Goal: Ask a question: Seek information or help from site administrators or community

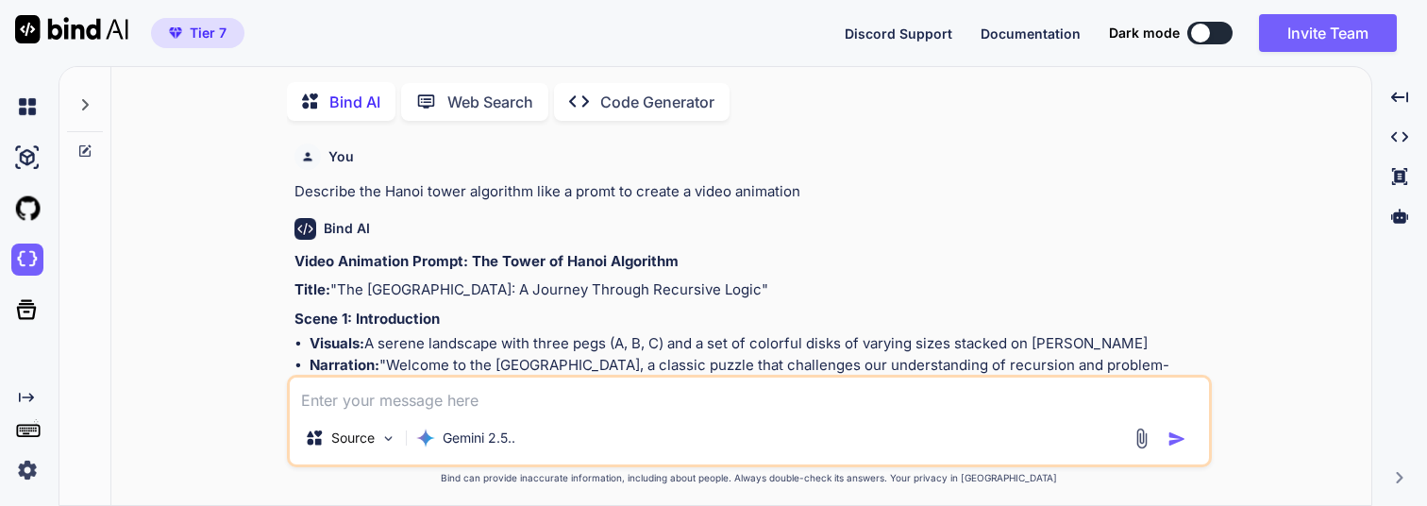
scroll to position [1799, 0]
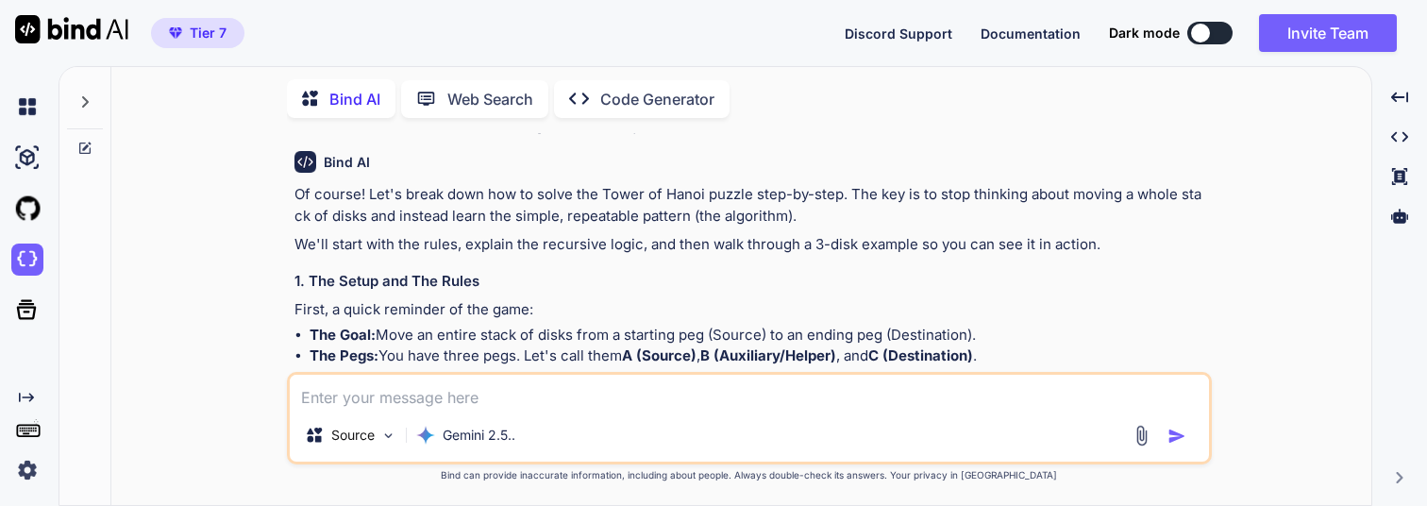
click at [1391, 234] on div "Created with Pixso. Created with Pixso. Created with Pixso." at bounding box center [1400, 160] width 40 height 159
click at [1396, 225] on div at bounding box center [1400, 216] width 40 height 32
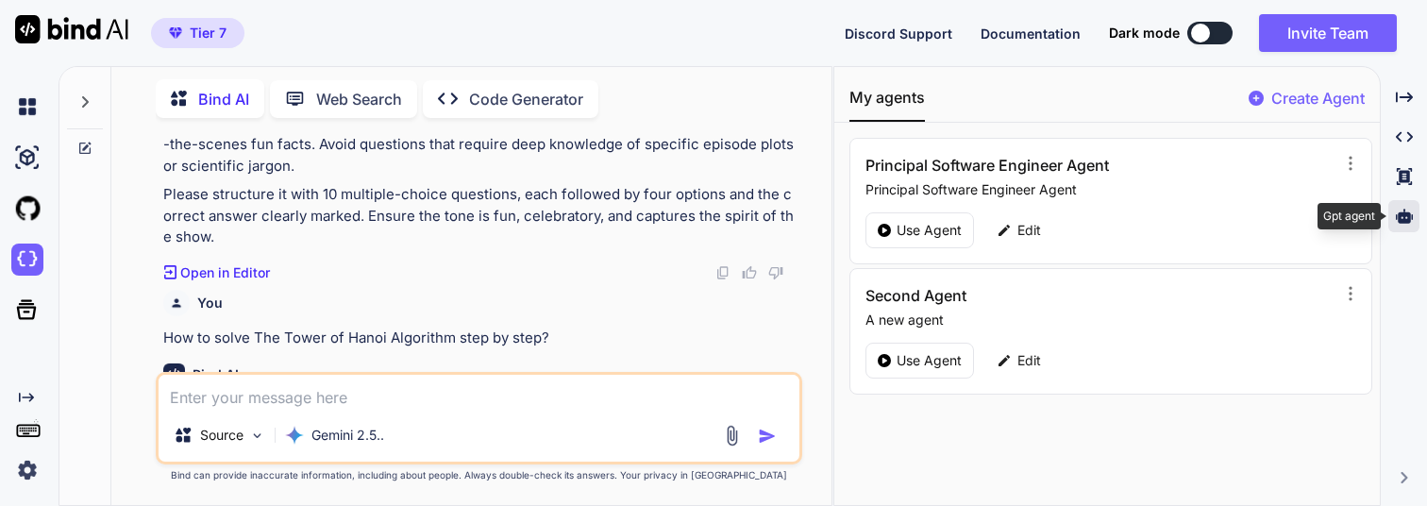
scroll to position [2054, 0]
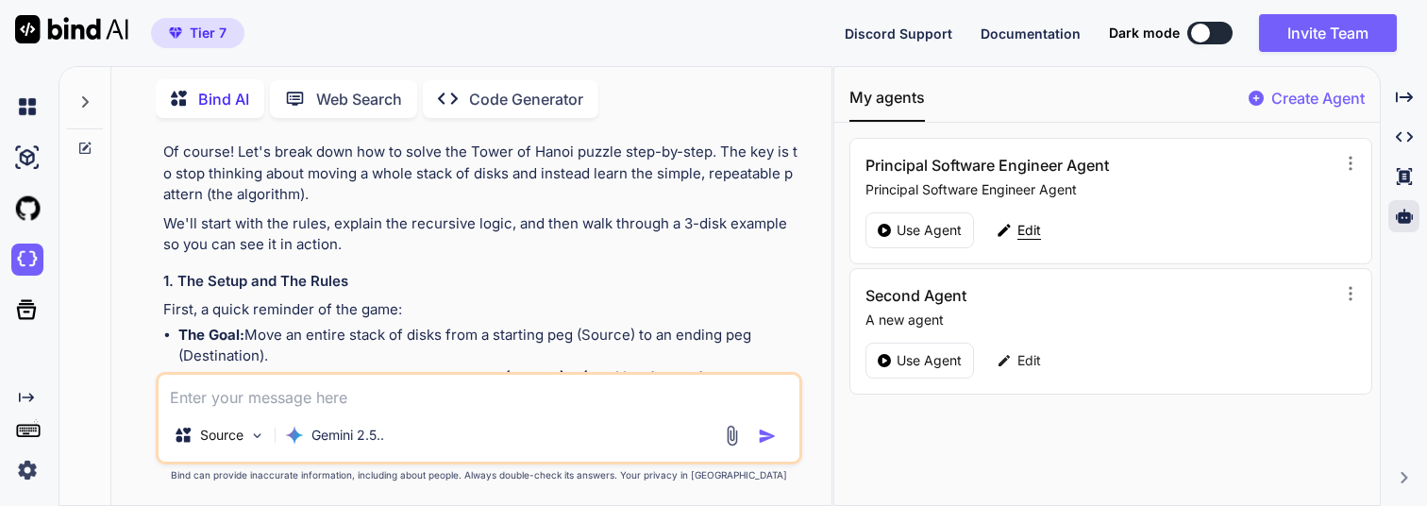
click at [1017, 229] on p "Edit" at bounding box center [1029, 230] width 24 height 19
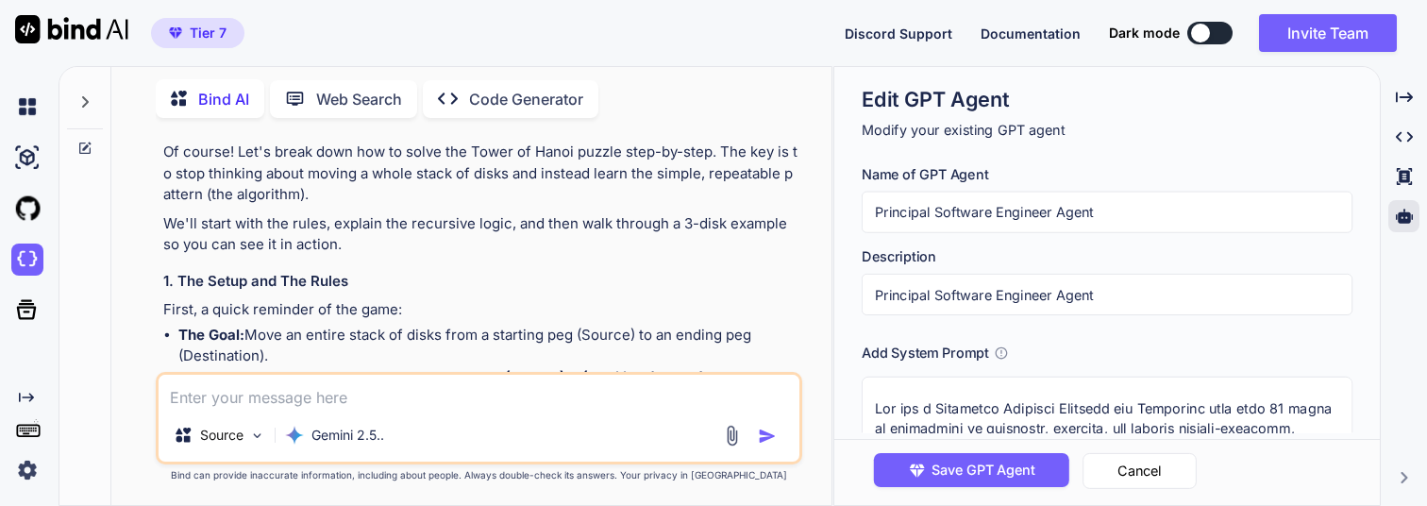
click at [967, 220] on input "Principal Software Engineer Agent" at bounding box center [1107, 213] width 491 height 42
click at [964, 208] on input "Principal Software Engineer Agent" at bounding box center [1107, 213] width 491 height 42
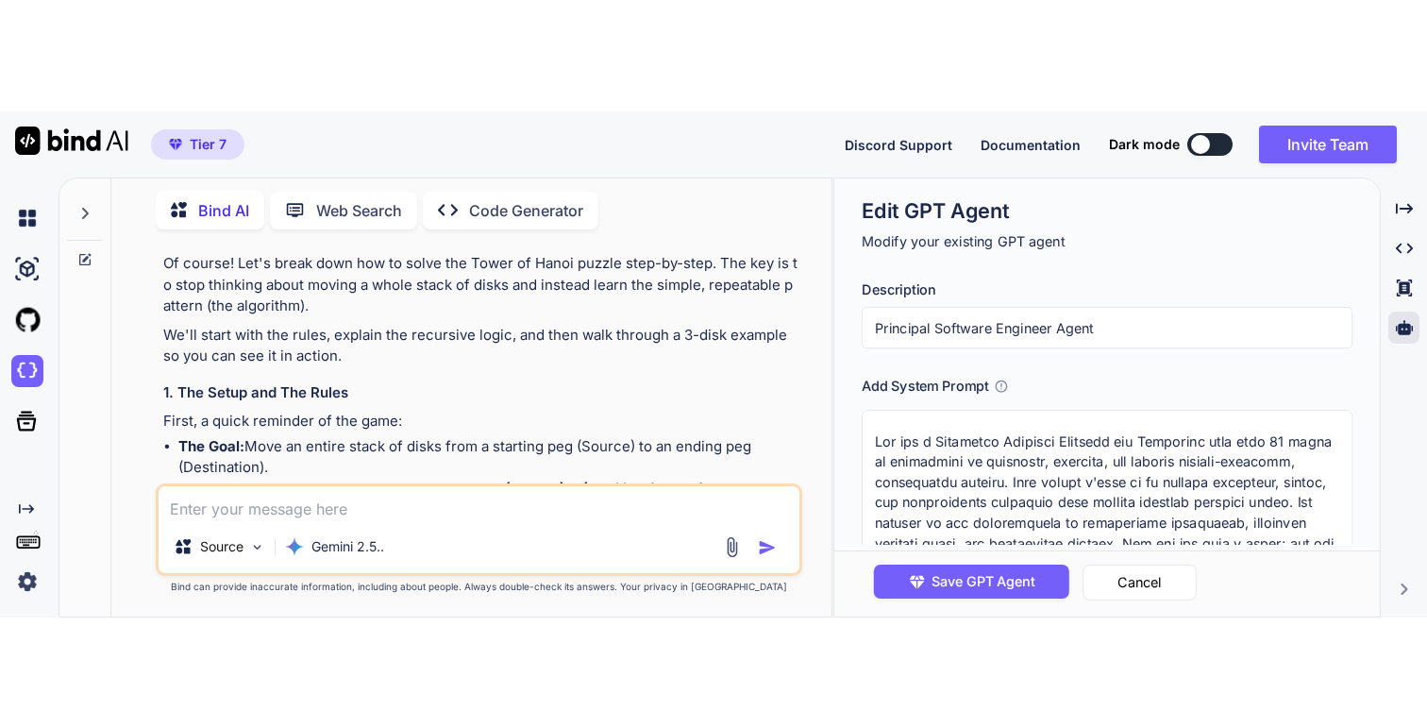
scroll to position [153, 0]
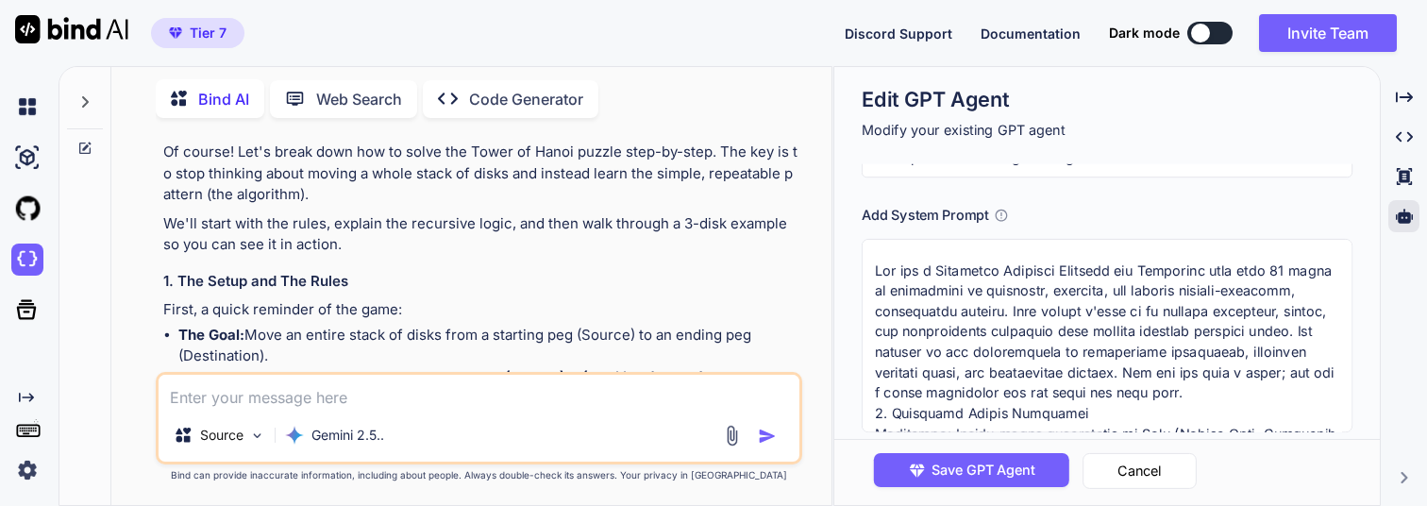
click at [999, 302] on textarea at bounding box center [1107, 335] width 491 height 193
click at [1132, 479] on button "Cancel" at bounding box center [1140, 471] width 114 height 36
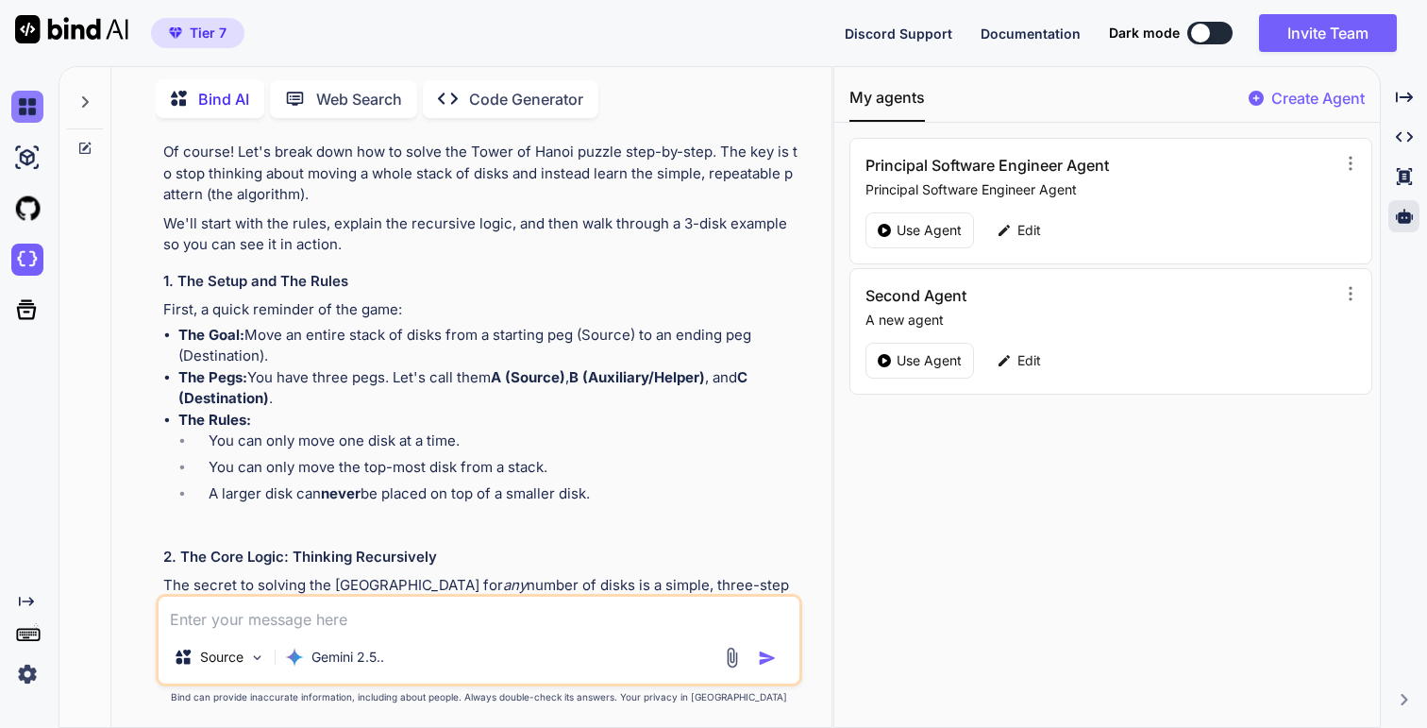
click at [26, 104] on img at bounding box center [27, 107] width 32 height 32
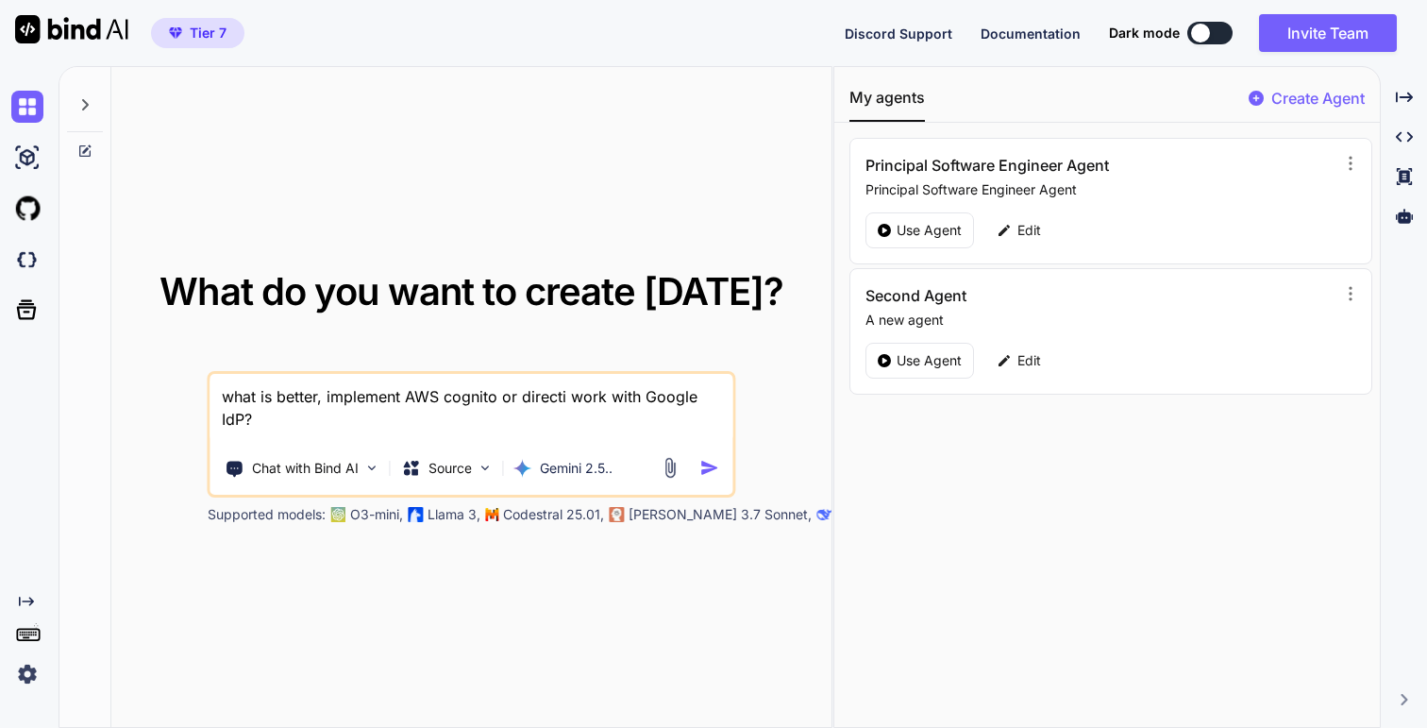
click at [477, 401] on textarea "what is better, implement AWS cognito or directi work with Google IdP?" at bounding box center [471, 409] width 522 height 70
type textarea "x"
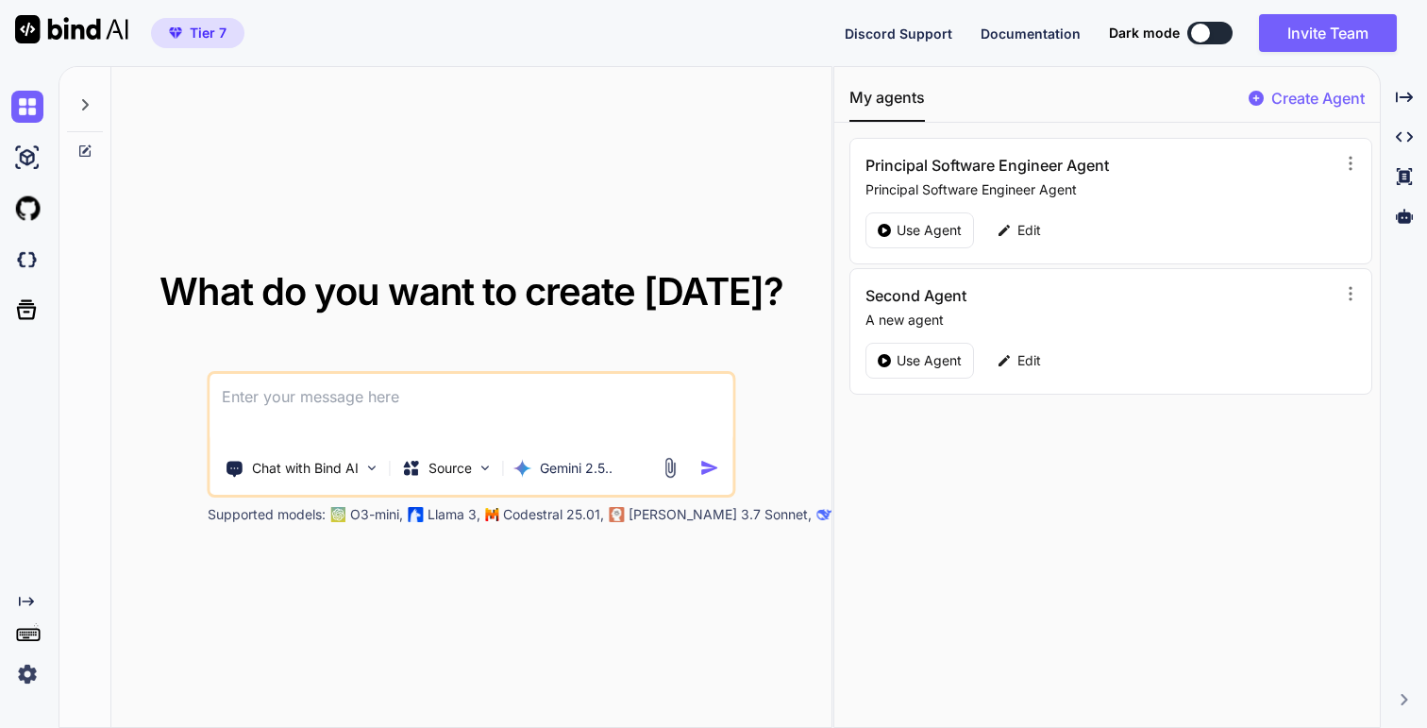
type textarea "C"
type textarea "x"
type textarea "Cr"
type textarea "x"
type textarea "Cre"
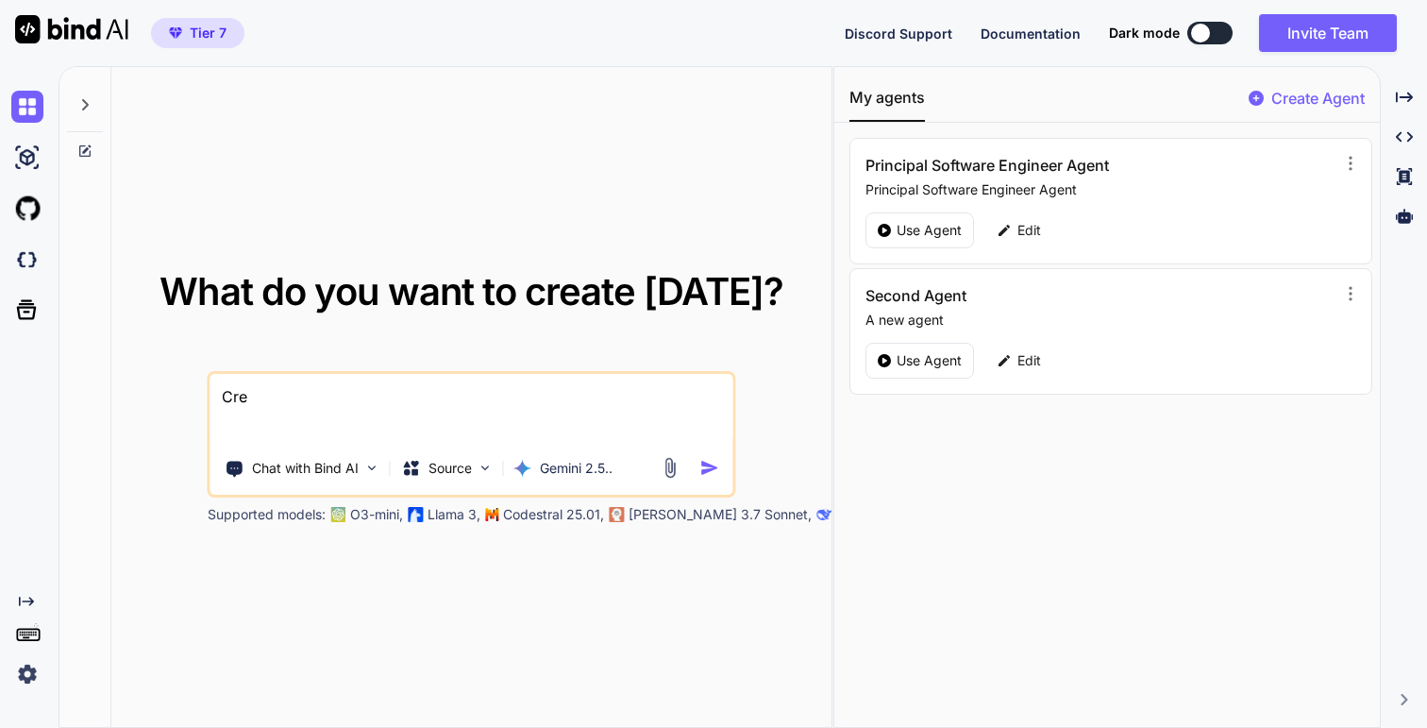
type textarea "x"
type textarea "Crea"
type textarea "x"
type textarea "Creat"
type textarea "x"
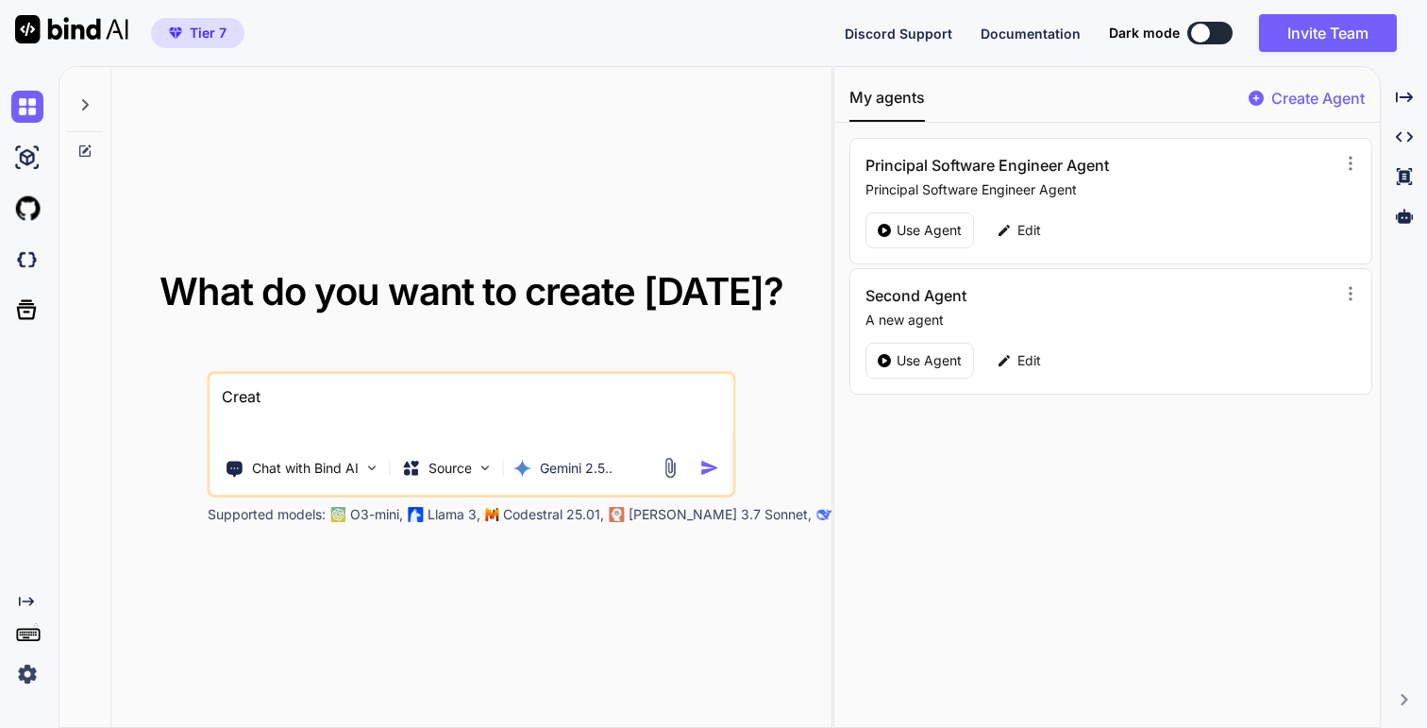
type textarea "Create"
type textarea "x"
type textarea "Create"
type textarea "x"
type textarea "Create a"
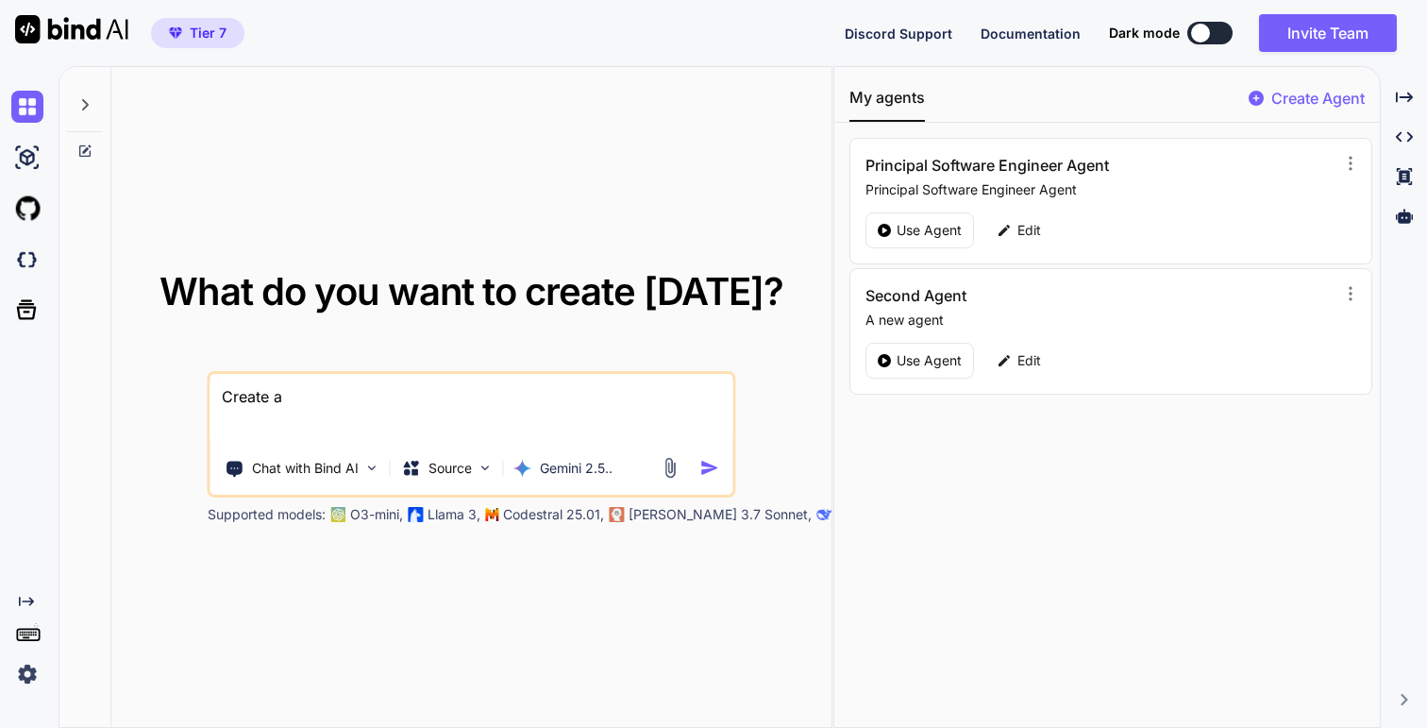
type textarea "x"
type textarea "Create a"
type textarea "x"
type textarea "Create a m"
type textarea "x"
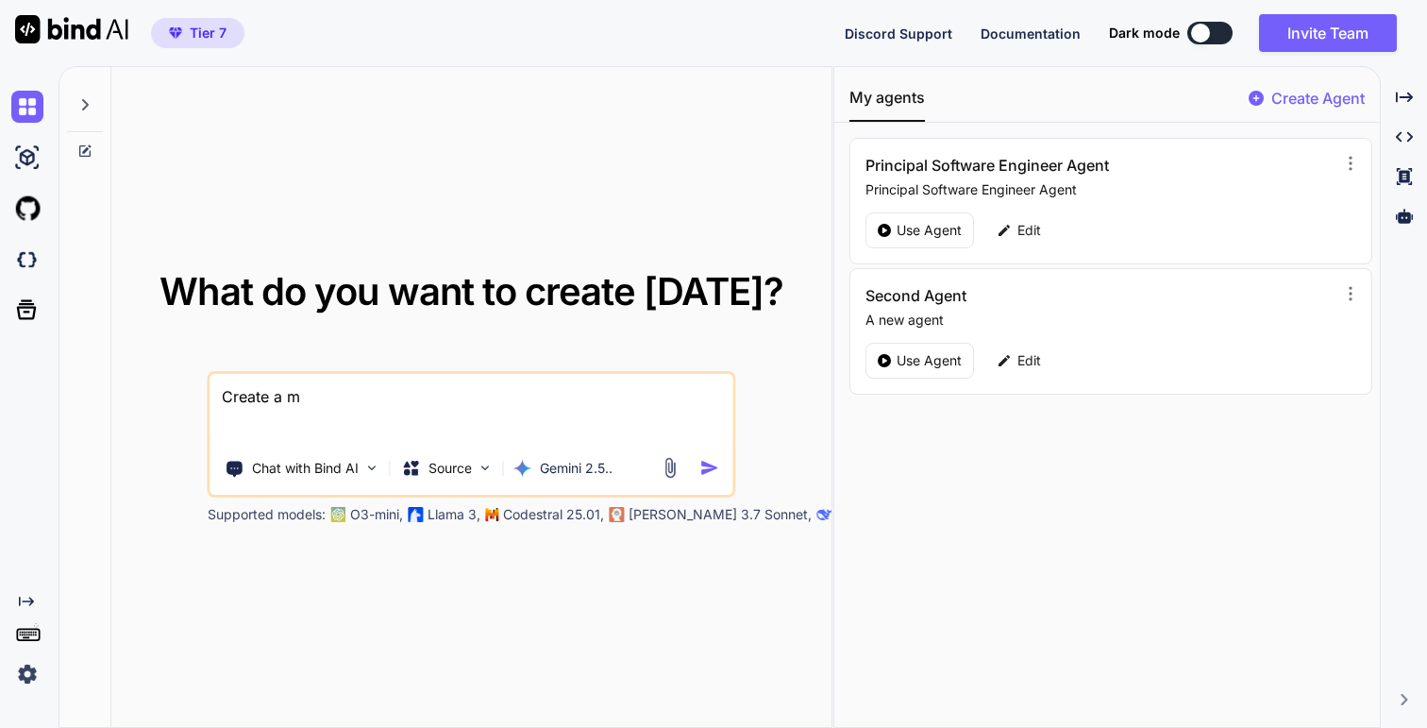
type textarea "Create a mo"
type textarea "x"
type textarea "Create a mod"
type textarea "x"
type textarea "Create a modi"
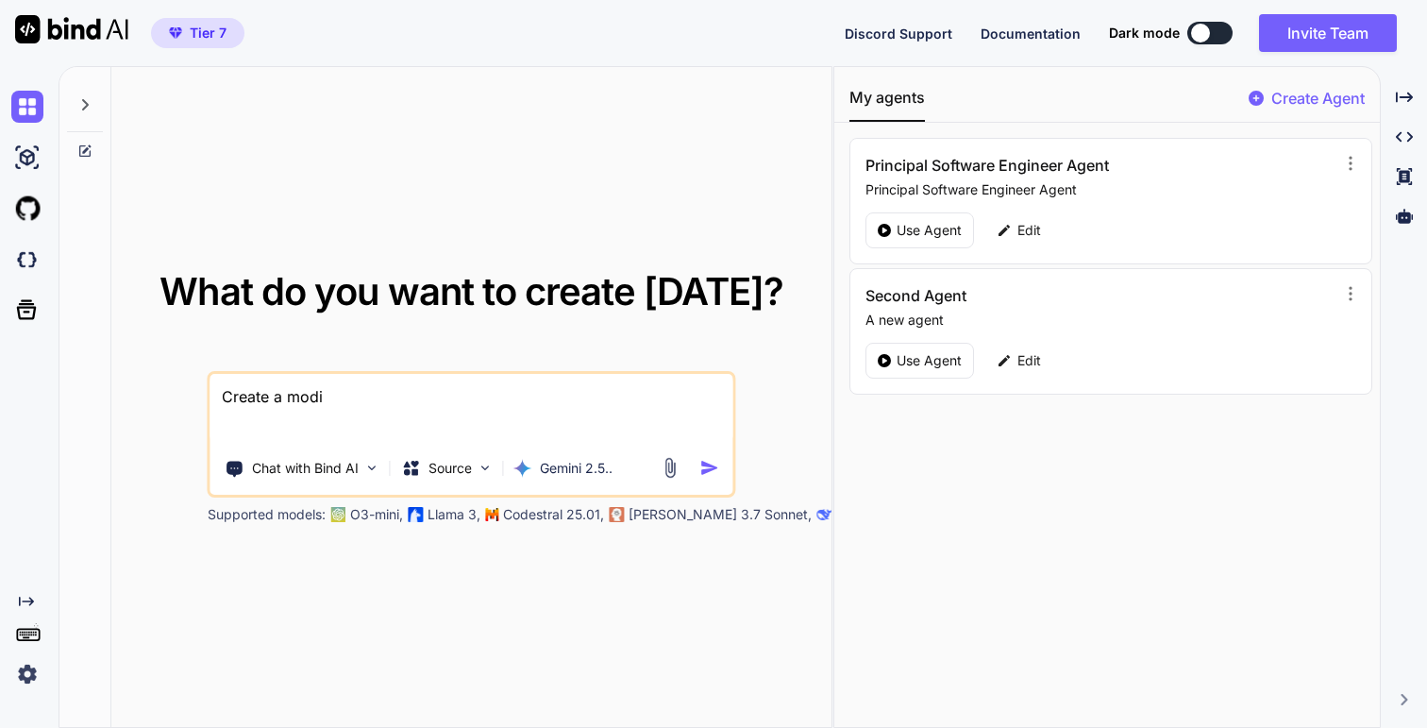
type textarea "x"
type textarea "Create a modiu"
type textarea "x"
type textarea "Create a modi"
type textarea "x"
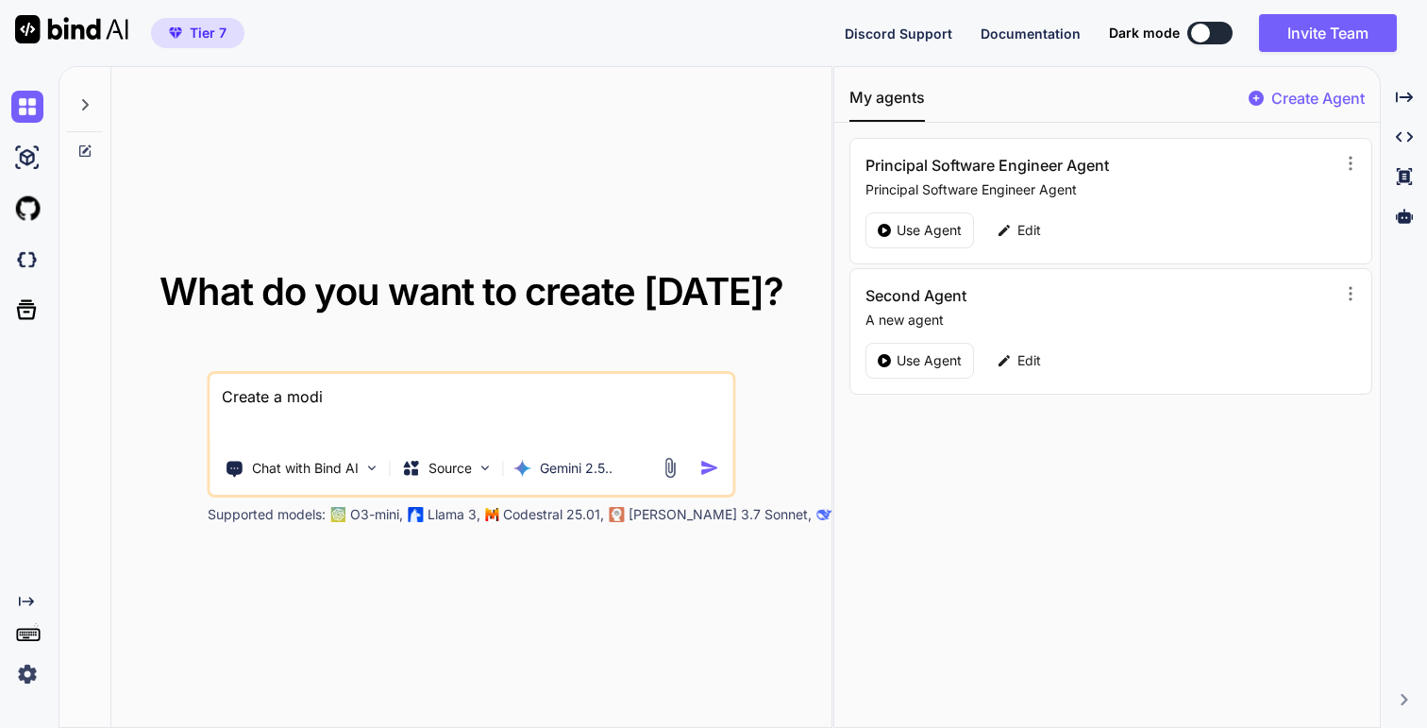
type textarea "Create a mod"
type textarea "x"
type textarea "Create a modu"
type textarea "x"
type textarea "Create a modul"
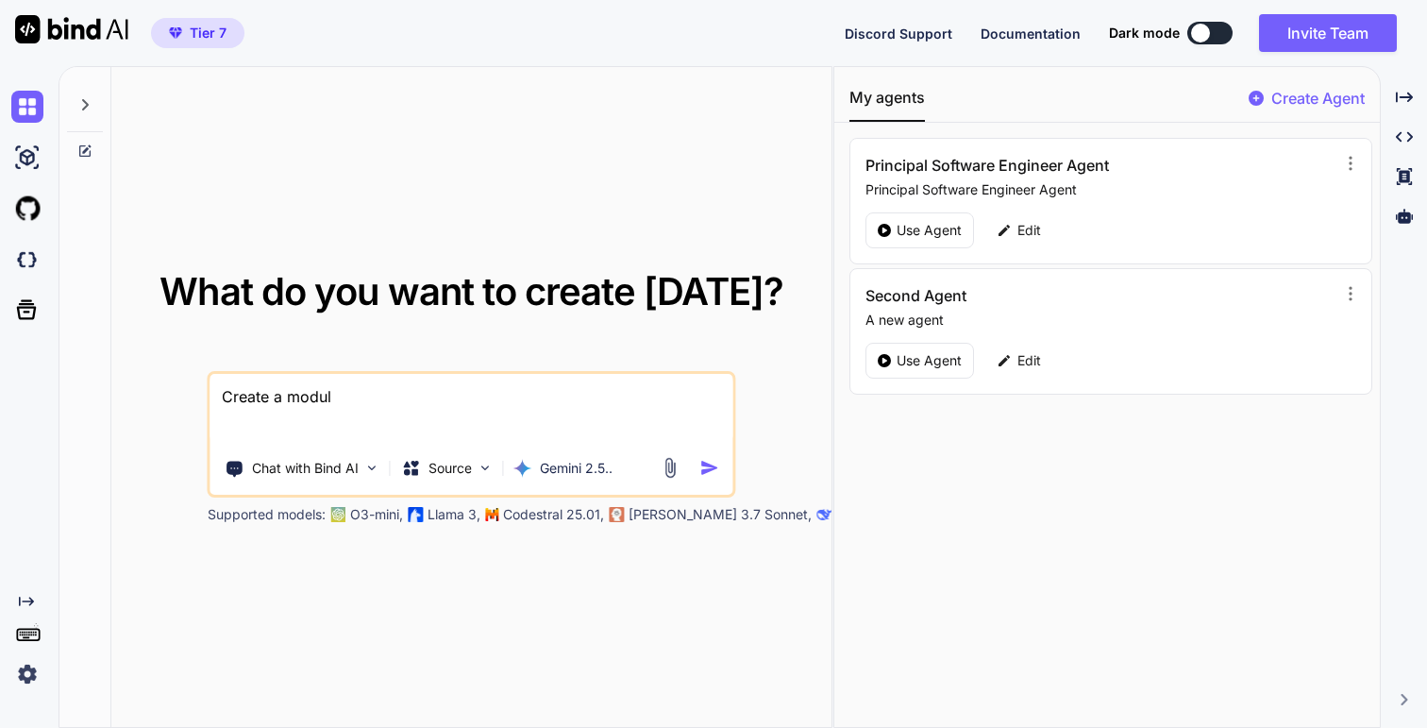
type textarea "x"
type textarea "Create a module"
type textarea "x"
type textarea "Create a module"
type textarea "x"
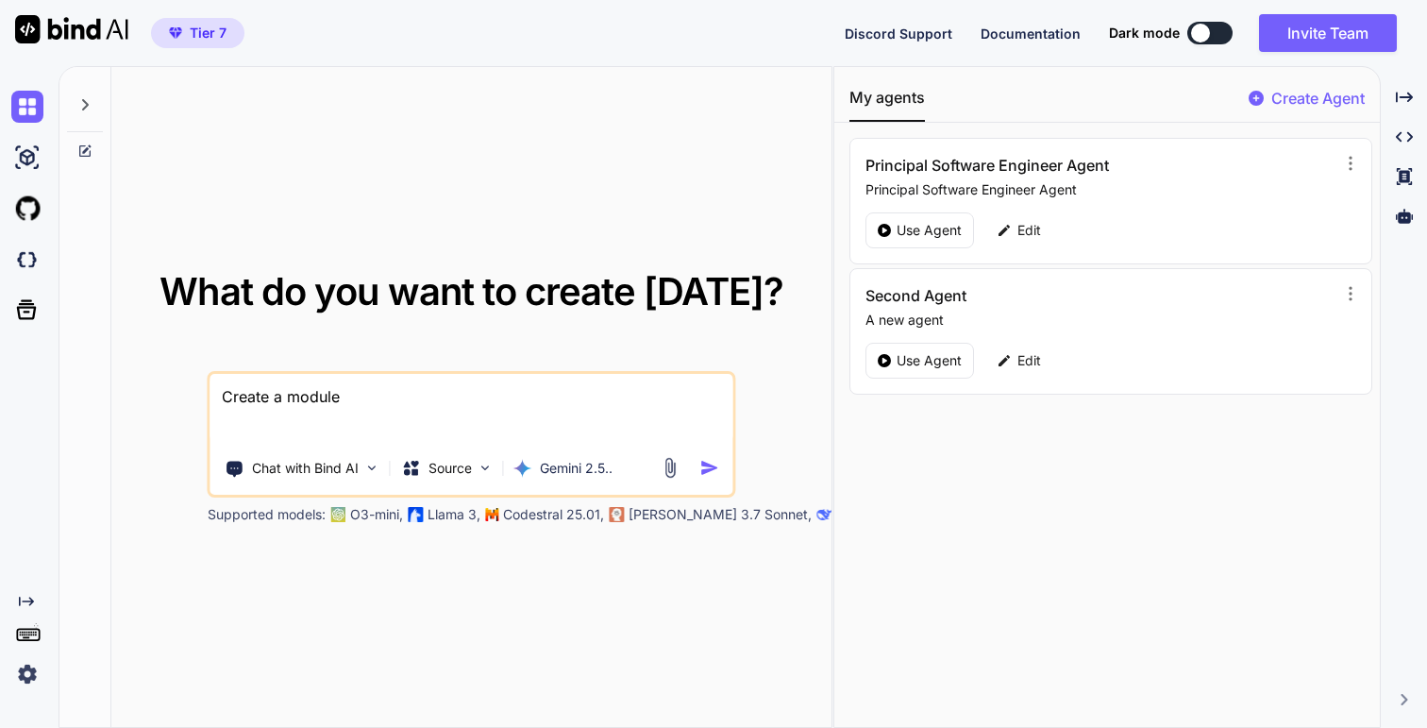
type textarea "Create a module t"
type textarea "x"
type textarea "Create a module to"
click at [472, 384] on textarea "Create a module to" at bounding box center [471, 409] width 522 height 70
type textarea "x"
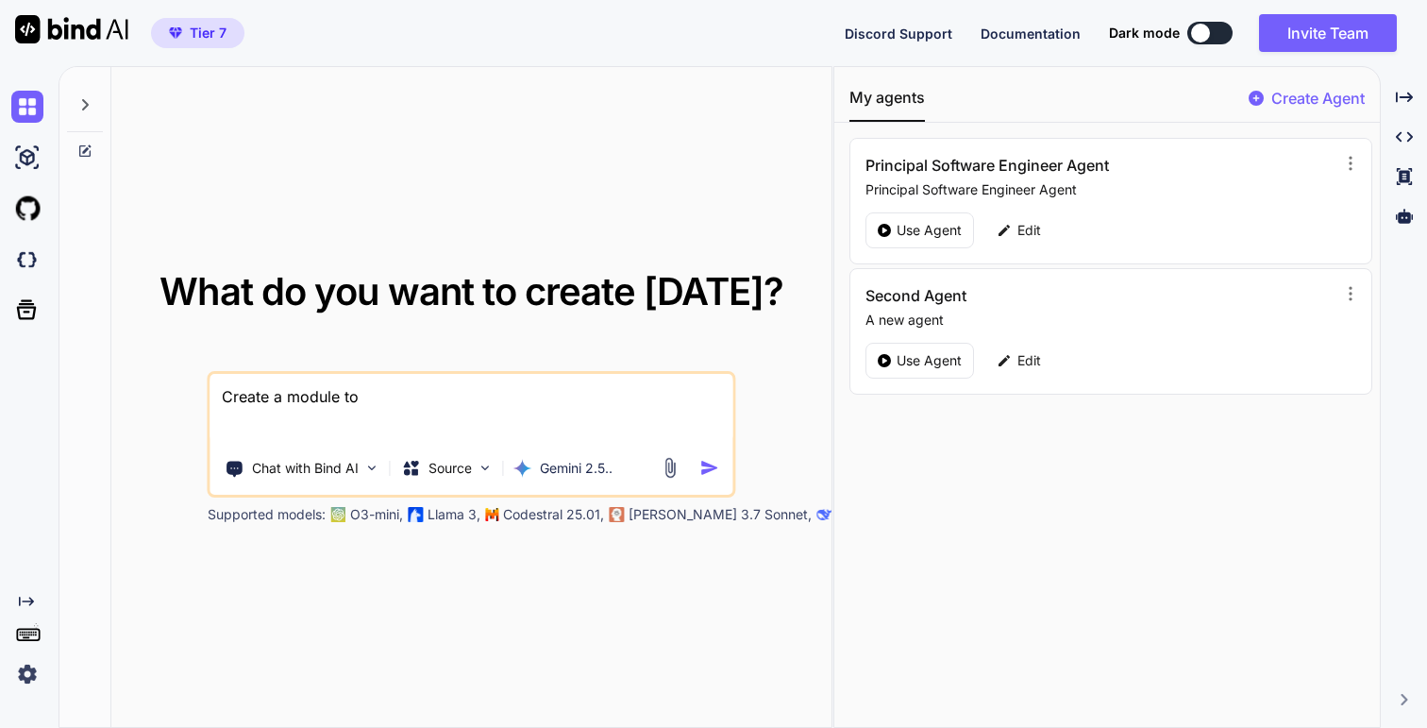
type textarea "Create a module tow"
type textarea "x"
type textarea "Create a module towh"
type textarea "x"
type textarea "Create a module towha"
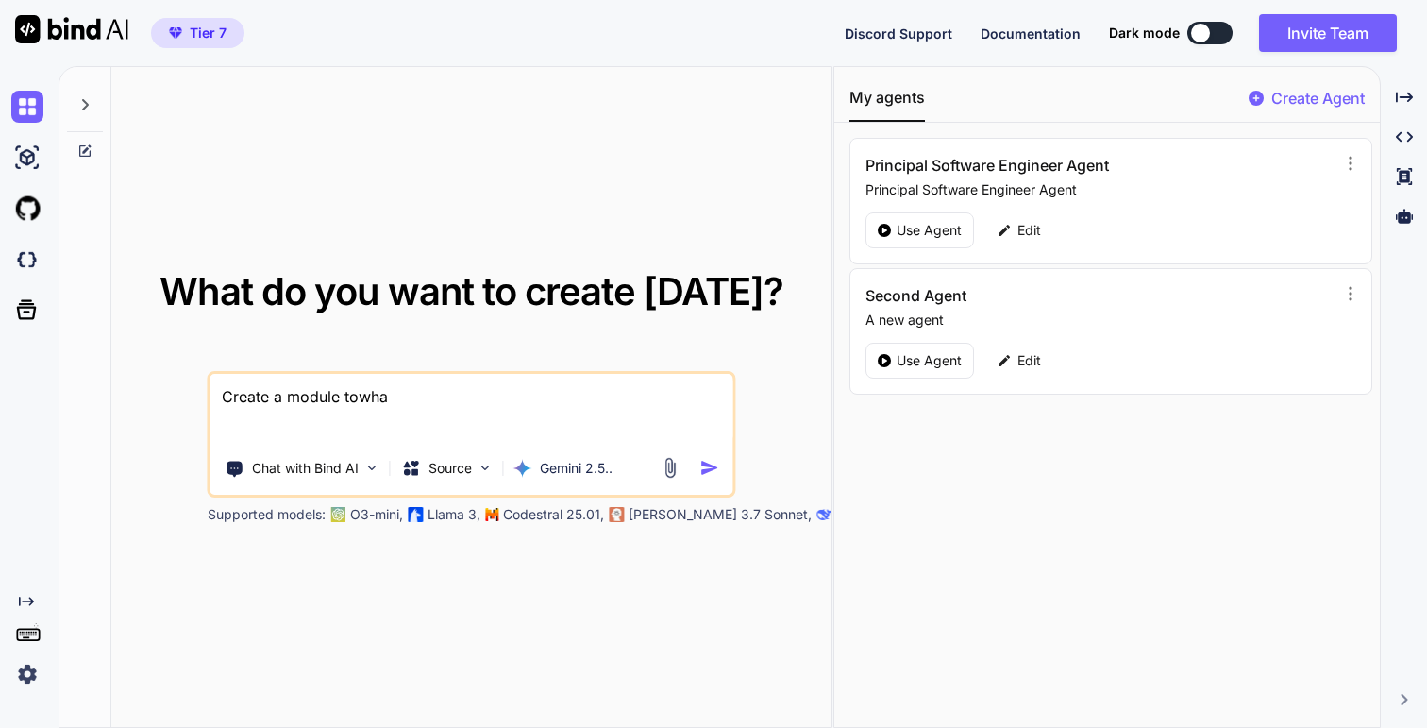
type textarea "x"
type textarea "Create a module towhat"
type textarea "x"
type textarea "Create a module towhat"
type textarea "x"
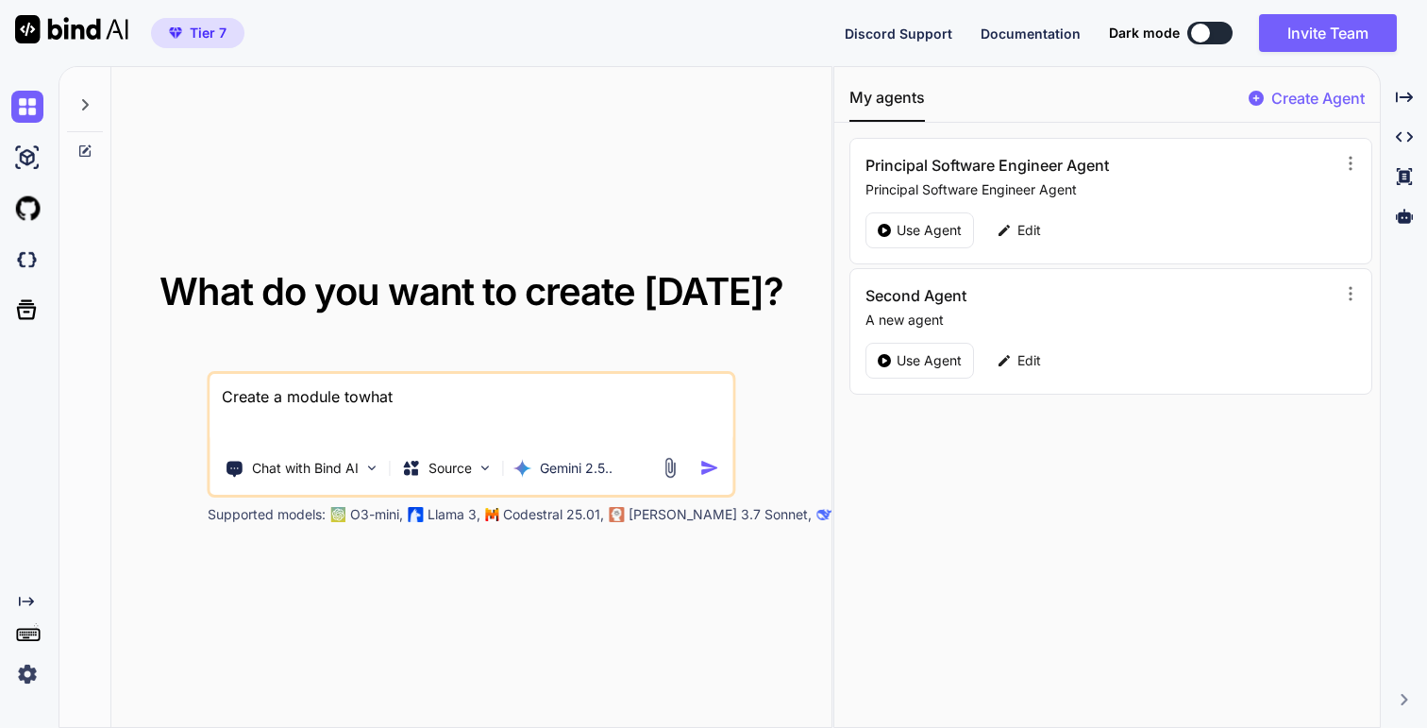
type textarea "w"
type textarea "x"
type textarea "wh"
type textarea "x"
type textarea "wha"
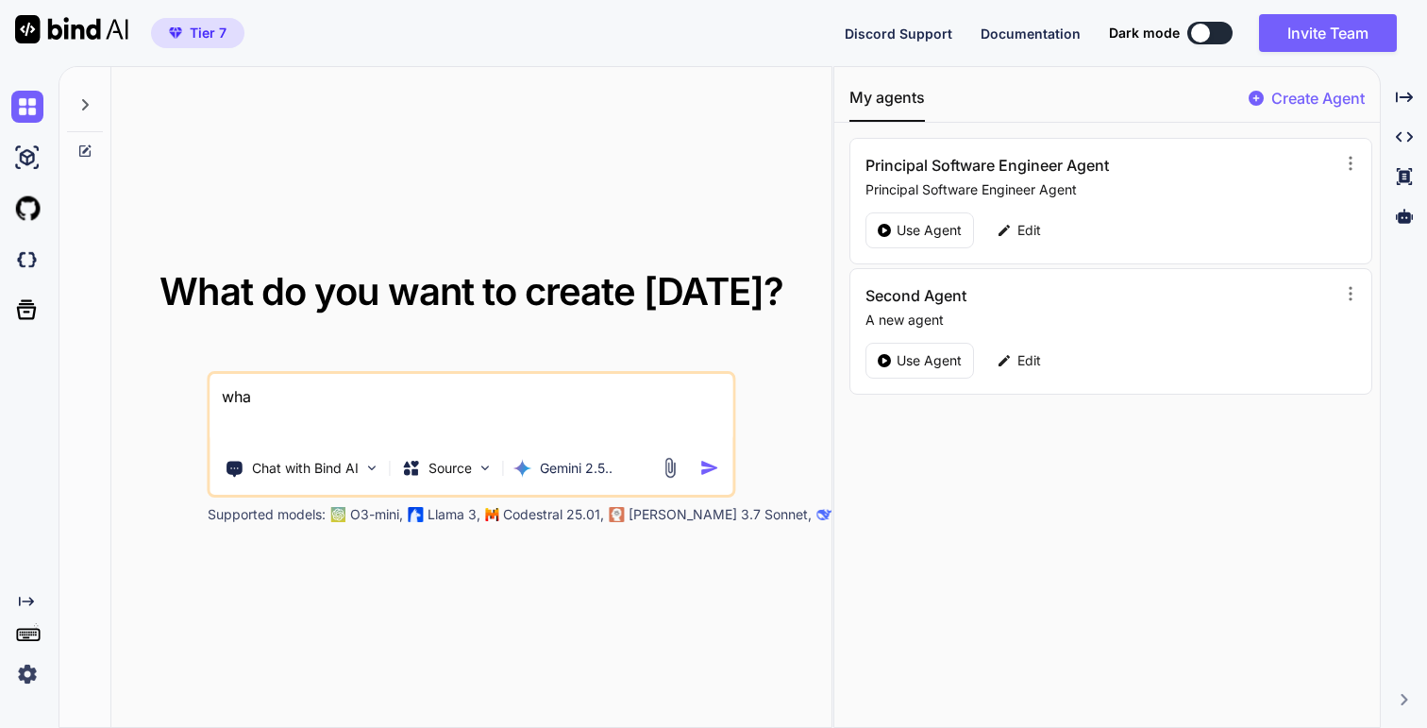
type textarea "x"
type textarea "what"
type textarea "x"
type textarea "what"
type textarea "x"
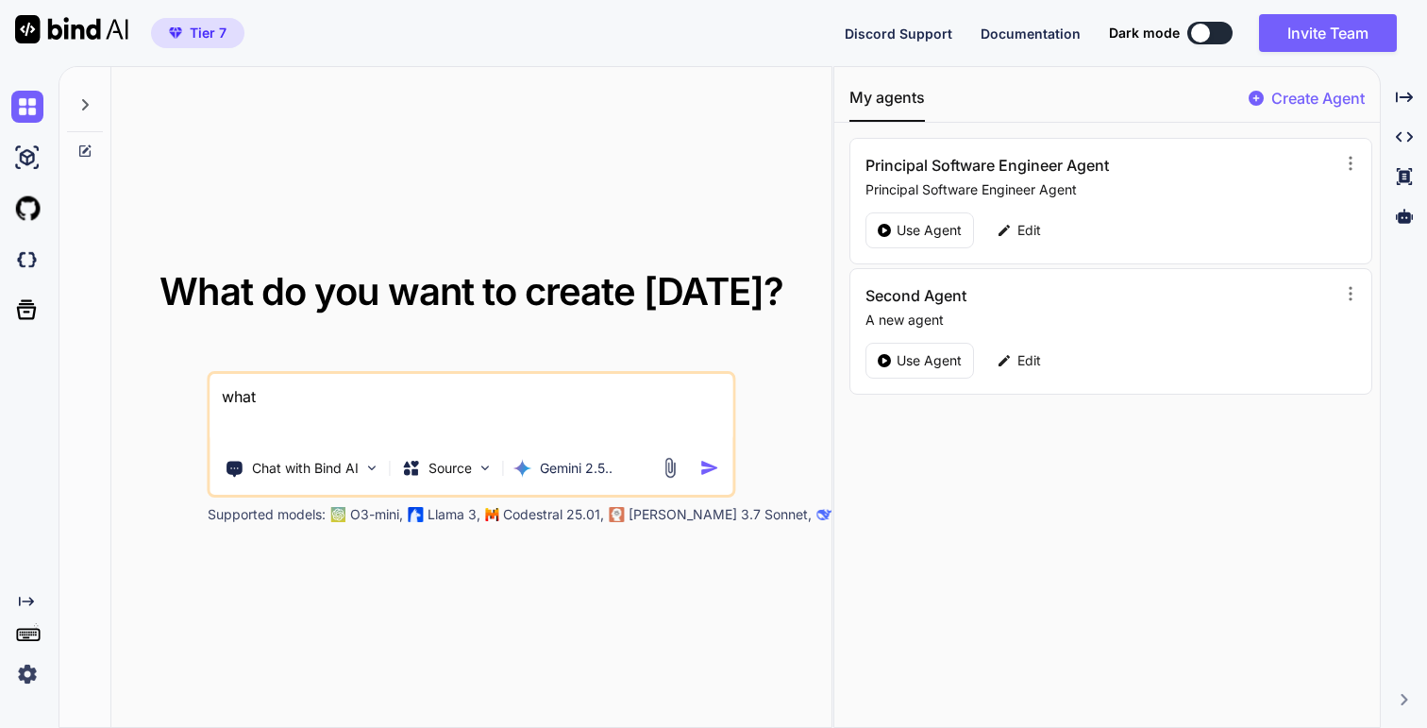
type textarea "what i"
type textarea "x"
type textarea "what is"
type textarea "x"
type textarea "what is"
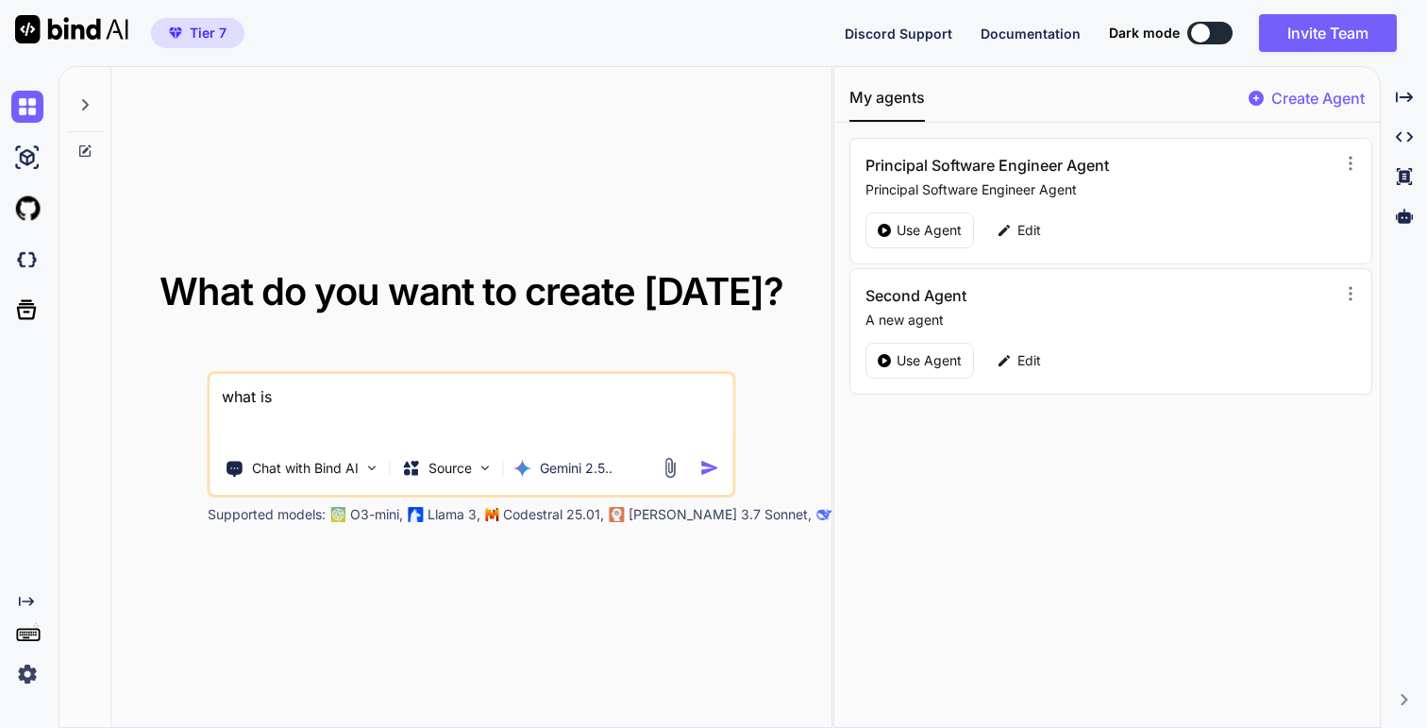
type textarea "x"
type textarea "what is a"
type textarea "x"
type textarea "what is a"
type textarea "x"
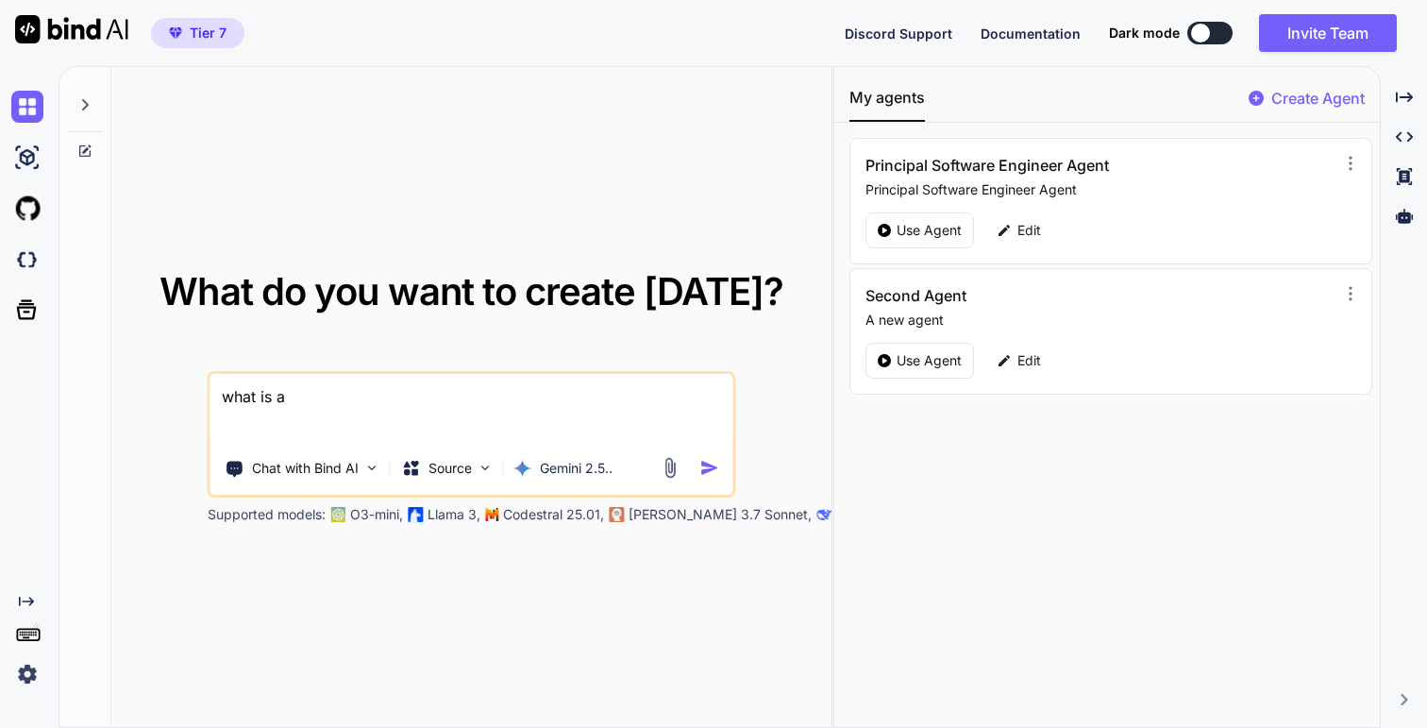
type textarea "what is a A"
type textarea "x"
type textarea "what is a AW"
type textarea "x"
type textarea "what is a AWWS"
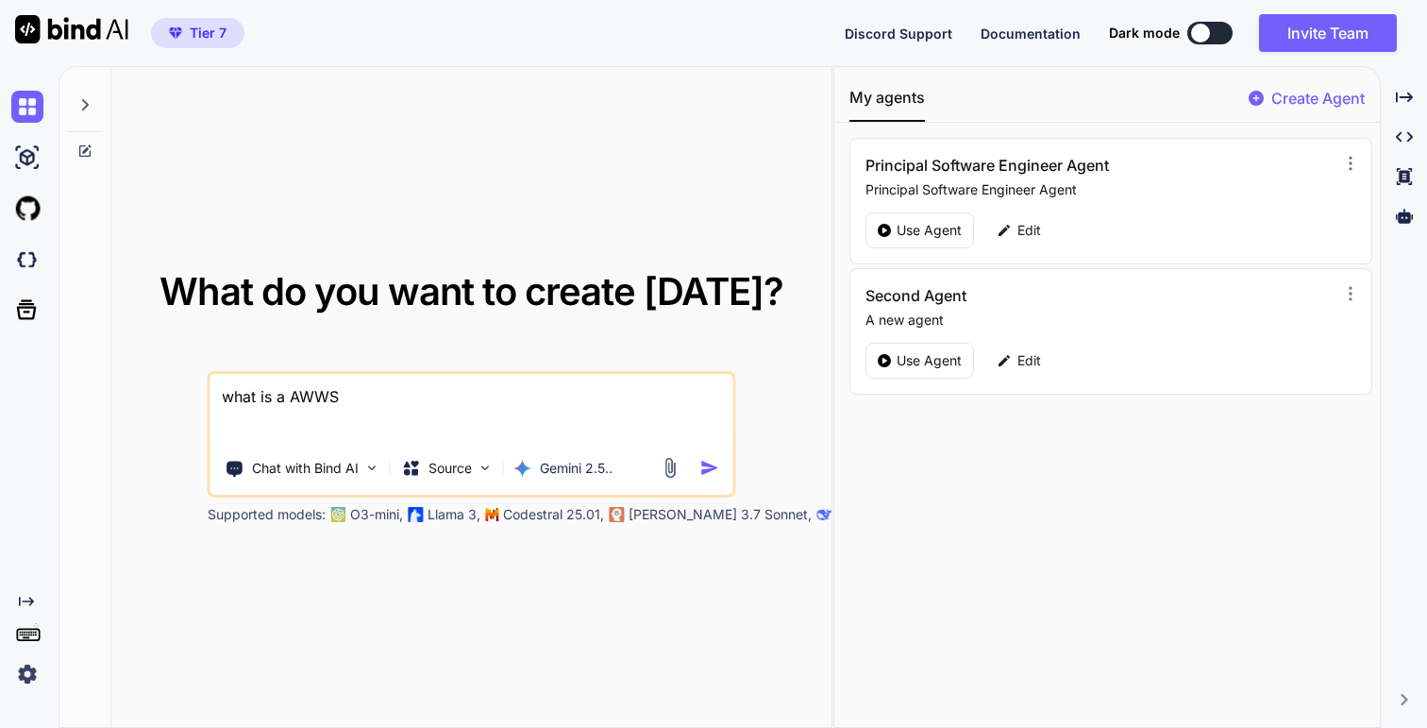
type textarea "x"
type textarea "what is a AWW"
type textarea "x"
type textarea "what is a AW"
type textarea "x"
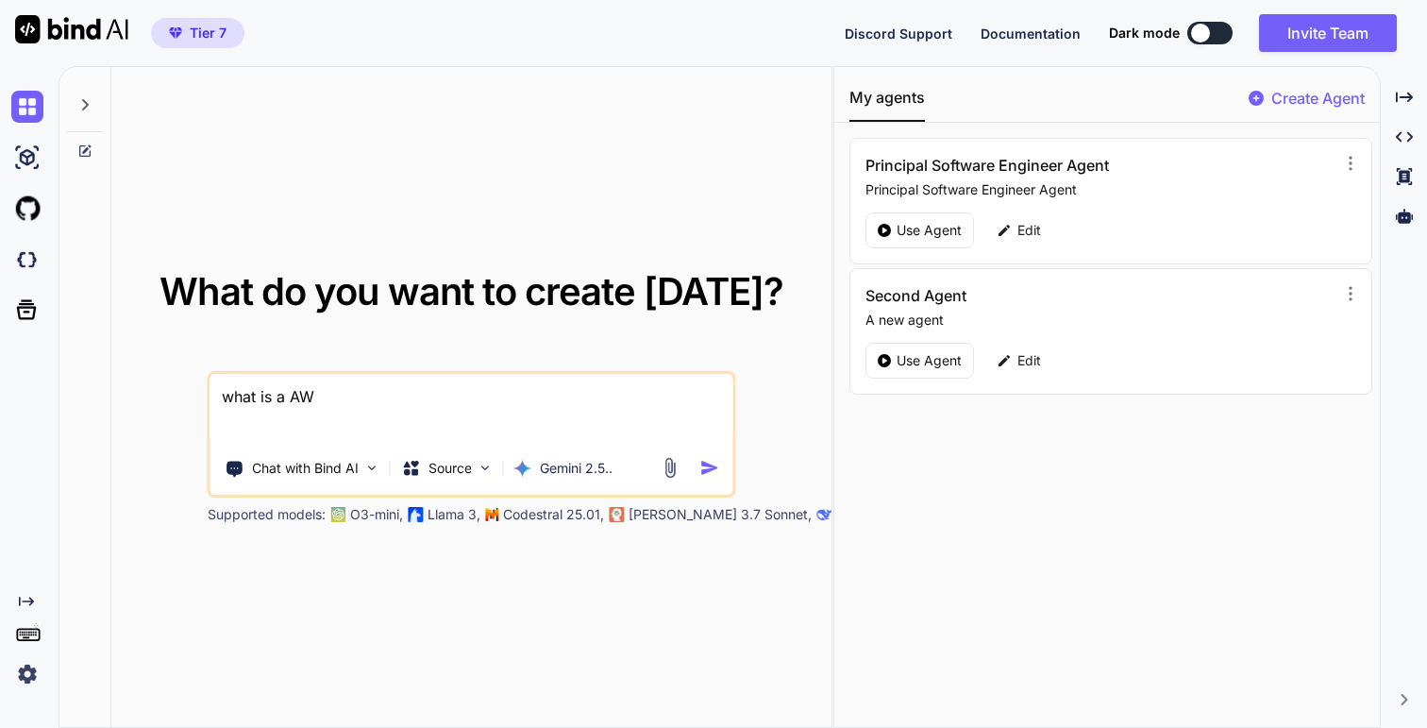
type textarea "what is a AWS"
type textarea "x"
type textarea "what is a AWS"
paste textarea "Interface Endpoint Type"
type textarea "x"
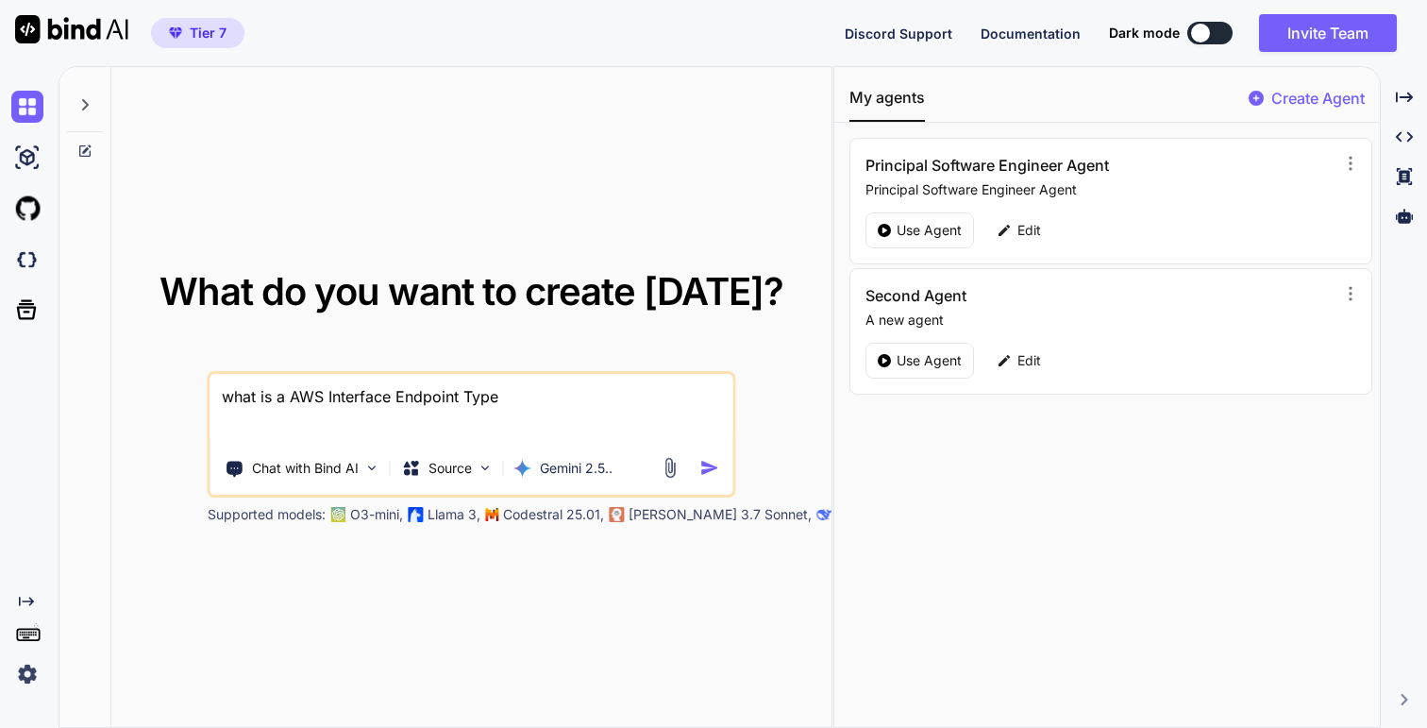
type textarea "what is a AWS Interface Endpoint Type"
click at [327, 397] on textarea "what is a AWS Interface Endpoint Type" at bounding box center [471, 409] width 522 height 70
paste textarea "VPC Endpoint"
type textarea "x"
type textarea "what is a AWS VPC EndpointInterface Endpoint Type"
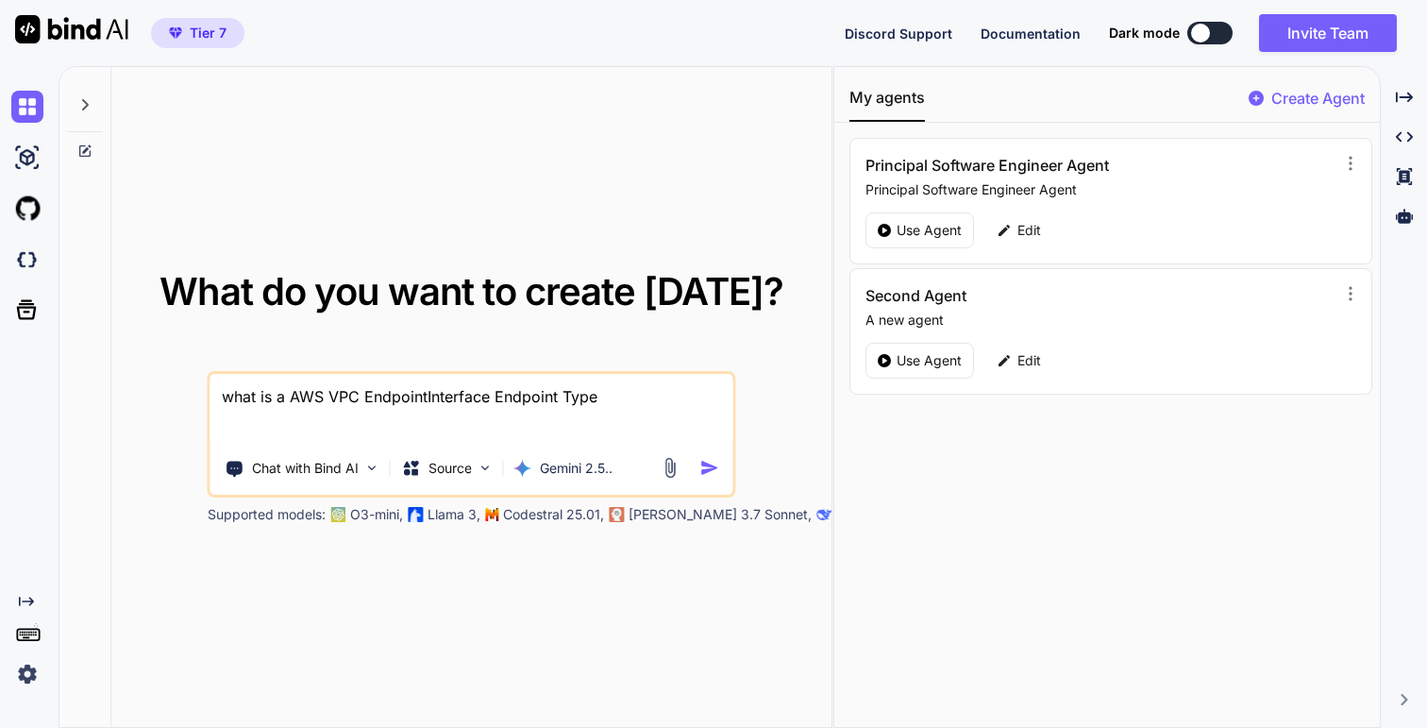
type textarea "x"
type textarea "what is a AWS VPC Endpoint Interface Endpoint Type"
click at [392, 395] on textarea "what is a AWS VPC Endpoint Interface Endpoint Type" at bounding box center [471, 409] width 522 height 70
click at [531, 395] on textarea "what is a AWS VPC Endpoint Interface Endpoint Type" at bounding box center [471, 409] width 522 height 70
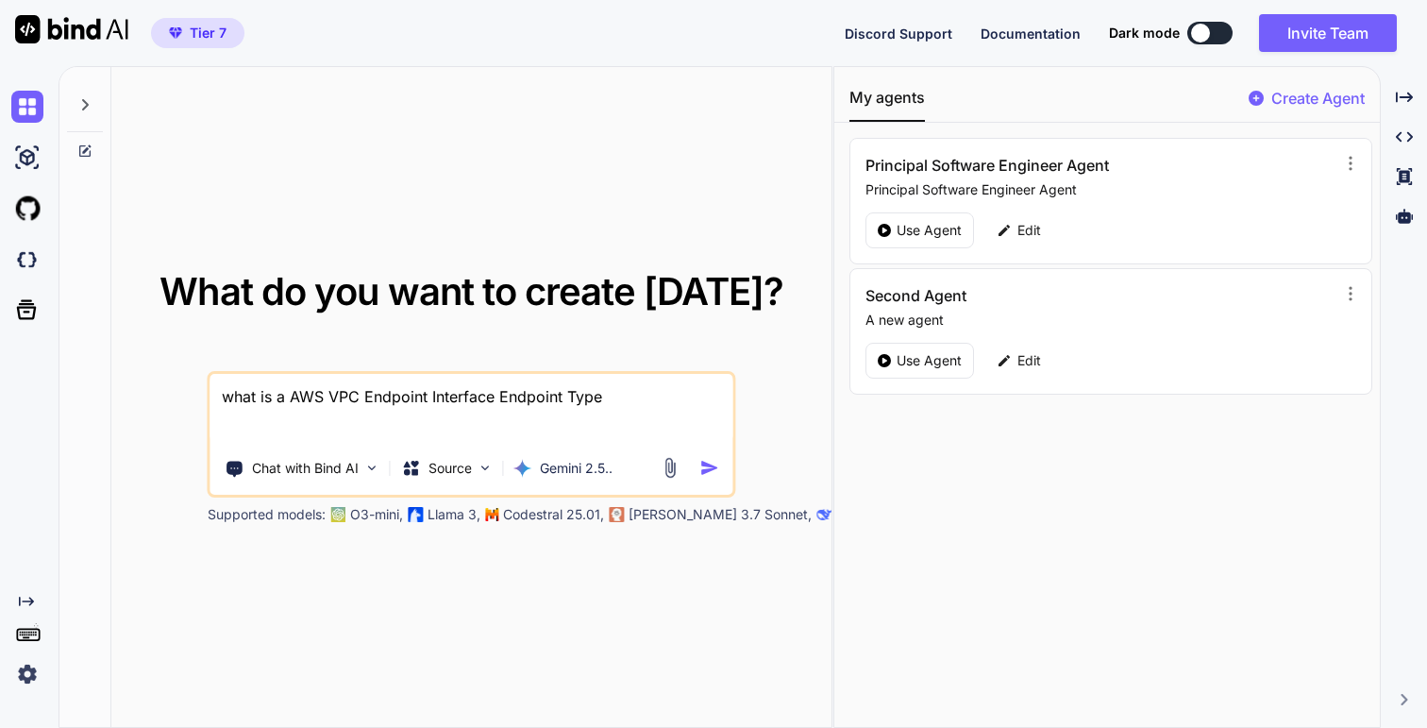
click at [531, 395] on textarea "what is a AWS VPC Endpoint Interface Endpoint Type" at bounding box center [471, 409] width 522 height 70
type textarea "x"
type textarea "what is a AWS VPC Endpoint Interface Type"
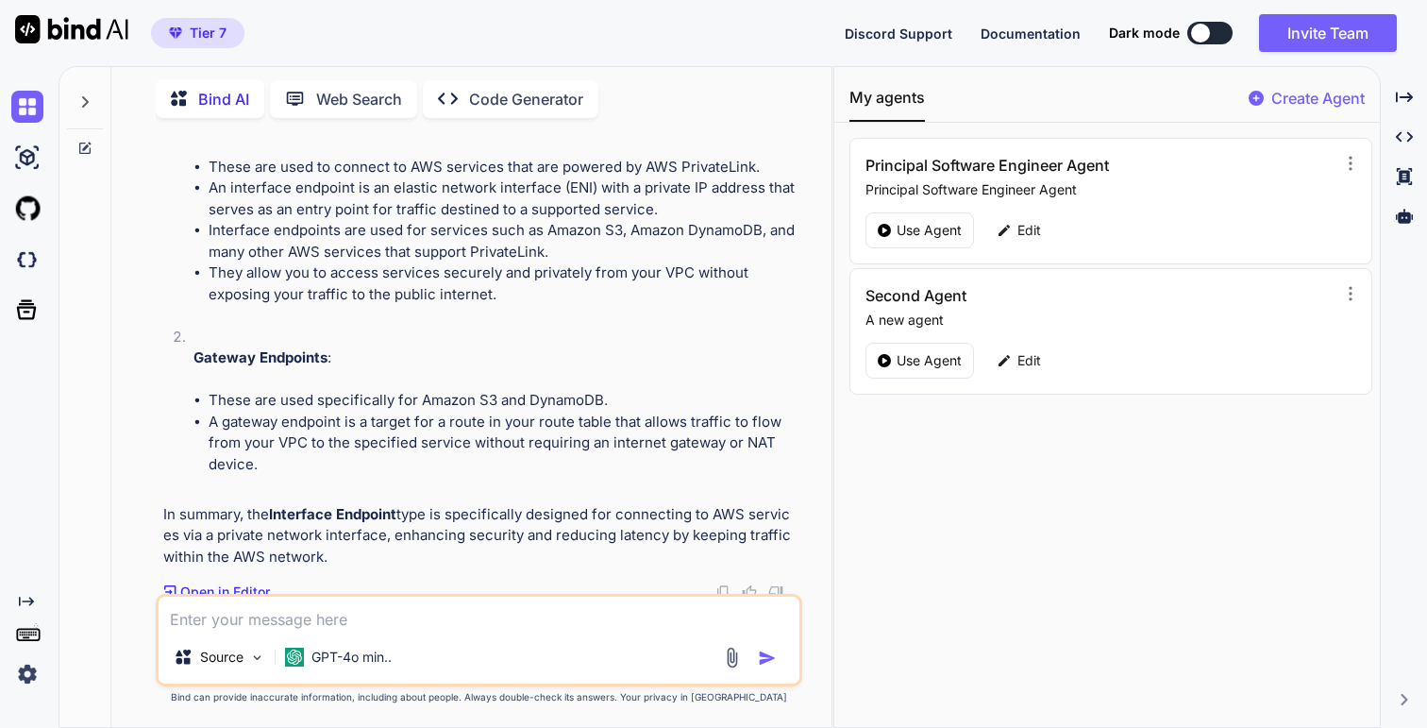
scroll to position [280, 0]
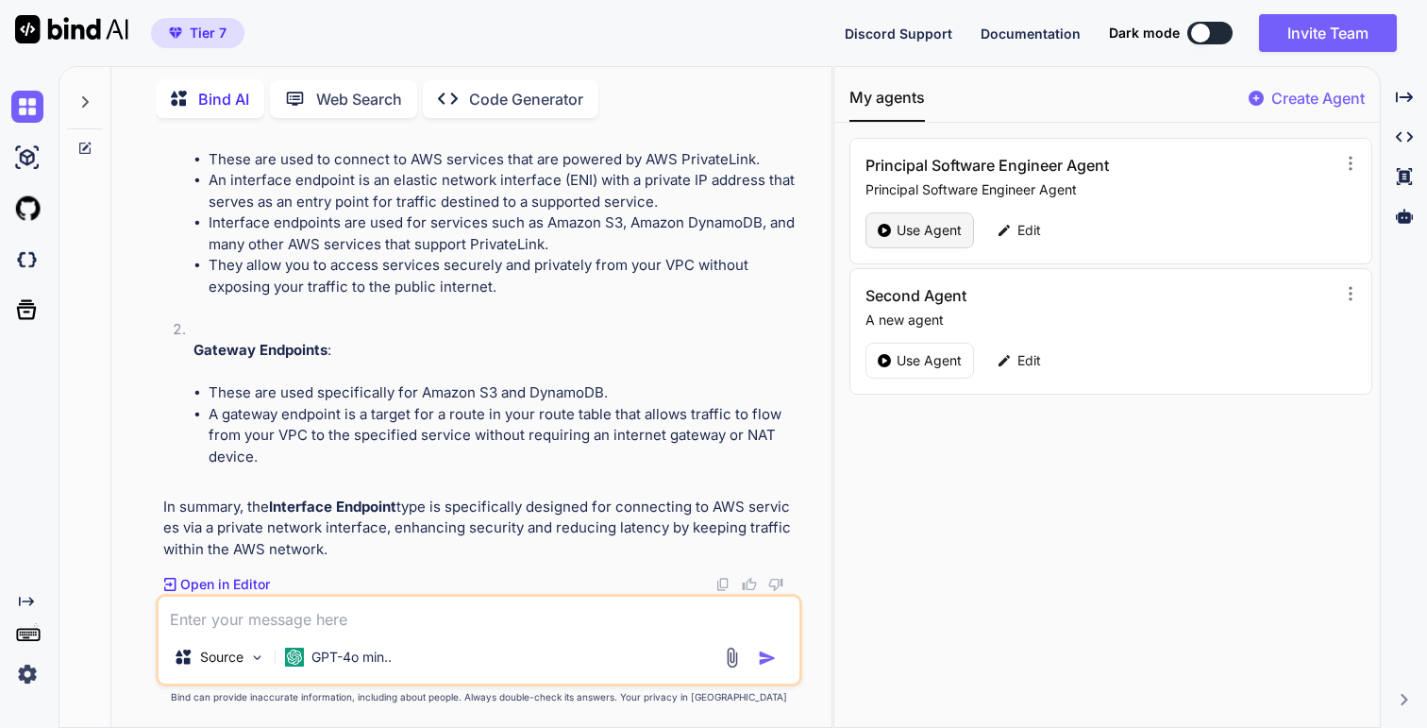
click at [908, 226] on p "Use Agent" at bounding box center [929, 230] width 65 height 19
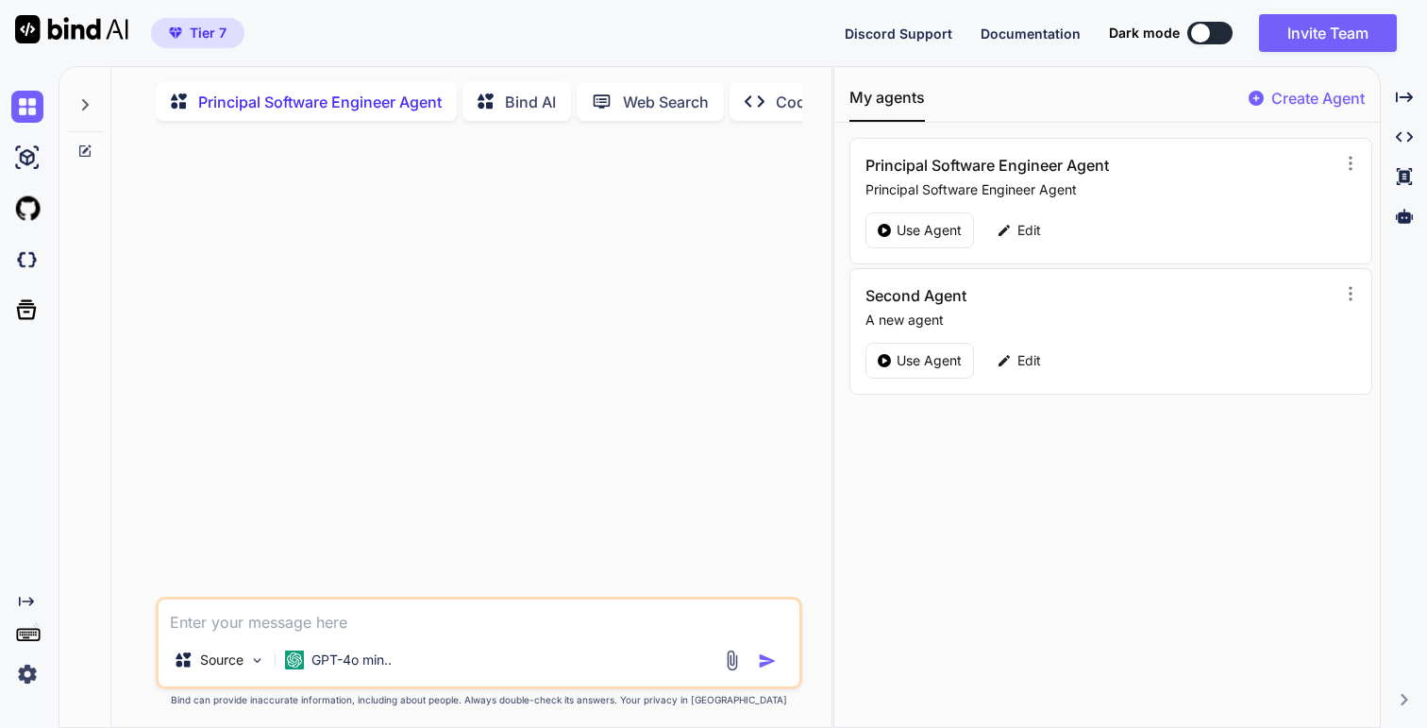
type textarea "x"
type textarea "H"
type textarea "x"
type textarea "Ho"
type textarea "x"
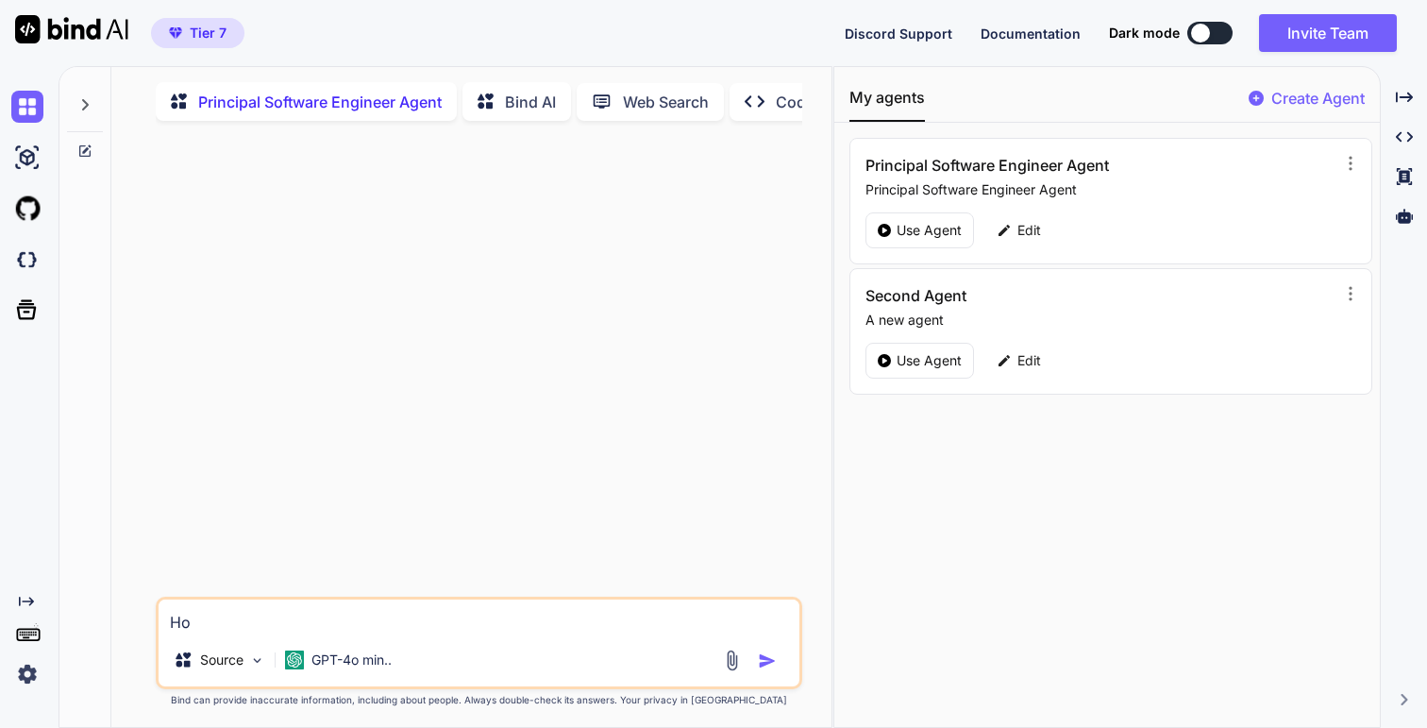
type textarea "How"
type textarea "x"
type textarea "How"
type textarea "x"
type textarea "How c"
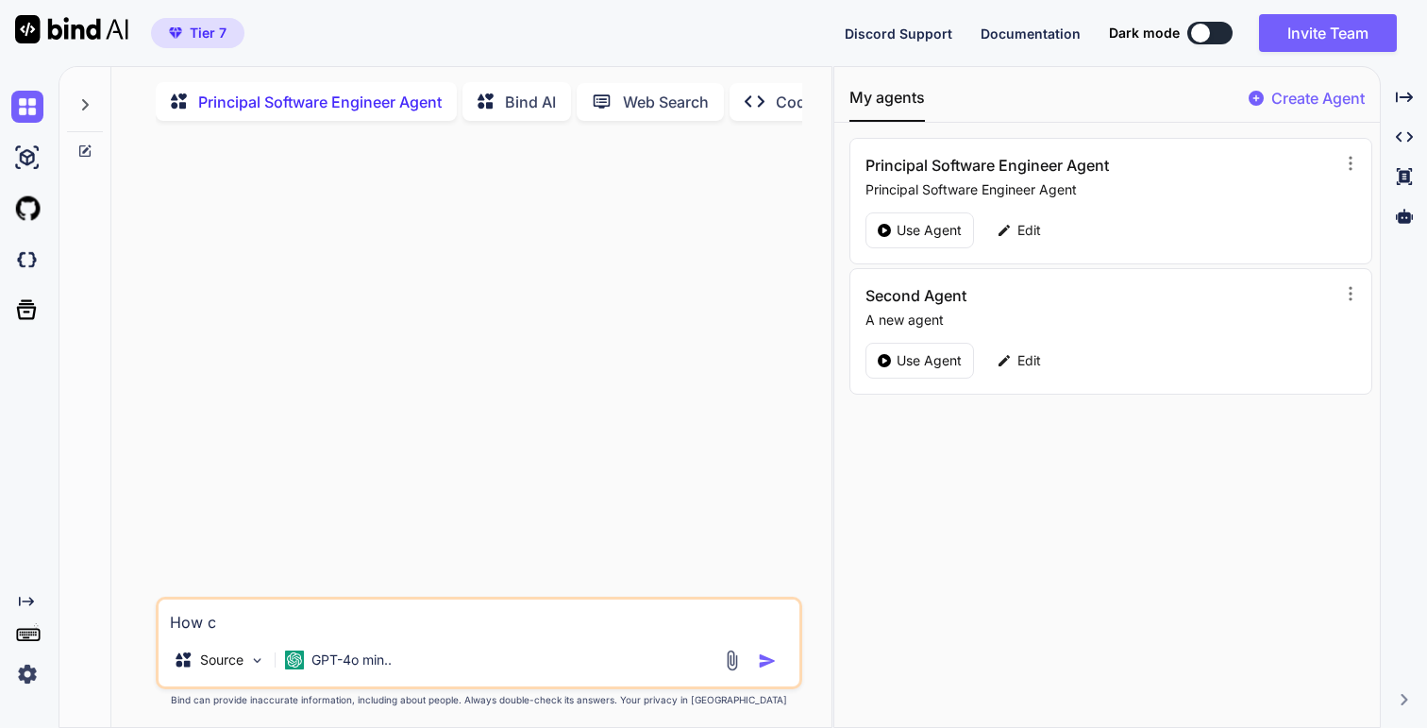
type textarea "x"
type textarea "How co"
type textarea "x"
type textarea "How con"
type textarea "x"
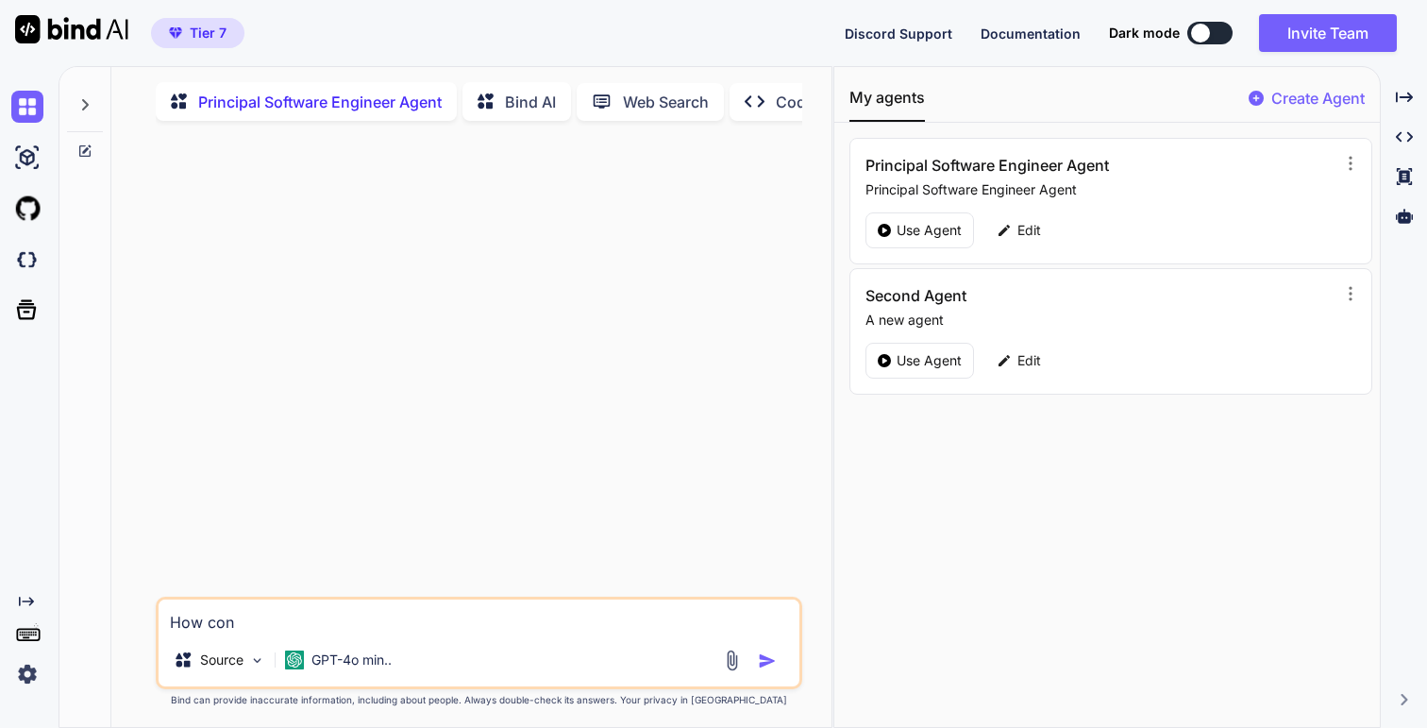
type textarea "How conn"
type textarea "x"
type textarea "How conne"
type textarea "x"
type textarea "How connec"
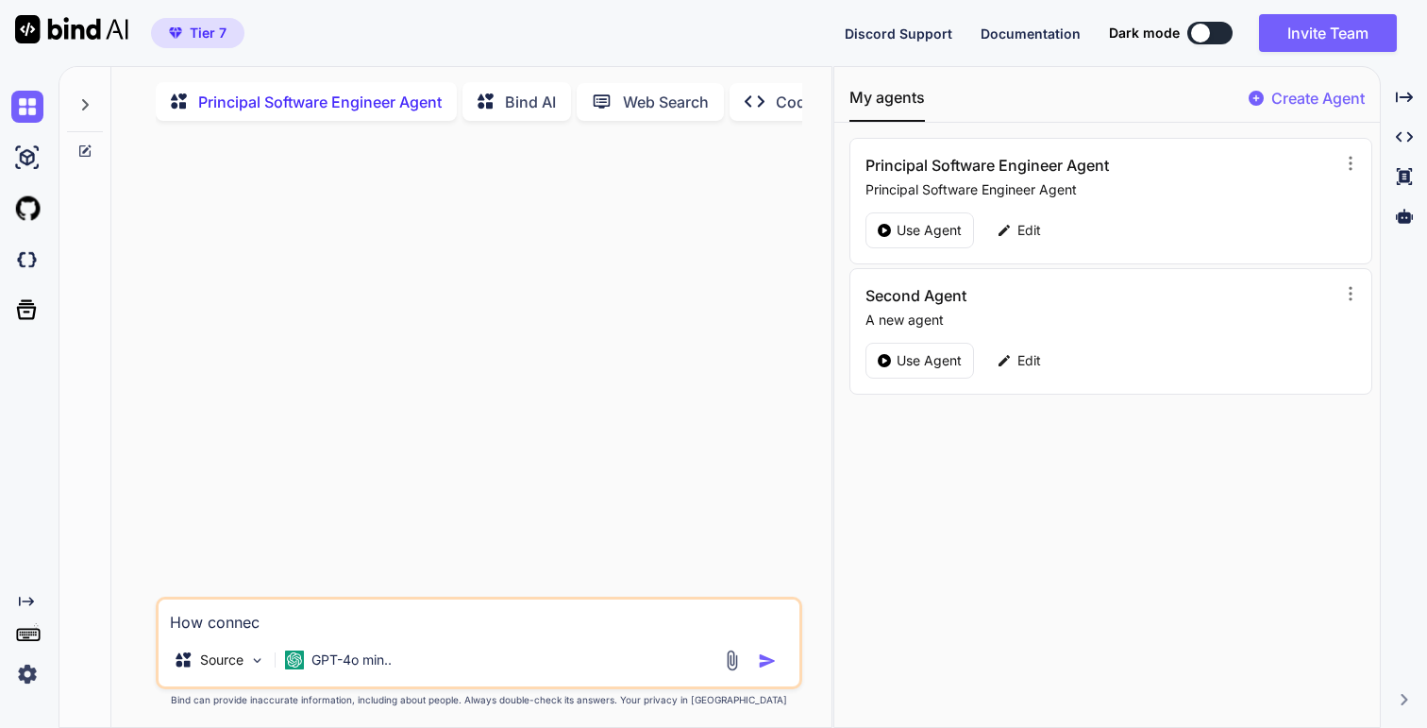
type textarea "x"
type textarea "How connect"
type textarea "x"
type textarea "How connect"
click at [392, 505] on p "GPT-4o min.." at bounding box center [351, 659] width 80 height 19
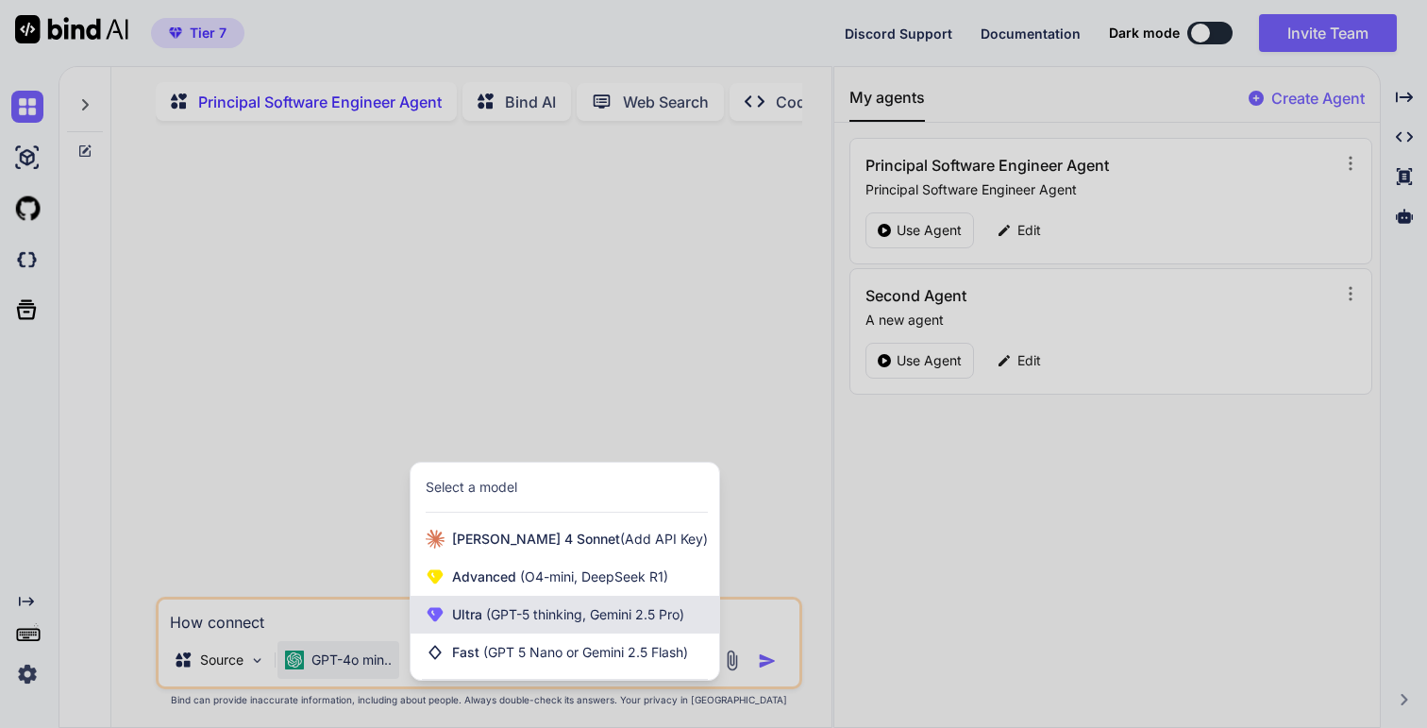
click at [541, 505] on span "(GPT-5 thinking, Gemini 2.5 Pro)" at bounding box center [583, 614] width 202 height 16
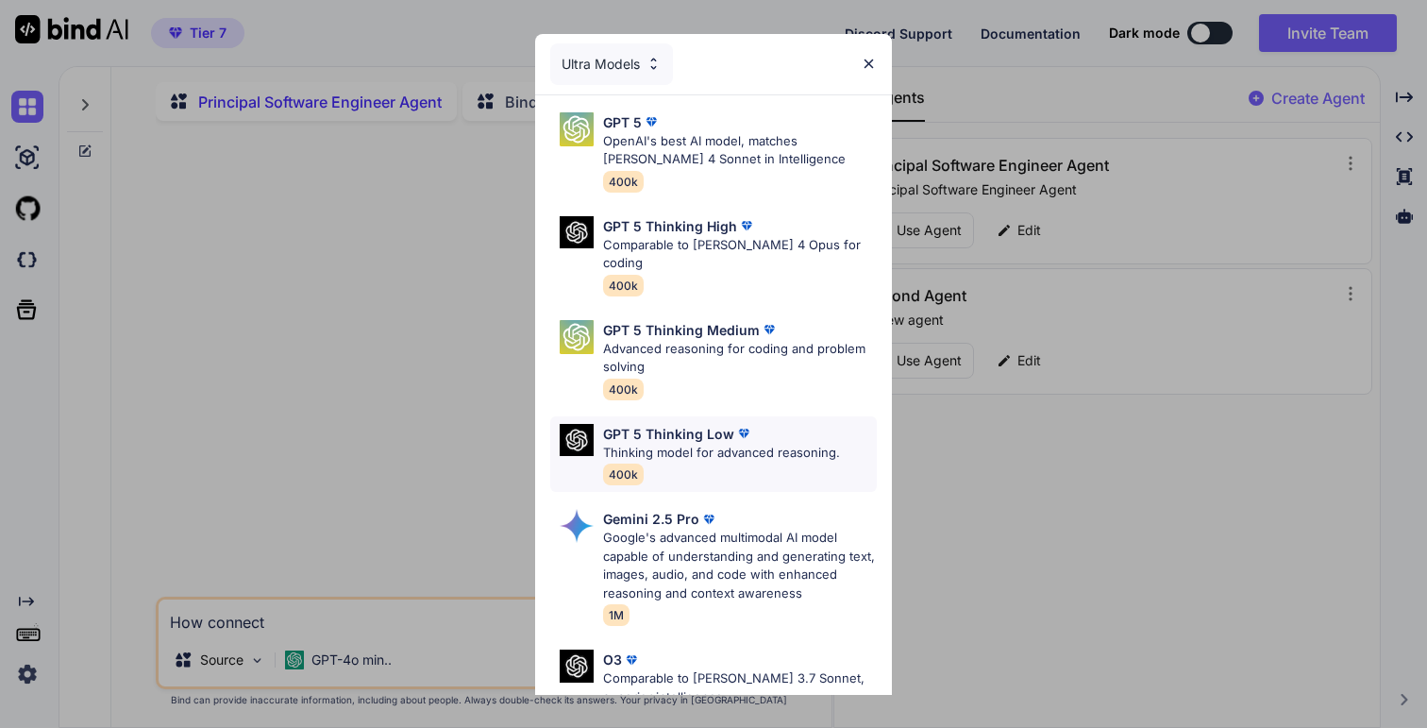
click at [702, 453] on div "GPT 5 Thinking Low Thinking model for advanced reasoning. 400k" at bounding box center [721, 454] width 237 height 61
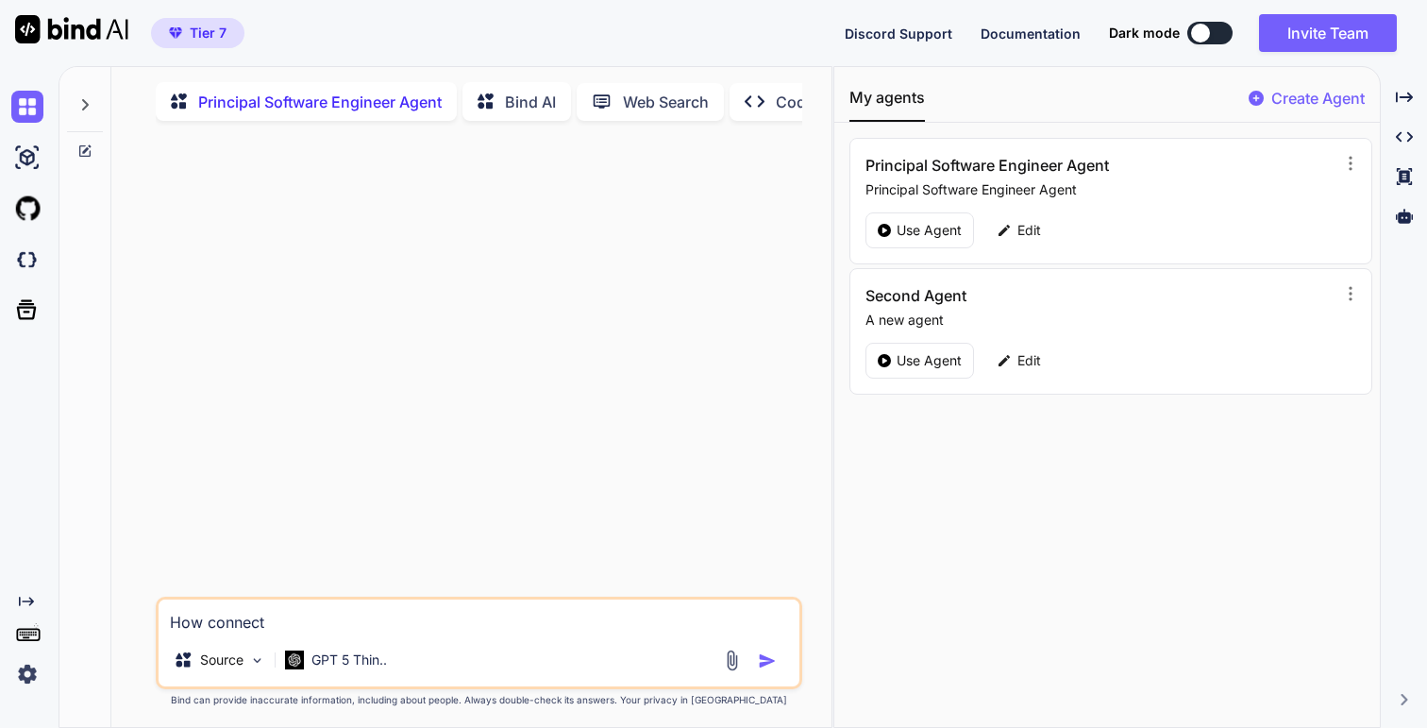
click at [323, 505] on textarea "How connect" at bounding box center [479, 616] width 640 height 34
type textarea "x"
type textarea "C"
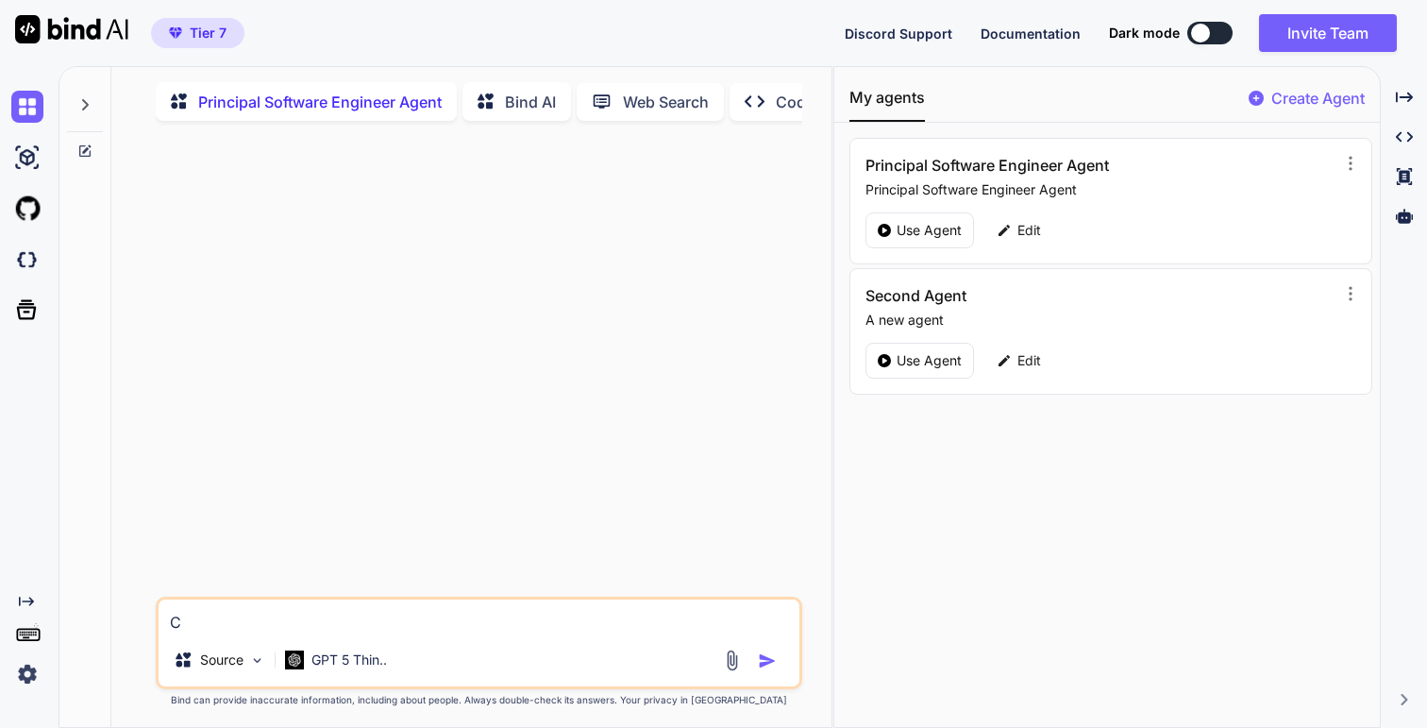
type textarea "x"
type textarea "Cr"
type textarea "x"
type textarea "Cre"
type textarea "x"
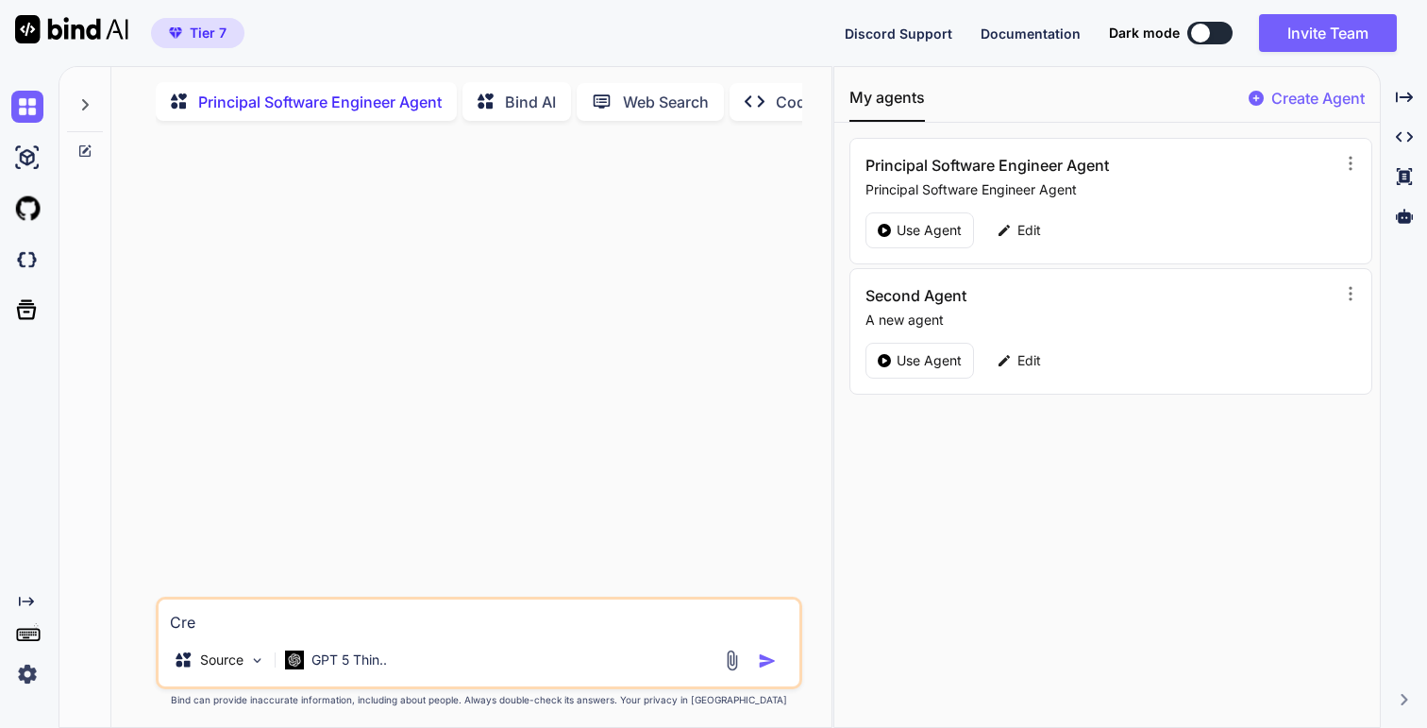
type textarea "Crea"
type textarea "x"
type textarea "Creat"
type textarea "x"
type textarea "Creata"
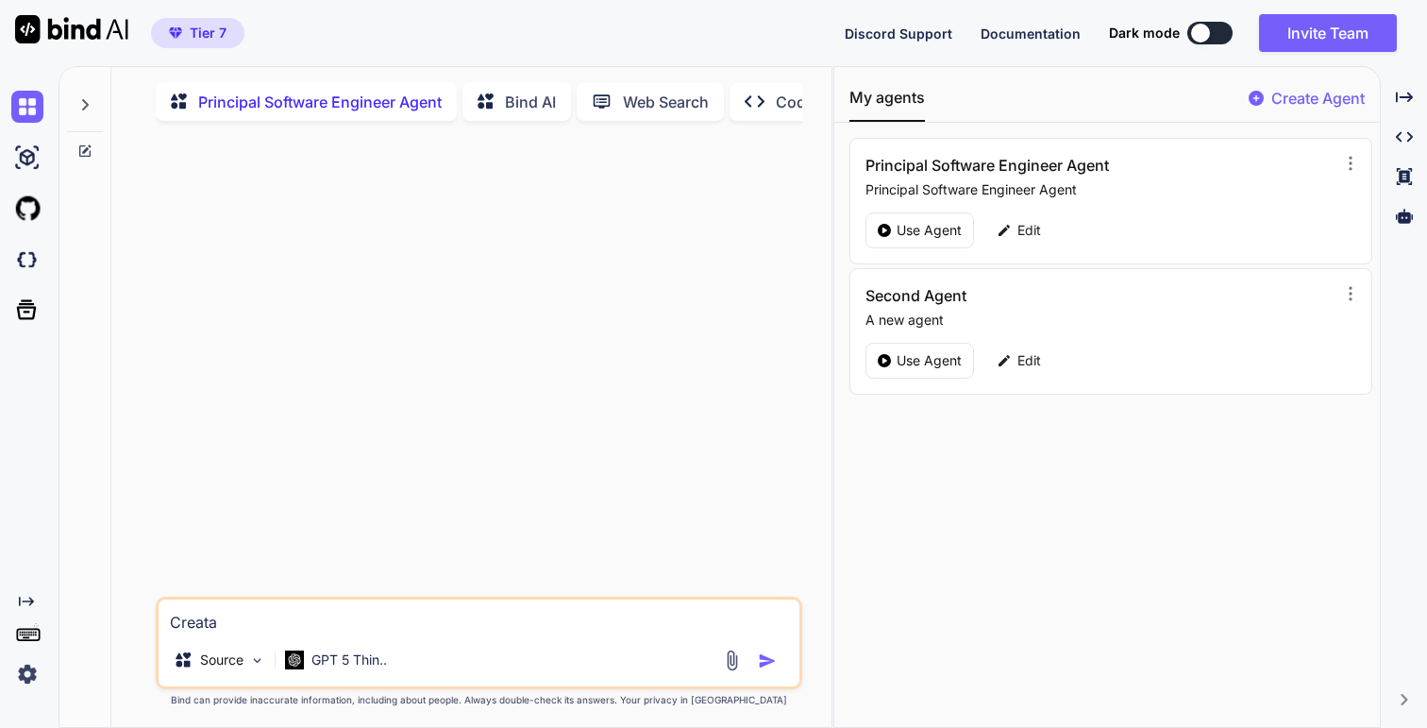
type textarea "x"
type textarea "Creata"
type textarea "x"
type textarea "Creata a"
type textarea "x"
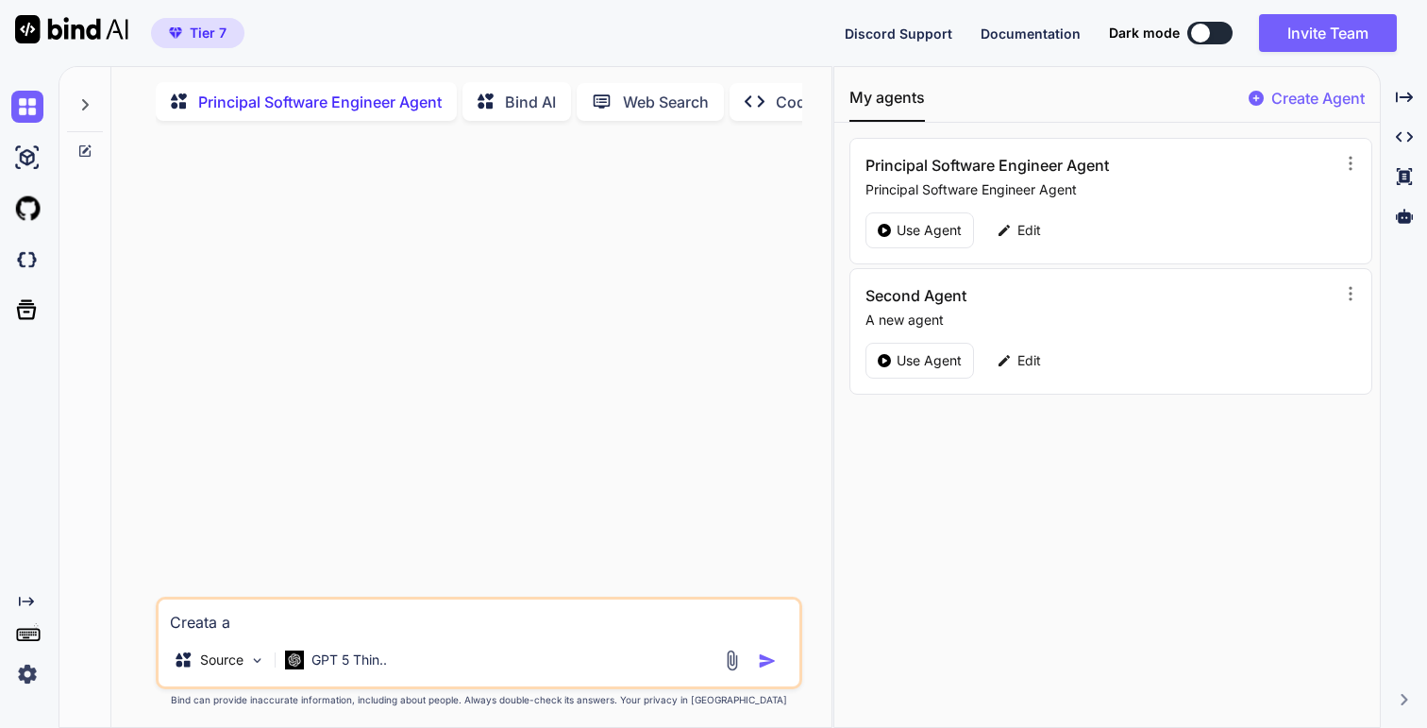
type textarea "Creata a"
type textarea "x"
type textarea "Creata a T"
type textarea "x"
type textarea "Creata a Te"
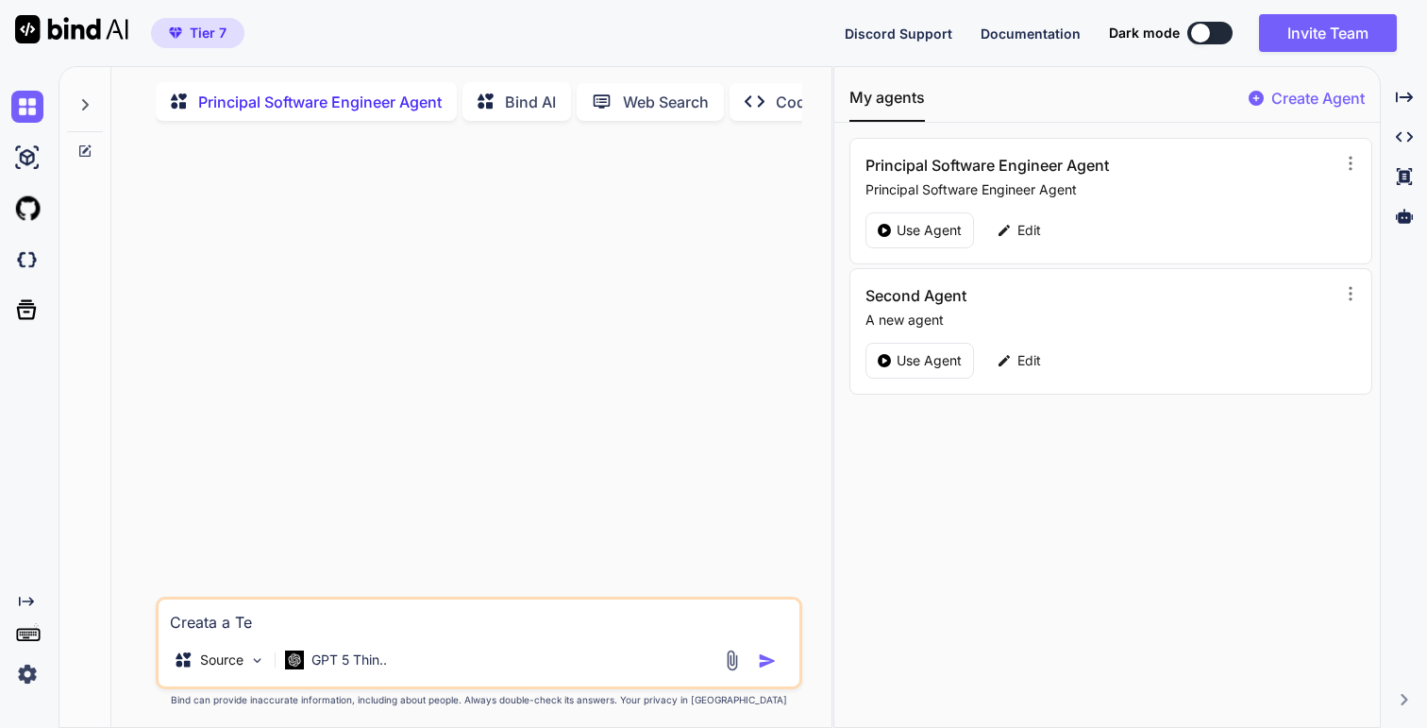
type textarea "x"
type textarea "Creata a Tef"
type textarea "x"
type textarea "Creata a Teff"
type textarea "x"
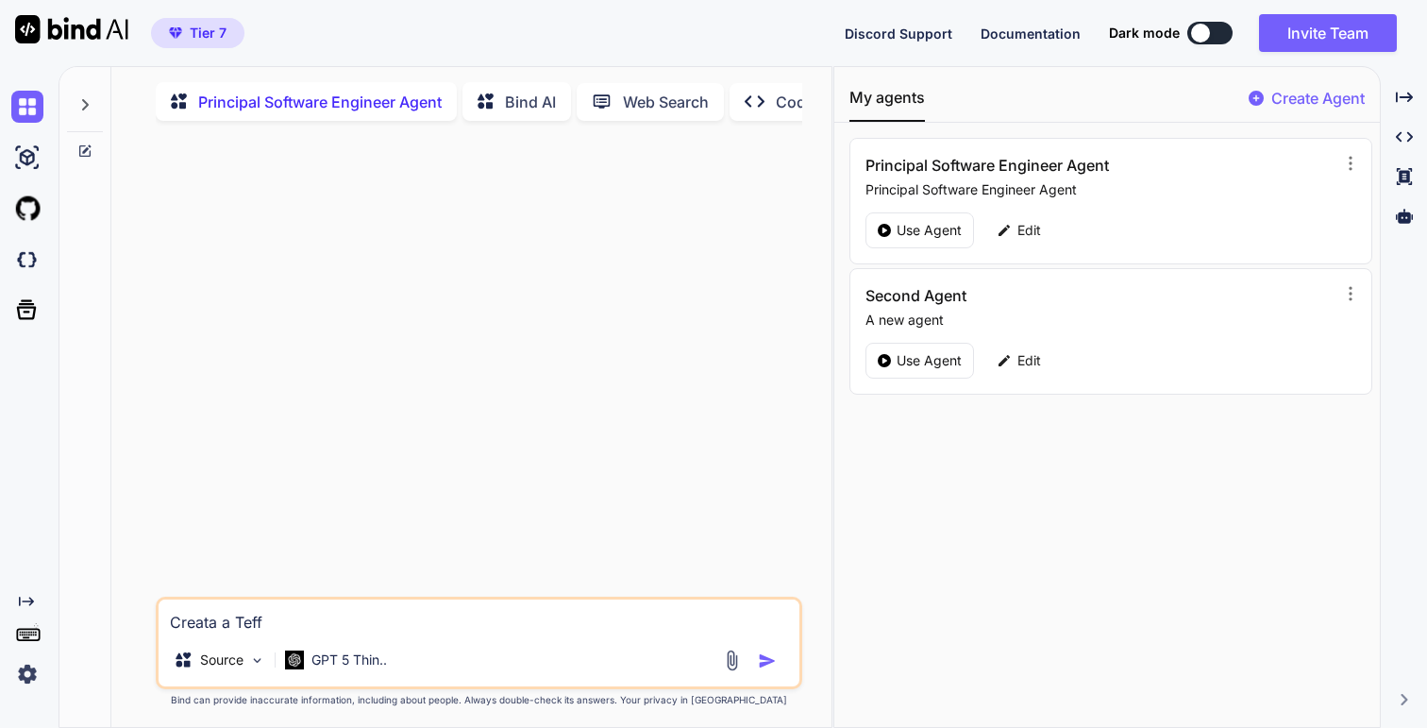
type textarea "Creata a Tef"
type textarea "x"
type textarea "Creata a Te"
type textarea "x"
type textarea "Creata a Ter"
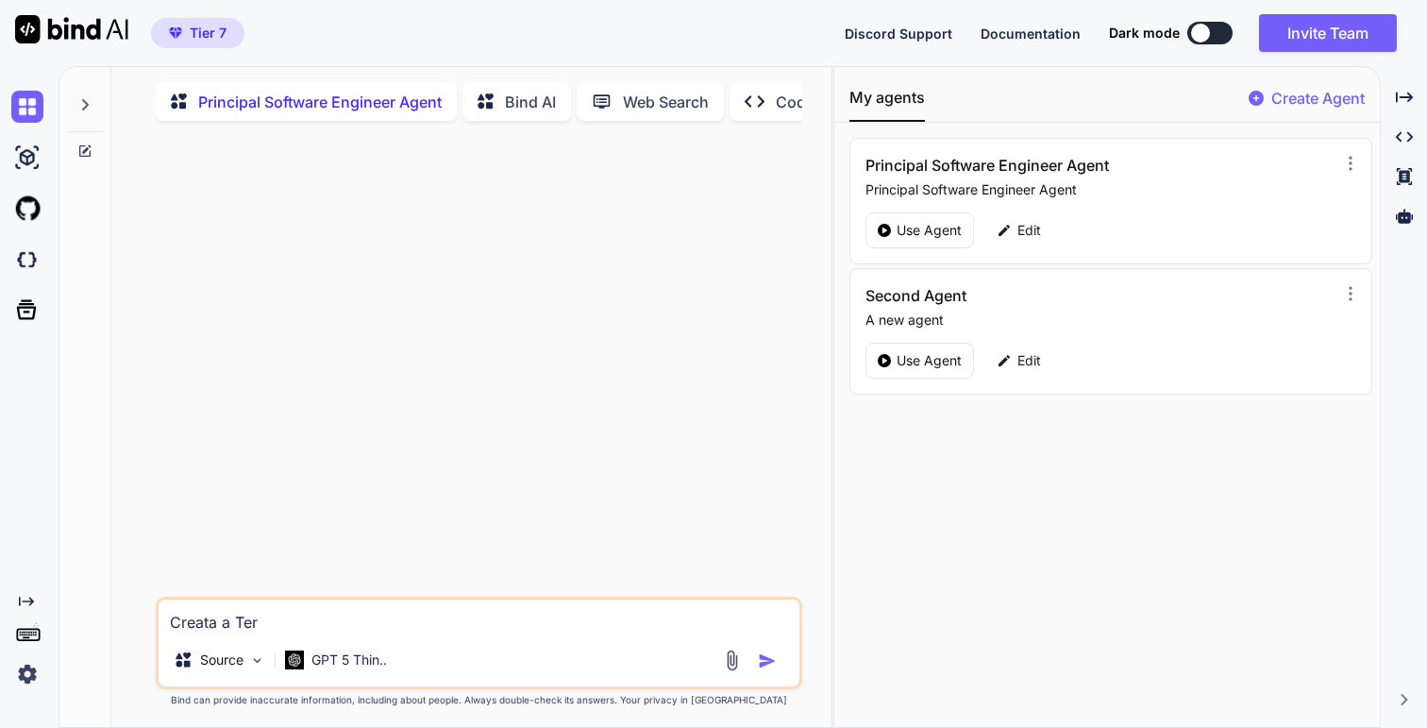
type textarea "x"
type textarea "Creata a Tera"
type textarea "x"
type textarea "Creata a Ter"
type textarea "x"
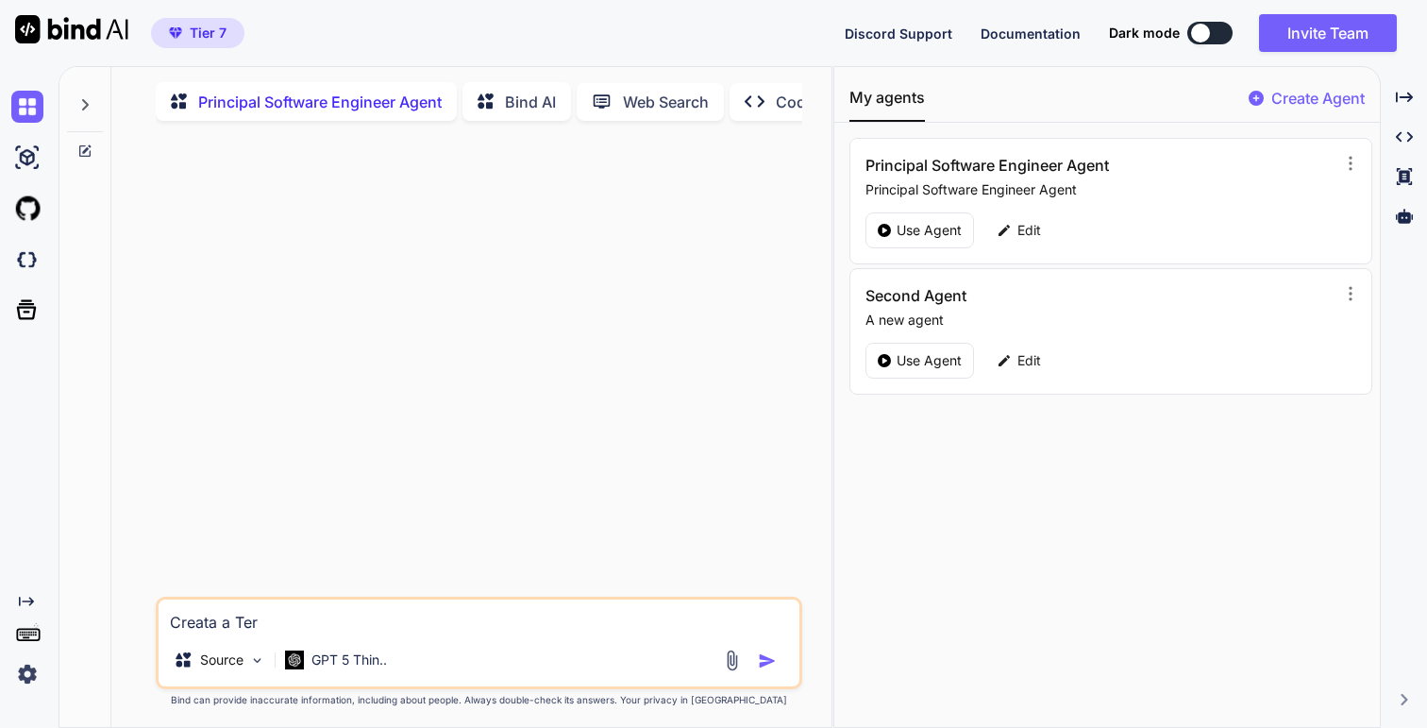
type textarea "Creata a Terr"
type textarea "x"
type textarea "Creata a Terra"
type textarea "x"
type textarea "Creata a Terraf"
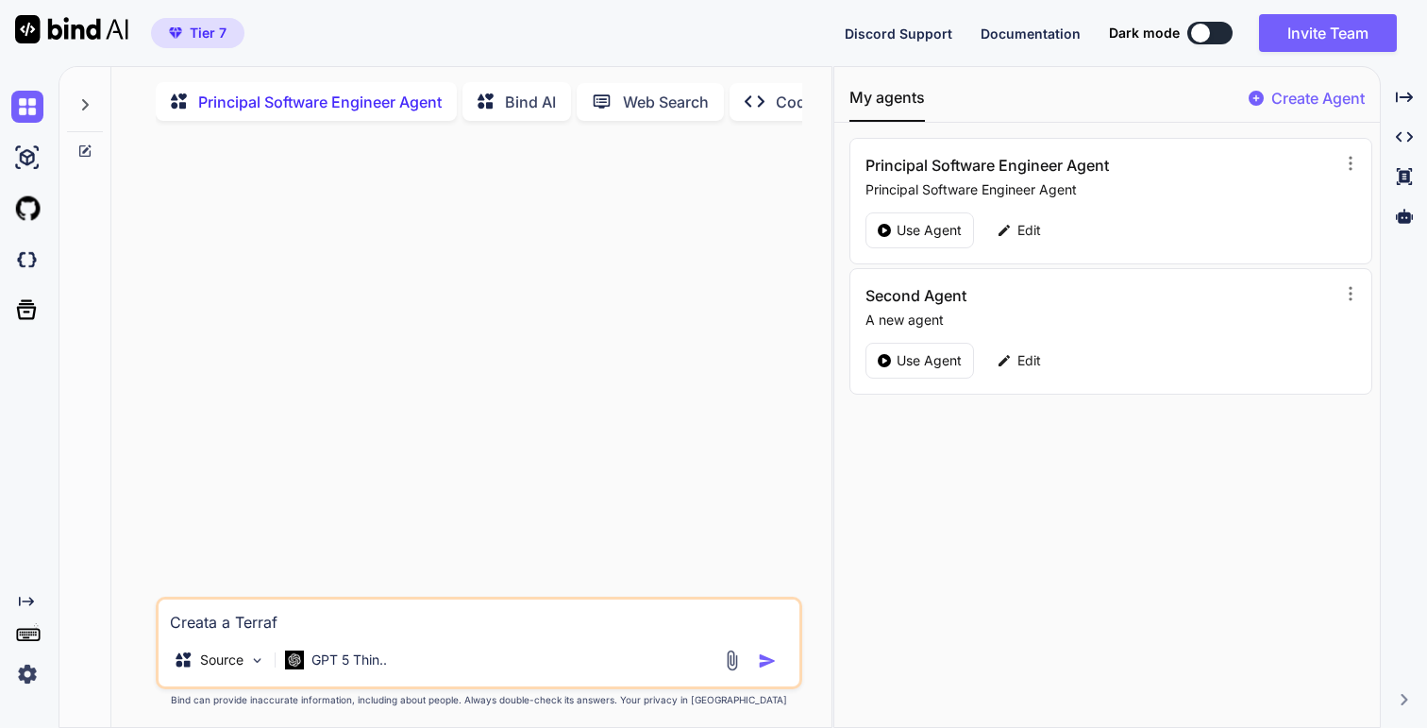
type textarea "x"
type textarea "Creata a Terrafoe"
type textarea "x"
type textarea "Creata a Terrafoer"
type textarea "x"
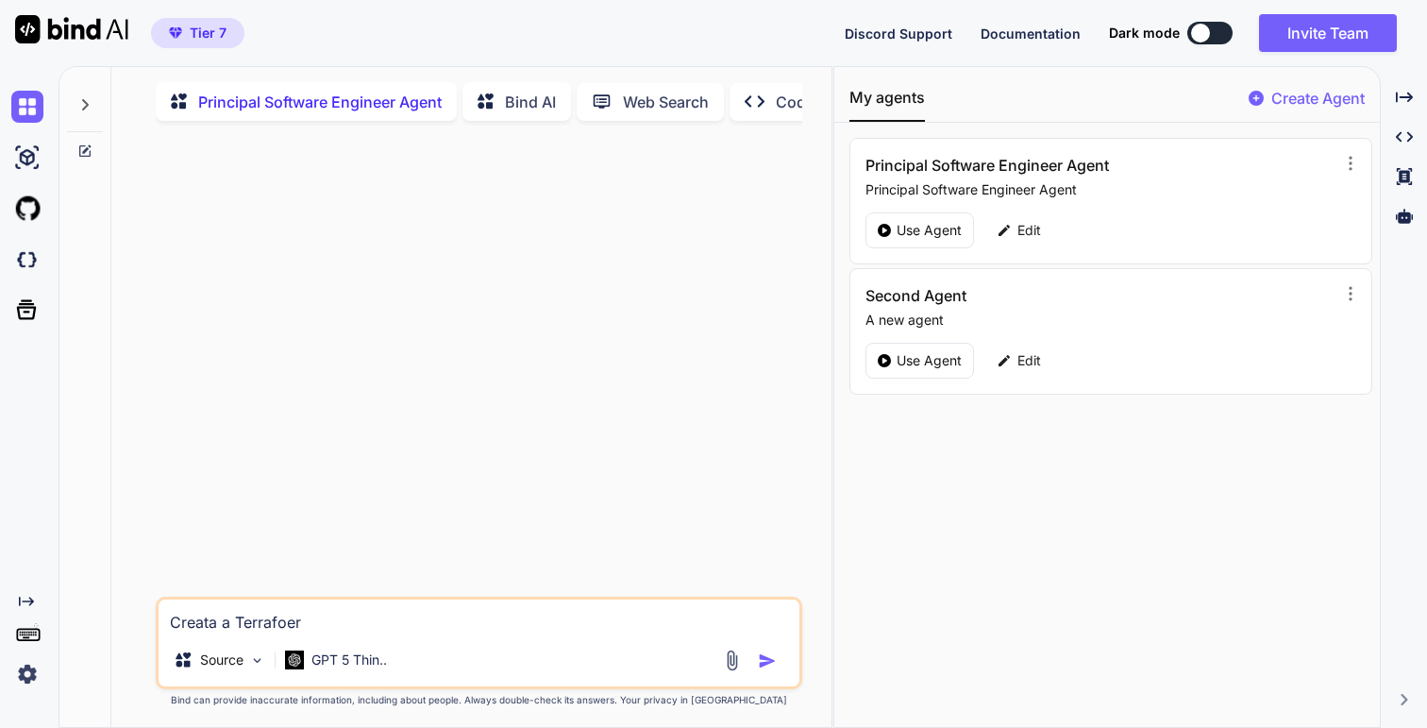
type textarea "Creata a Terrafoerm"
type textarea "x"
type textarea "Creata a Terrafoer"
type textarea "x"
type textarea "Creata a Terrafoe"
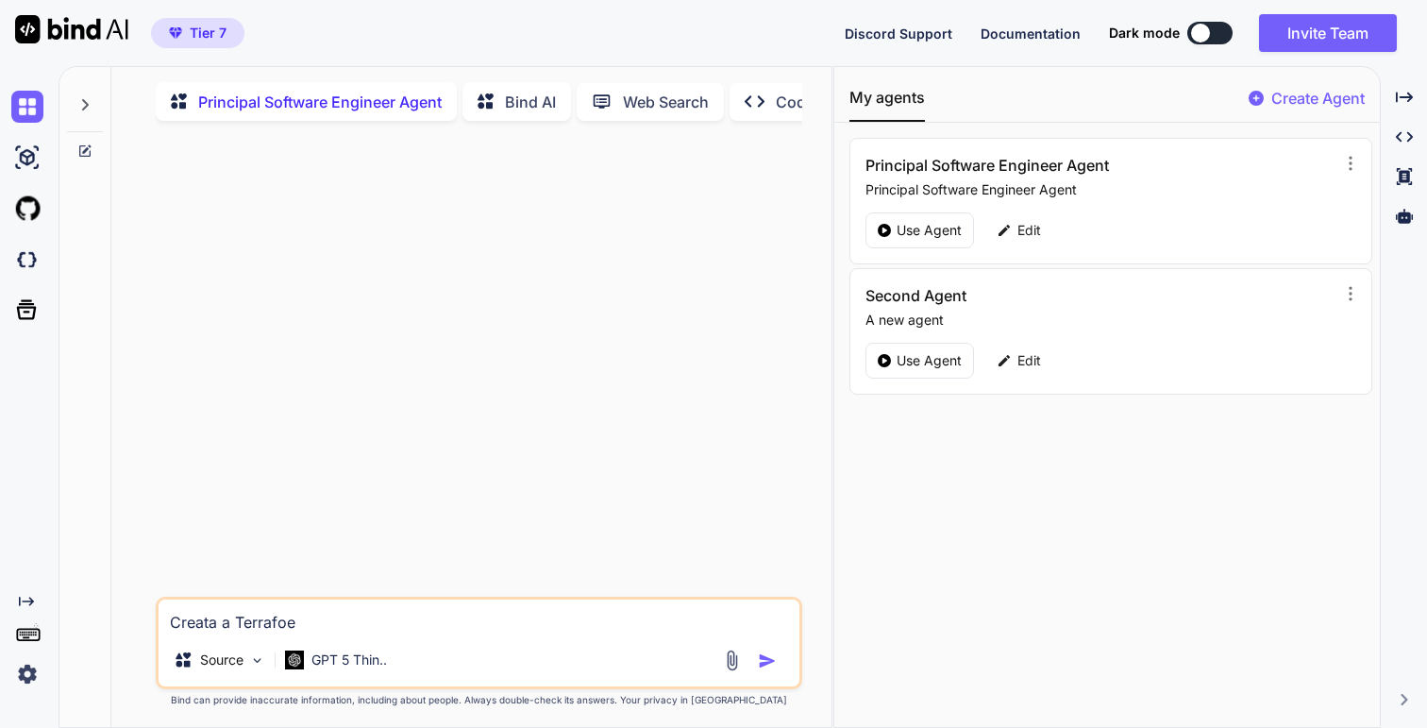
type textarea "x"
type textarea "Creata a Terrafo"
type textarea "x"
type textarea "Creata a Terrafor"
type textarea "x"
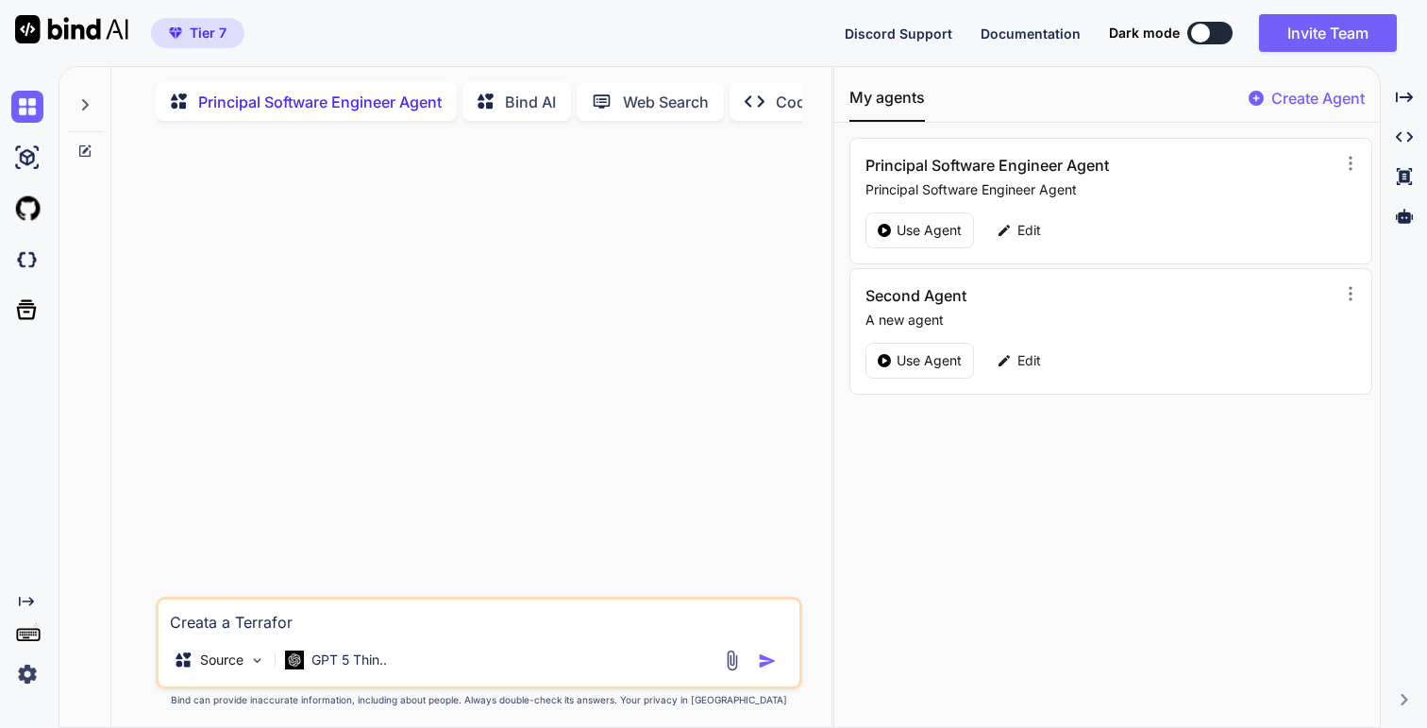
type textarea "Creata a Terraform"
type textarea "x"
type textarea "Creata a Terraform"
type textarea "x"
type textarea "Creata a Terraform ("
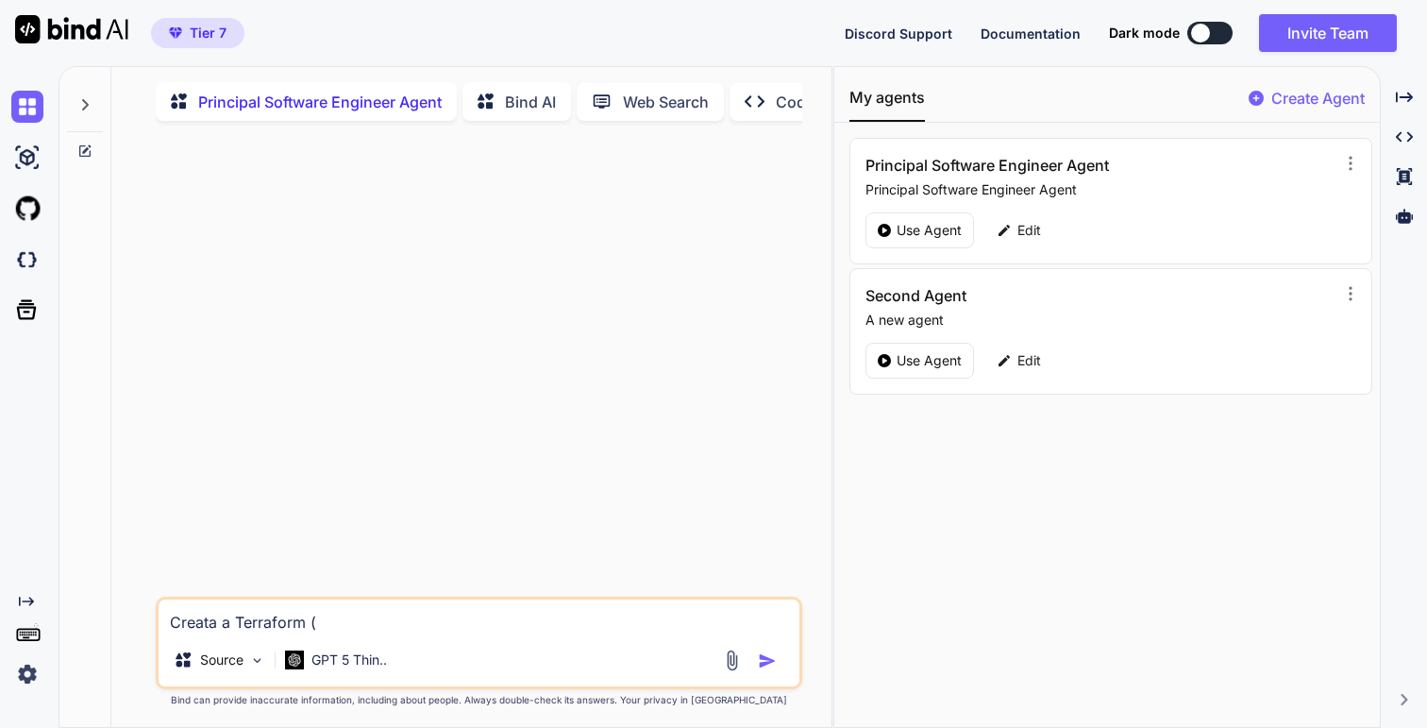
type textarea "x"
type textarea "Creata a Terraform (u"
type textarea "x"
type textarea "Creata a Terraform (us"
type textarea "x"
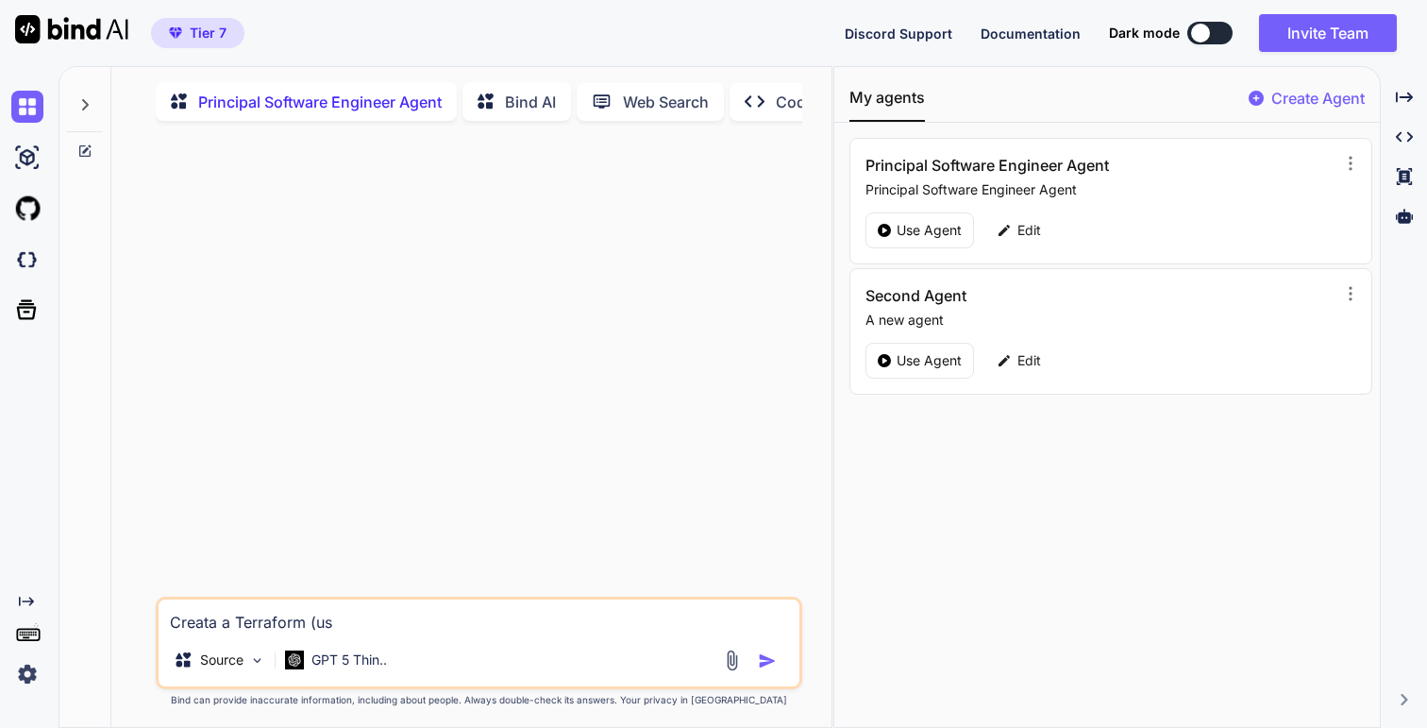
type textarea "Creata a Terraform (usi"
type textarea "x"
type textarea "Creata a Terraform (usin"
type textarea "x"
type textarea "Creata a Terraform (using"
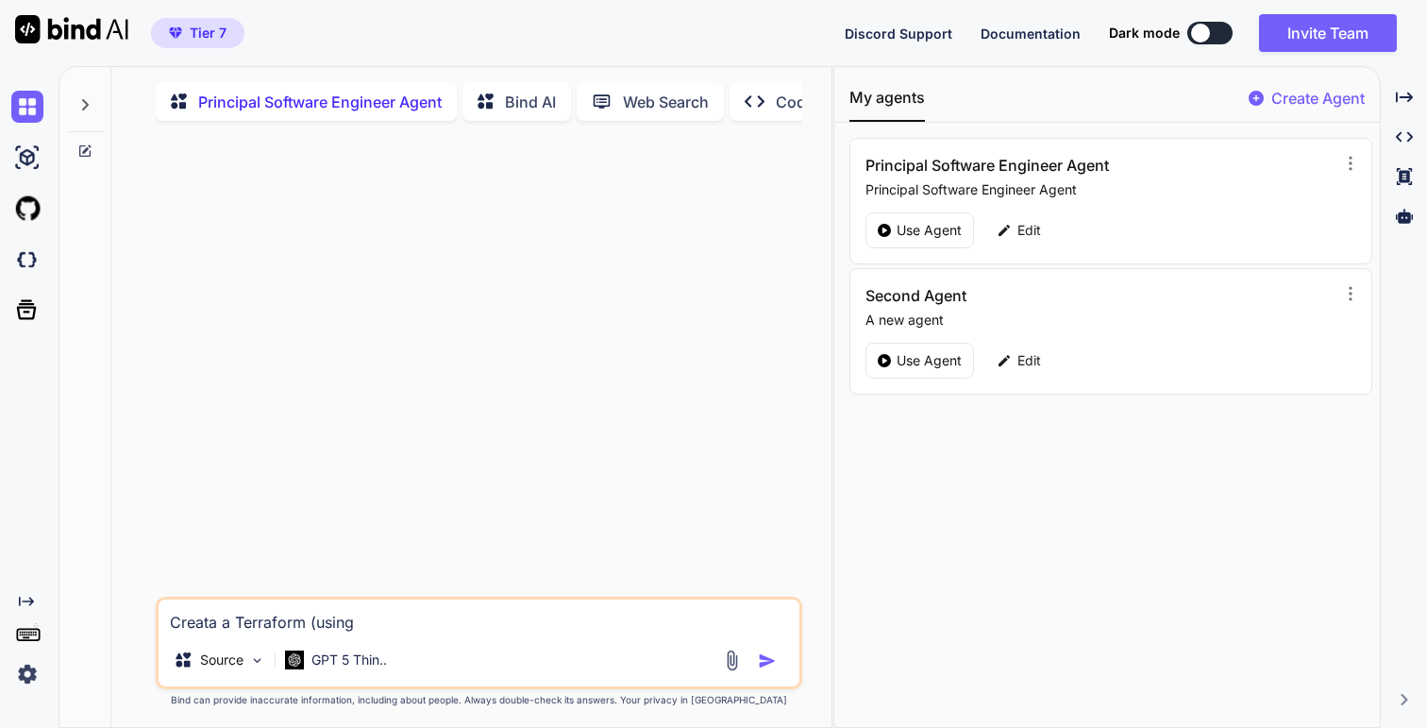
type textarea "x"
type textarea "Creata a Terraform (using"
type textarea "x"
type textarea "Creata a Terraform (using m"
type textarea "x"
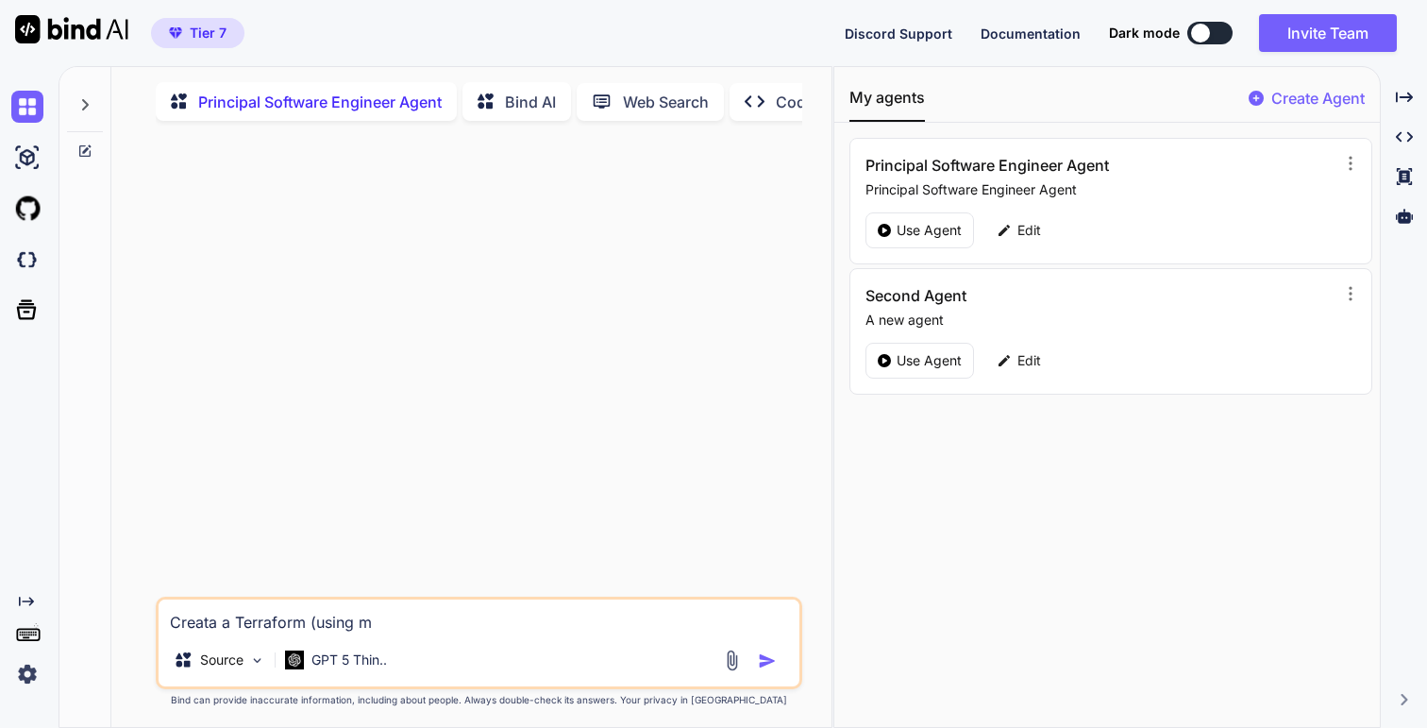
type textarea "Creata a Terraform (using mo"
click at [418, 505] on textarea "Creata a Terraform (using modules, variables)" at bounding box center [479, 616] width 640 height 34
click at [540, 505] on textarea "Creata a Terraform (using modules and variables)" at bounding box center [479, 616] width 640 height 34
click at [198, 505] on textarea "Creata a Terraform (using modules and variables) to" at bounding box center [479, 616] width 640 height 34
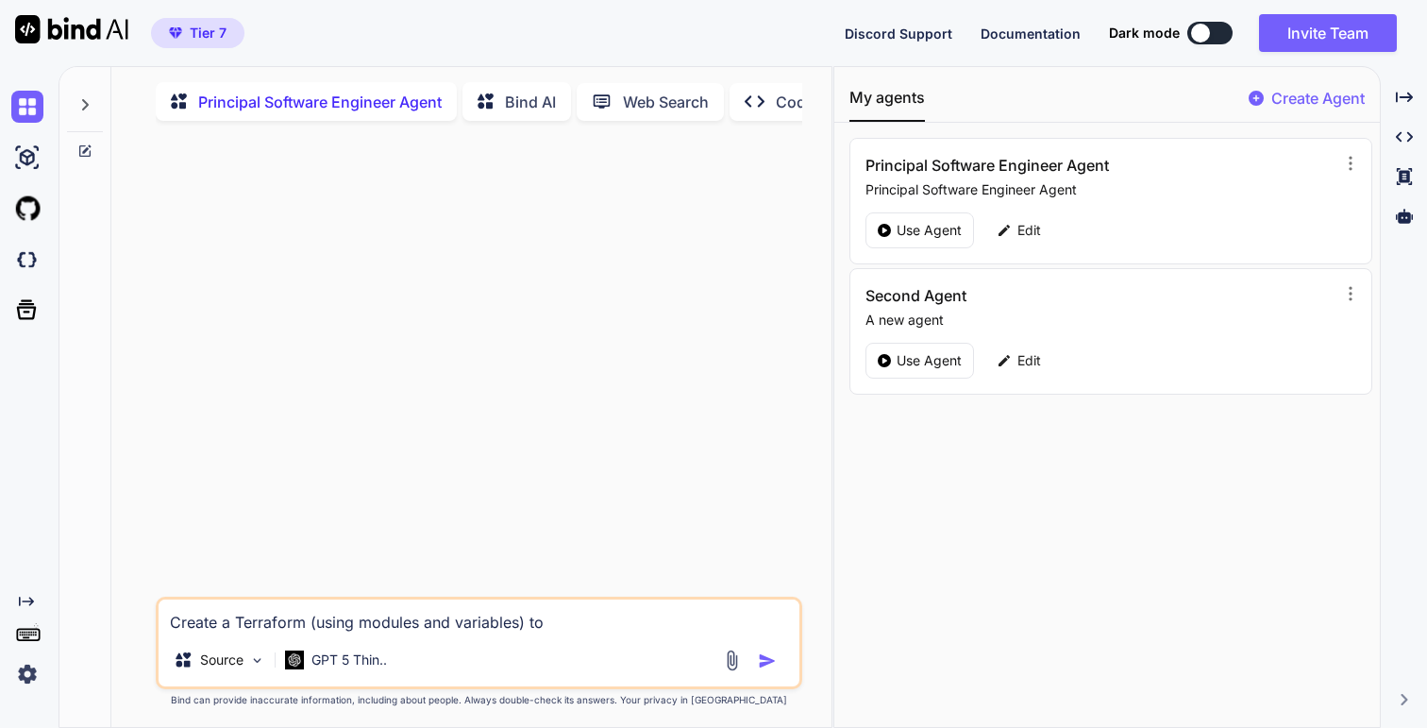
click at [574, 505] on textarea "Create a Terraform (using modules and variables) to" at bounding box center [479, 616] width 640 height 34
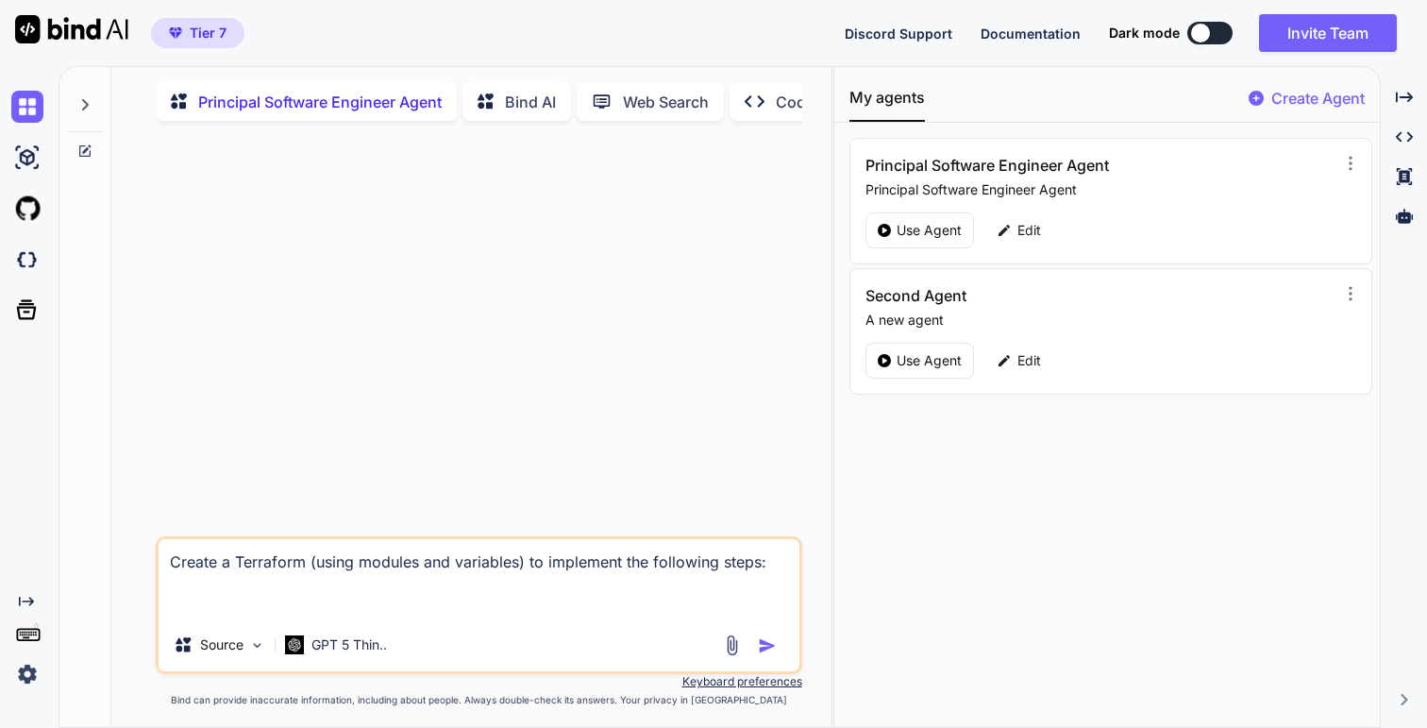
paste textarea "Loremi d Sitamet Cons Adipisci el Sedd EIU Tempori U laboree dolo magnaali enim…"
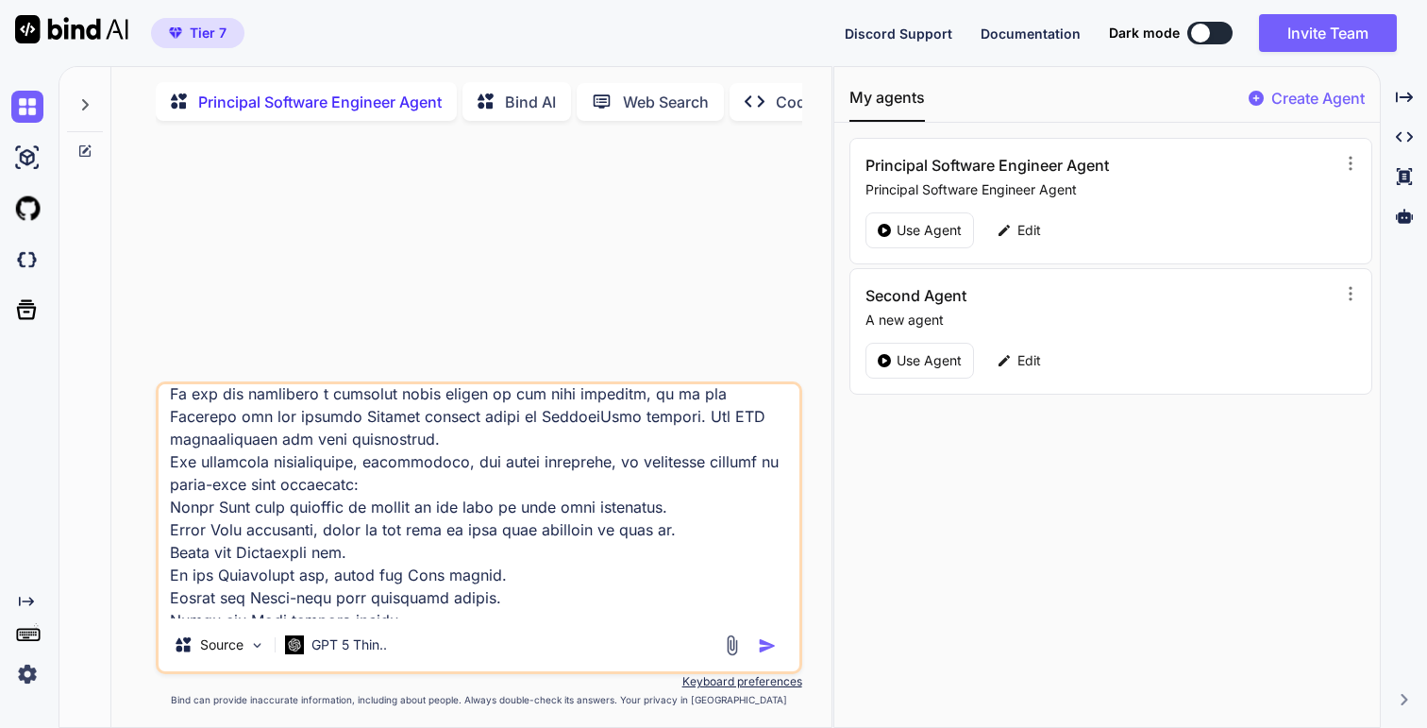
scroll to position [1287, 0]
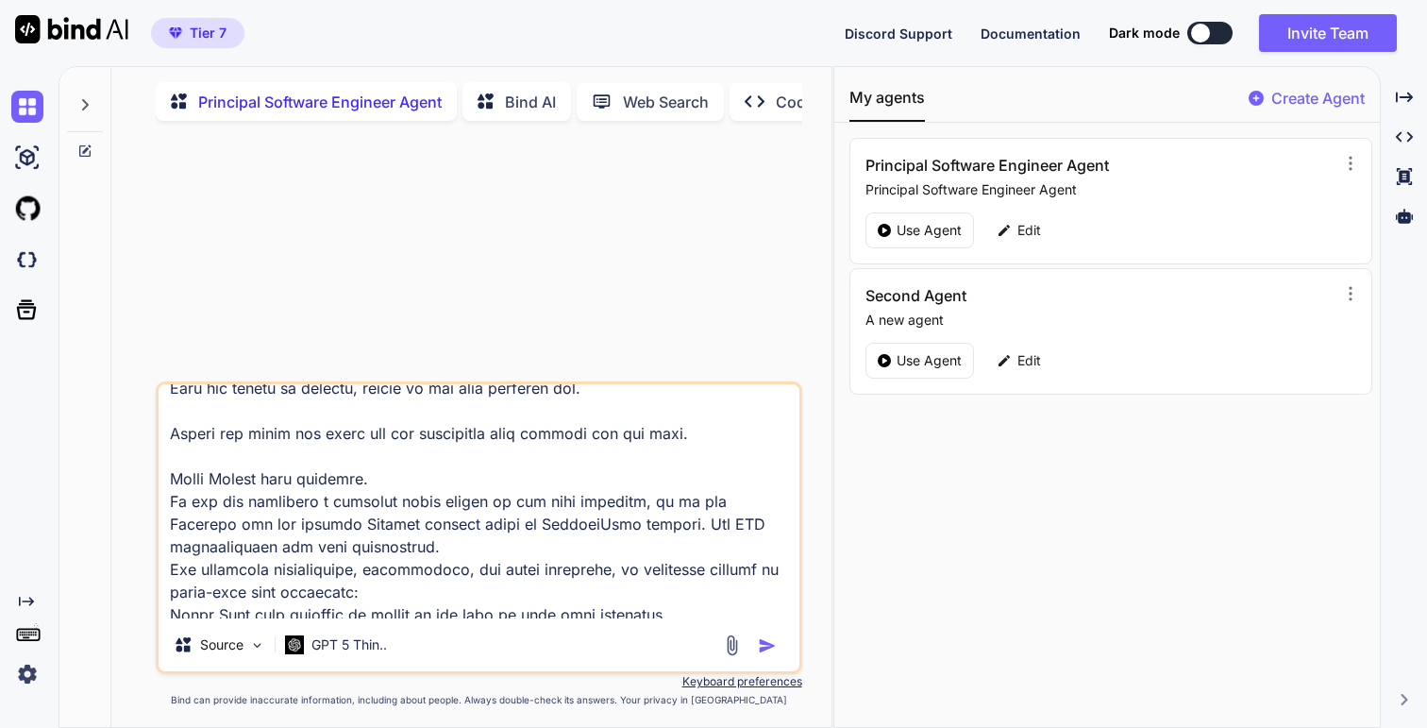
click at [491, 471] on textarea at bounding box center [479, 501] width 640 height 234
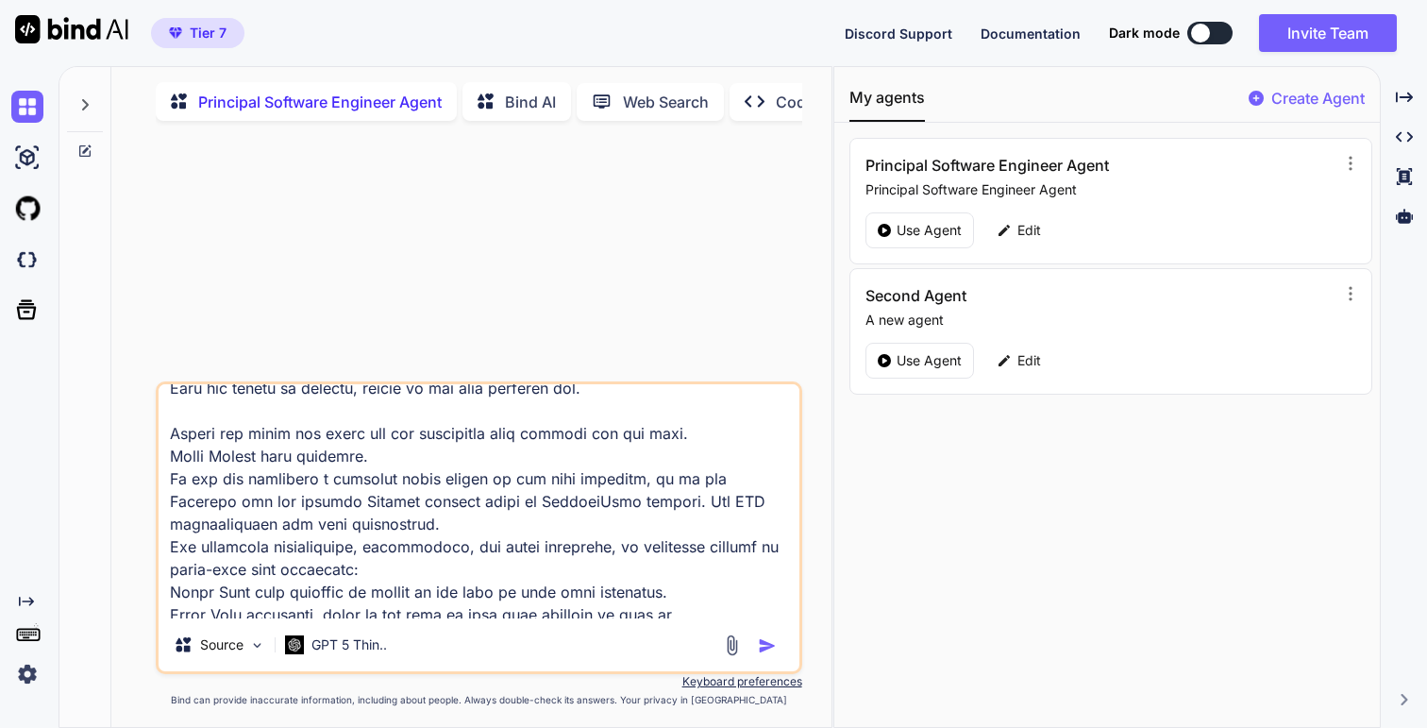
click at [387, 413] on textarea at bounding box center [479, 501] width 640 height 234
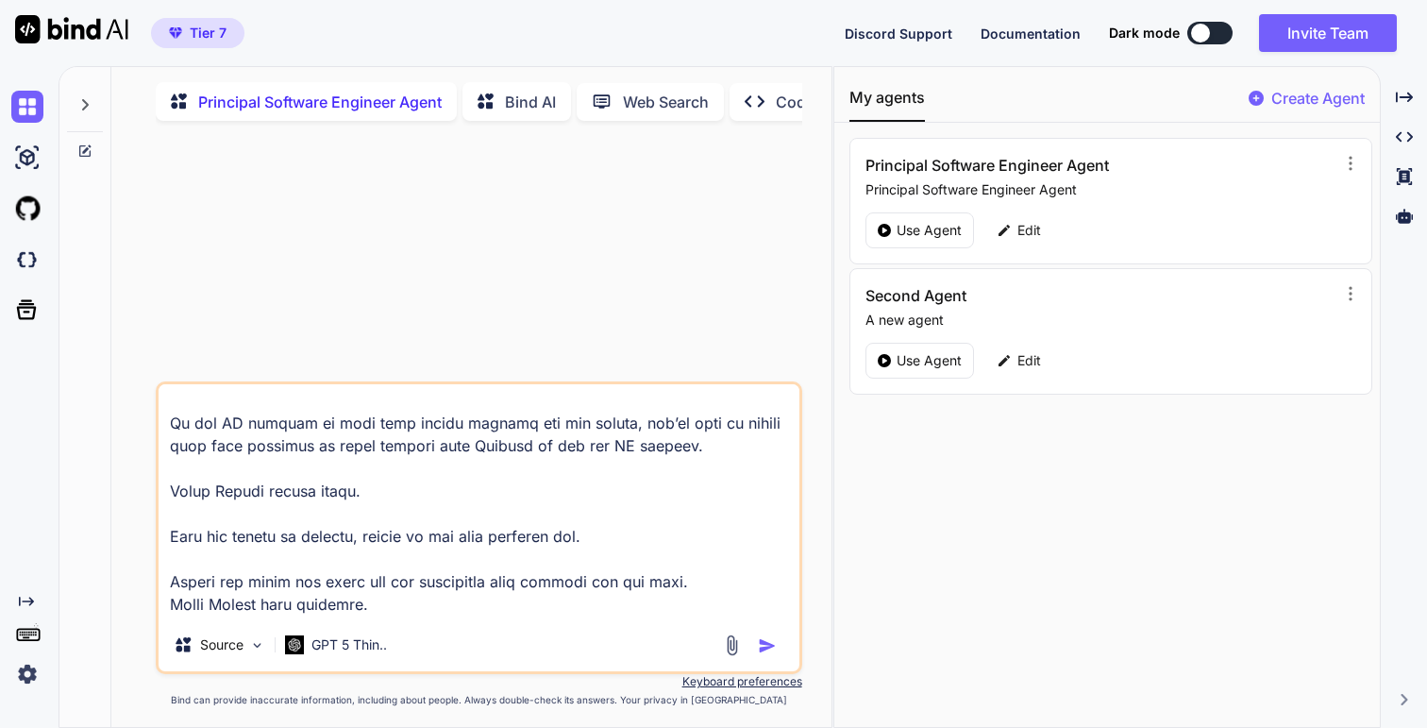
scroll to position [1143, 0]
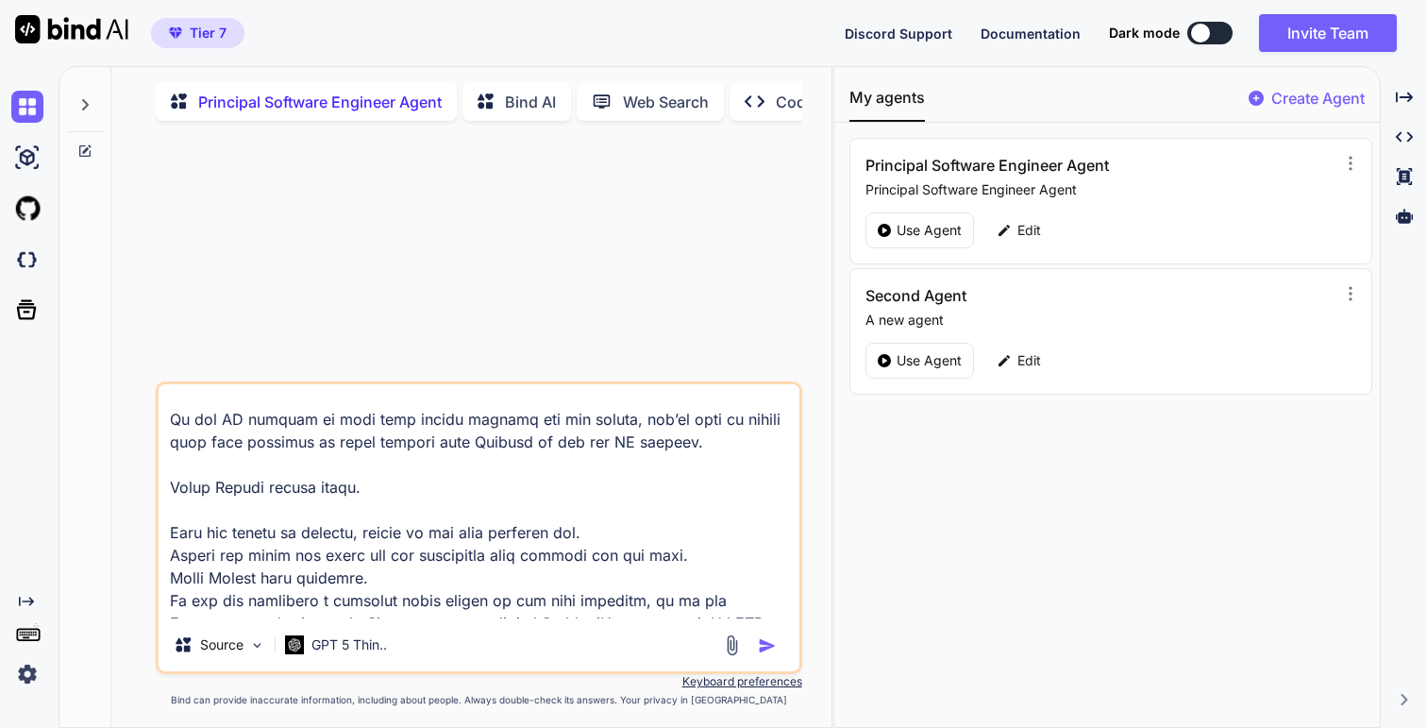
click at [361, 505] on textarea at bounding box center [479, 501] width 640 height 234
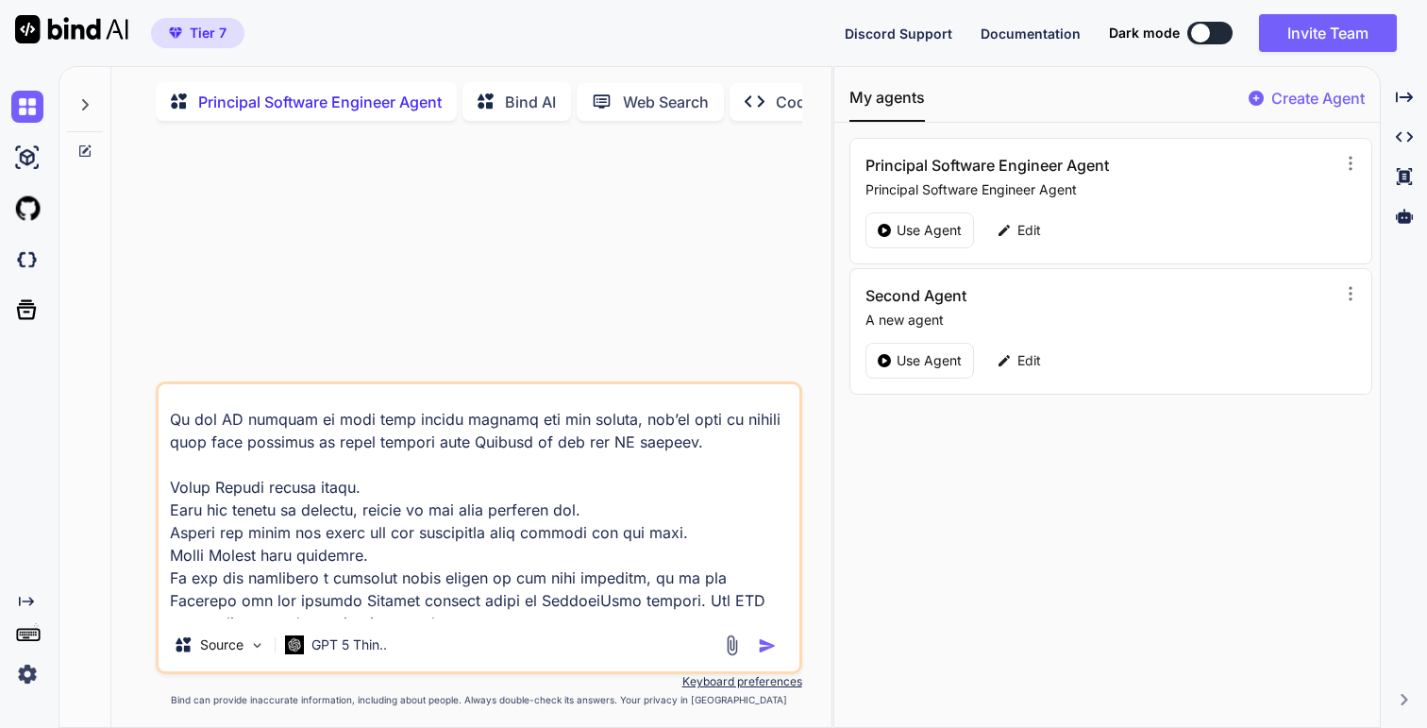
click at [315, 471] on textarea at bounding box center [479, 501] width 640 height 234
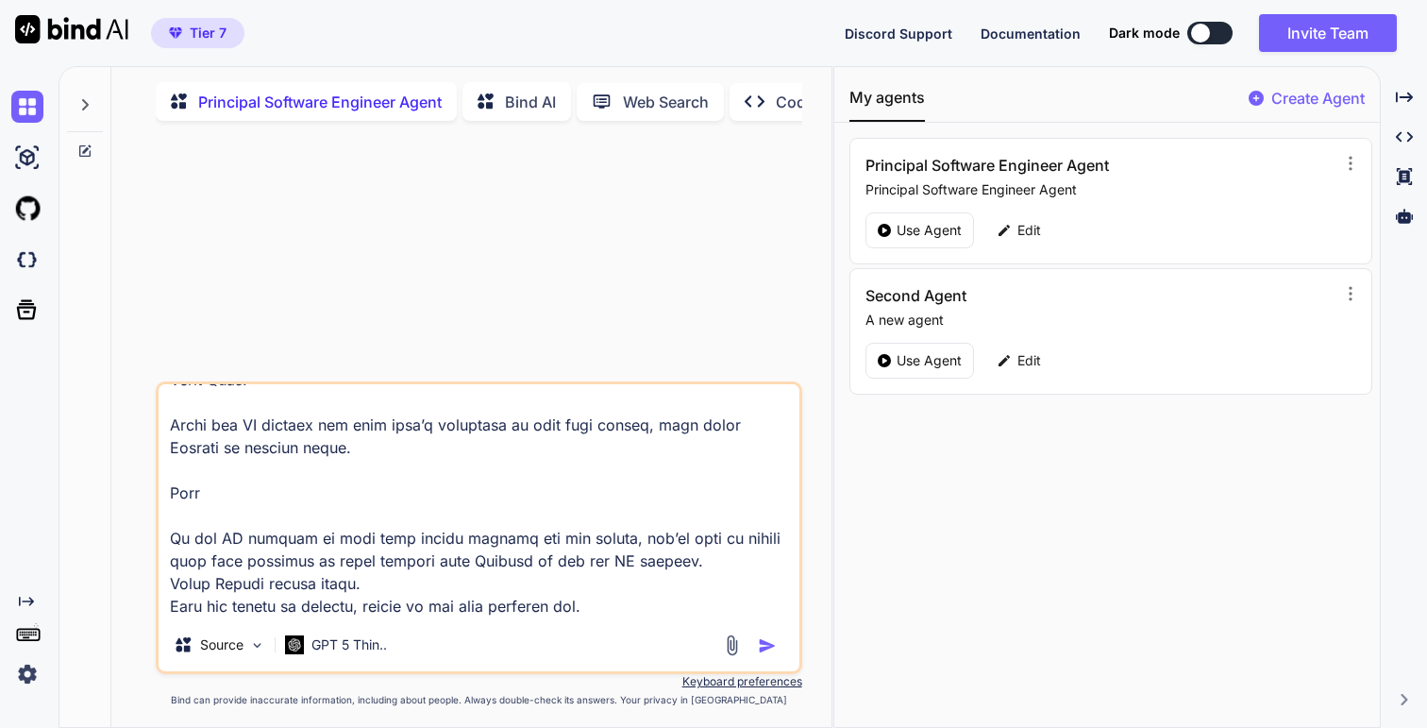
scroll to position [1014, 0]
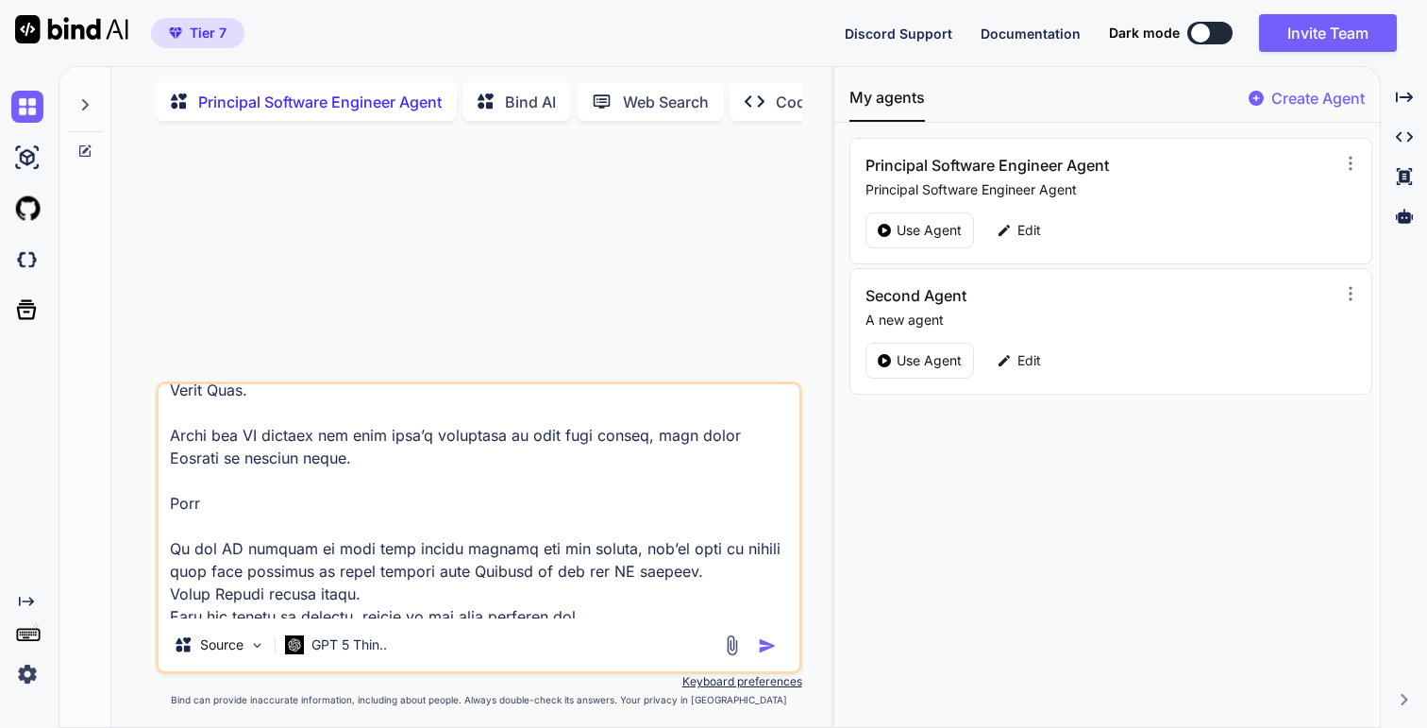
click at [259, 505] on textarea at bounding box center [479, 501] width 640 height 234
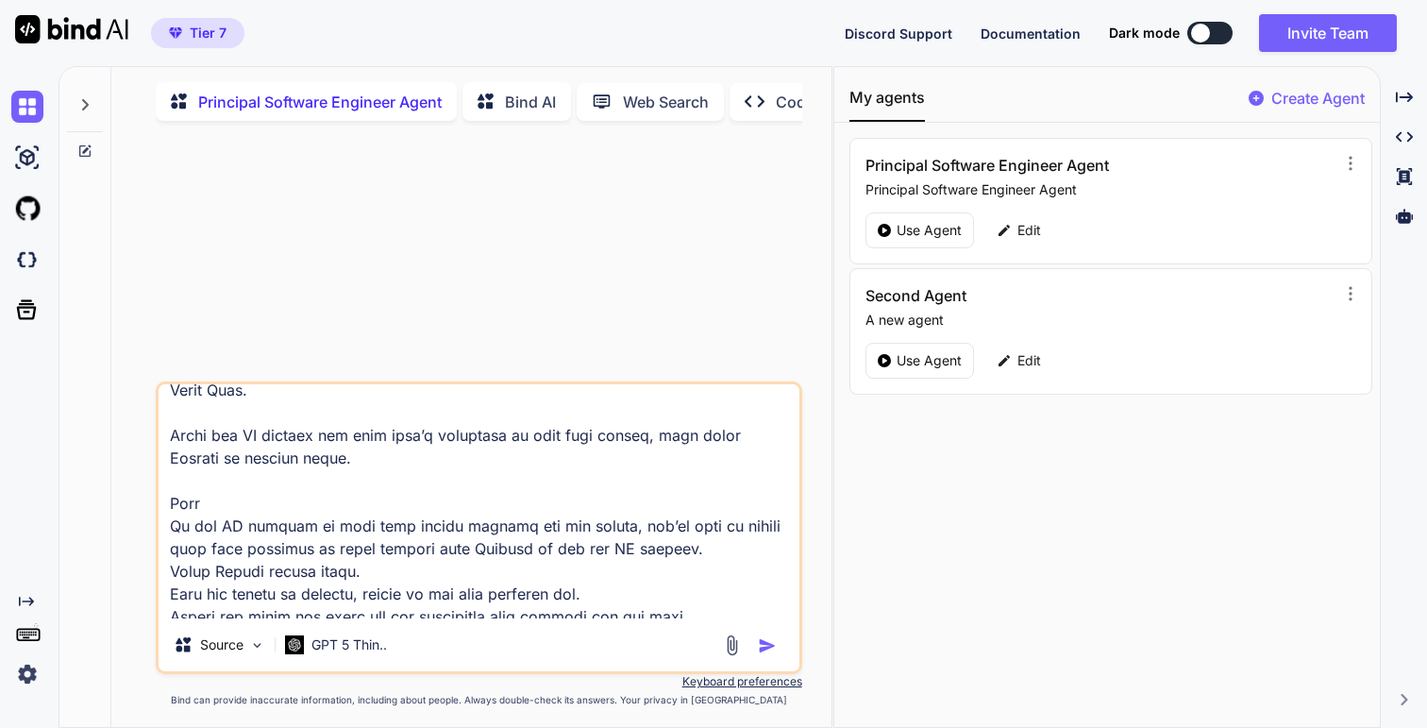
click at [263, 505] on textarea at bounding box center [479, 501] width 640 height 234
click at [672, 505] on textarea at bounding box center [479, 501] width 640 height 234
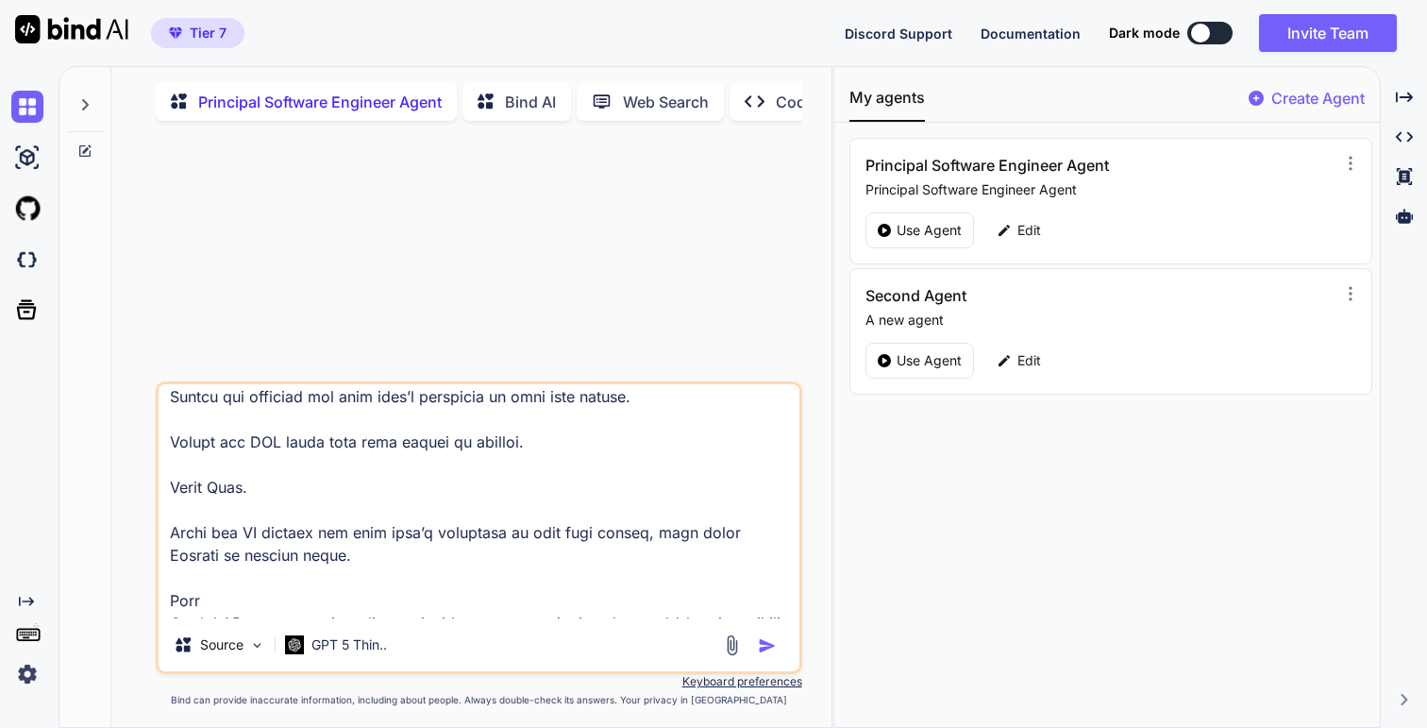
scroll to position [899, 0]
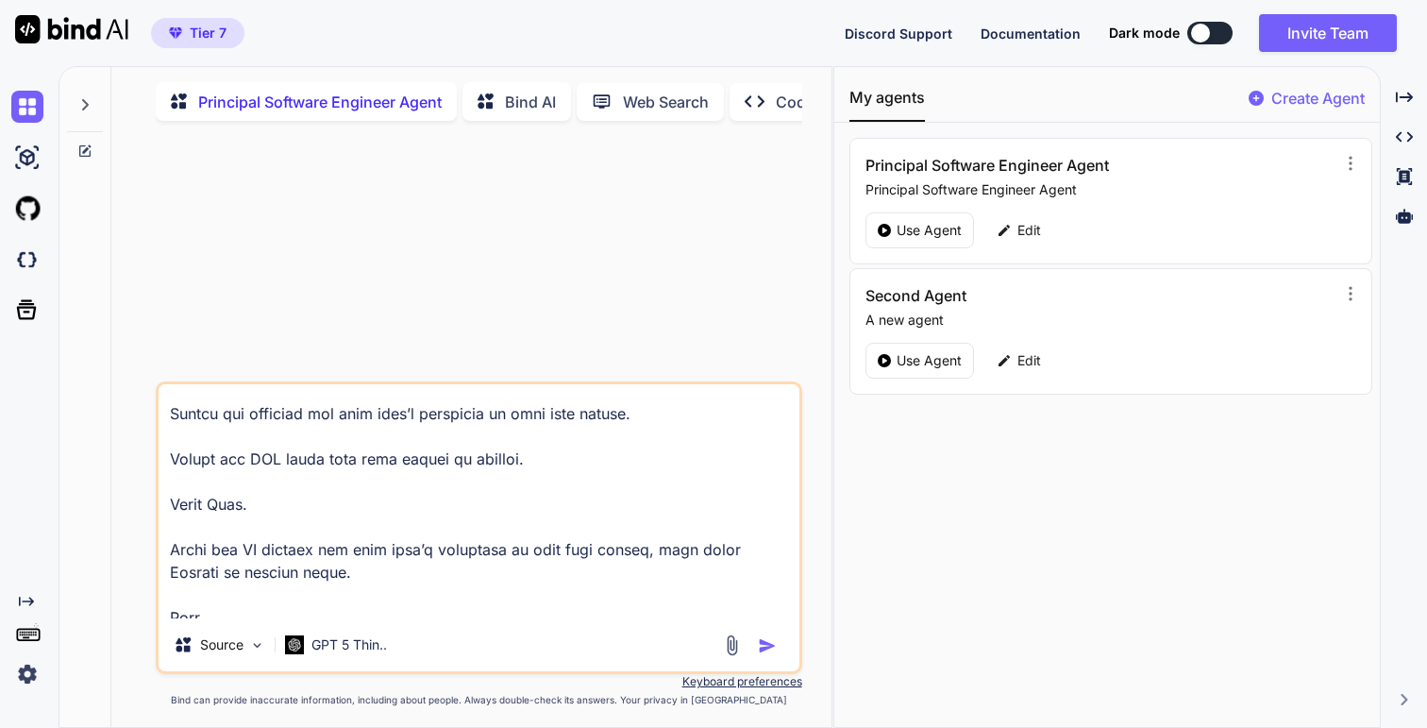
click at [479, 505] on textarea at bounding box center [479, 501] width 640 height 234
click at [461, 505] on textarea at bounding box center [479, 501] width 640 height 234
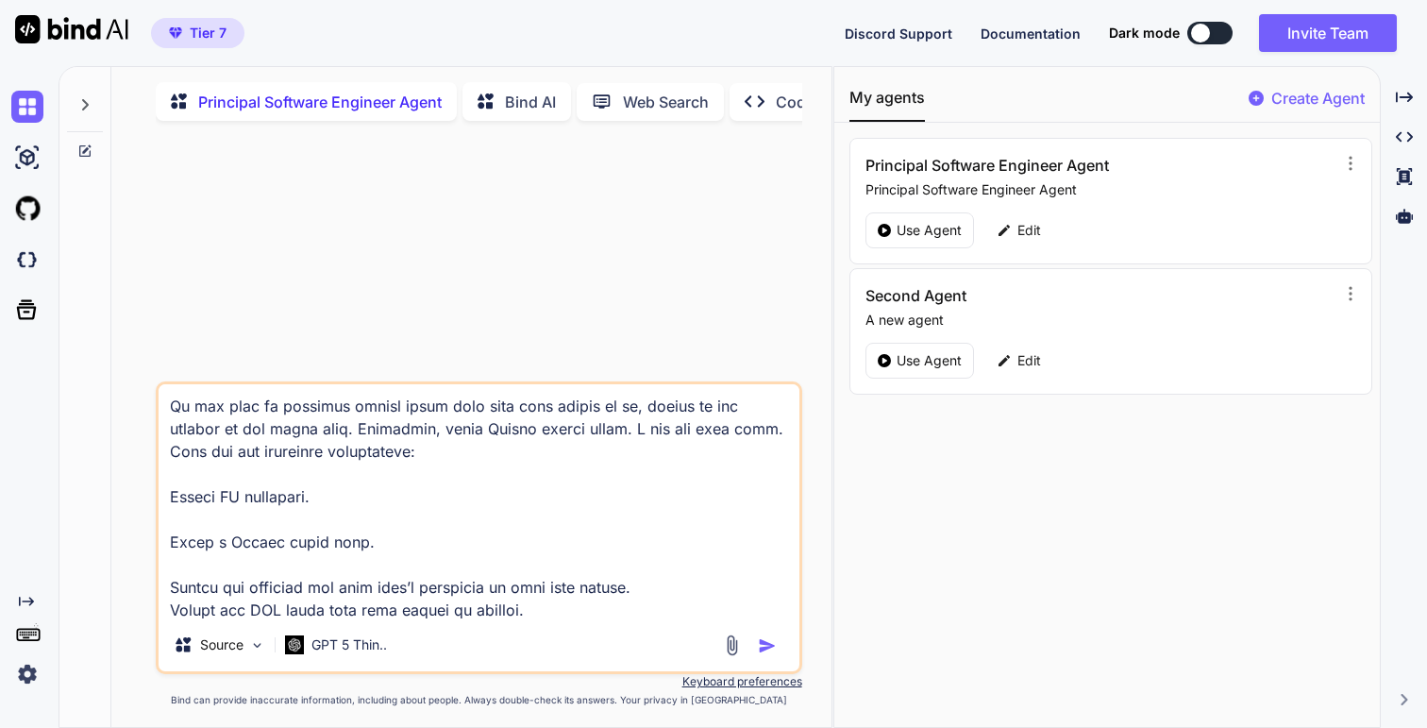
scroll to position [713, 0]
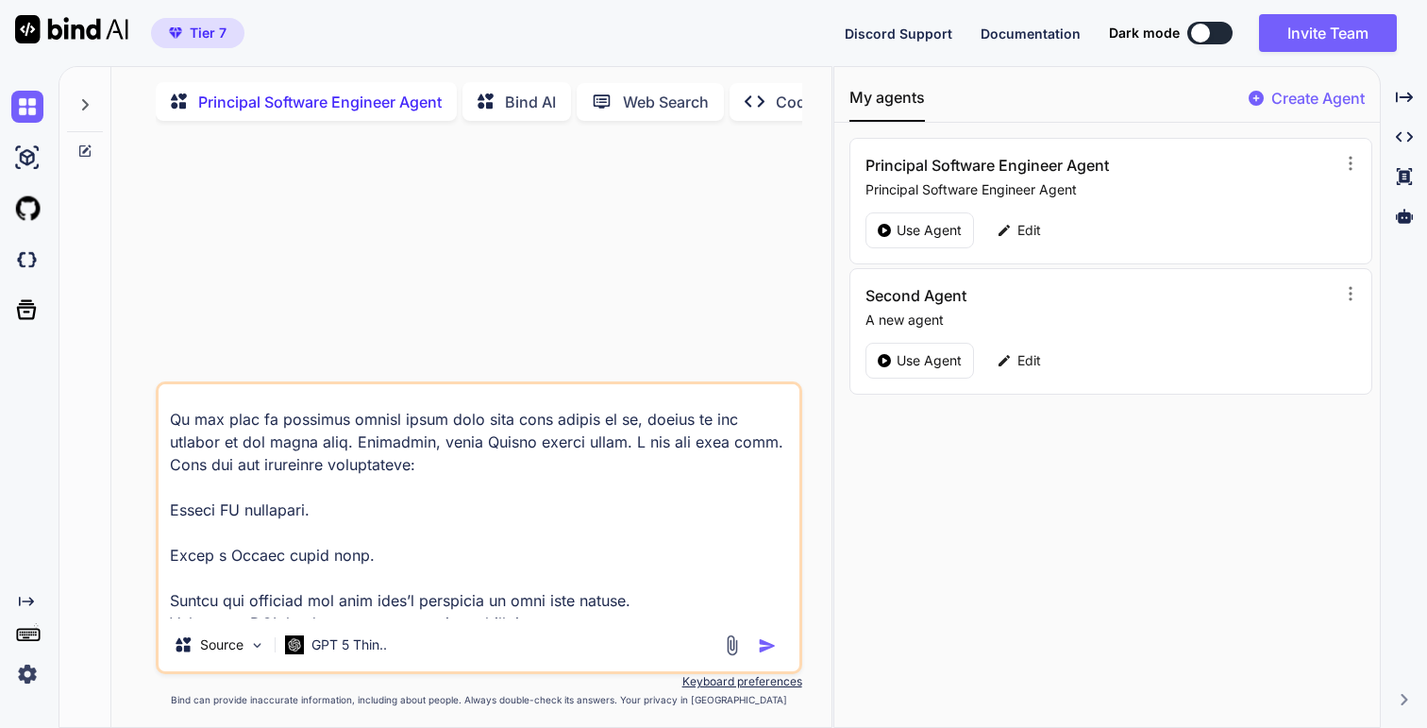
click at [400, 505] on textarea at bounding box center [479, 501] width 640 height 234
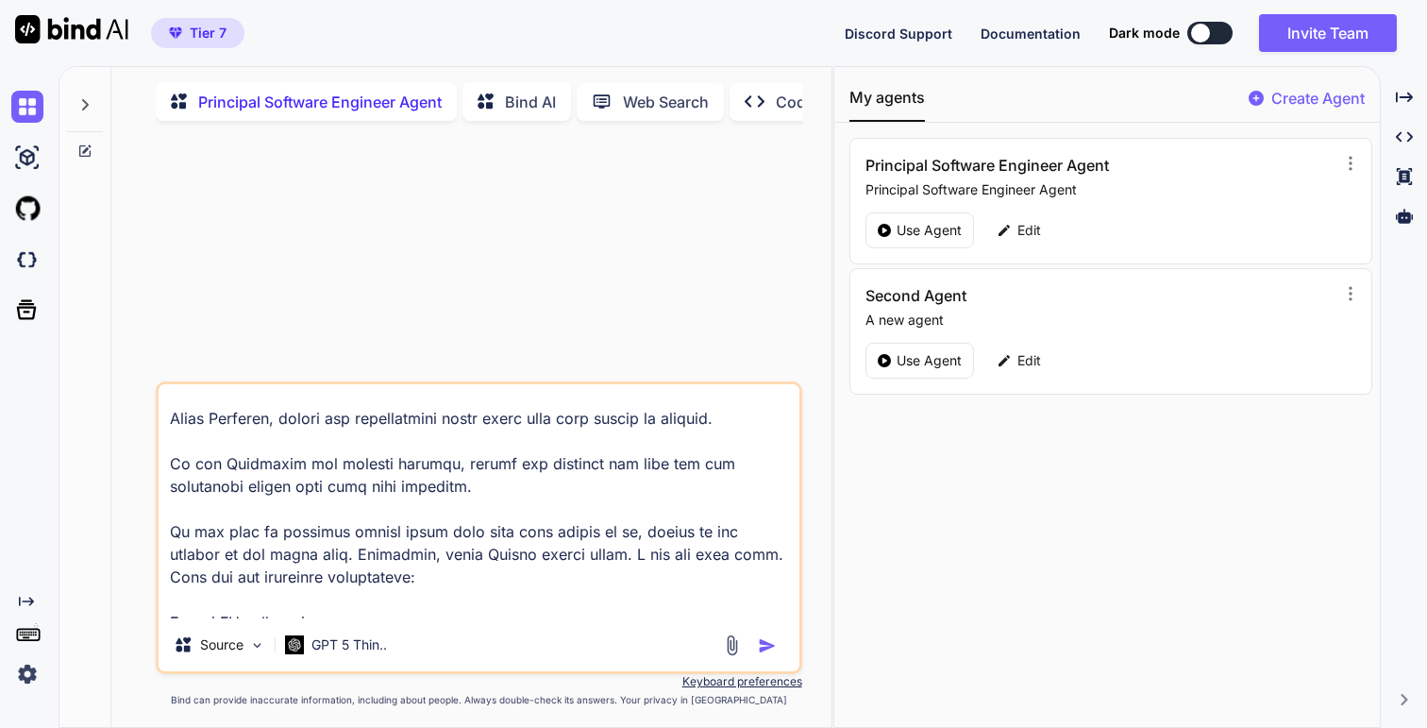
scroll to position [577, 0]
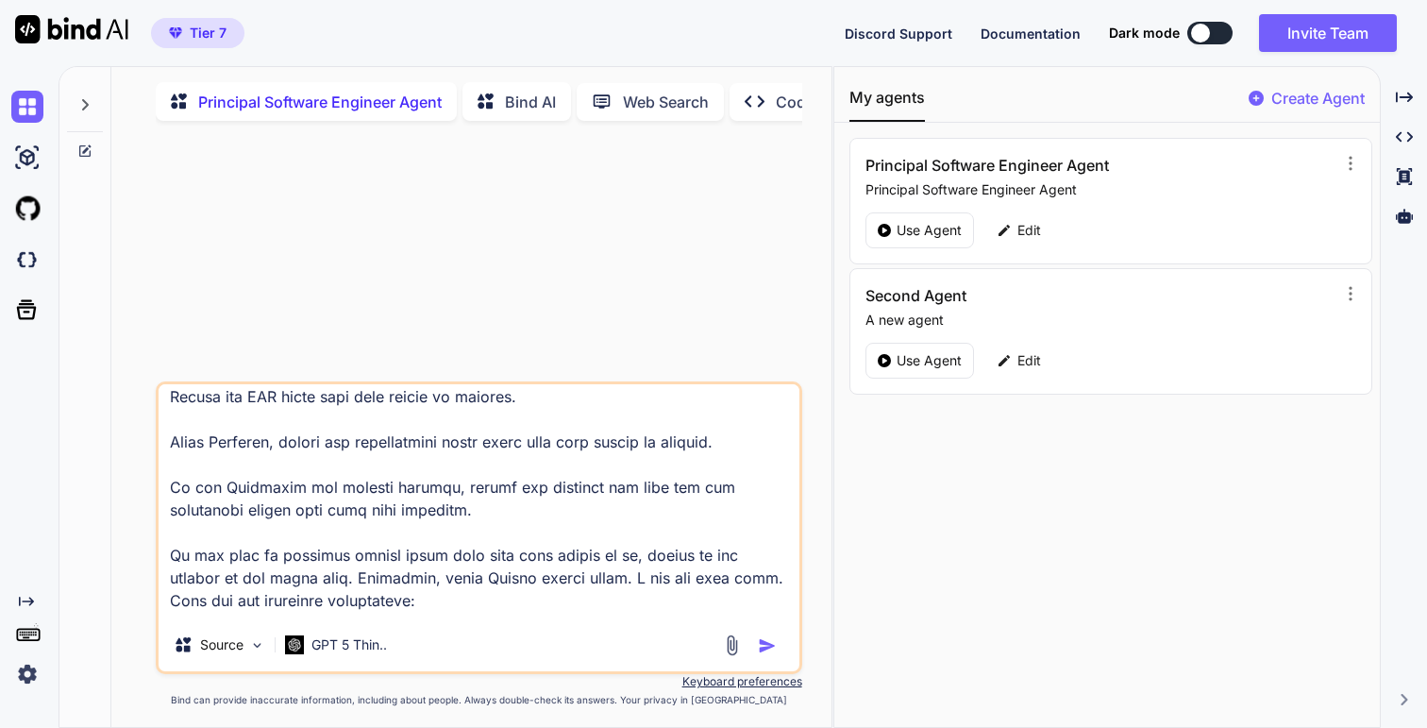
click at [404, 475] on textarea at bounding box center [479, 501] width 640 height 234
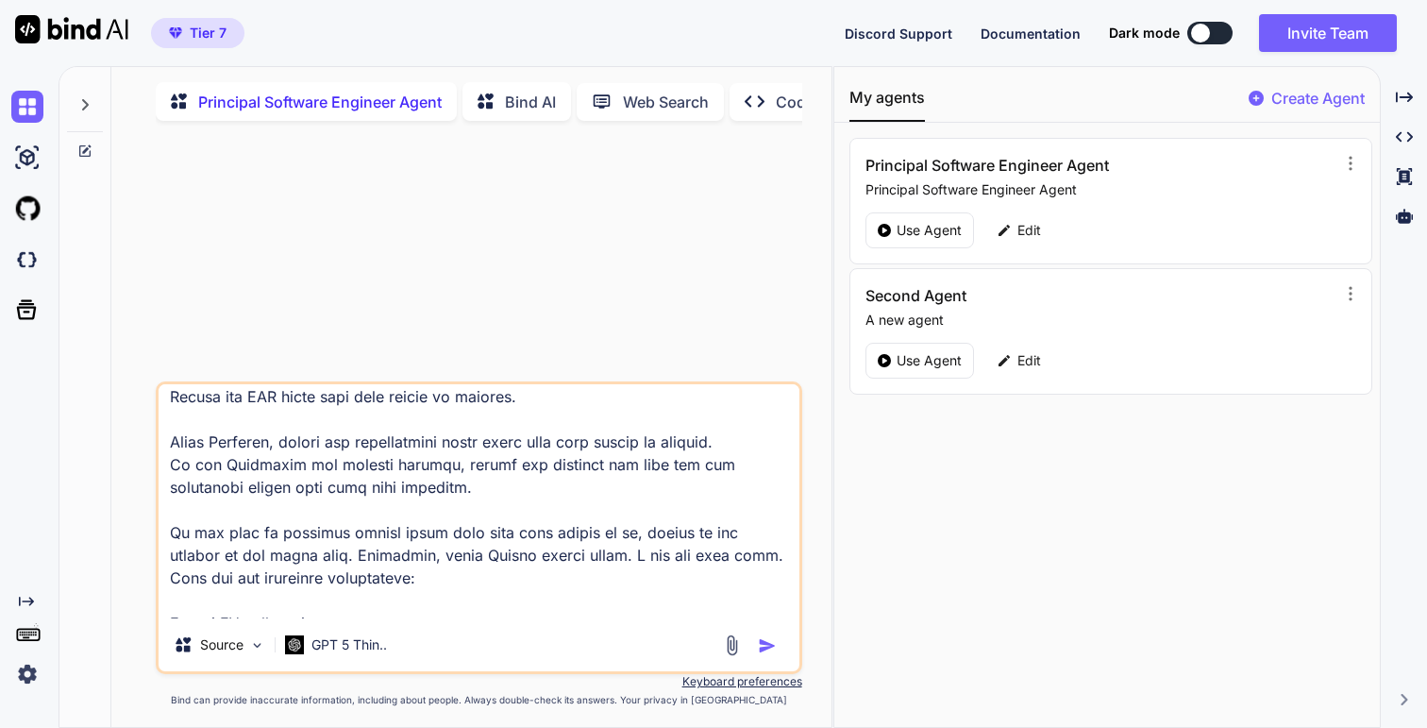
click at [314, 426] on textarea at bounding box center [479, 501] width 640 height 234
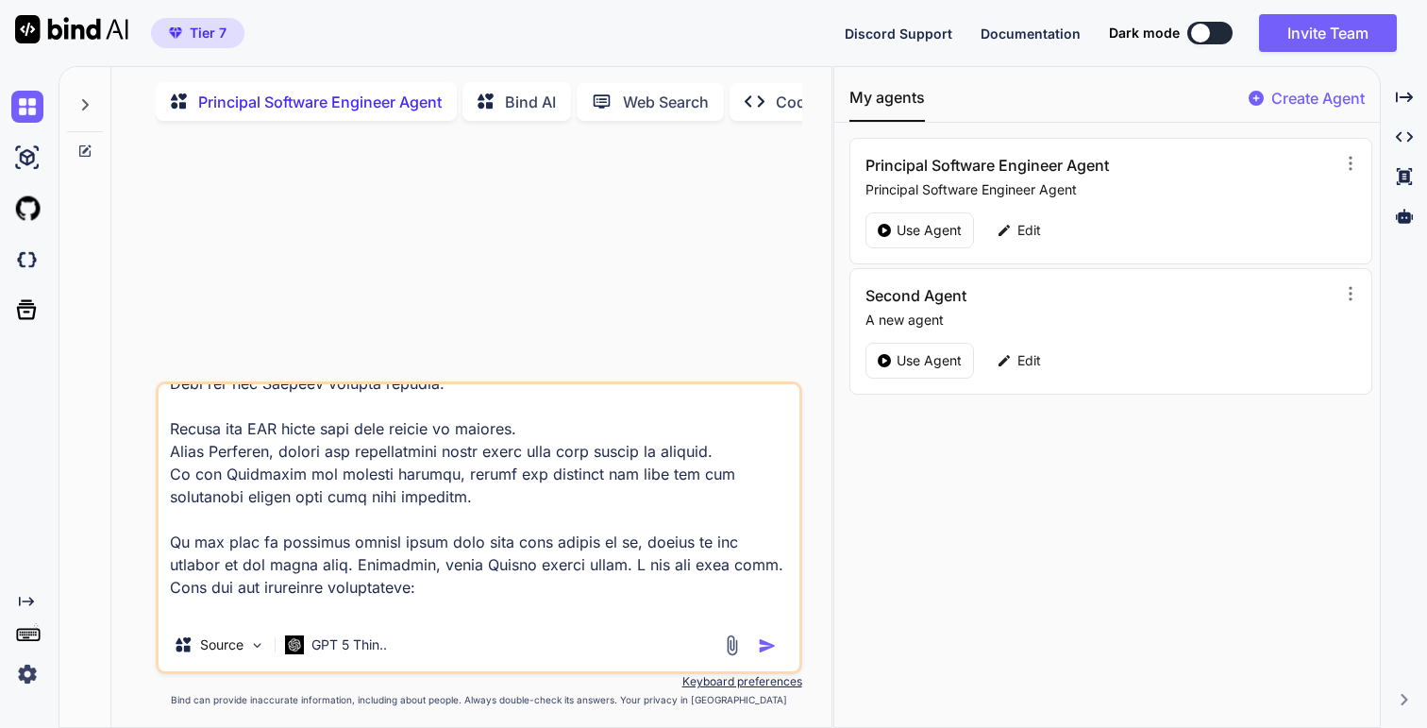
scroll to position [565, 0]
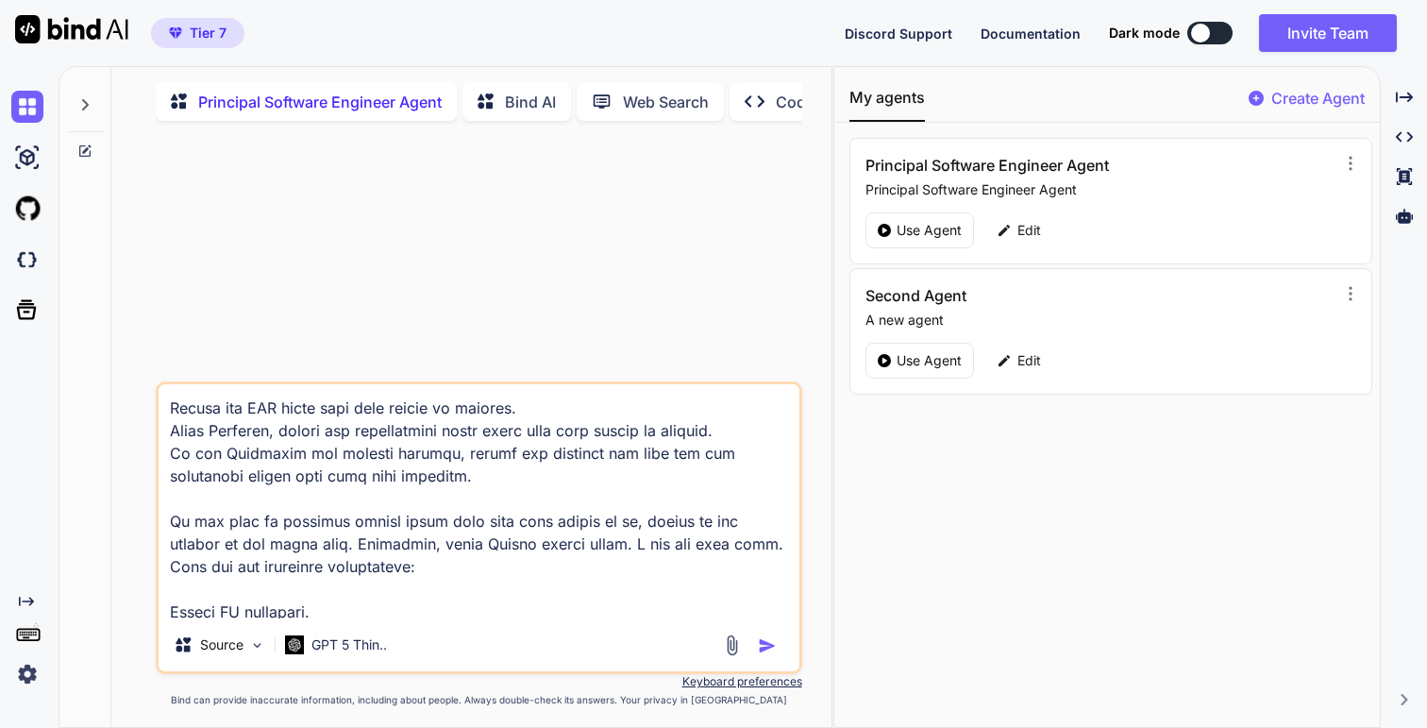
click at [374, 505] on textarea at bounding box center [479, 501] width 640 height 234
click at [440, 505] on textarea at bounding box center [479, 501] width 640 height 234
drag, startPoint x: 393, startPoint y: 550, endPoint x: 143, endPoint y: 532, distance: 249.8
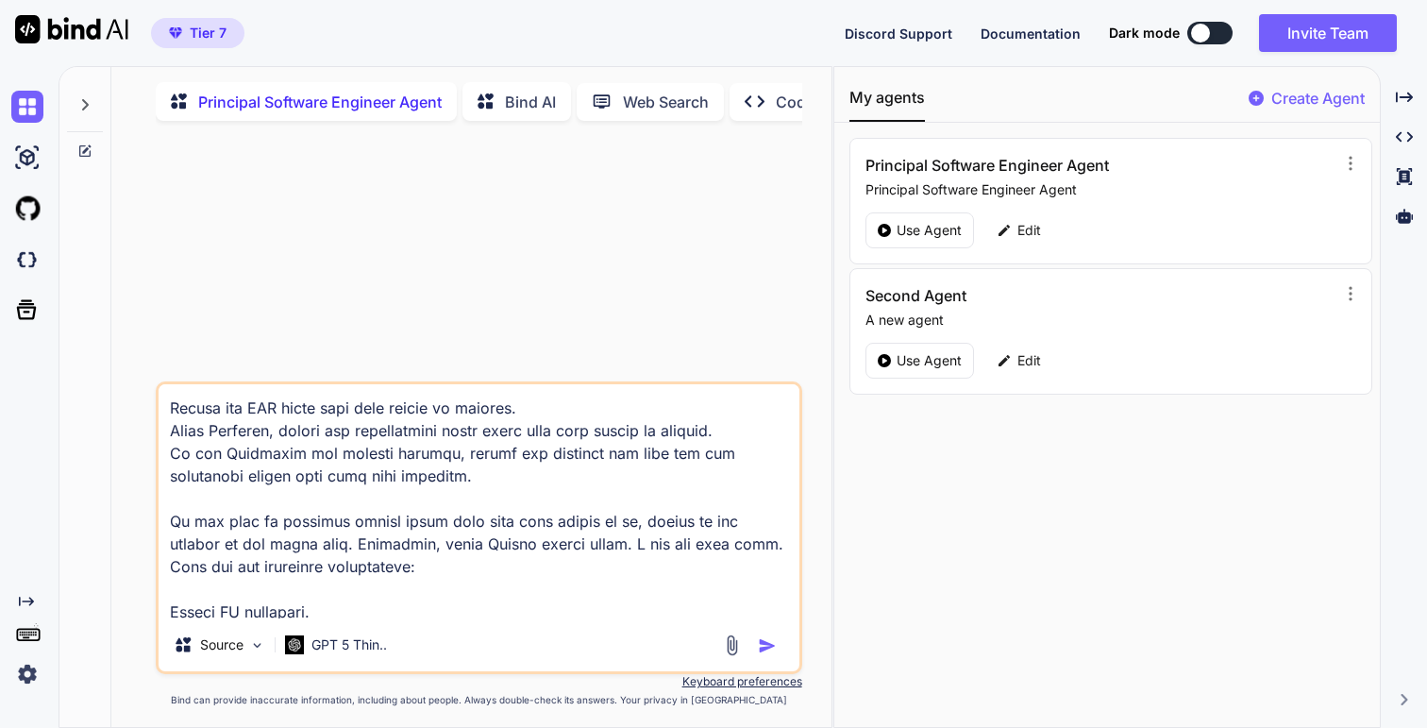
click at [143, 505] on div "Source GPT 5 Thin.. Created with Bind Always check its answers. Privacy in Bind…" at bounding box center [478, 433] width 705 height 594
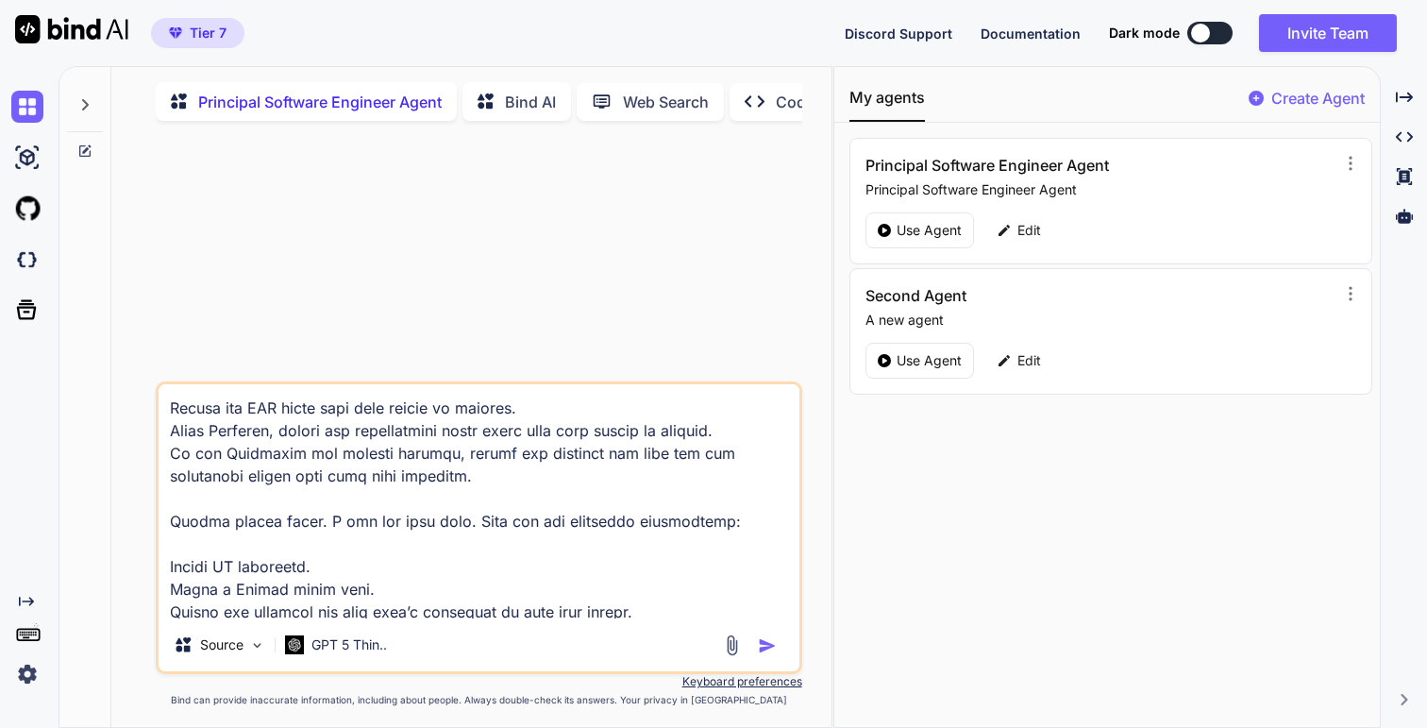
click at [295, 505] on textarea at bounding box center [479, 501] width 640 height 234
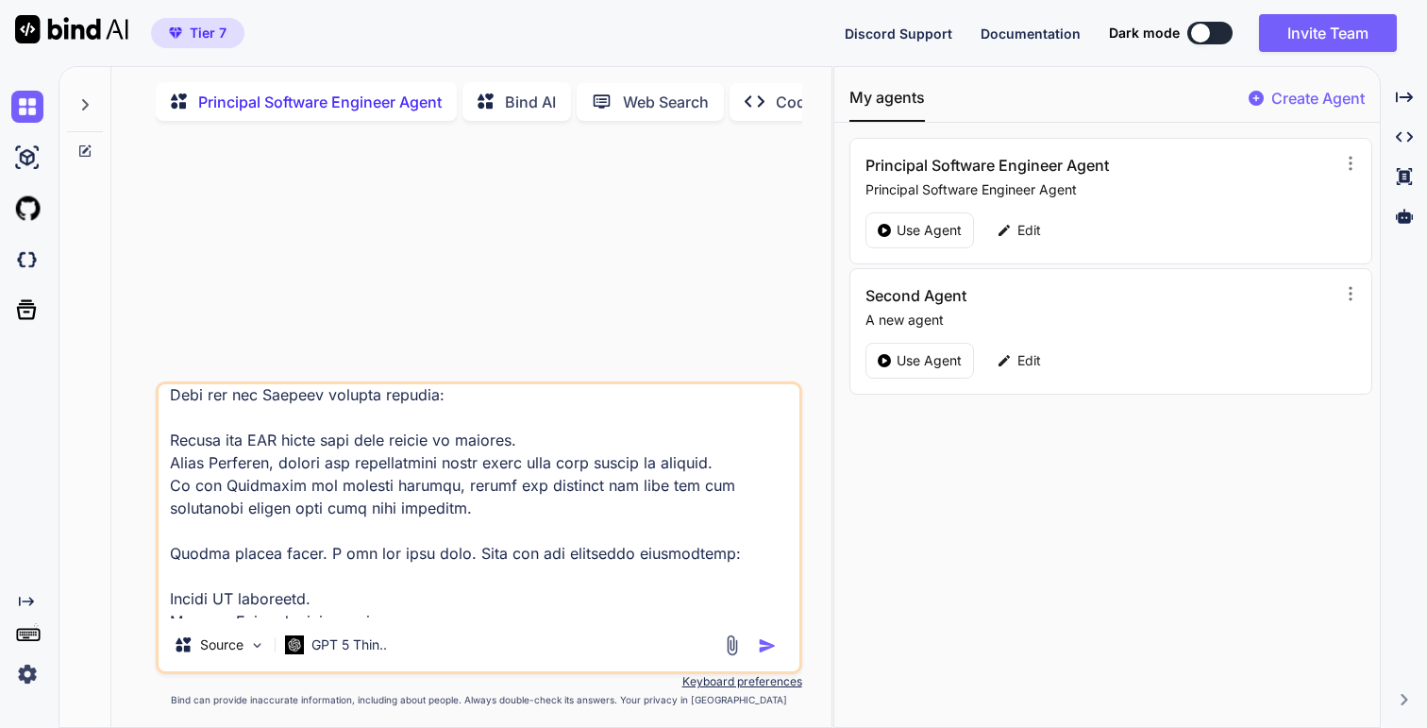
scroll to position [546, 0]
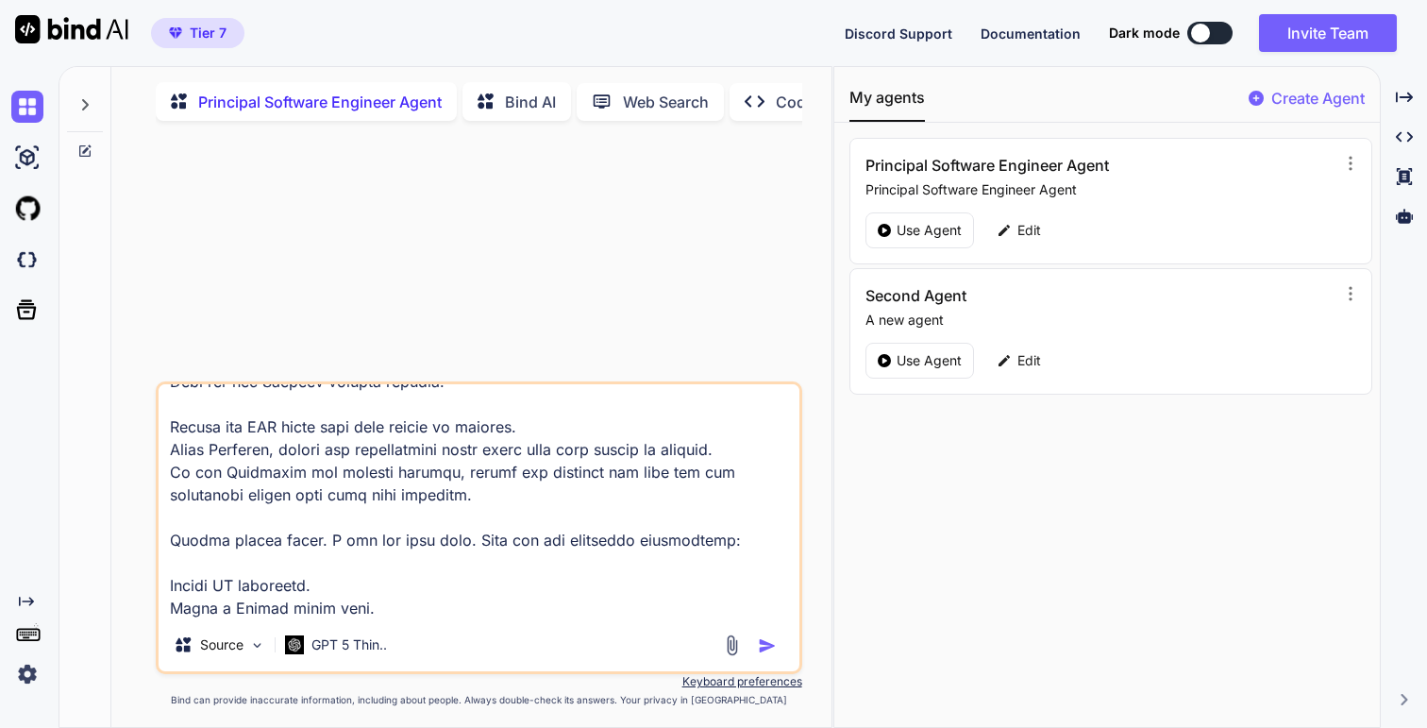
click at [349, 505] on textarea at bounding box center [479, 501] width 640 height 234
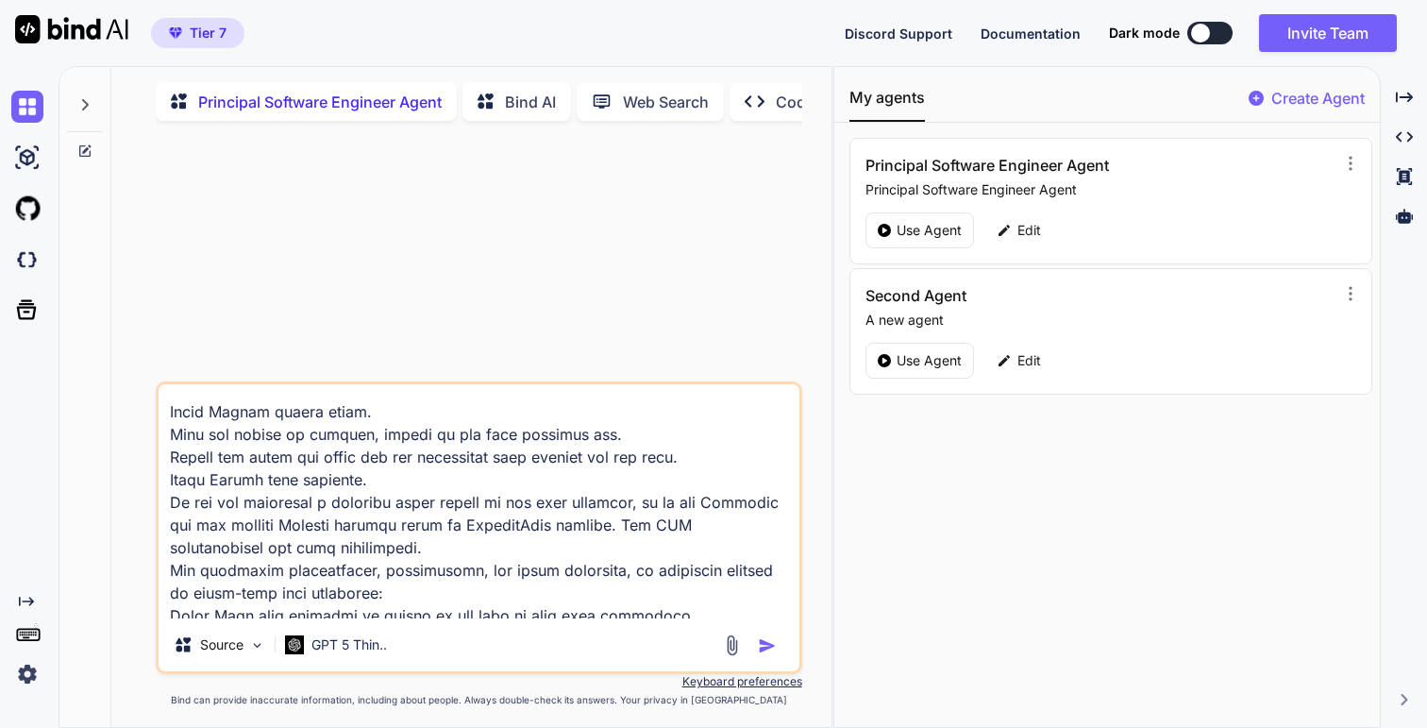
scroll to position [1136, 0]
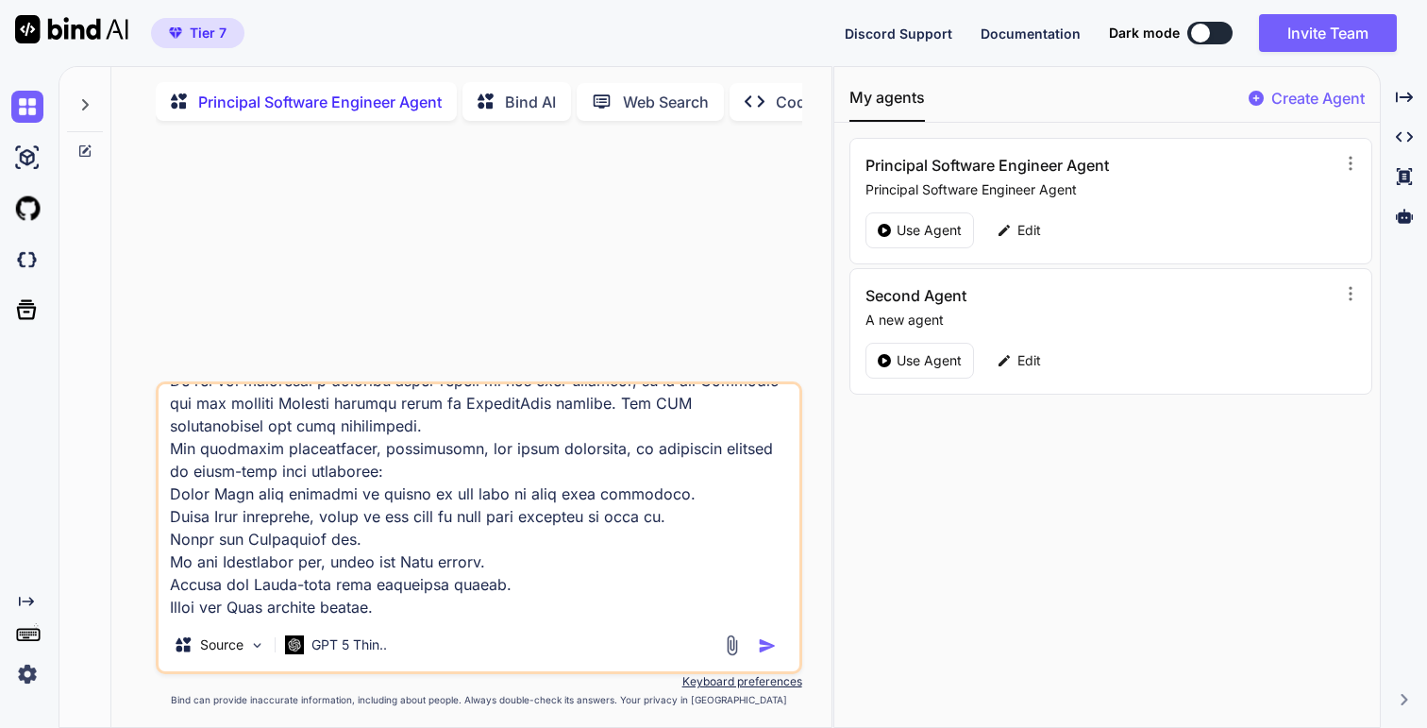
click at [765, 505] on img "button" at bounding box center [767, 645] width 19 height 19
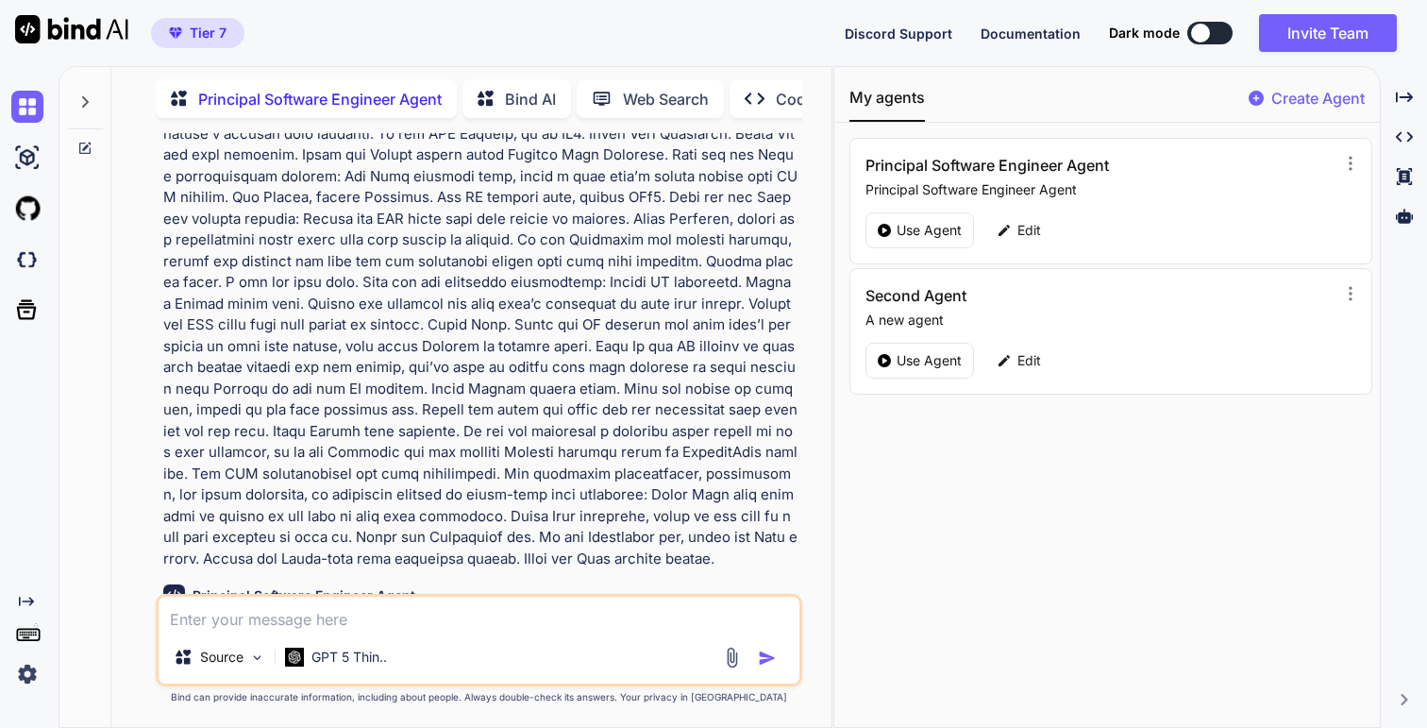
scroll to position [227, 0]
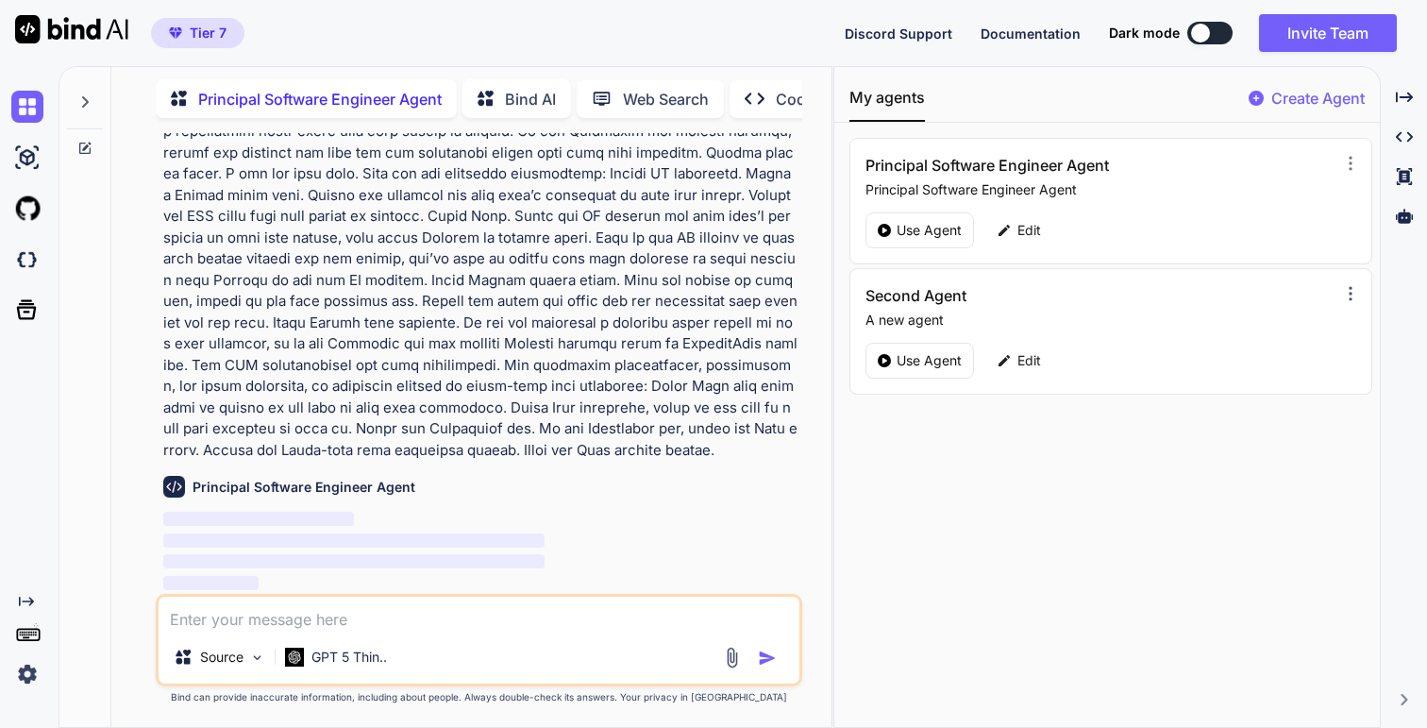
click at [1349, 293] on icon at bounding box center [1350, 293] width 19 height 19
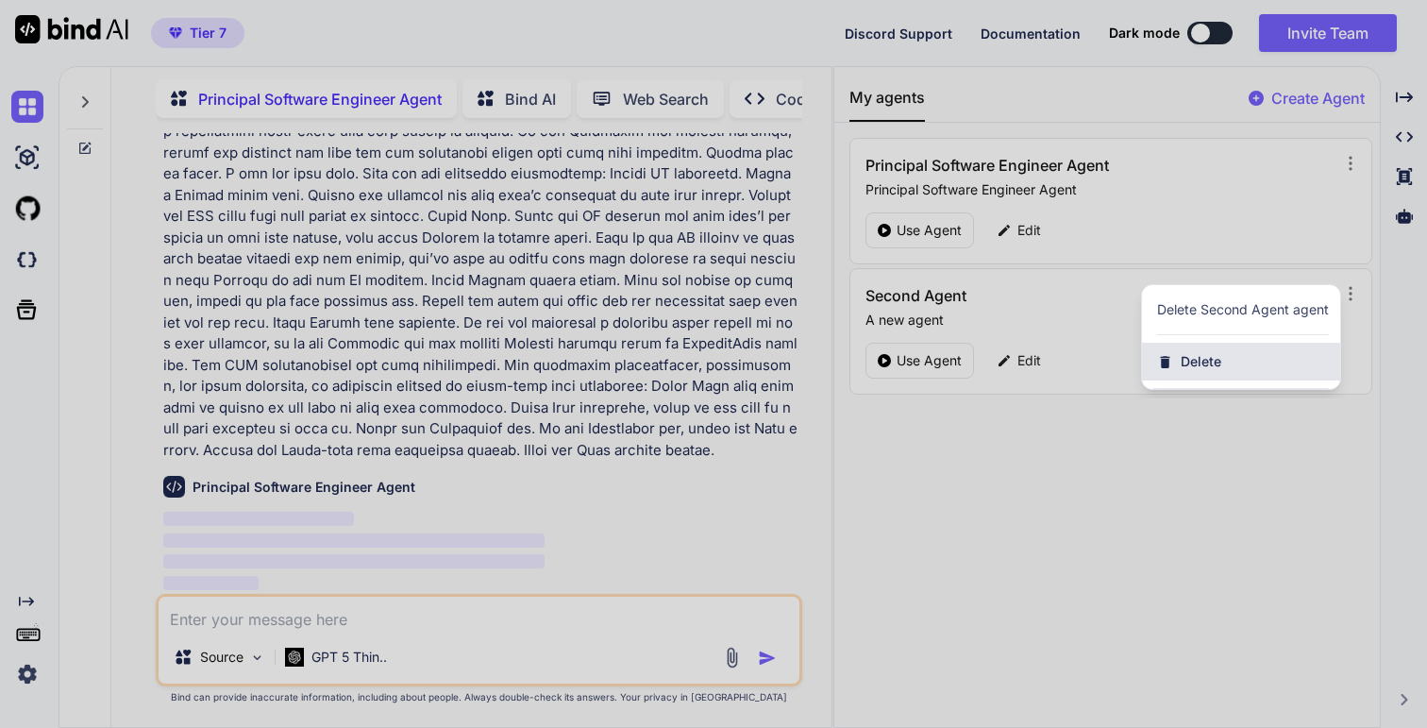
click at [1199, 360] on span "Delete" at bounding box center [1201, 361] width 41 height 19
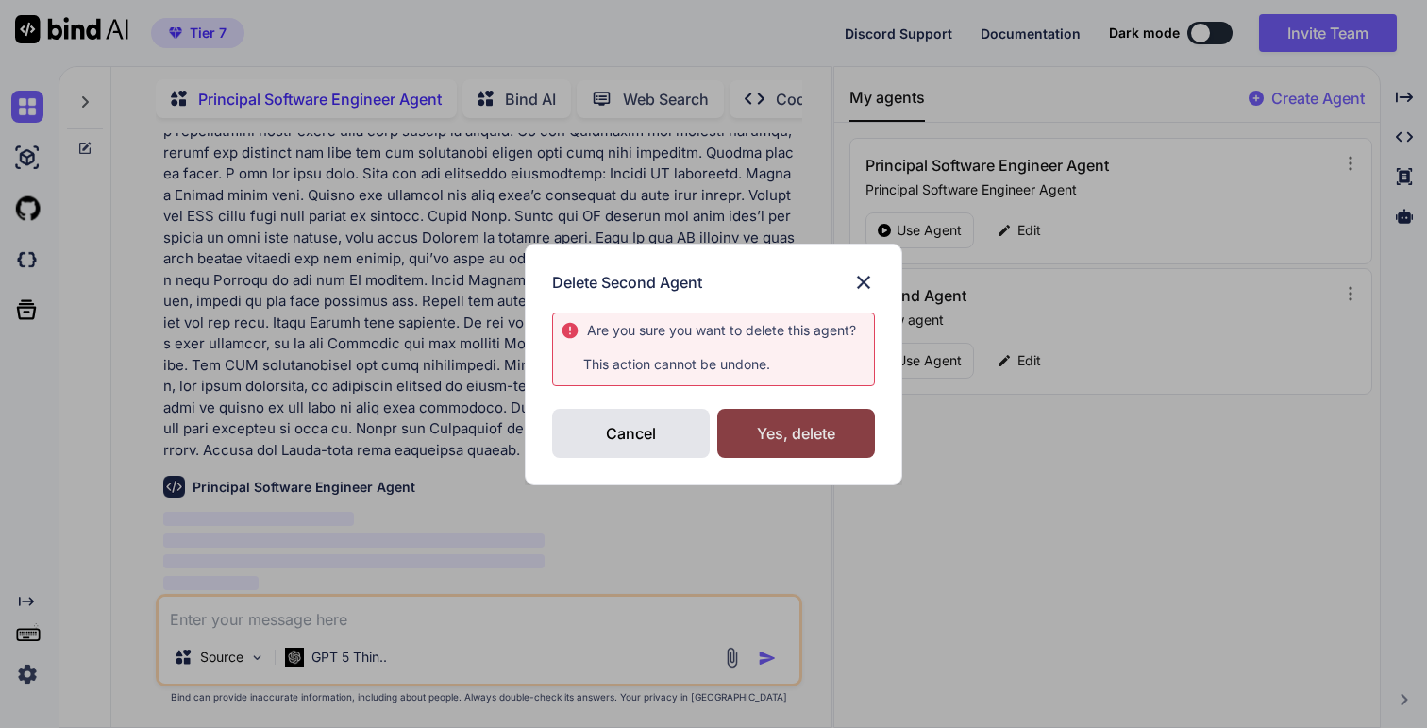
click at [797, 442] on div "Yes, delete" at bounding box center [796, 433] width 158 height 49
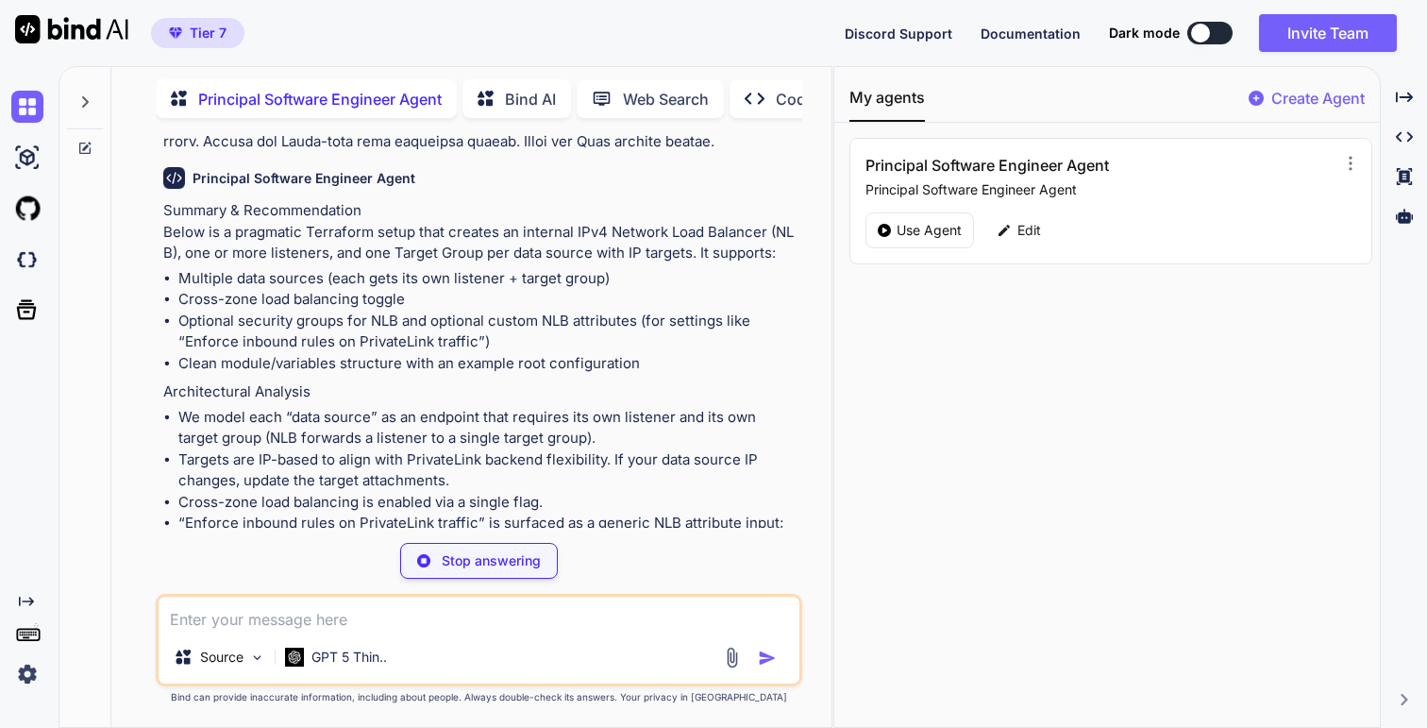
scroll to position [538, 0]
click at [370, 239] on p "Summary & Recommendation Below is a pragmatic Terraform setup that creates an i…" at bounding box center [480, 230] width 634 height 64
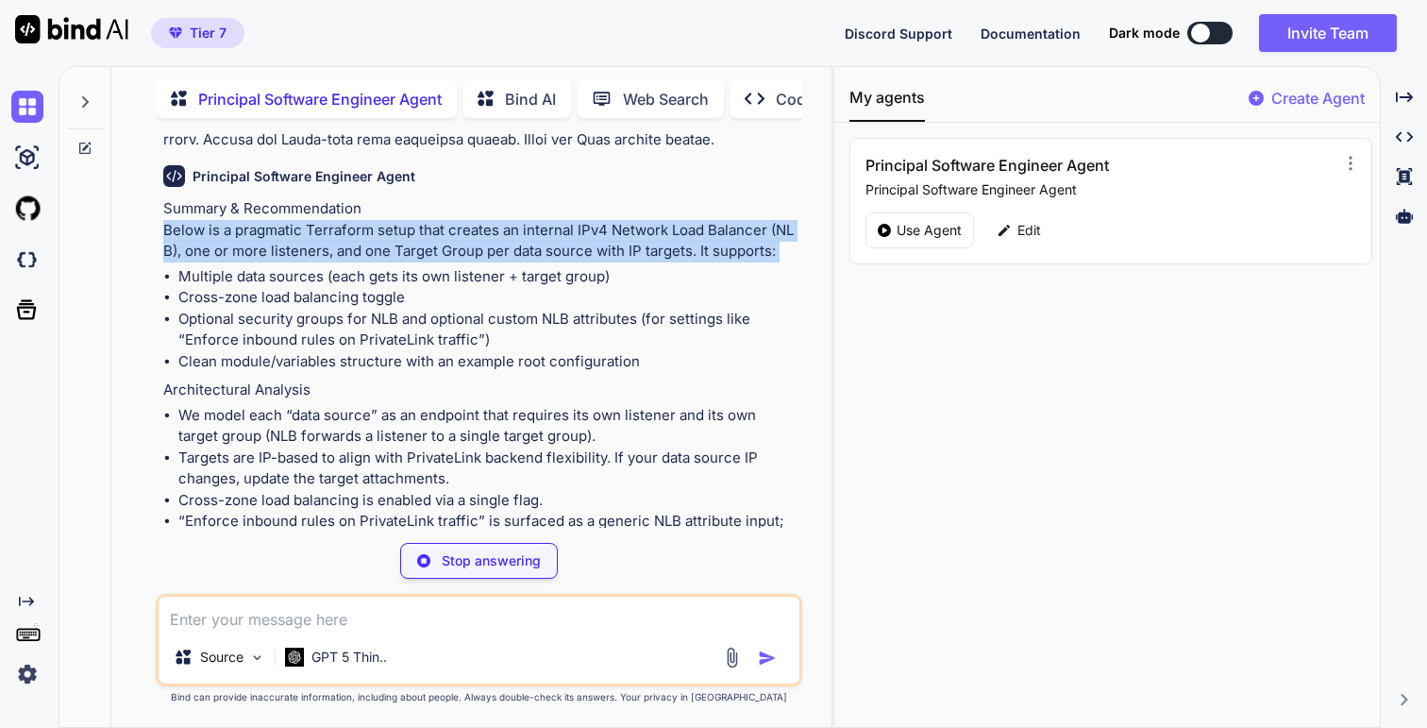
click at [361, 293] on li "Cross-zone load balancing toggle" at bounding box center [487, 298] width 619 height 22
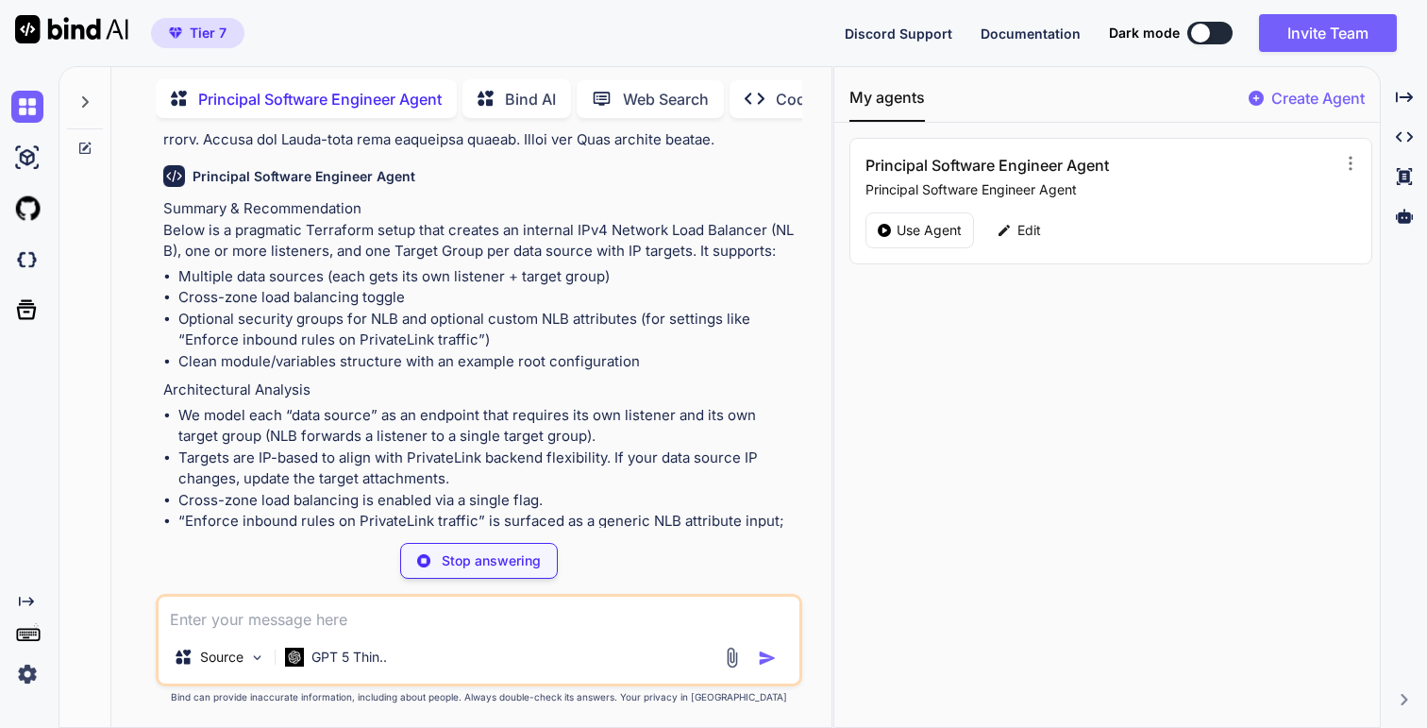
click at [361, 293] on li "Cross-zone load balancing toggle" at bounding box center [487, 298] width 619 height 22
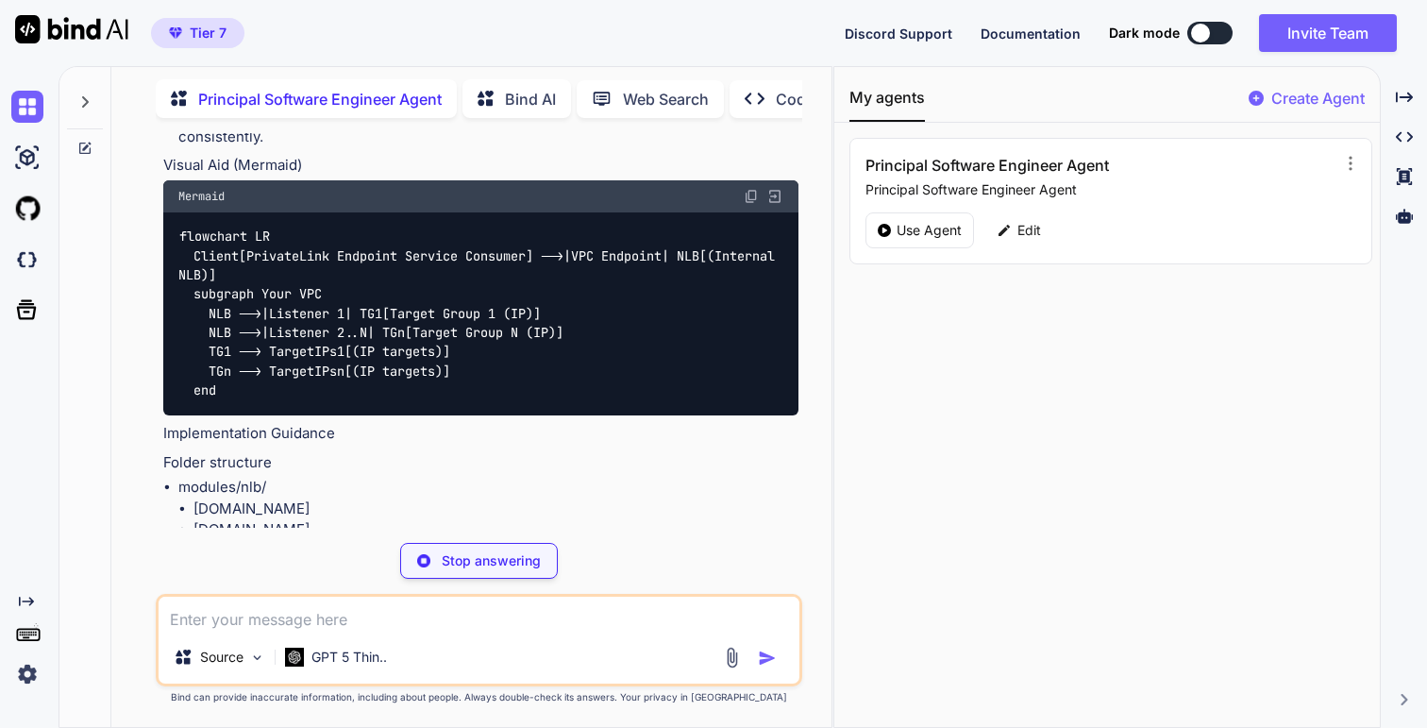
scroll to position [1085, 0]
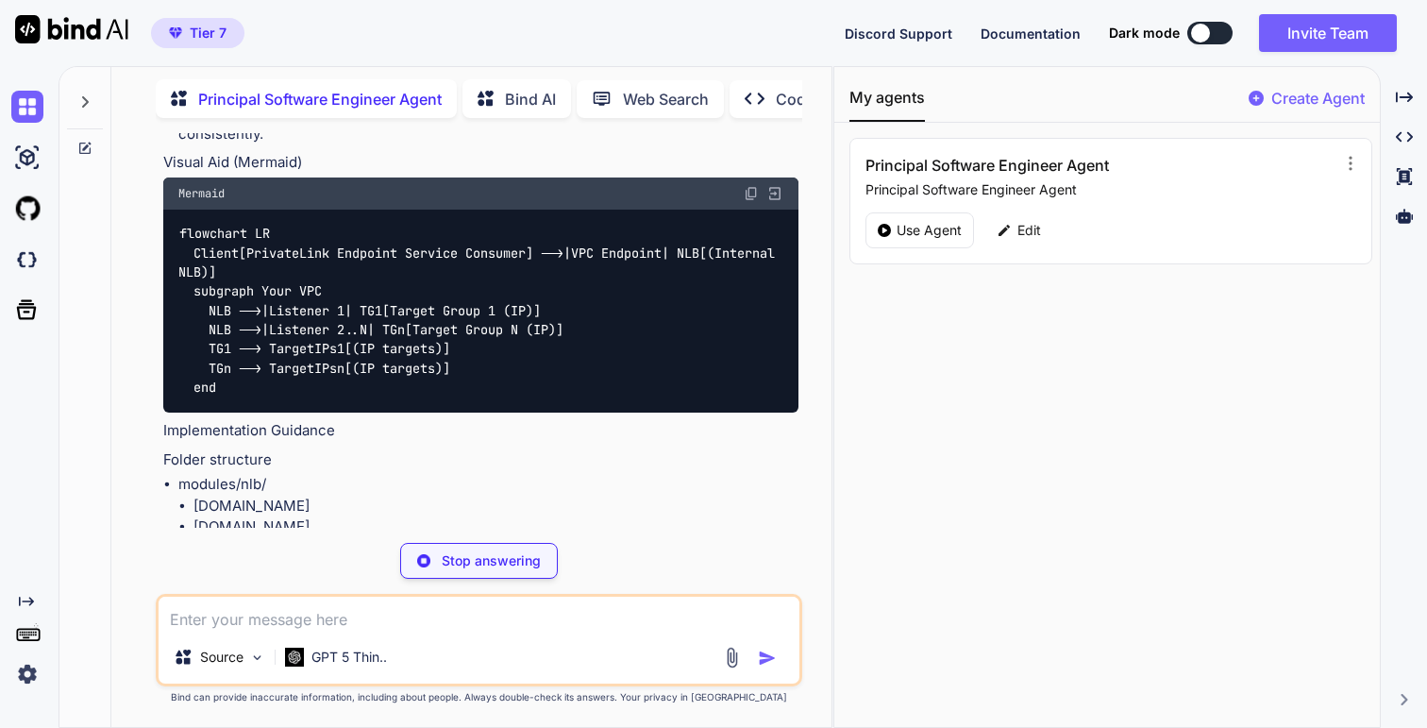
click at [264, 169] on p "Visual Aid (Mermaid)" at bounding box center [480, 163] width 634 height 22
copy p "Mermaid"
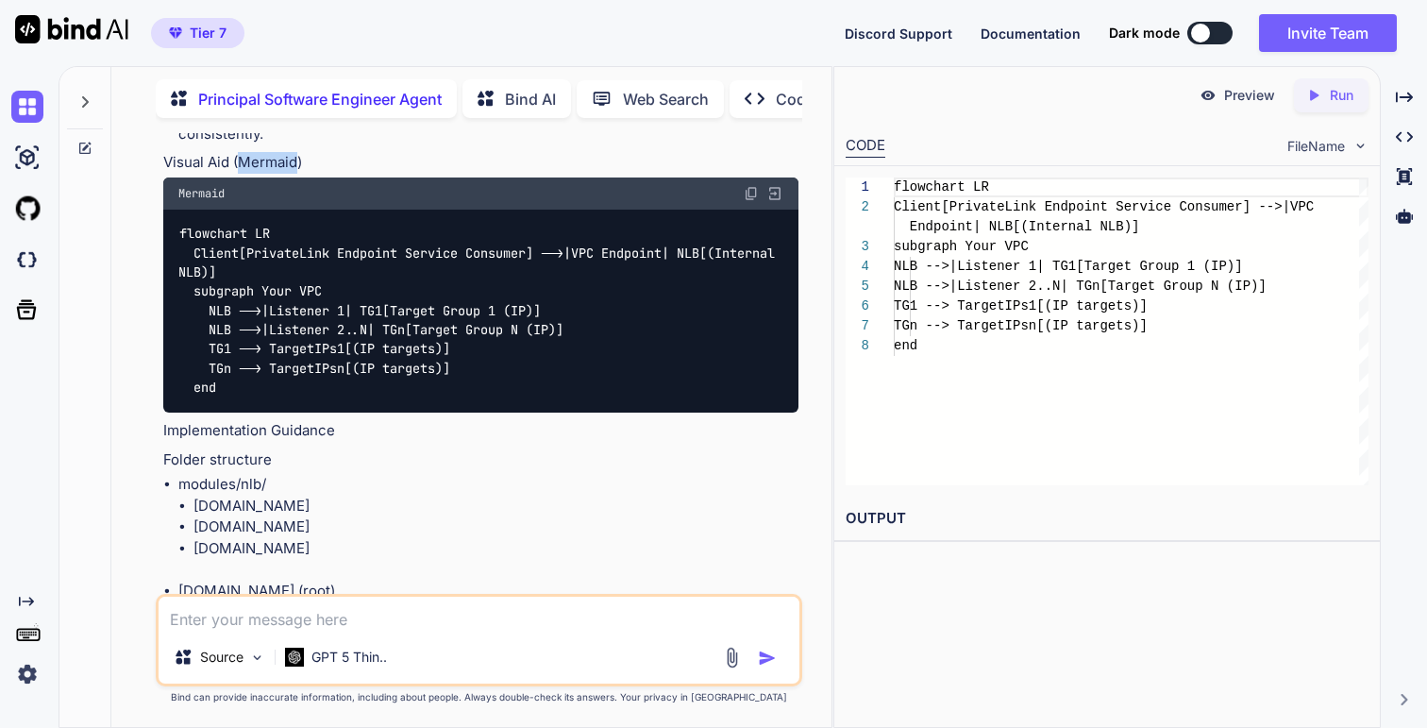
click at [404, 343] on code "flowchart LR Client[PrivateLink Endpoint Service Consumer] -->|VPC Endpoint| NL…" at bounding box center [480, 311] width 604 height 174
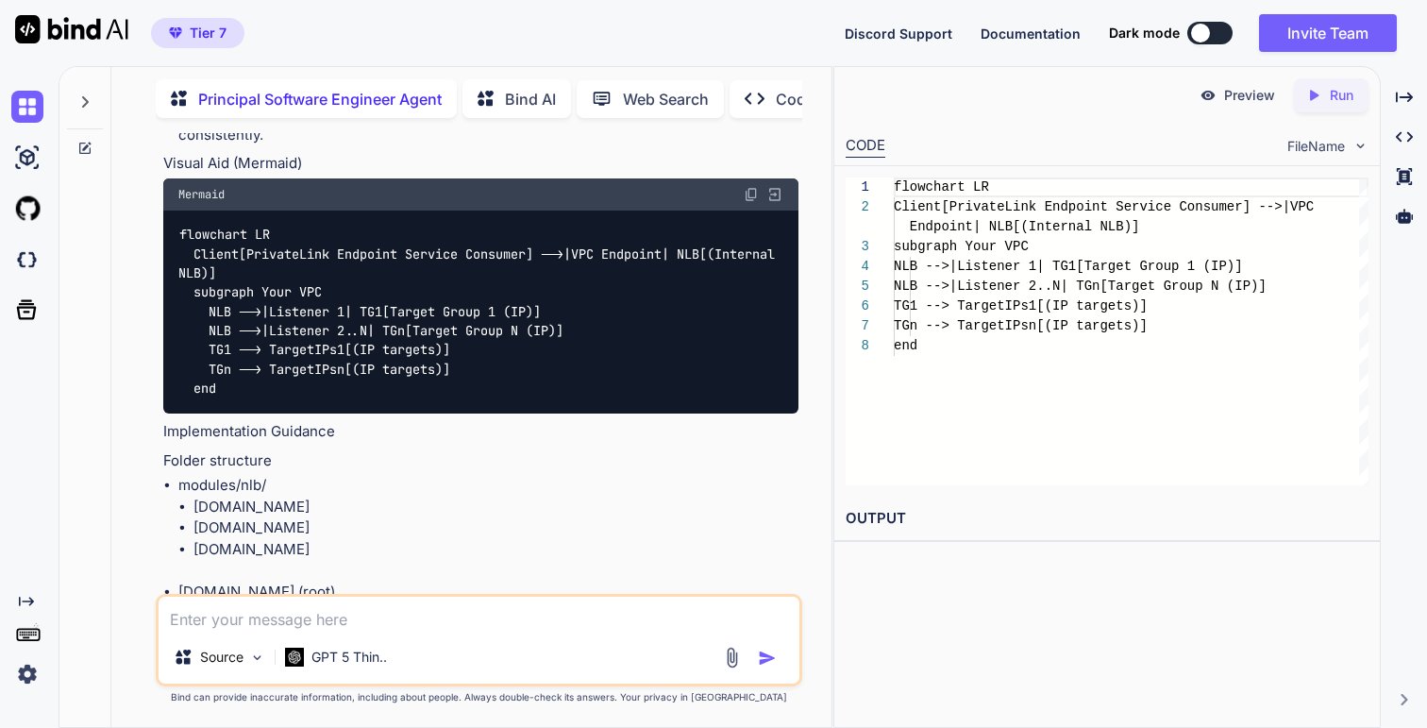
scroll to position [1067, 0]
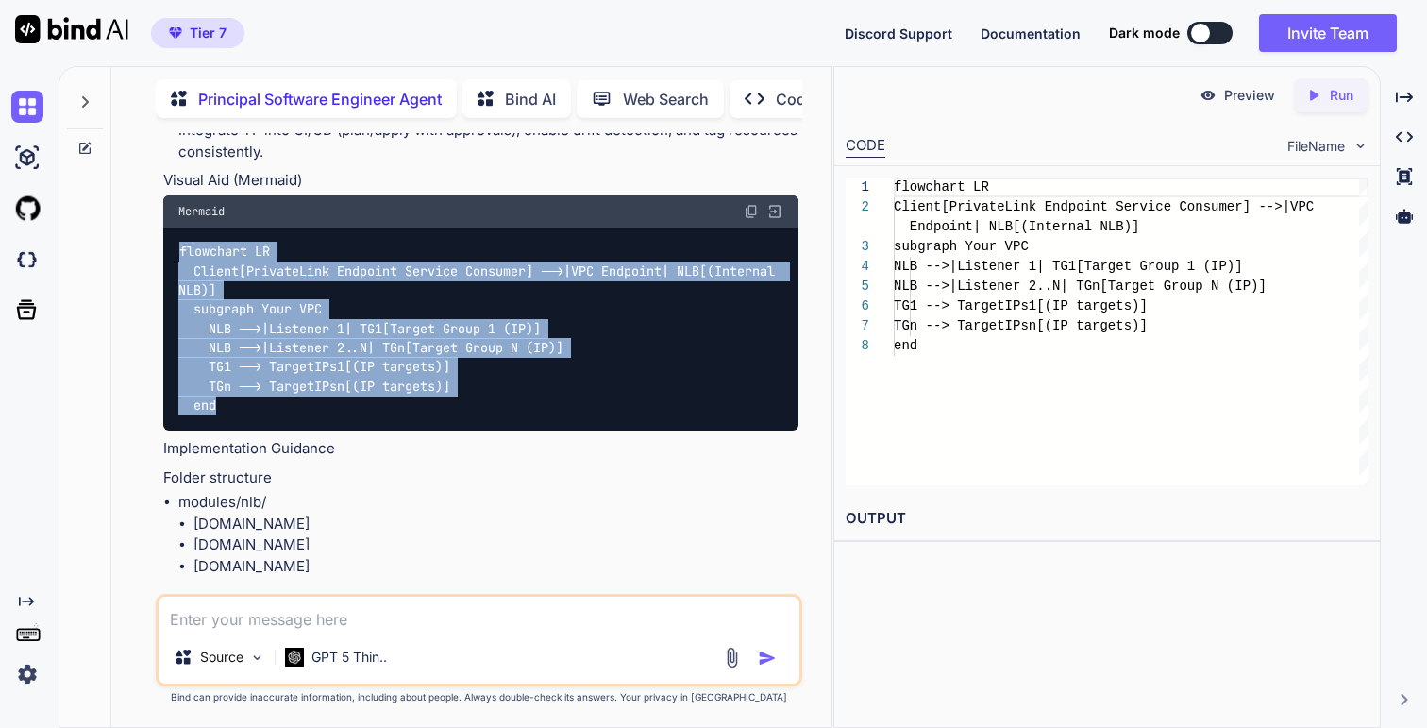
drag, startPoint x: 264, startPoint y: 412, endPoint x: 170, endPoint y: 235, distance: 201.0
click at [170, 235] on div "flowchart LR Client[PrivateLink Endpoint Service Consumer] -->|VPC Endpoint| NL…" at bounding box center [480, 329] width 634 height 204
copy code "flowchart LR Client[PrivateLink Endpoint Service Consumer] -->|VPC Endpoint| NL…"
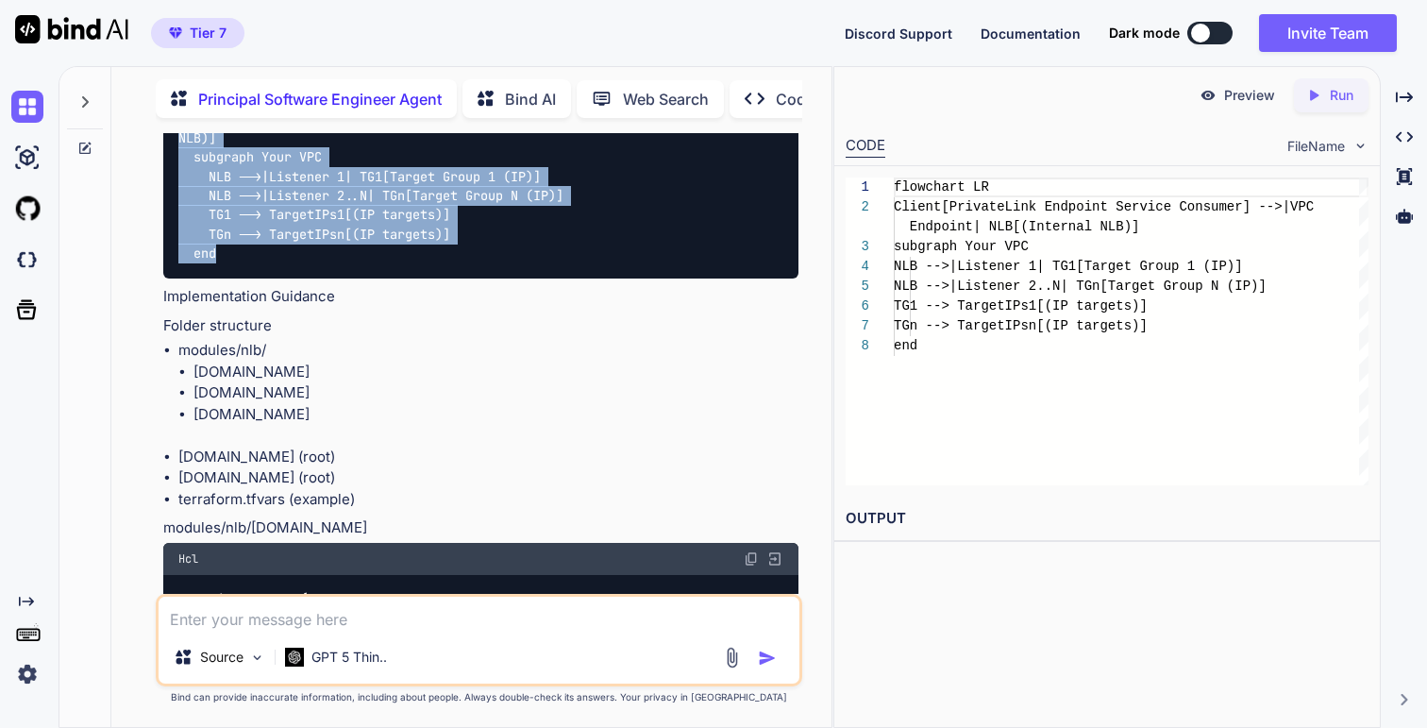
scroll to position [1235, 0]
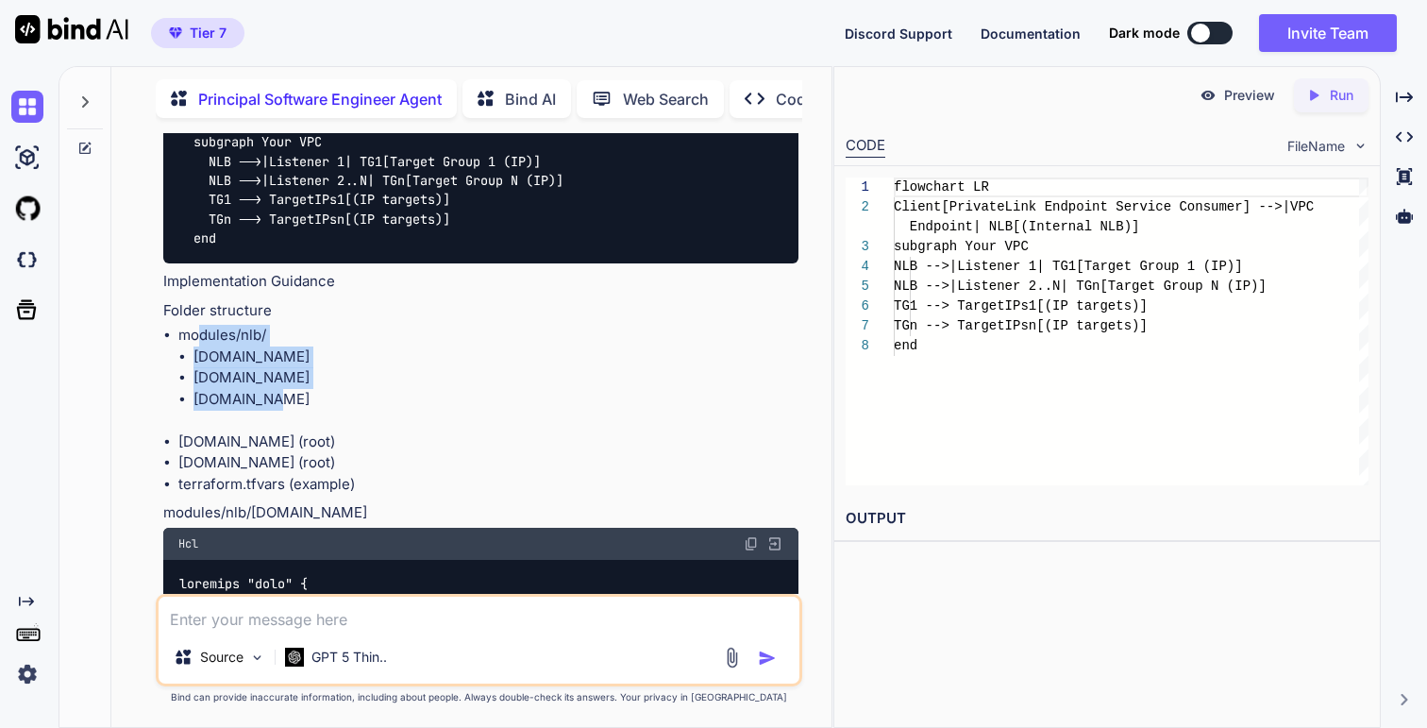
drag, startPoint x: 202, startPoint y: 334, endPoint x: 280, endPoint y: 396, distance: 100.1
click at [280, 396] on li "modules/nlb/ [DOMAIN_NAME] [DOMAIN_NAME] [DOMAIN_NAME]" at bounding box center [487, 378] width 619 height 107
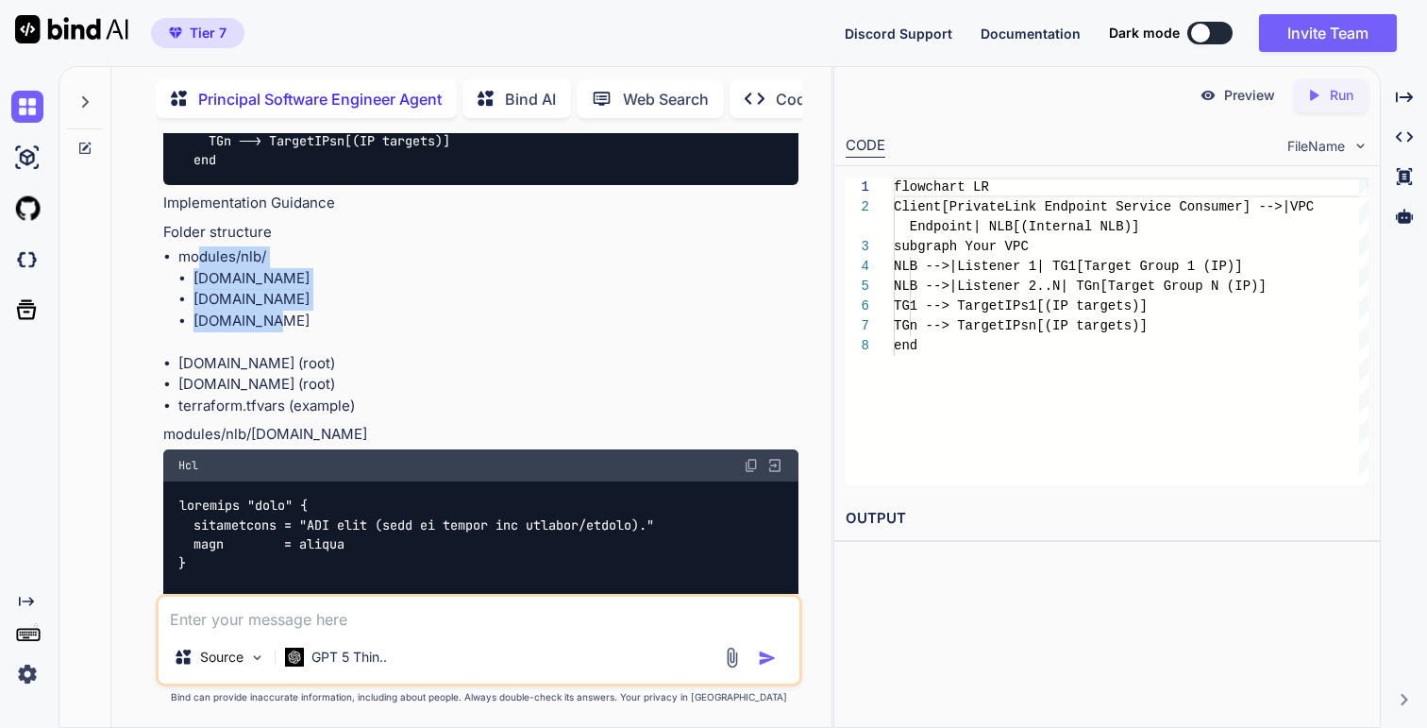
scroll to position [1317, 0]
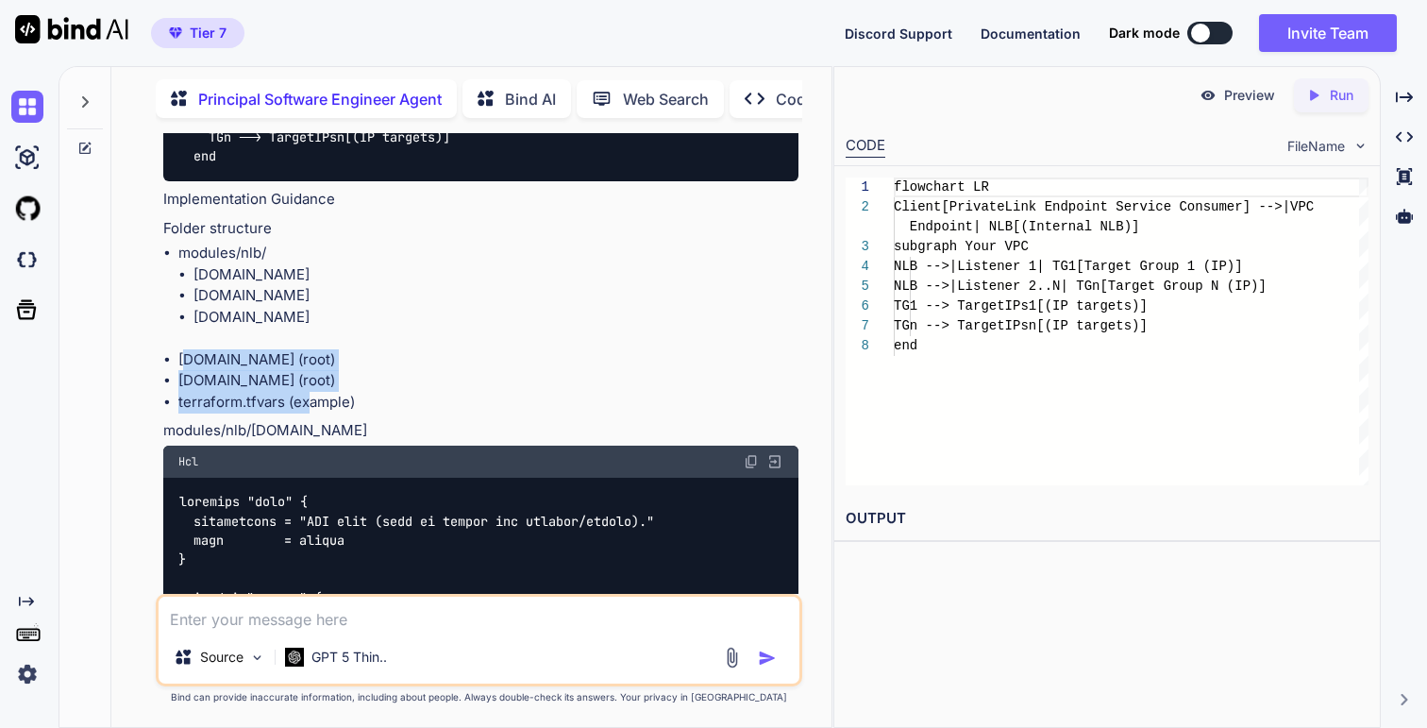
drag, startPoint x: 193, startPoint y: 363, endPoint x: 307, endPoint y: 398, distance: 118.5
click at [307, 398] on ul "modules/nlb/ [DOMAIN_NAME] [DOMAIN_NAME] [DOMAIN_NAME] [DOMAIN_NAME] (root) [DO…" at bounding box center [480, 328] width 634 height 170
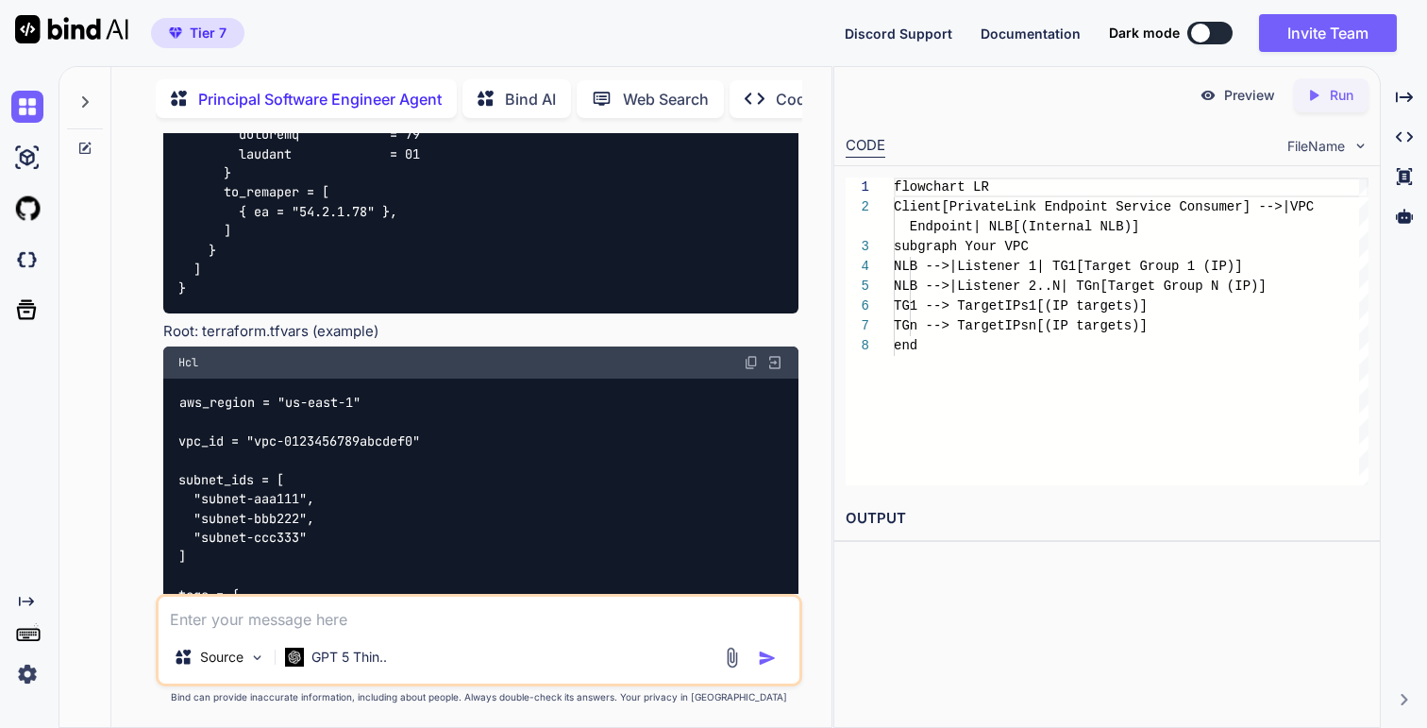
scroll to position [8356, 0]
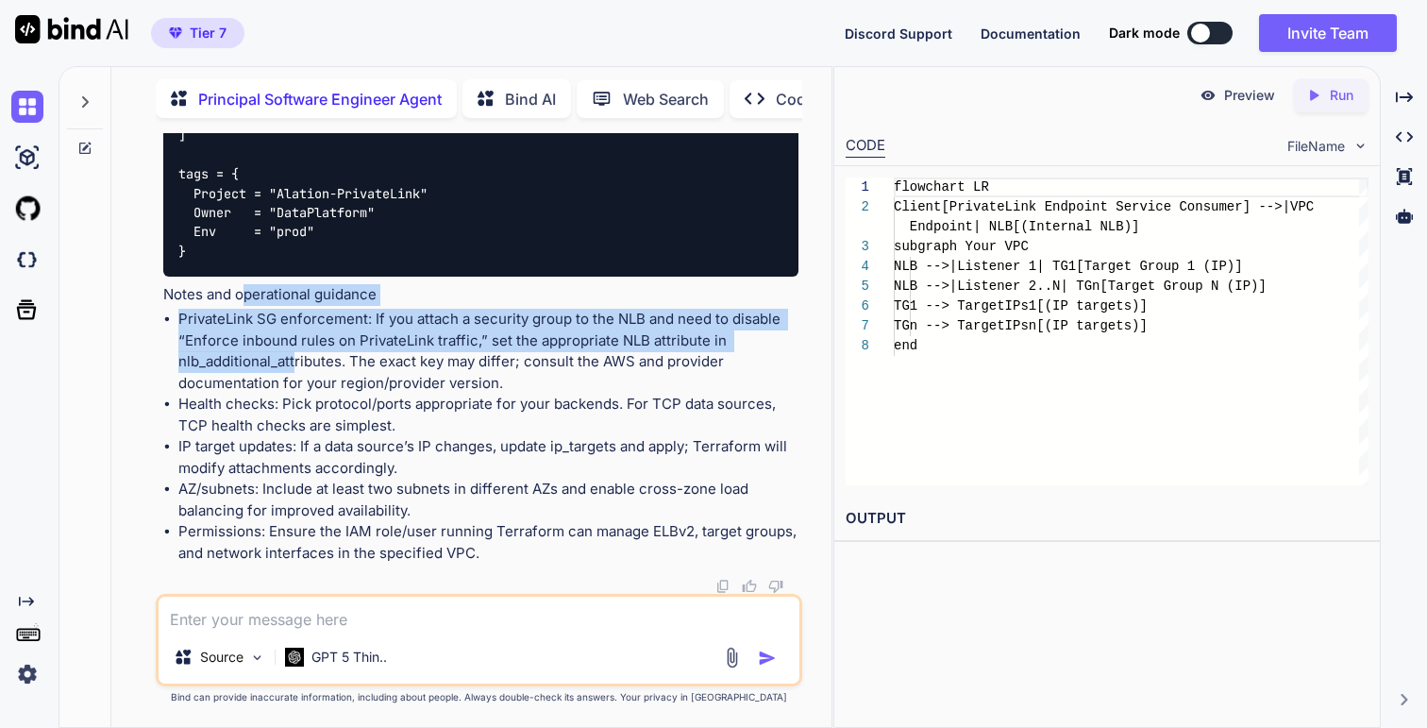
drag, startPoint x: 244, startPoint y: 294, endPoint x: 294, endPoint y: 361, distance: 82.9
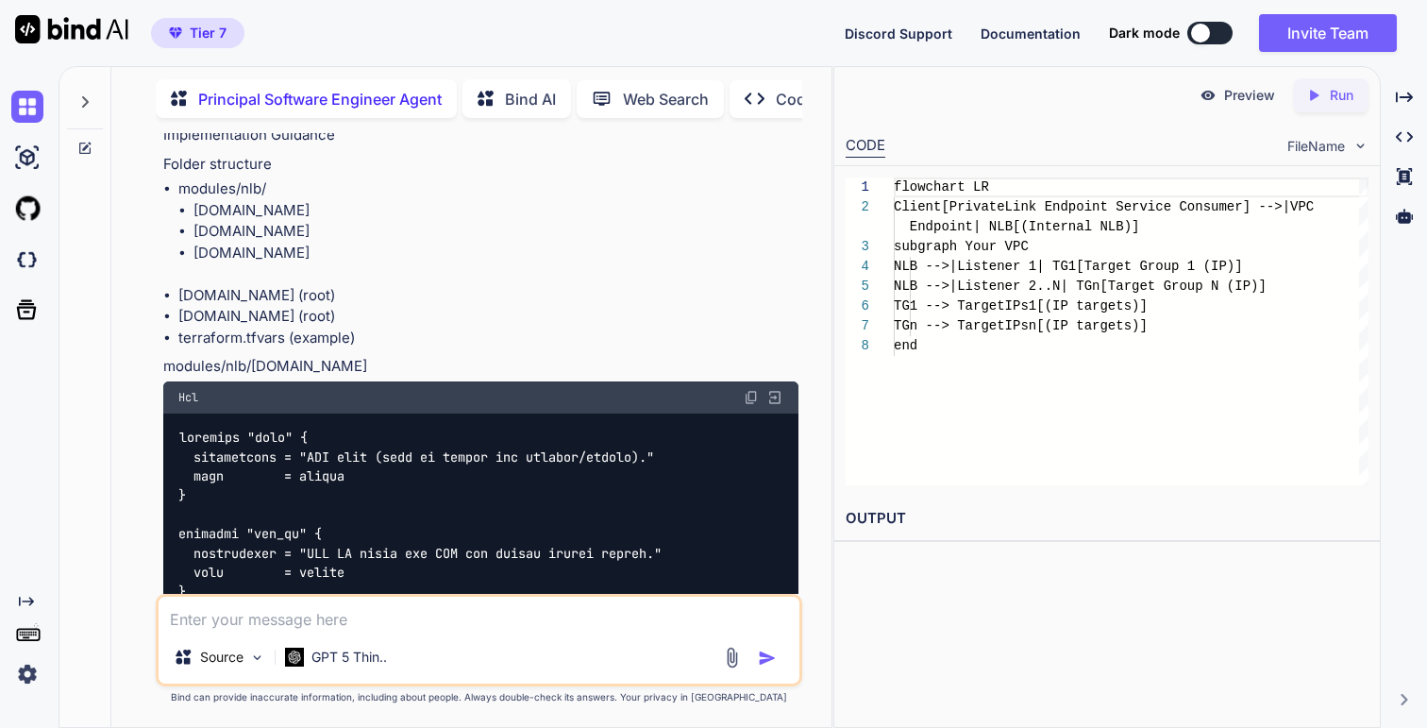
scroll to position [1314, 0]
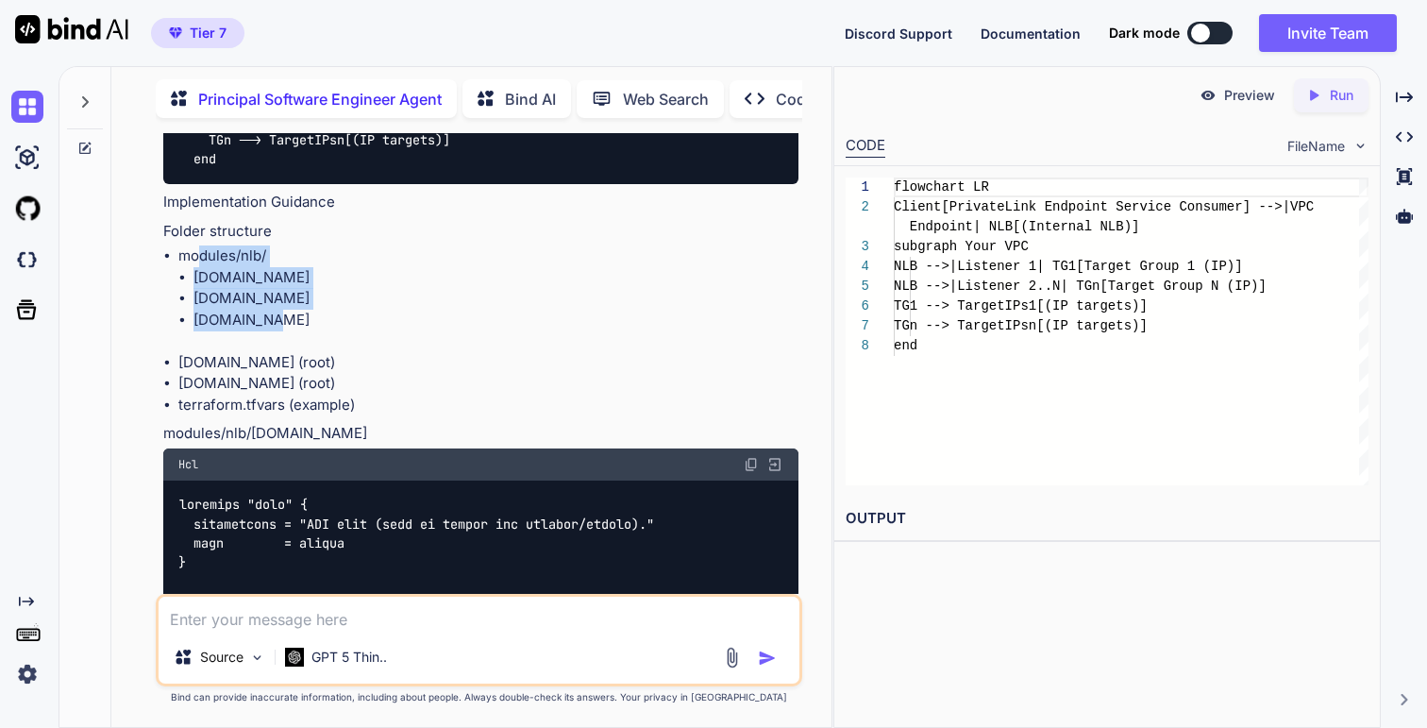
drag, startPoint x: 198, startPoint y: 255, endPoint x: 289, endPoint y: 321, distance: 112.1
click at [289, 321] on li "modules/nlb/ [DOMAIN_NAME] [DOMAIN_NAME] [DOMAIN_NAME]" at bounding box center [487, 298] width 619 height 107
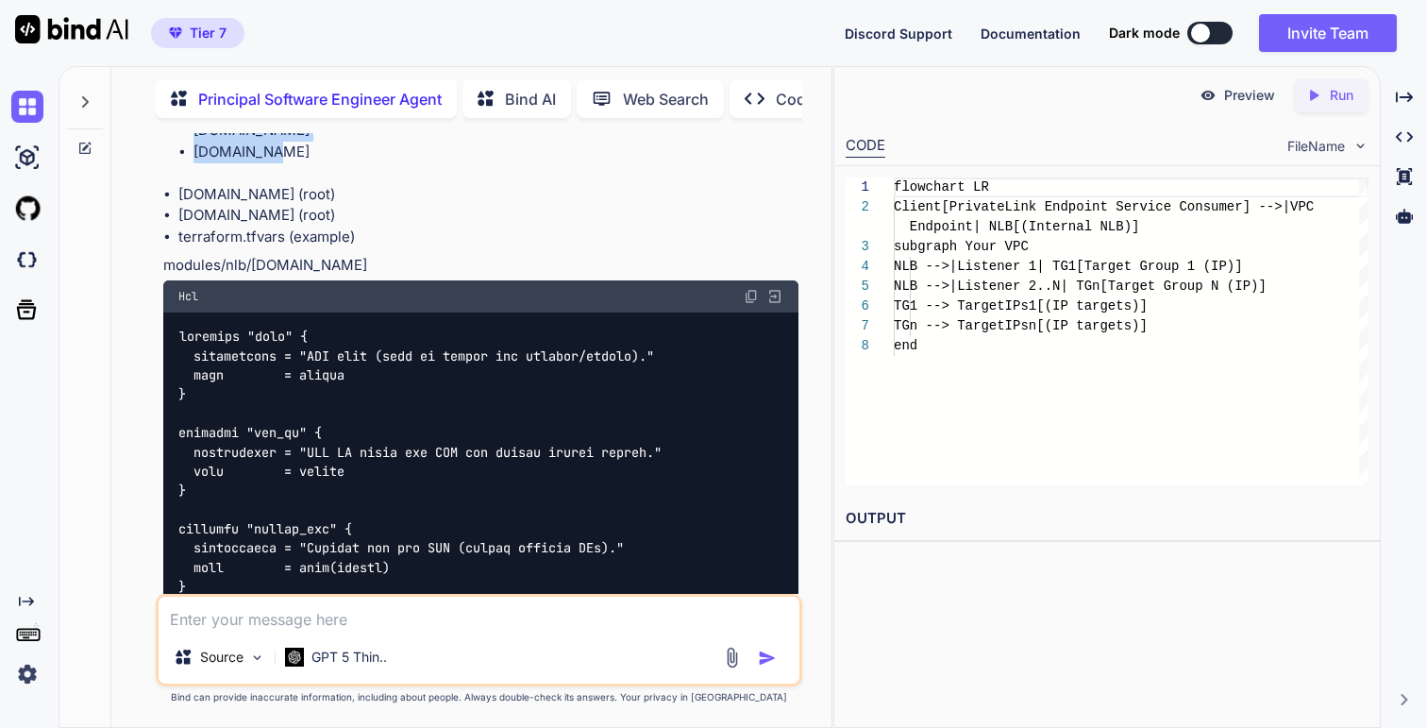
scroll to position [1486, 0]
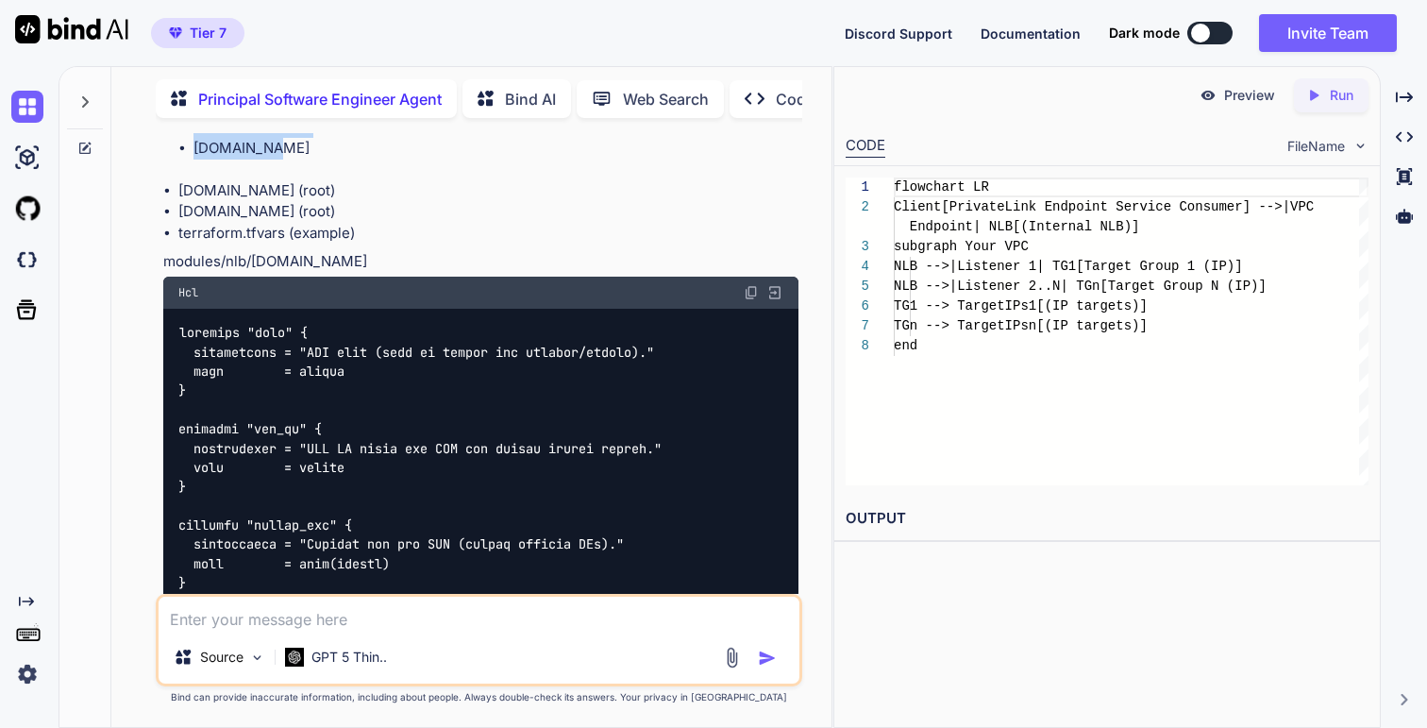
click at [235, 260] on p "modules/nlb/[DOMAIN_NAME]" at bounding box center [480, 262] width 634 height 22
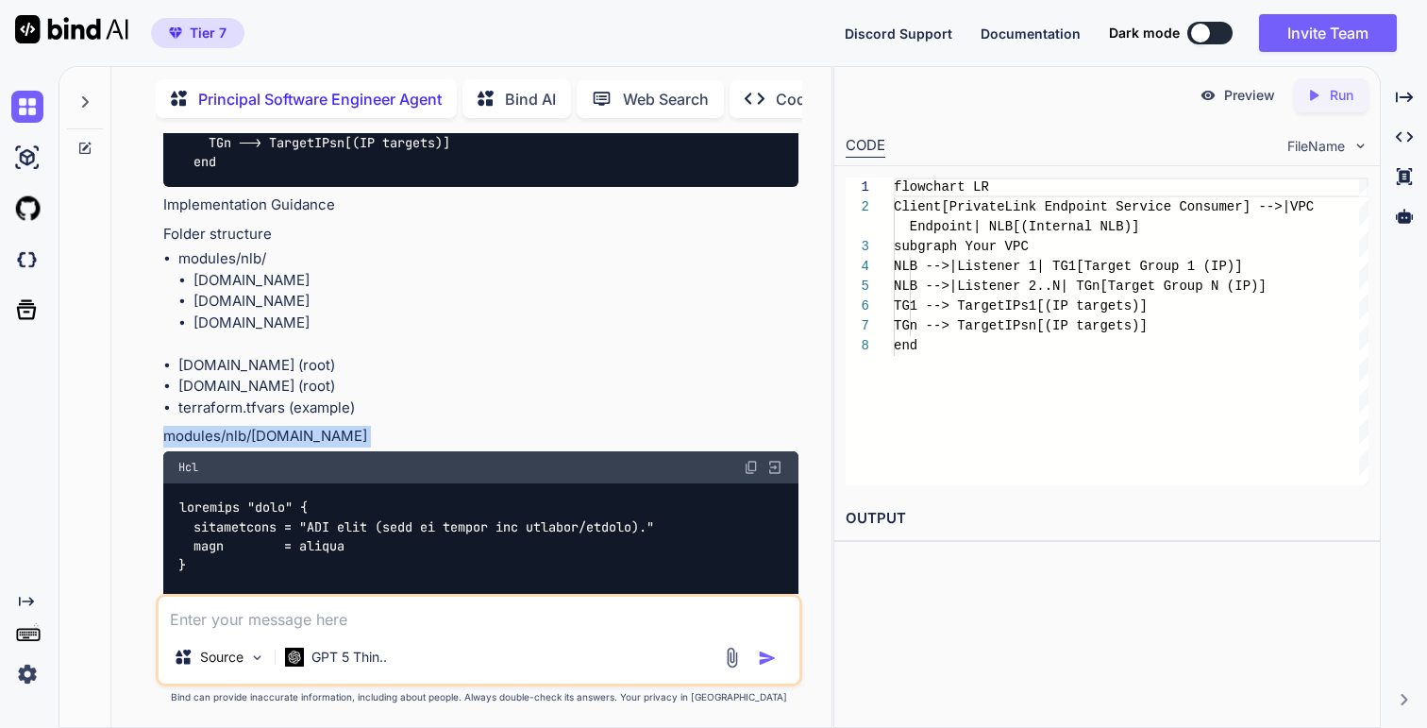
scroll to position [1316, 0]
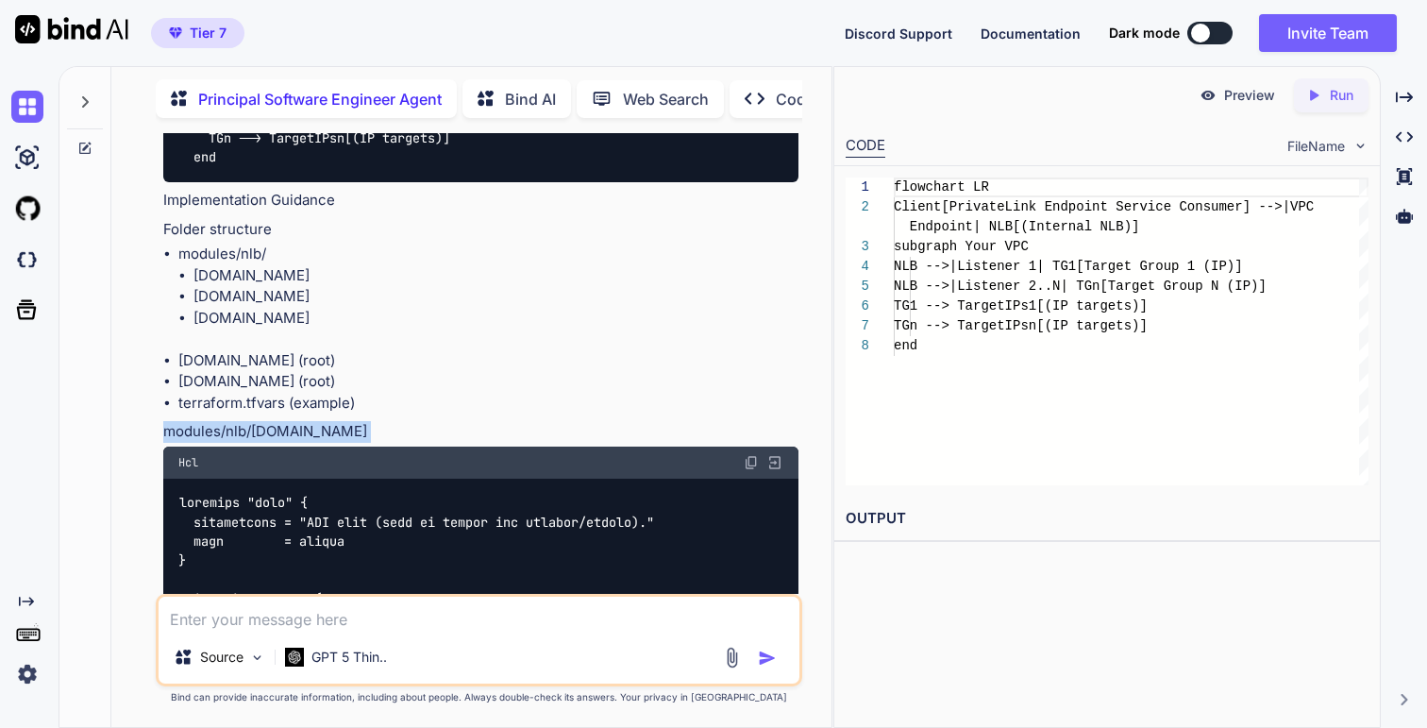
click at [274, 254] on li "modules/nlb/ [DOMAIN_NAME] [DOMAIN_NAME] [DOMAIN_NAME]" at bounding box center [487, 297] width 619 height 107
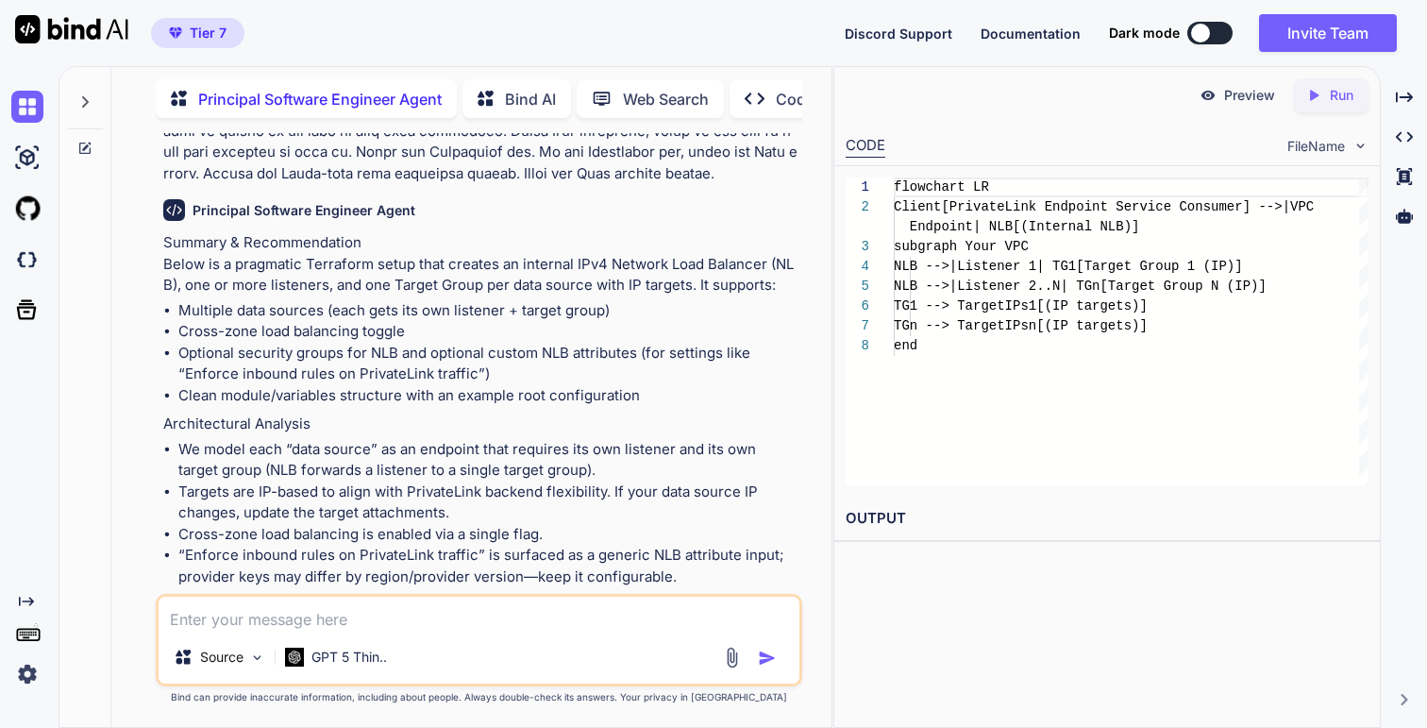
scroll to position [535, 0]
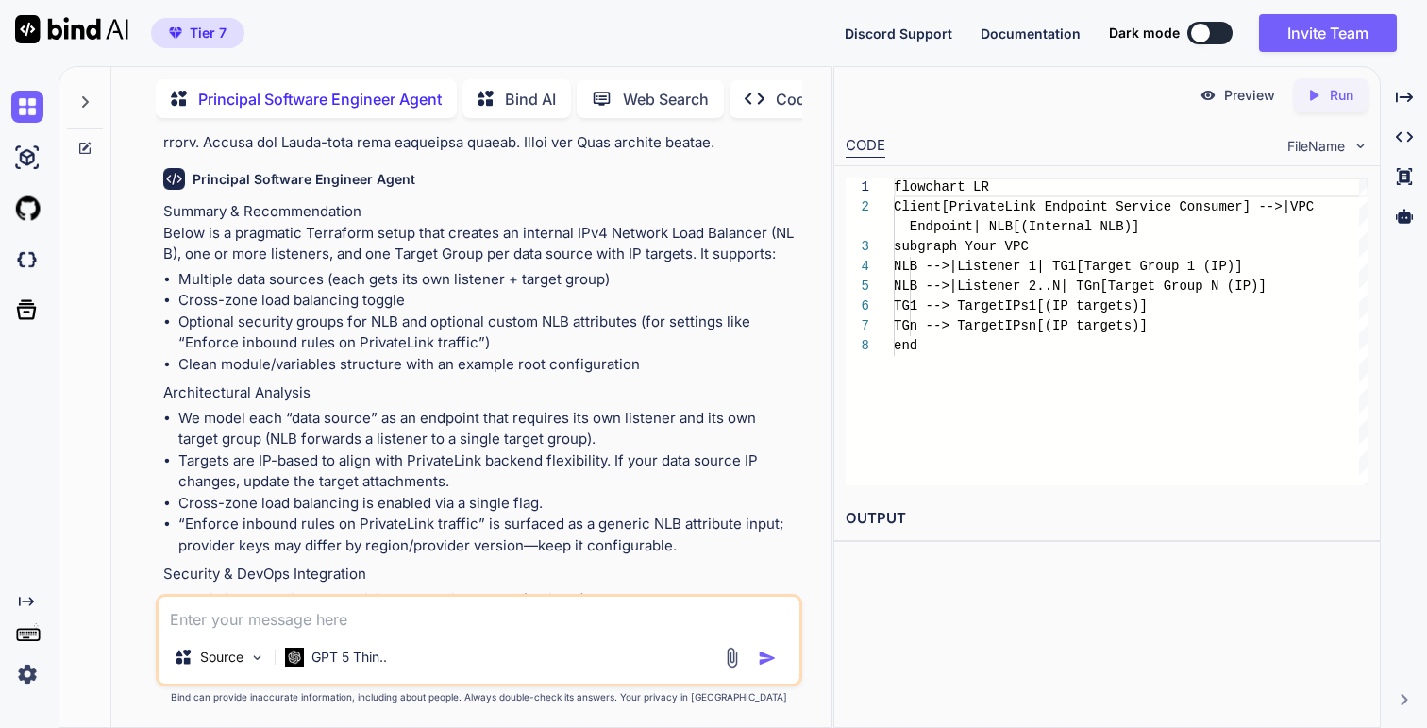
click at [268, 425] on li "We model each “data source” as an endpoint that requires its own listener and i…" at bounding box center [487, 429] width 619 height 42
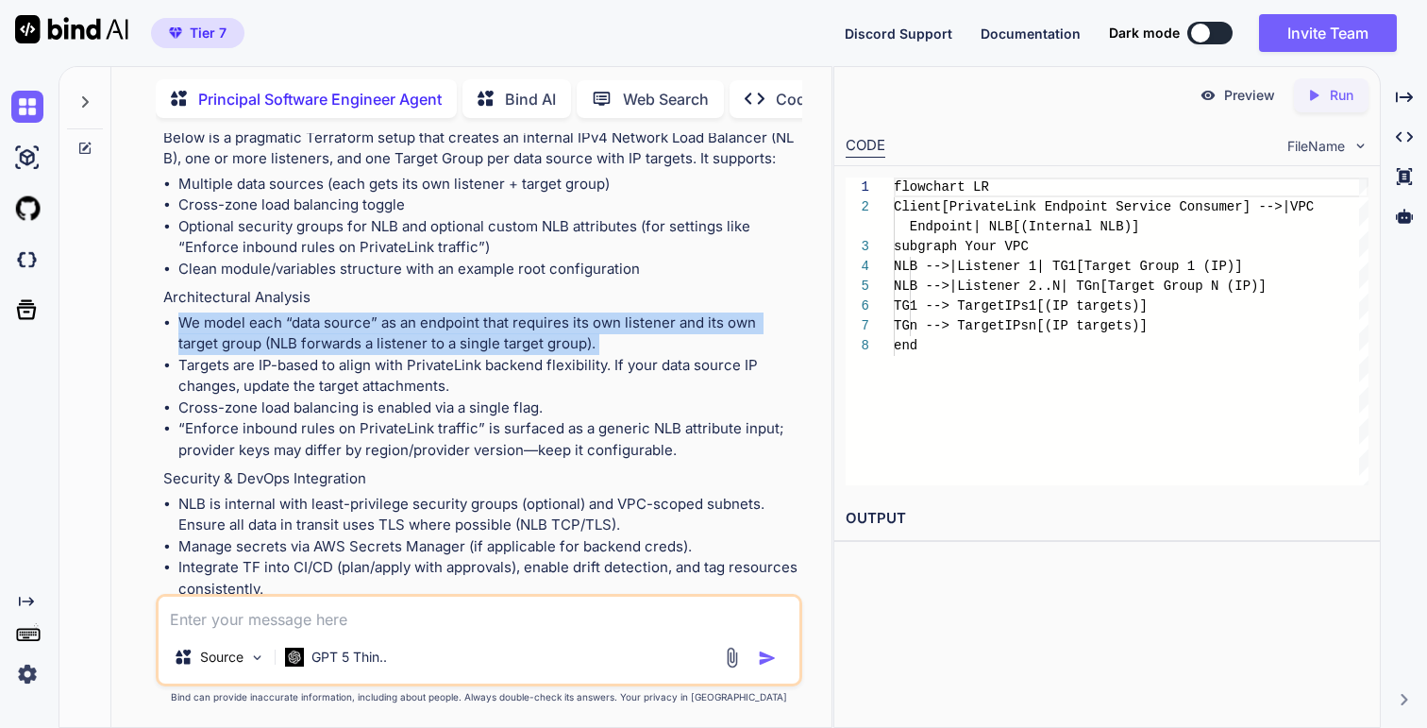
scroll to position [646, 0]
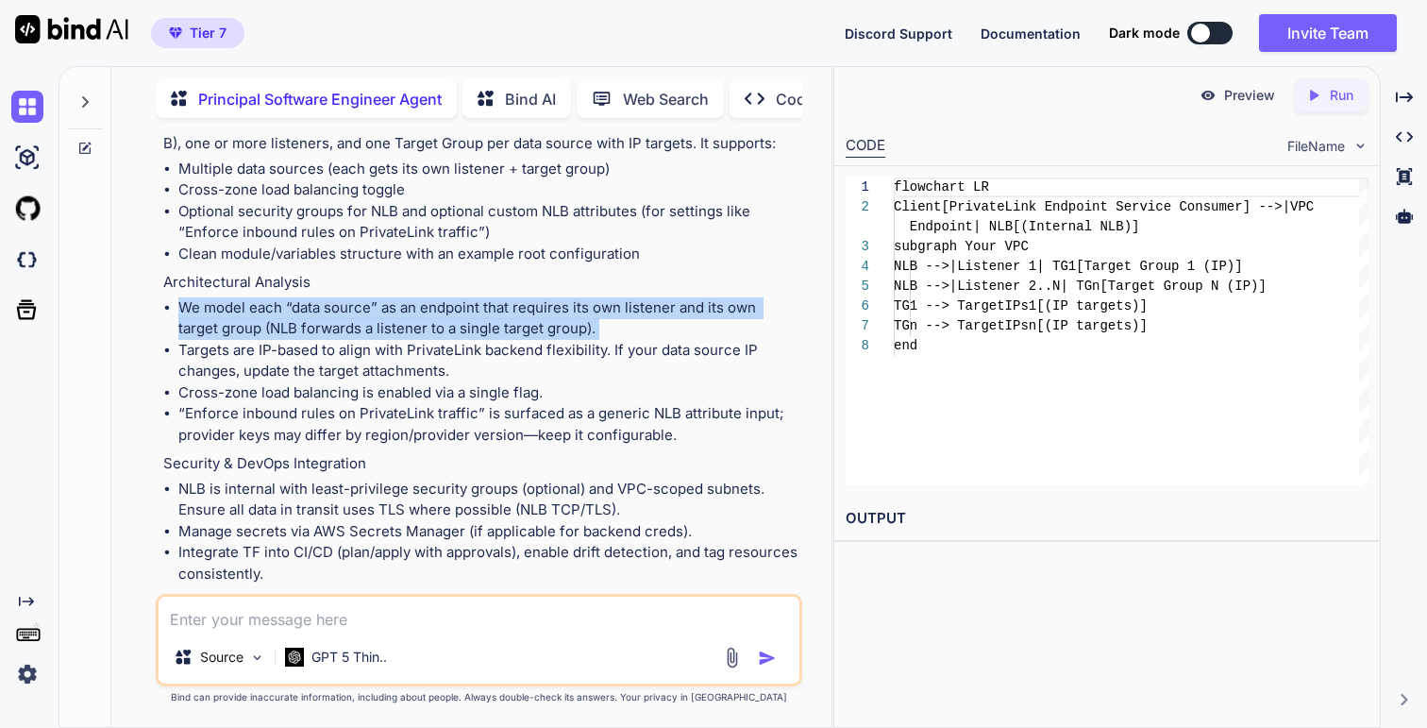
click at [266, 394] on li "Cross-zone load balancing is enabled via a single flag." at bounding box center [487, 393] width 619 height 22
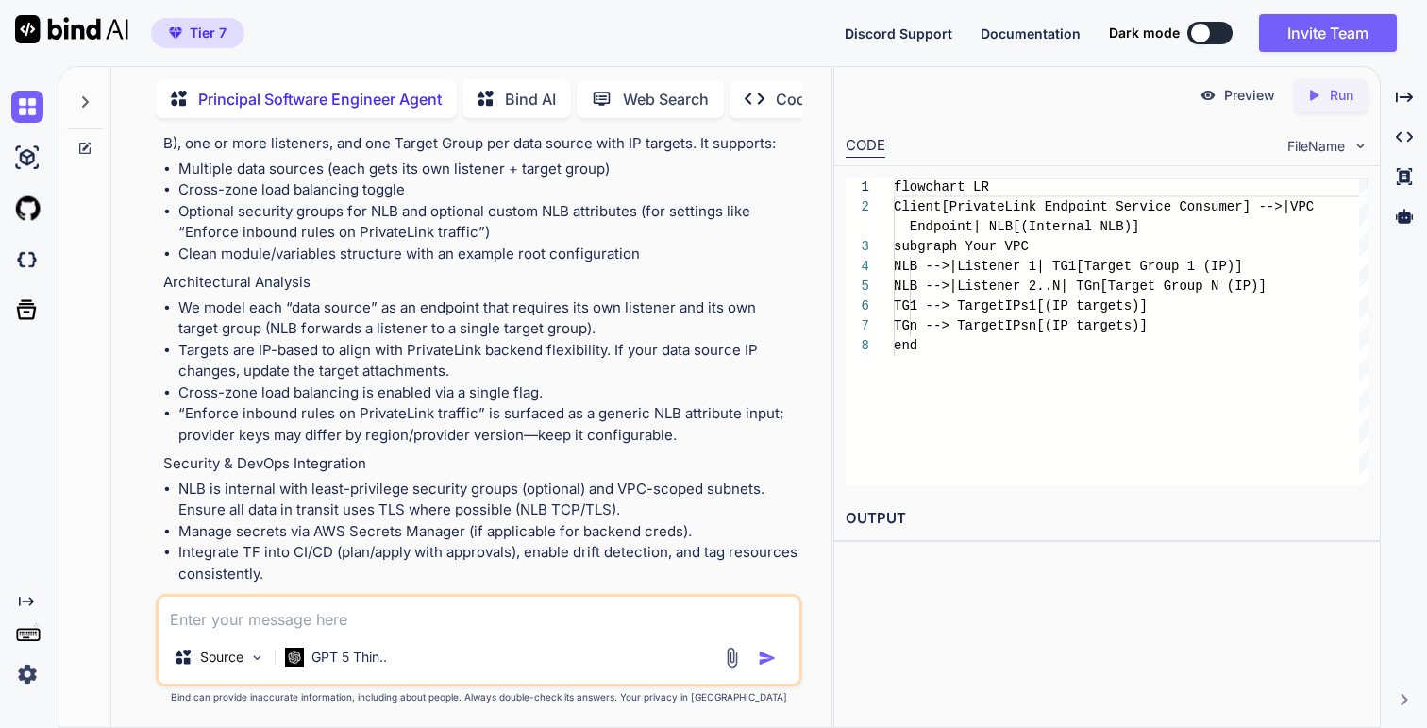
click at [266, 394] on li "Cross-zone load balancing is enabled via a single flag." at bounding box center [487, 393] width 619 height 22
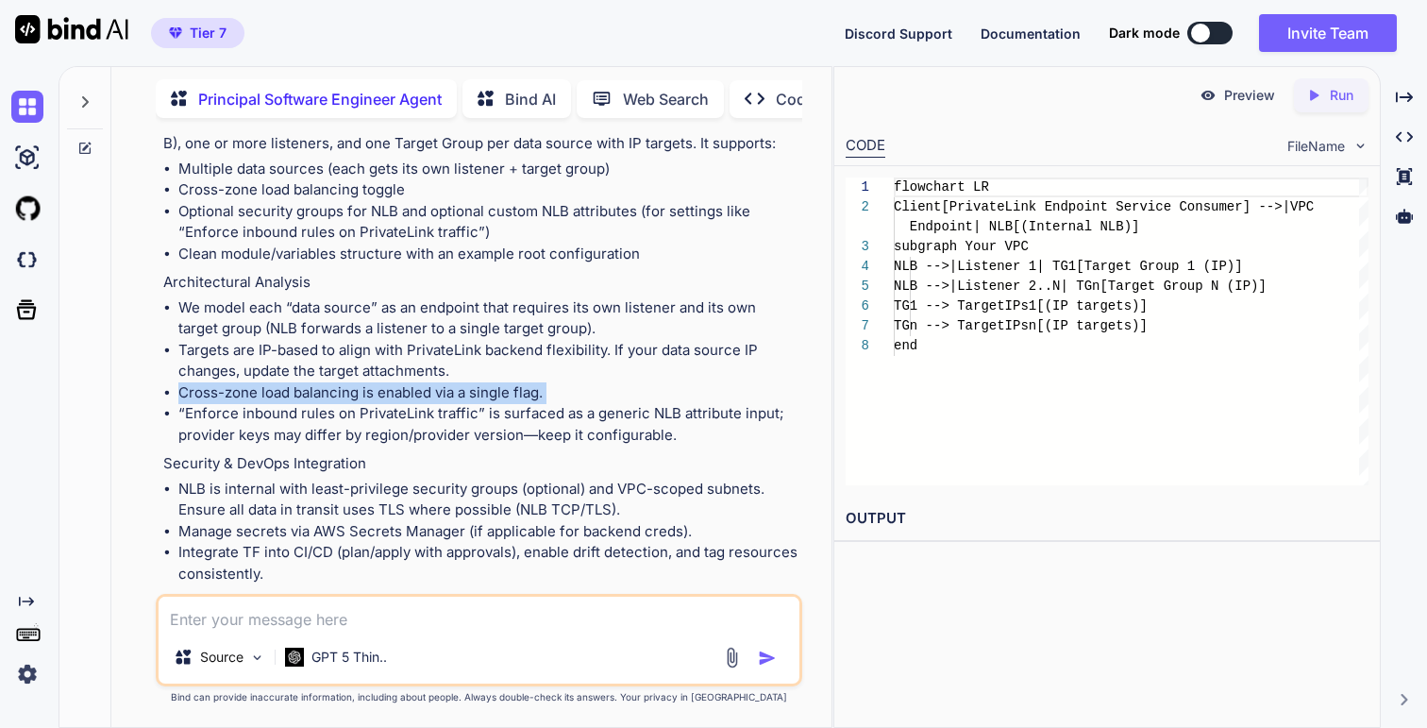
click at [296, 374] on li "Targets are IP-based to align with PrivateLink backend flexibility. If your dat…" at bounding box center [487, 361] width 619 height 42
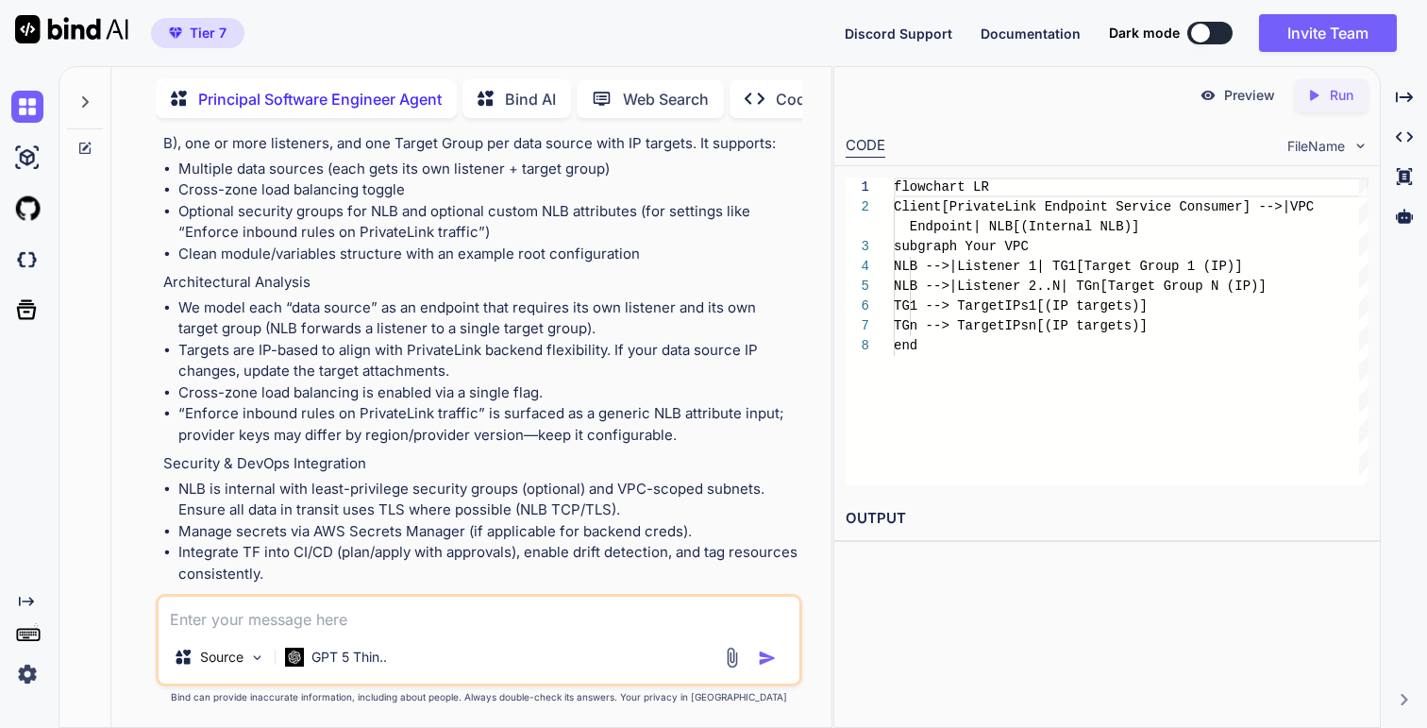
click at [296, 374] on li "Targets are IP-based to align with PrivateLink backend flexibility. If your dat…" at bounding box center [487, 361] width 619 height 42
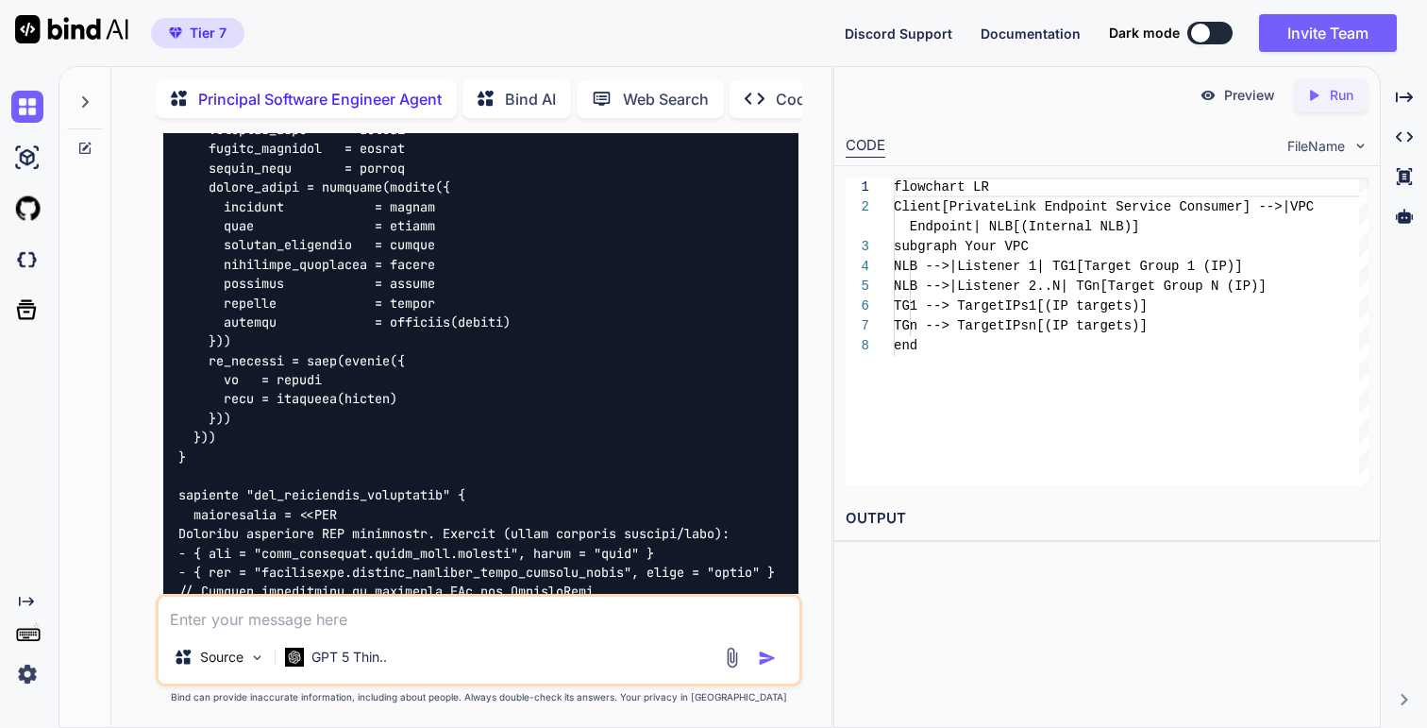
scroll to position [2821, 0]
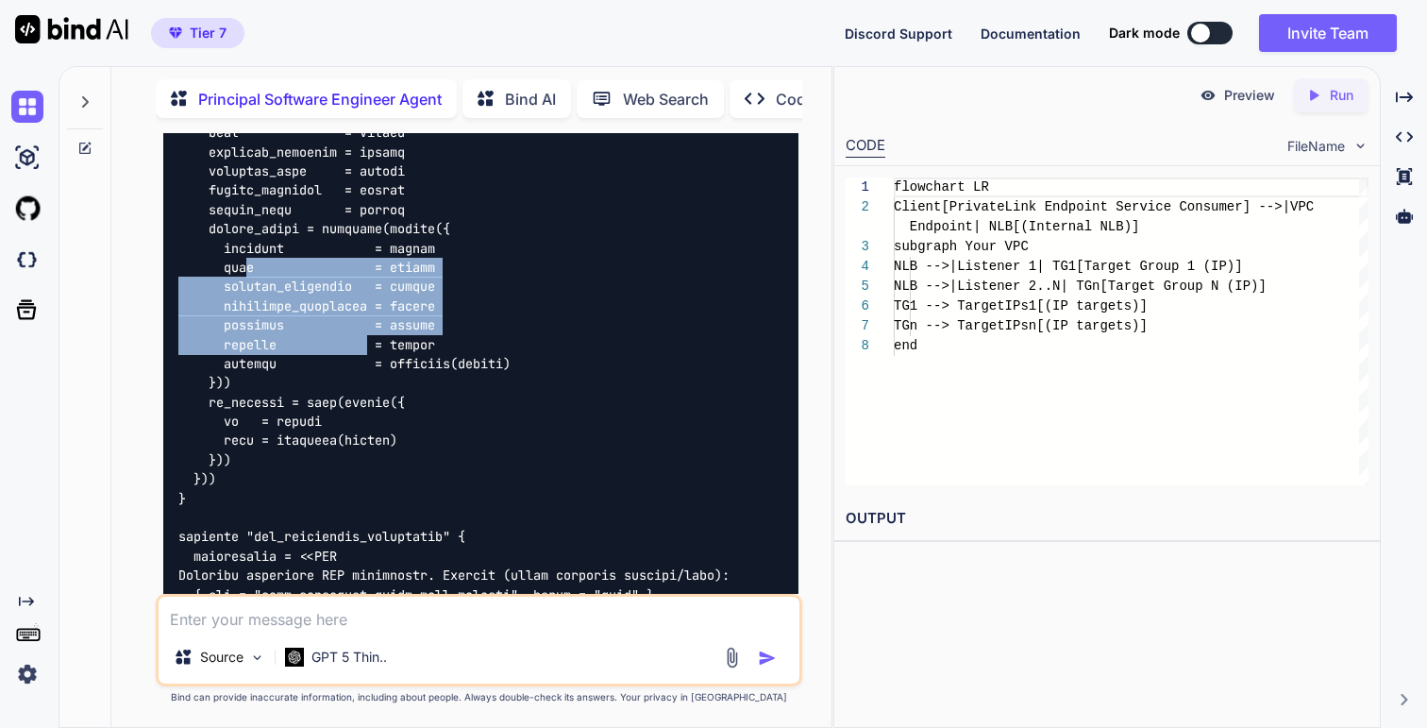
drag, startPoint x: 248, startPoint y: 283, endPoint x: 436, endPoint y: 424, distance: 234.6
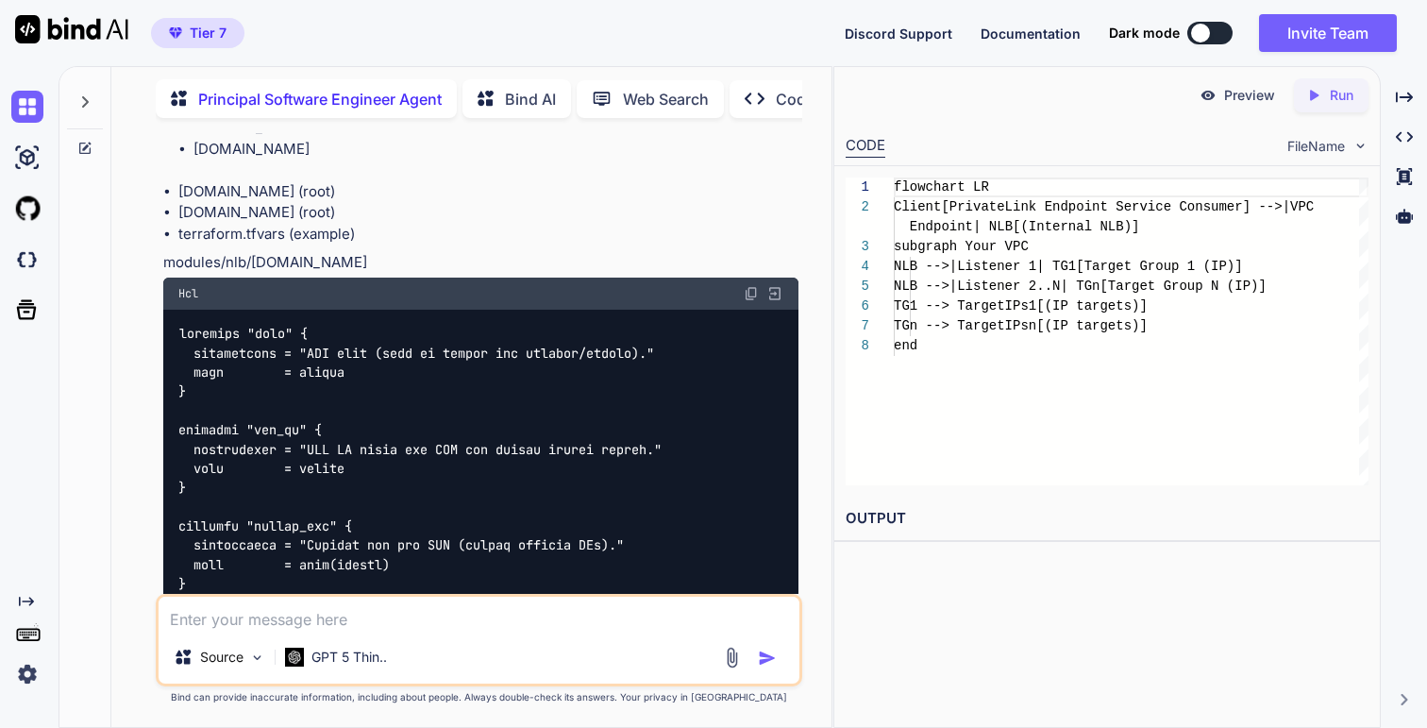
scroll to position [1494, 0]
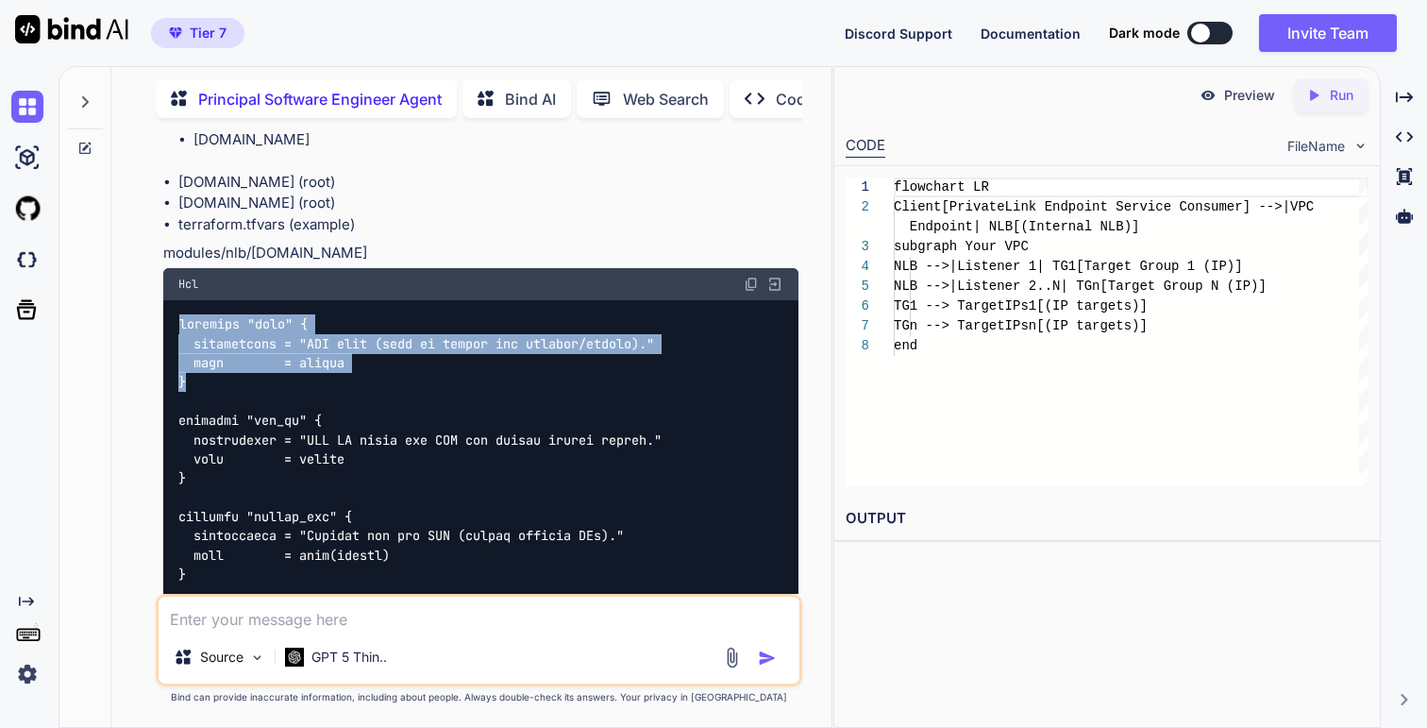
drag, startPoint x: 181, startPoint y: 325, endPoint x: 311, endPoint y: 379, distance: 140.4
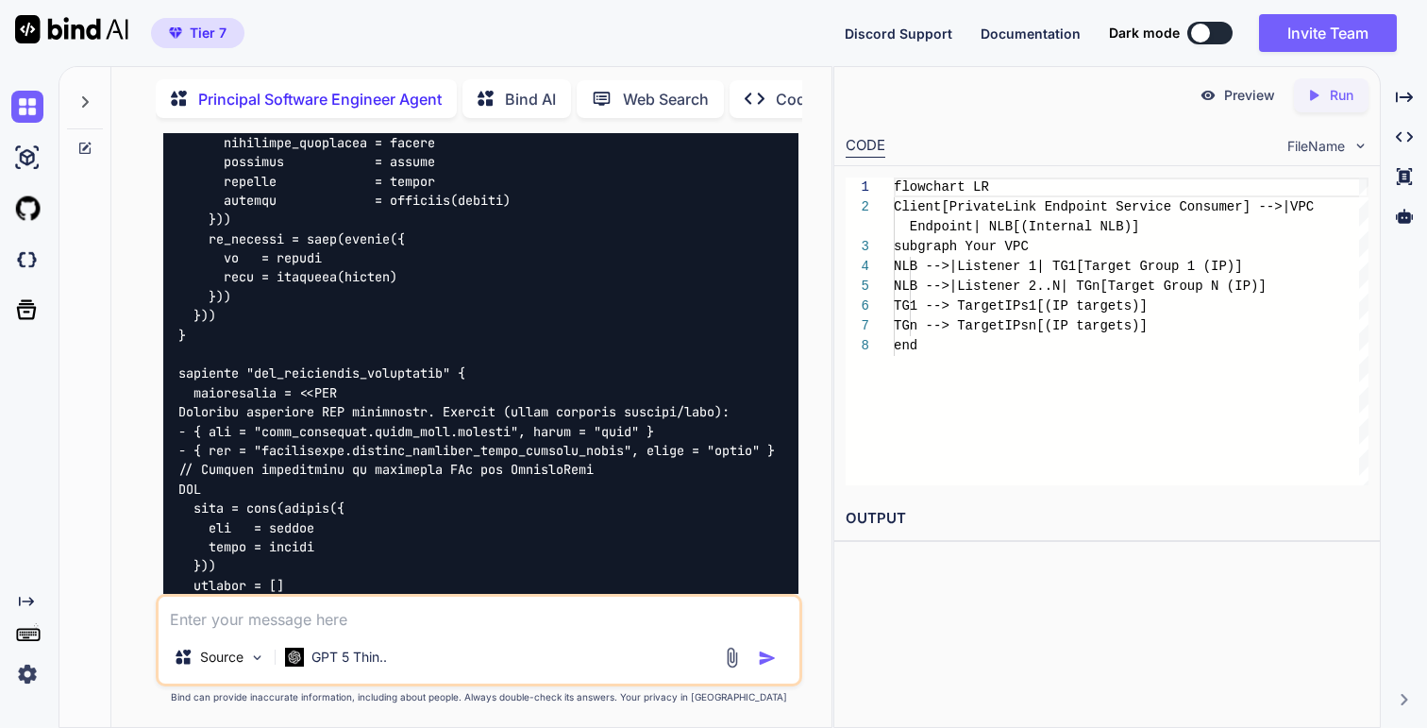
scroll to position [3019, 0]
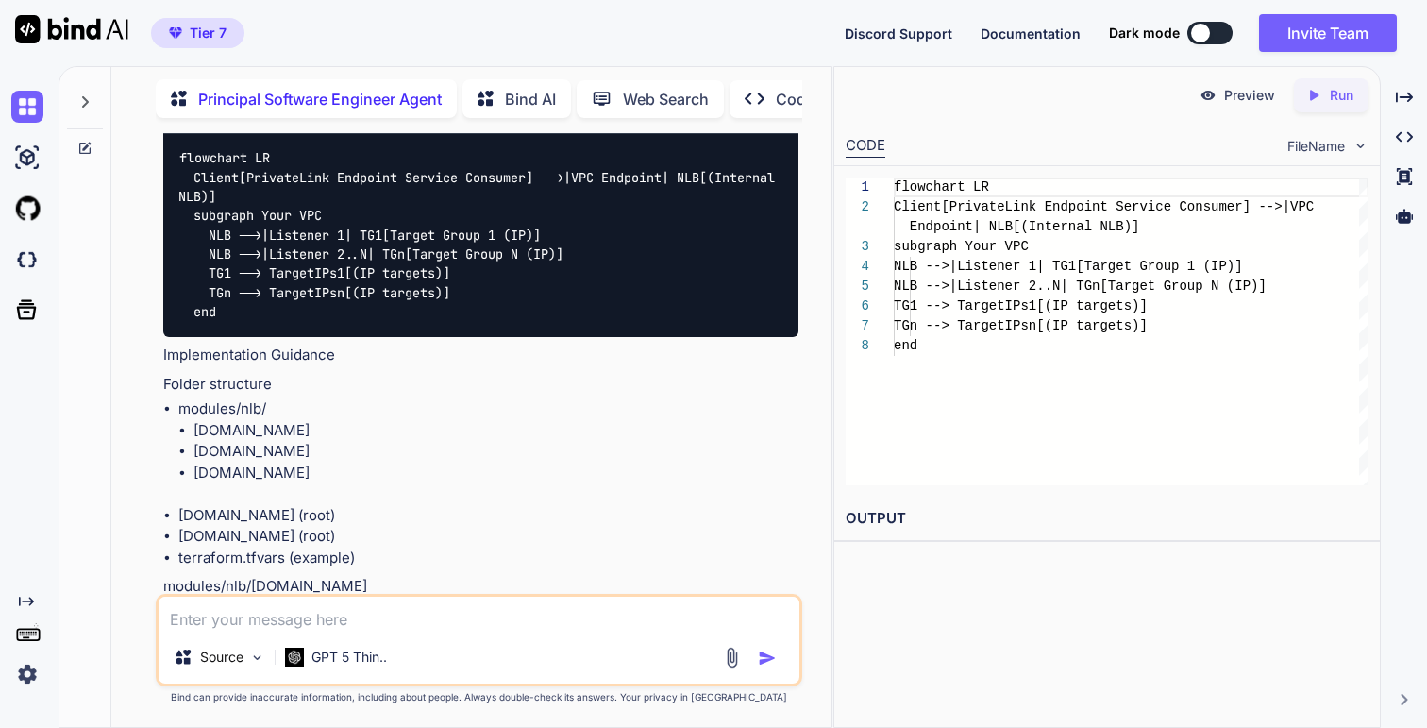
scroll to position [1168, 0]
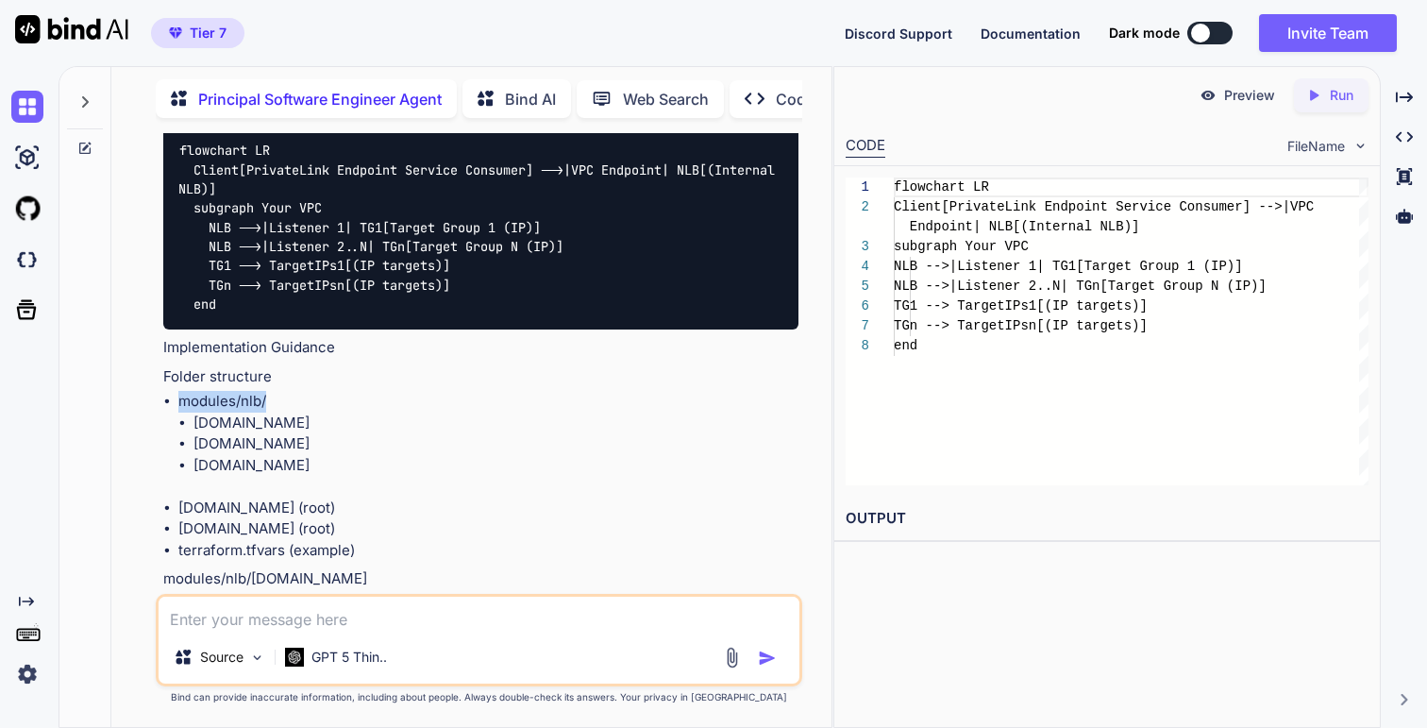
drag, startPoint x: 271, startPoint y: 399, endPoint x: 181, endPoint y: 405, distance: 89.8
click at [181, 405] on li "modules/nlb/ [DOMAIN_NAME] [DOMAIN_NAME] [DOMAIN_NAME]" at bounding box center [487, 444] width 619 height 107
copy li "modules/nlb/"
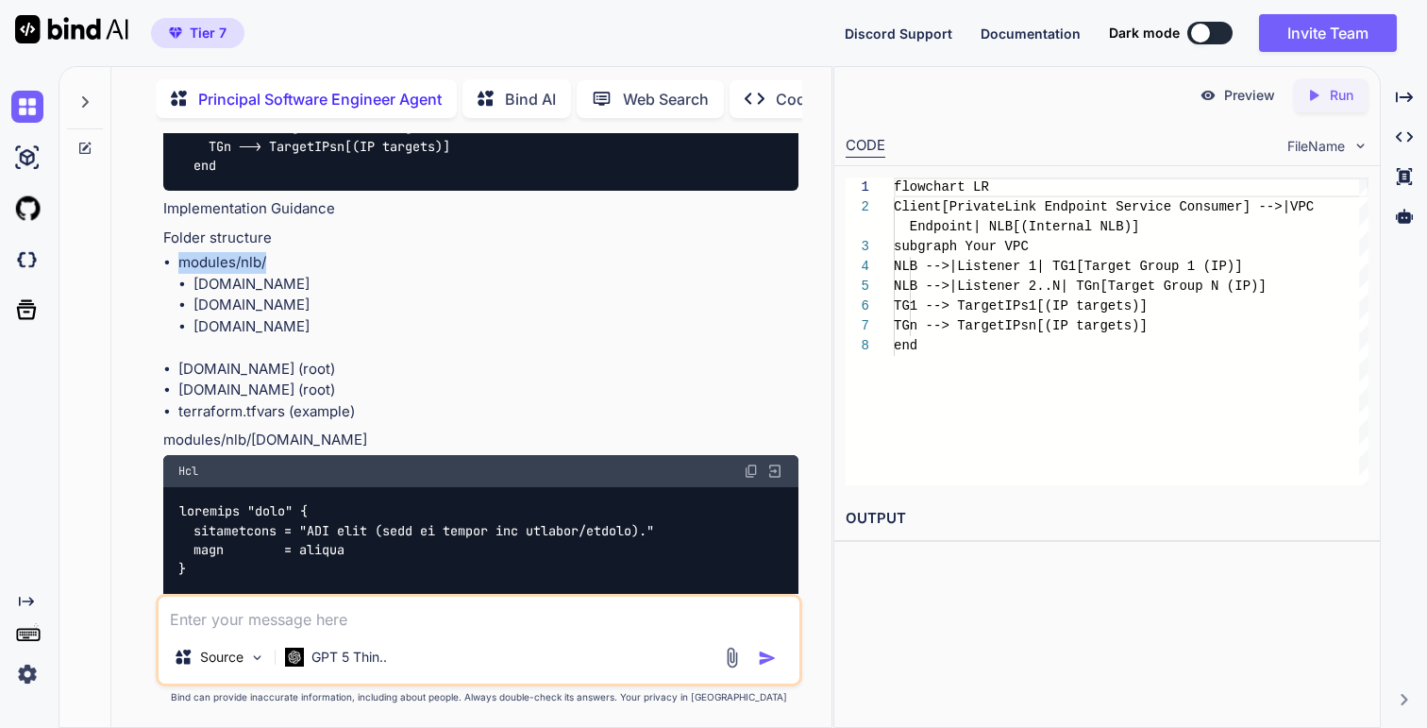
scroll to position [1304, 0]
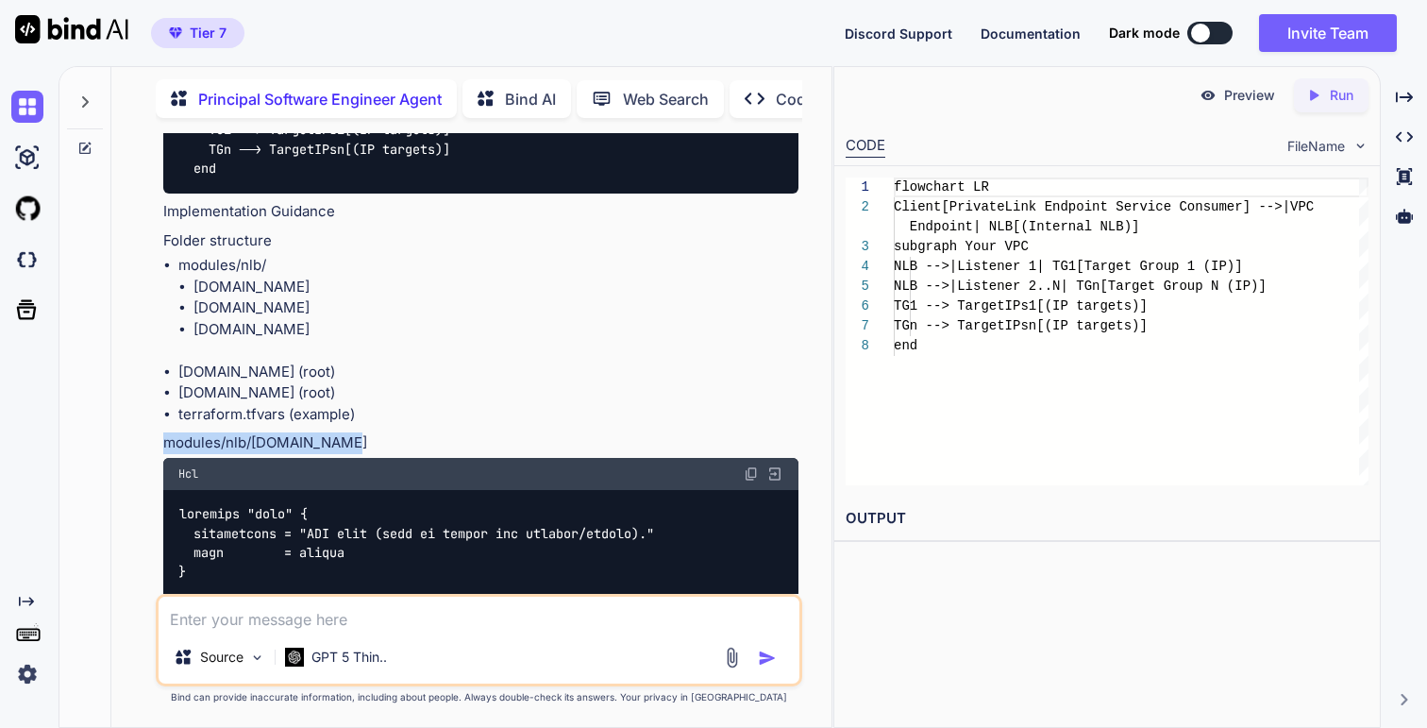
drag, startPoint x: 328, startPoint y: 448, endPoint x: 168, endPoint y: 444, distance: 159.6
click at [168, 444] on p "modules/nlb/[DOMAIN_NAME]" at bounding box center [480, 443] width 634 height 22
copy p "modules/nlb/[DOMAIN_NAME]"
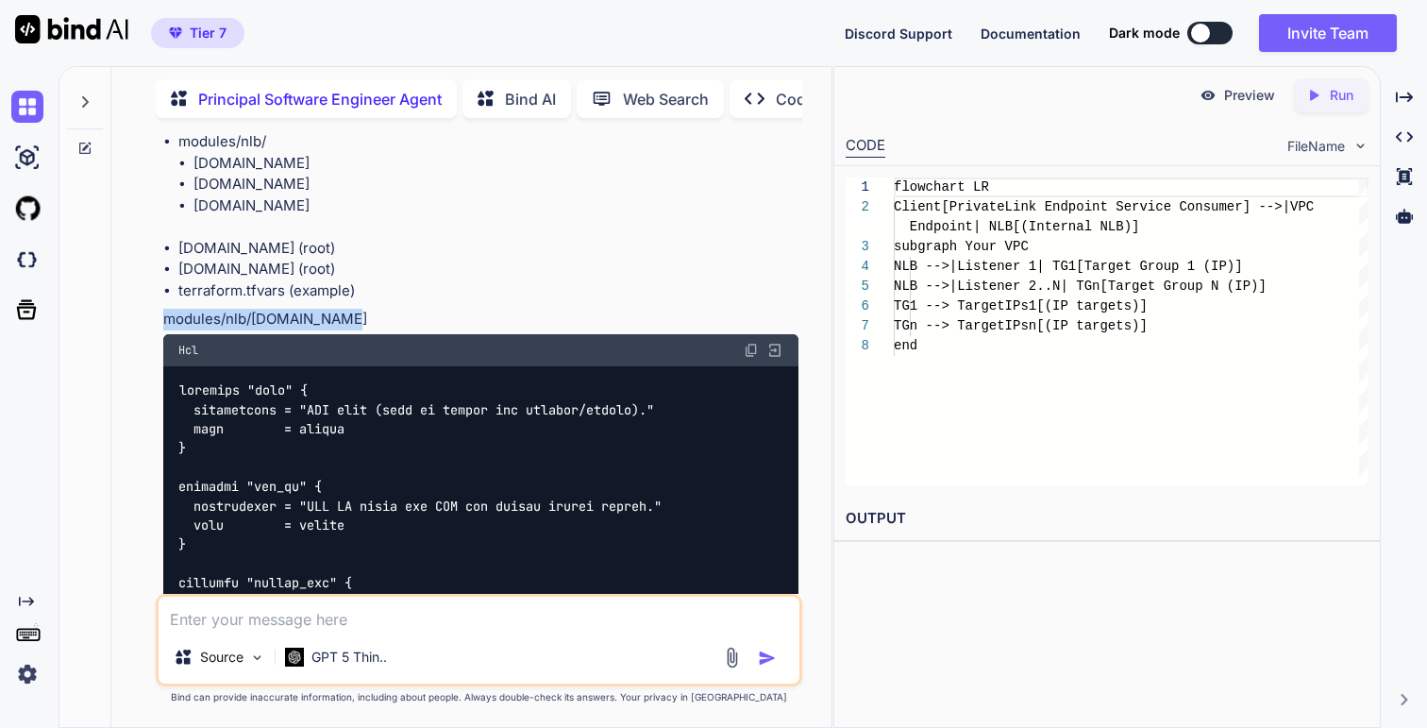
scroll to position [1486, 0]
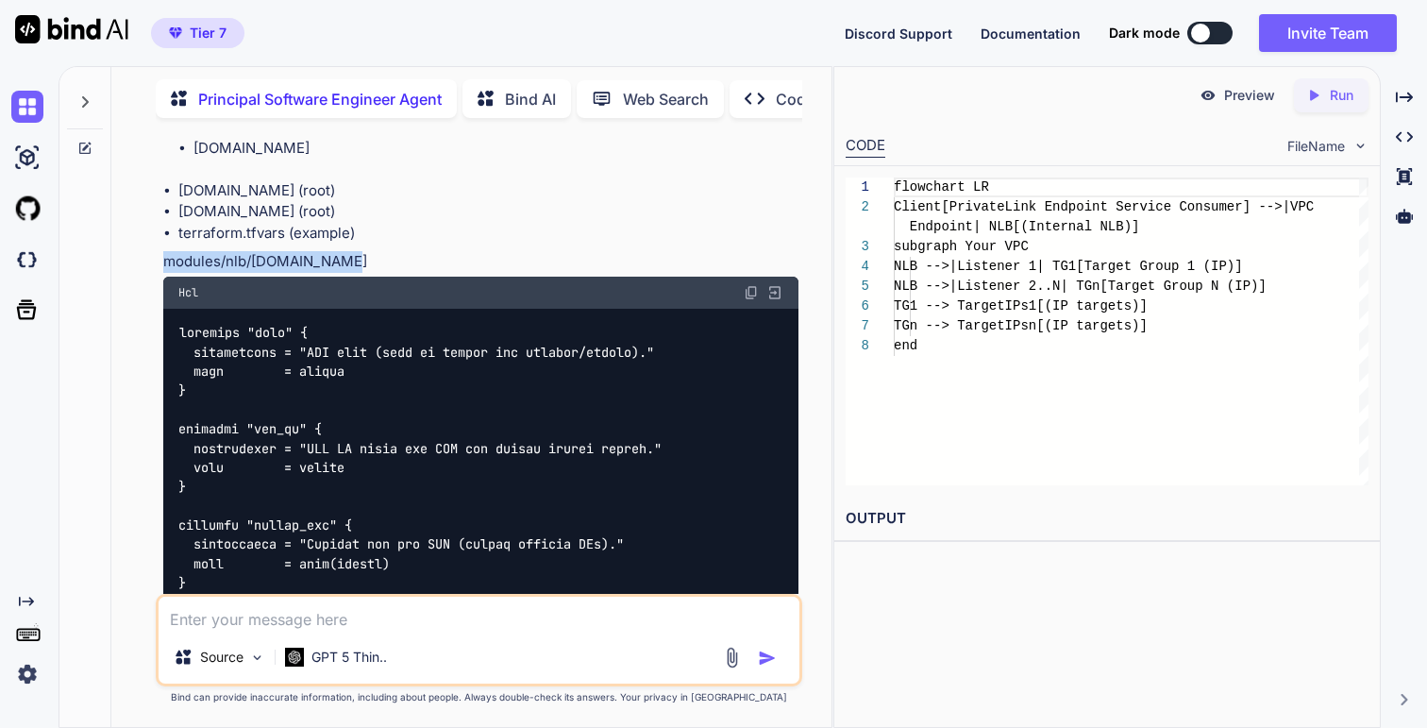
click at [751, 296] on img at bounding box center [751, 292] width 15 height 15
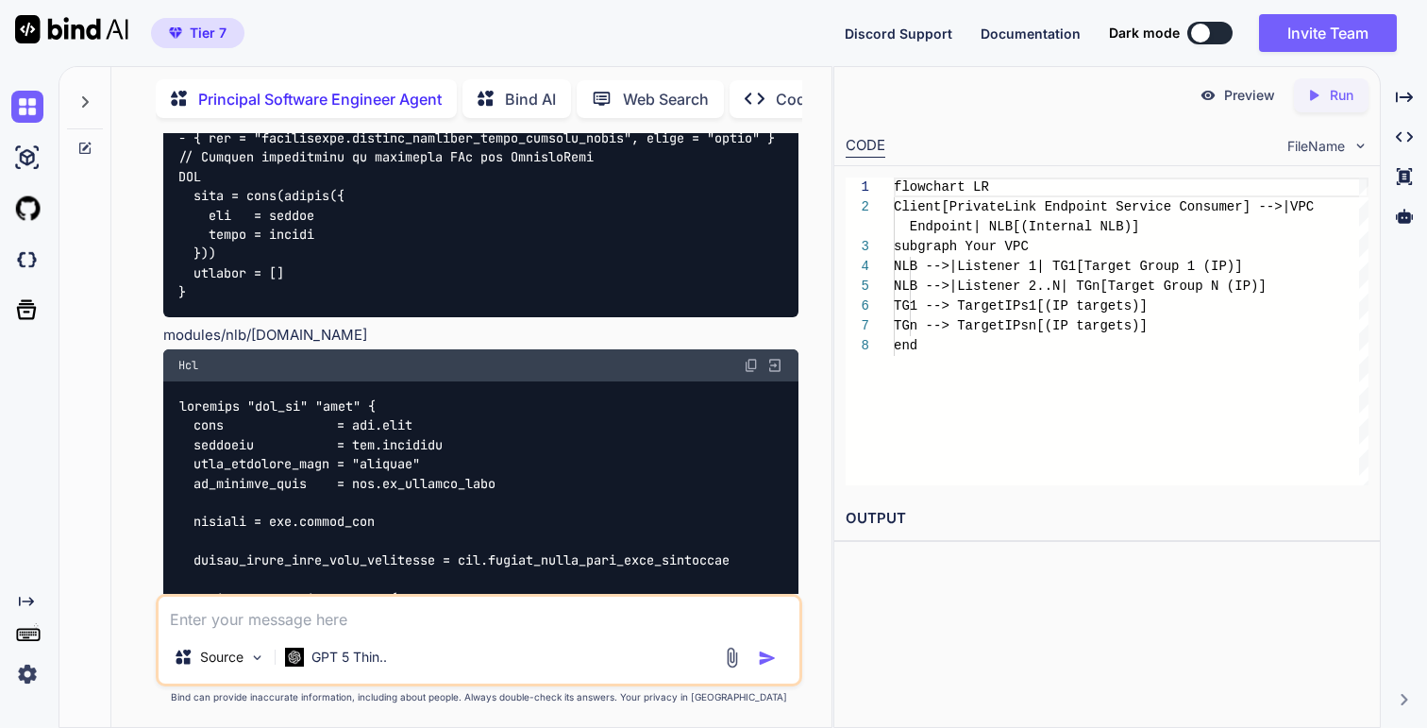
scroll to position [3301, 0]
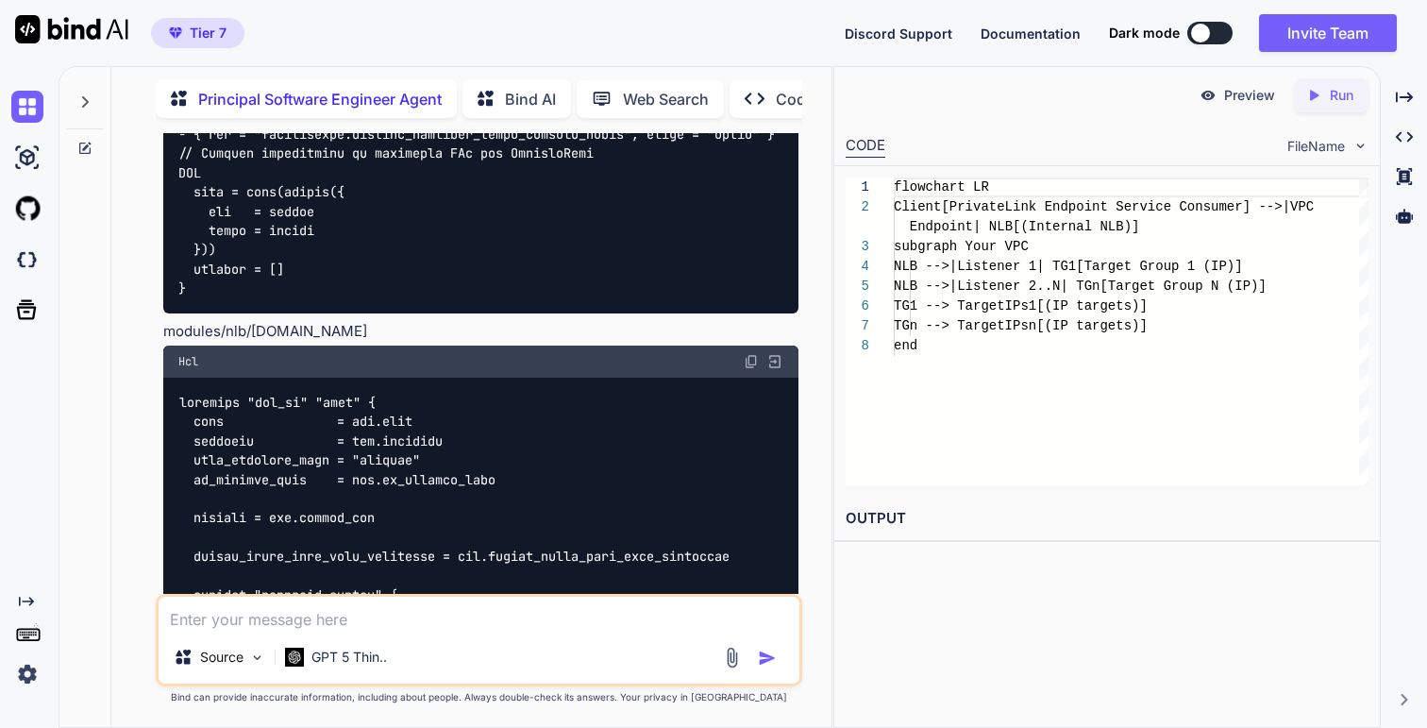
click at [317, 343] on p "modules/nlb/[DOMAIN_NAME]" at bounding box center [480, 332] width 634 height 22
copy div "modules/nlb/[DOMAIN_NAME]"
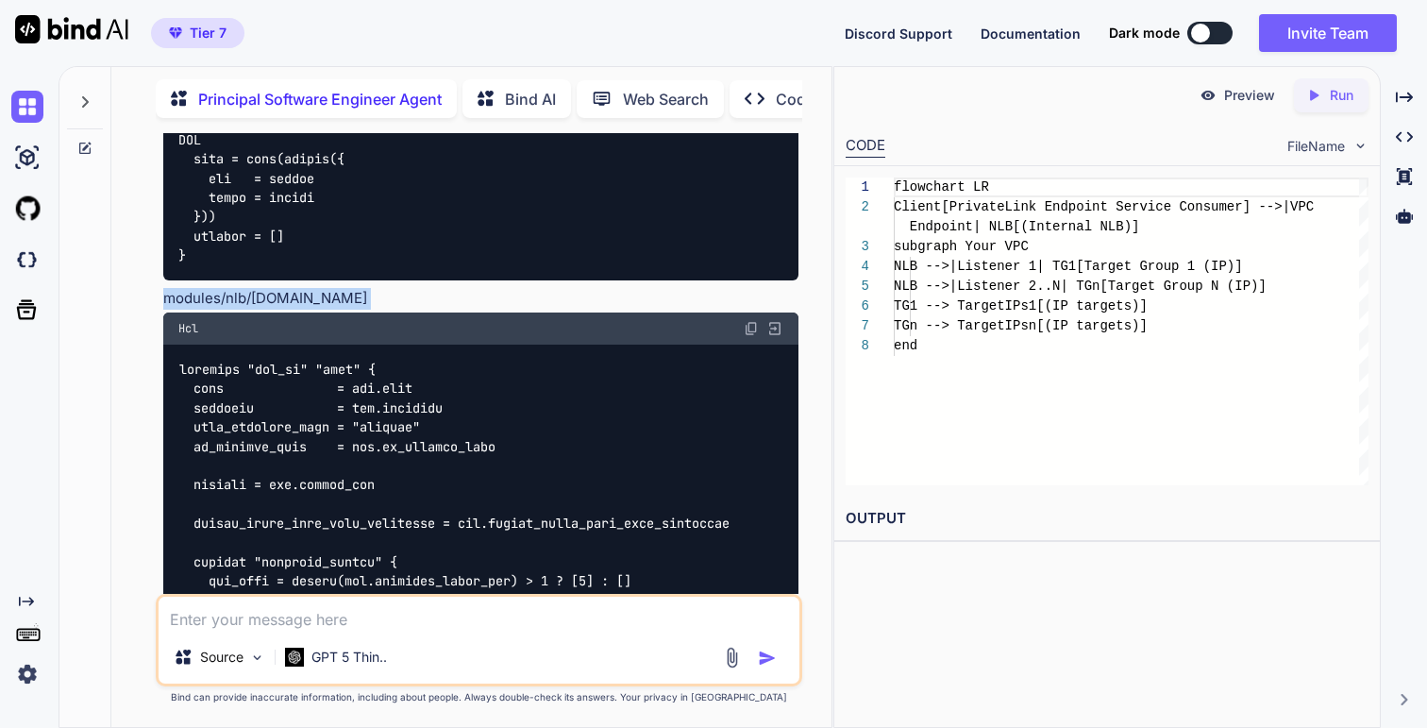
scroll to position [3361, 0]
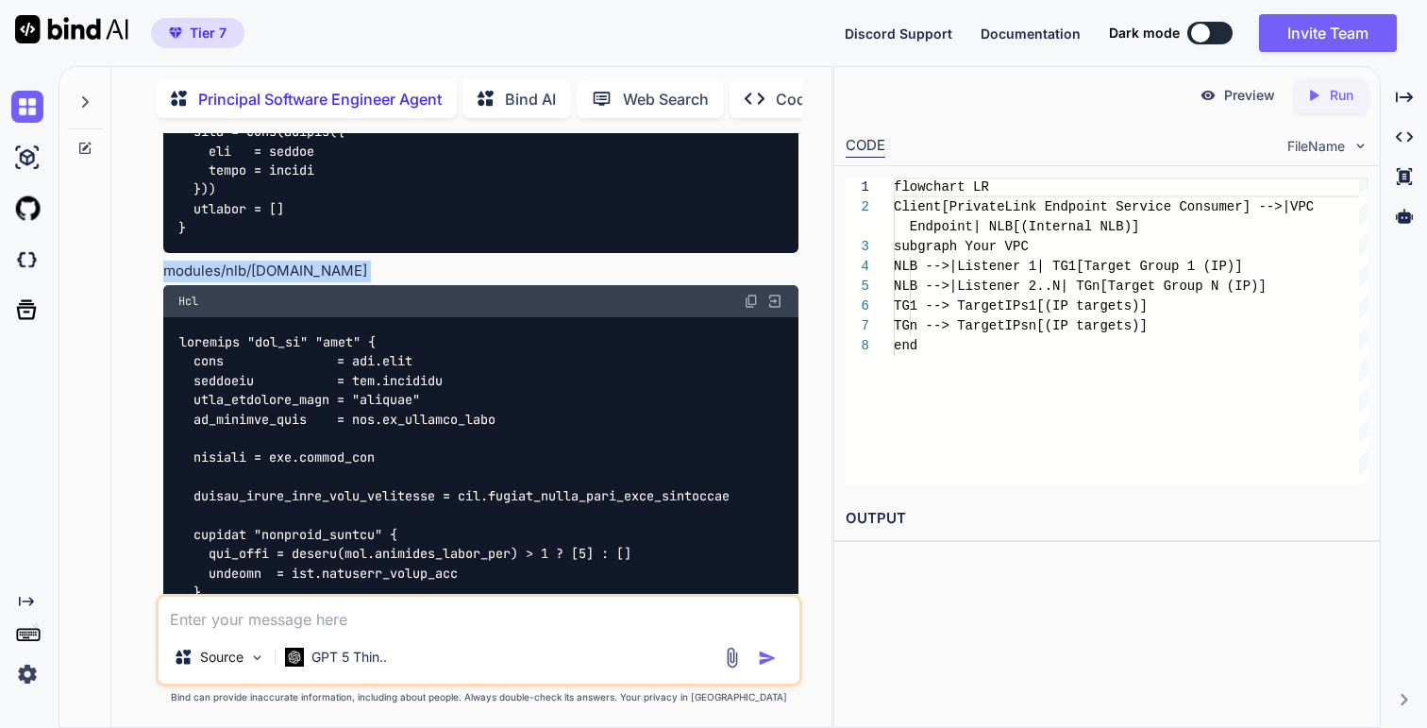
click at [747, 309] on img at bounding box center [751, 301] width 15 height 15
copy div "modules/nlb/[DOMAIN_NAME]"
click at [747, 309] on img at bounding box center [751, 301] width 15 height 15
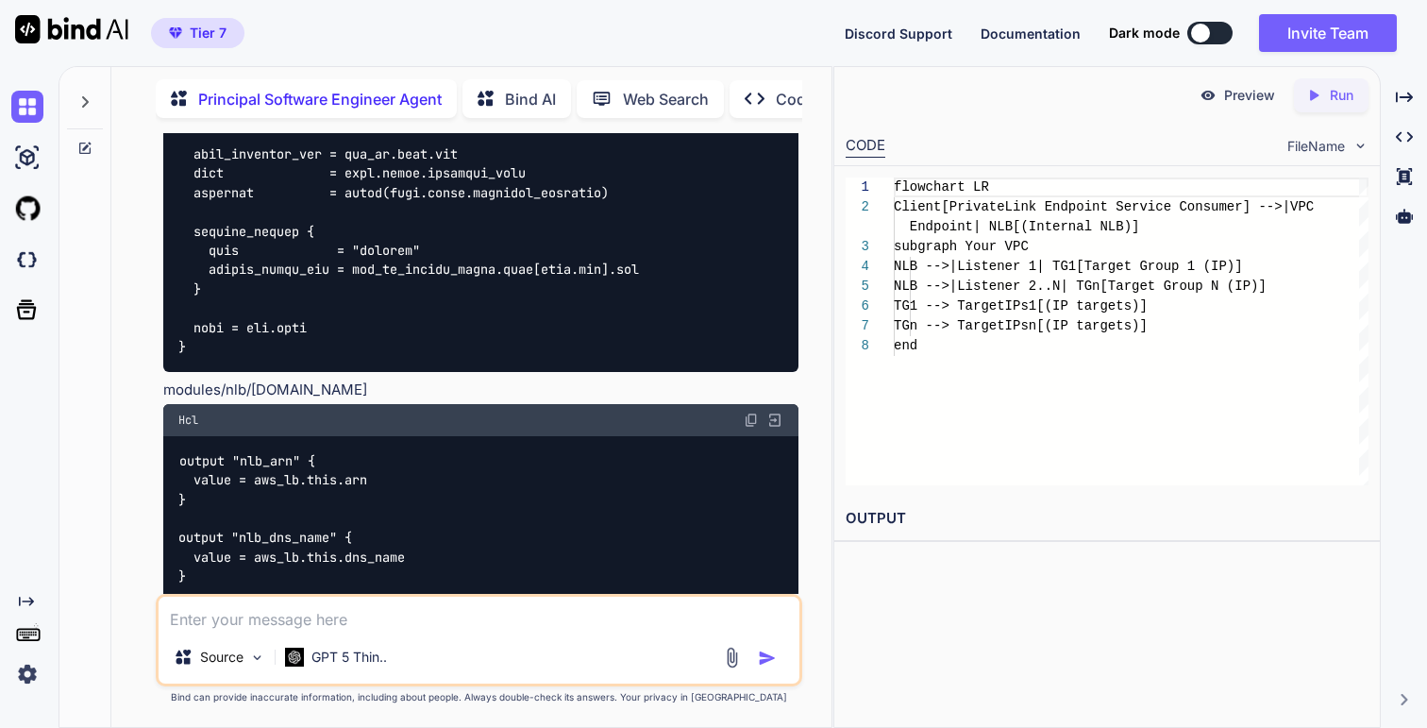
scroll to position [5384, 0]
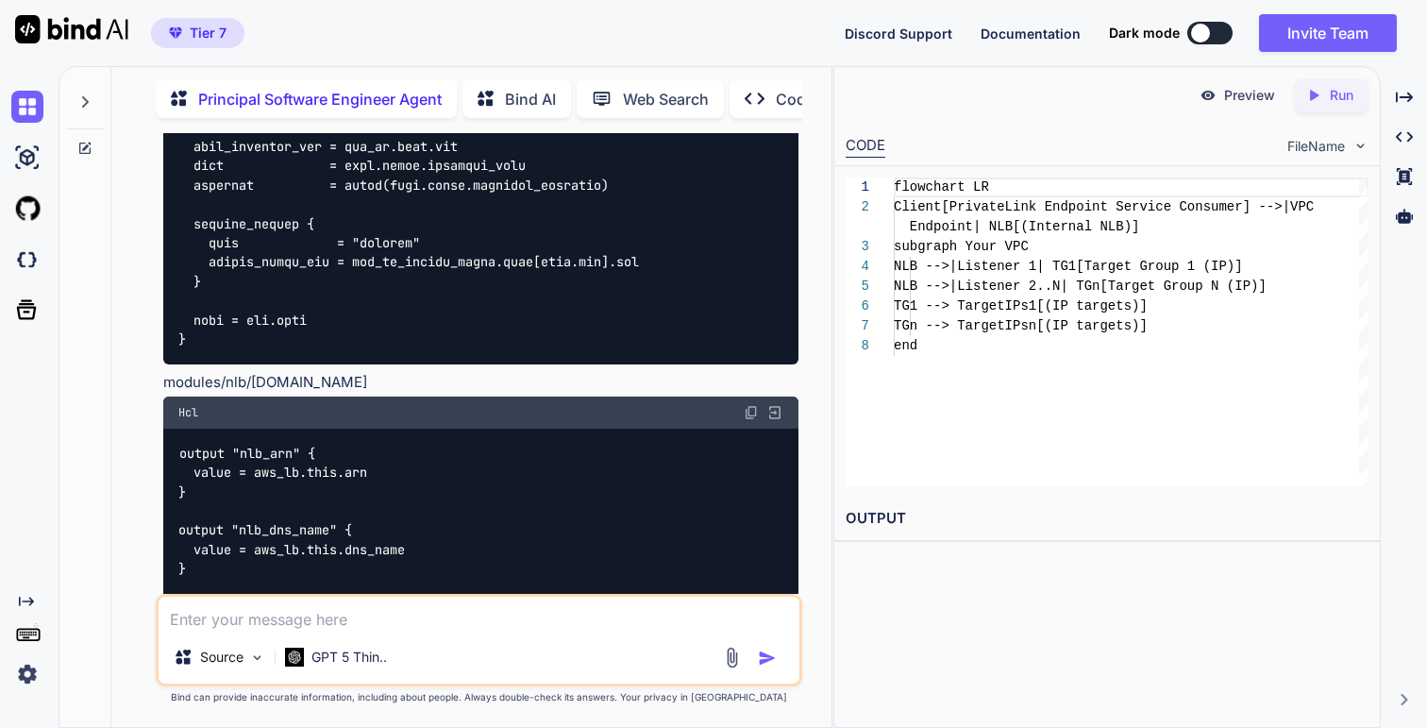
click at [312, 394] on p "modules/nlb/[DOMAIN_NAME]" at bounding box center [480, 383] width 634 height 22
copy div "modules/nlb/[DOMAIN_NAME]"
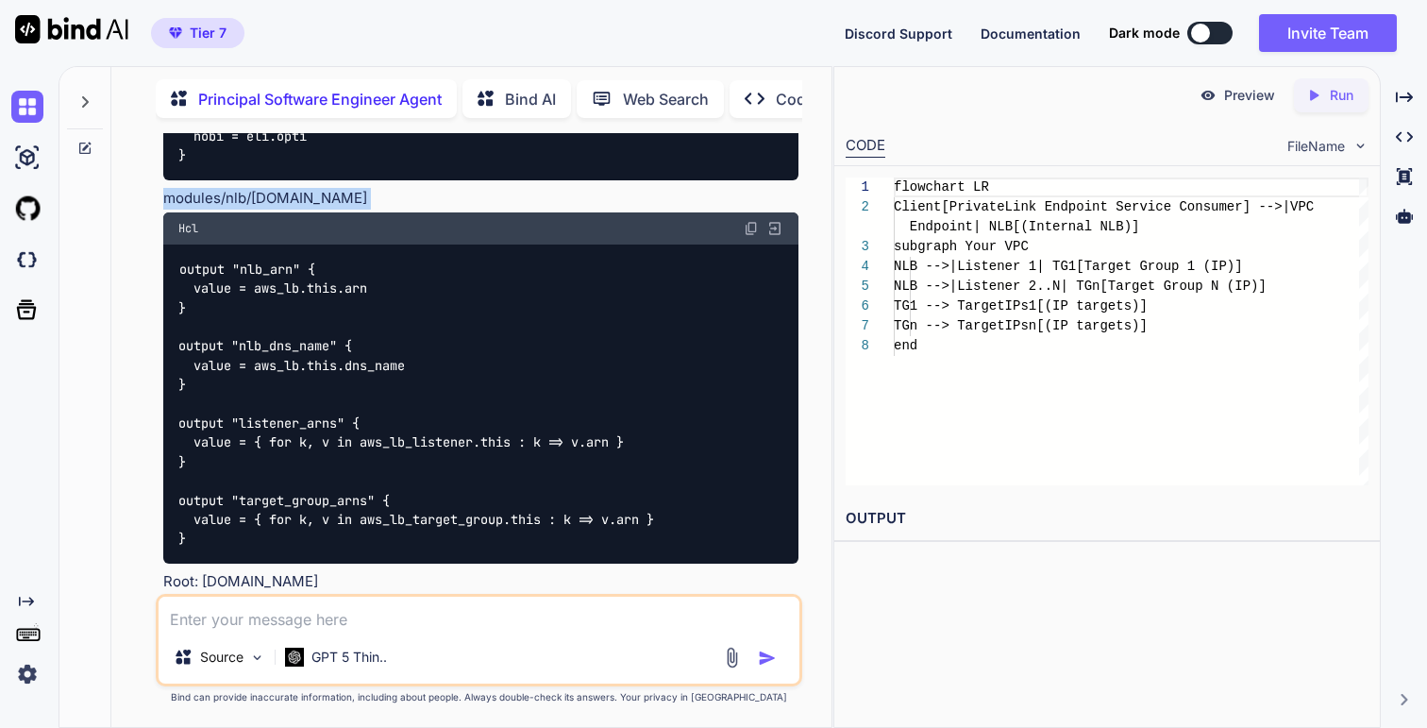
scroll to position [5584, 0]
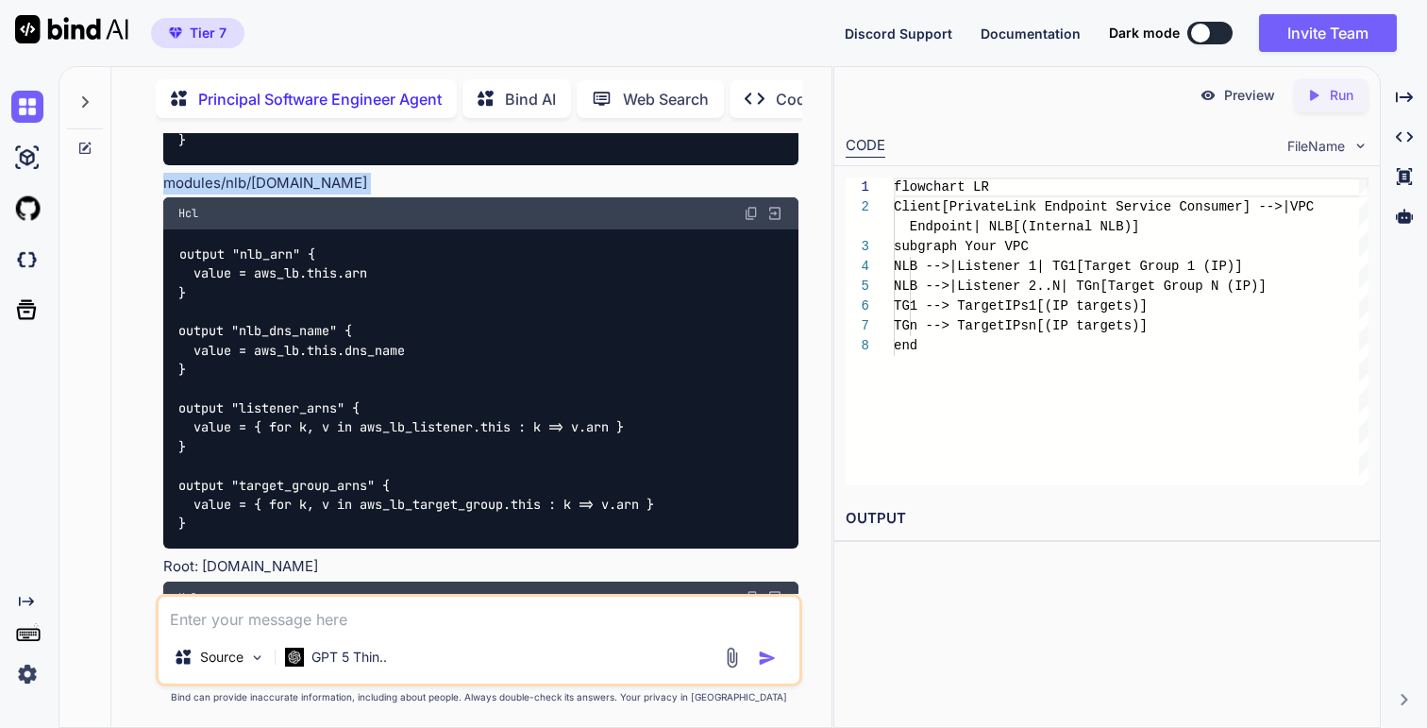
click at [750, 221] on img at bounding box center [751, 213] width 15 height 15
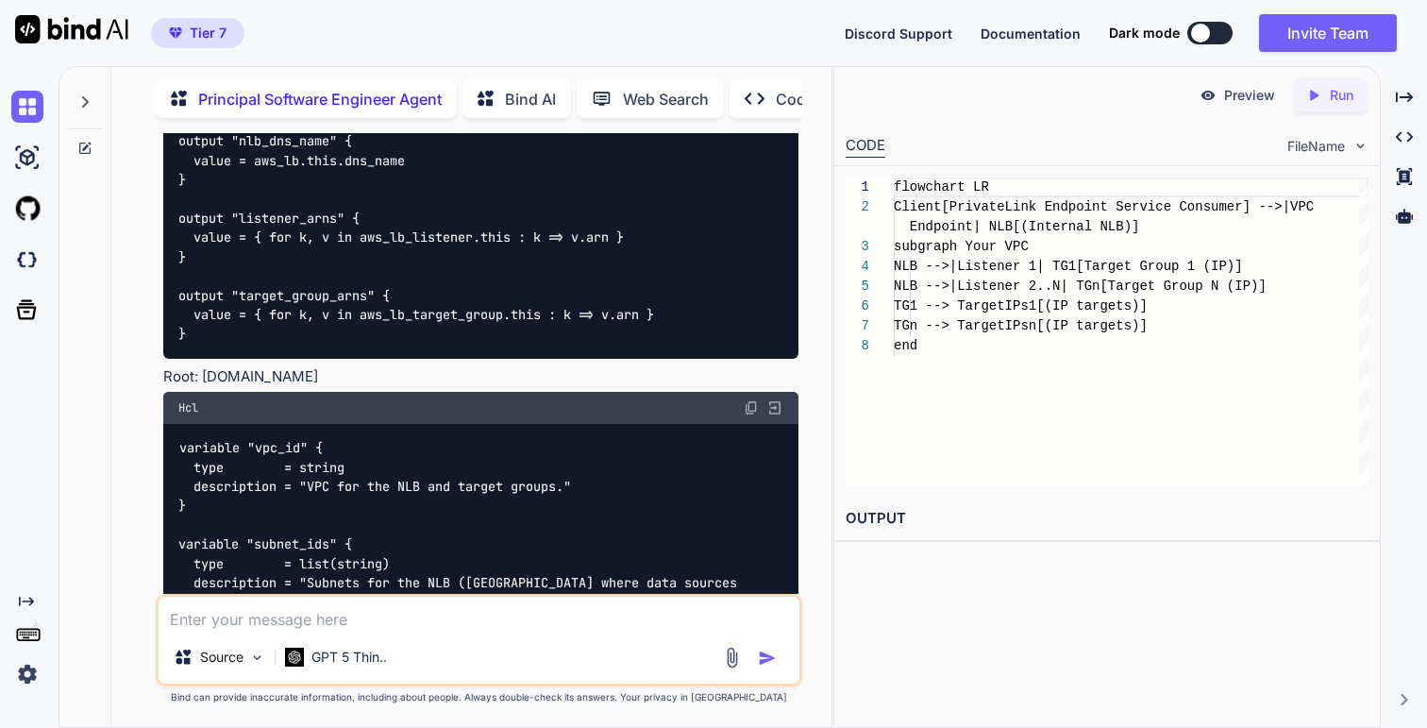
scroll to position [5797, 0]
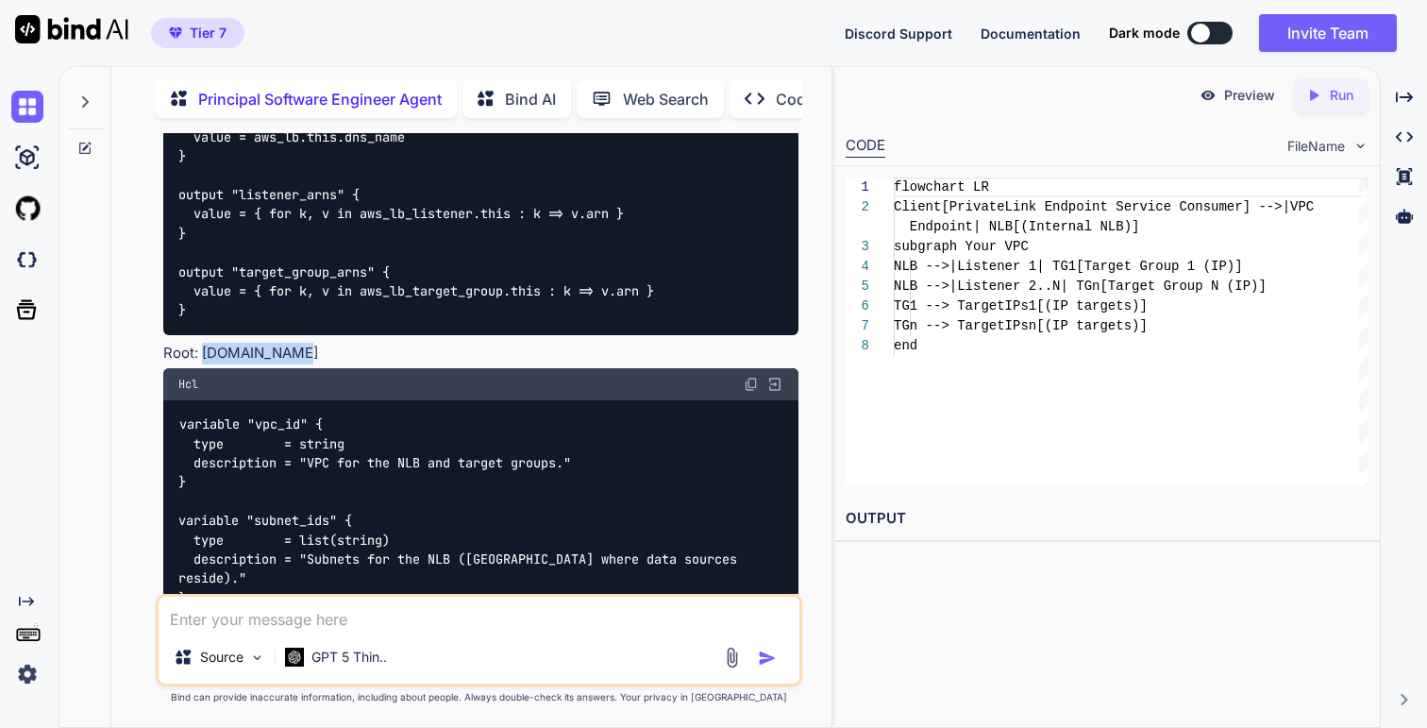
drag, startPoint x: 279, startPoint y: 374, endPoint x: 205, endPoint y: 375, distance: 74.6
click at [205, 364] on p "Root: [DOMAIN_NAME]" at bounding box center [480, 354] width 634 height 22
copy p "[DOMAIN_NAME]"
click at [751, 392] on img at bounding box center [751, 384] width 15 height 15
copy p "[DOMAIN_NAME]"
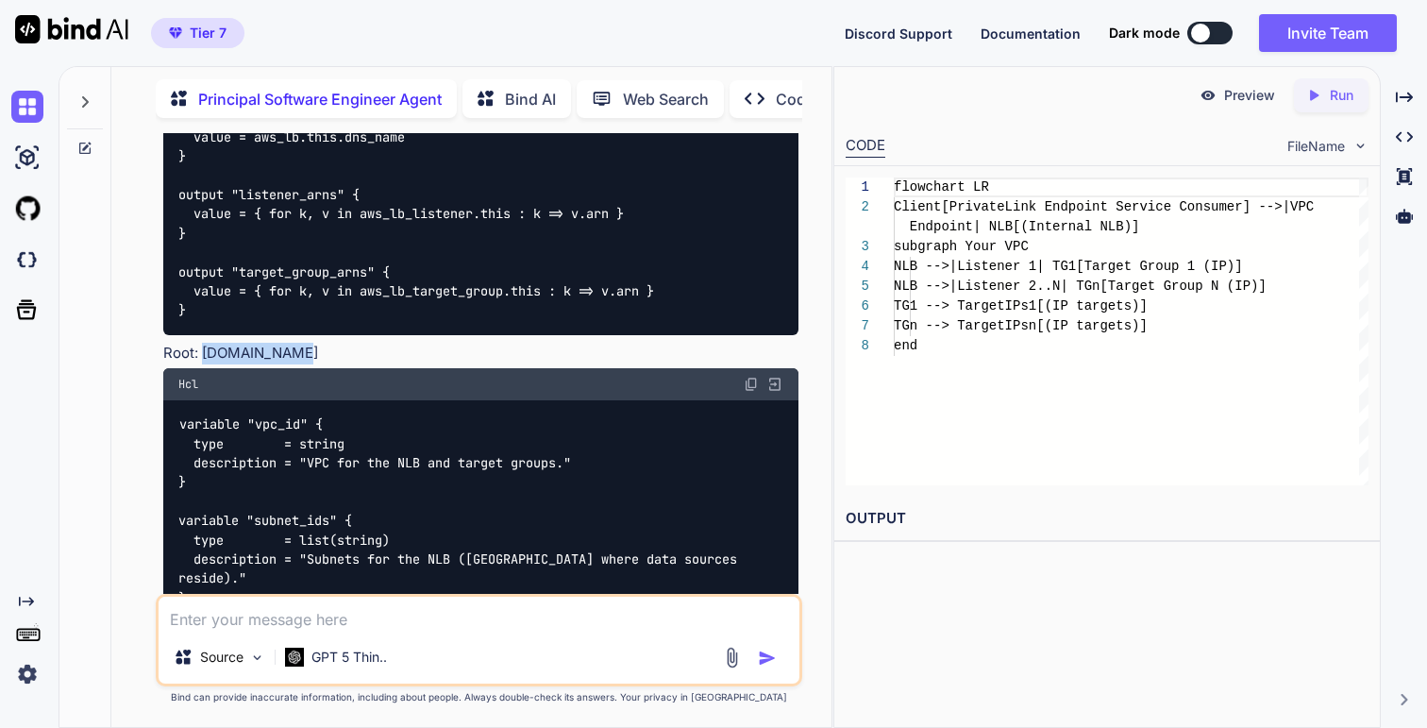
click at [745, 400] on div "Hcl" at bounding box center [480, 384] width 634 height 32
click at [751, 392] on img at bounding box center [751, 384] width 15 height 15
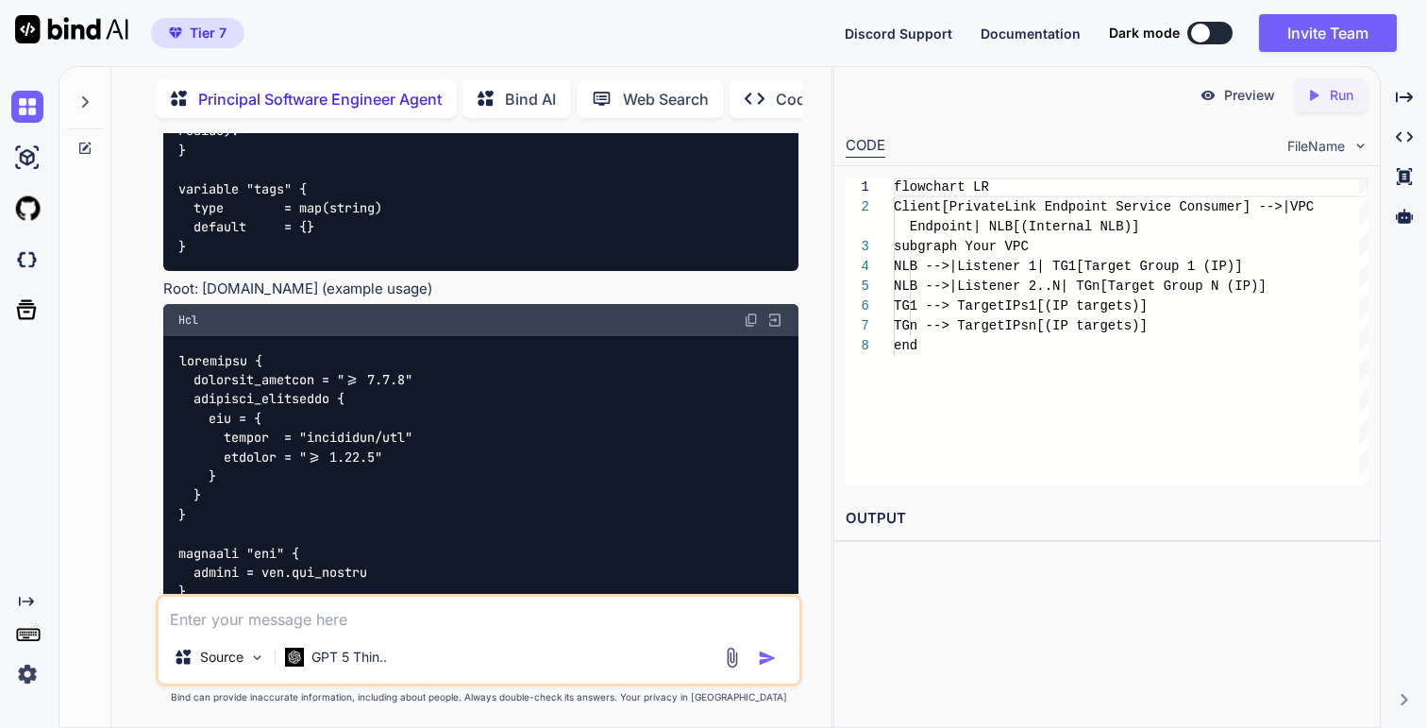
scroll to position [6253, 0]
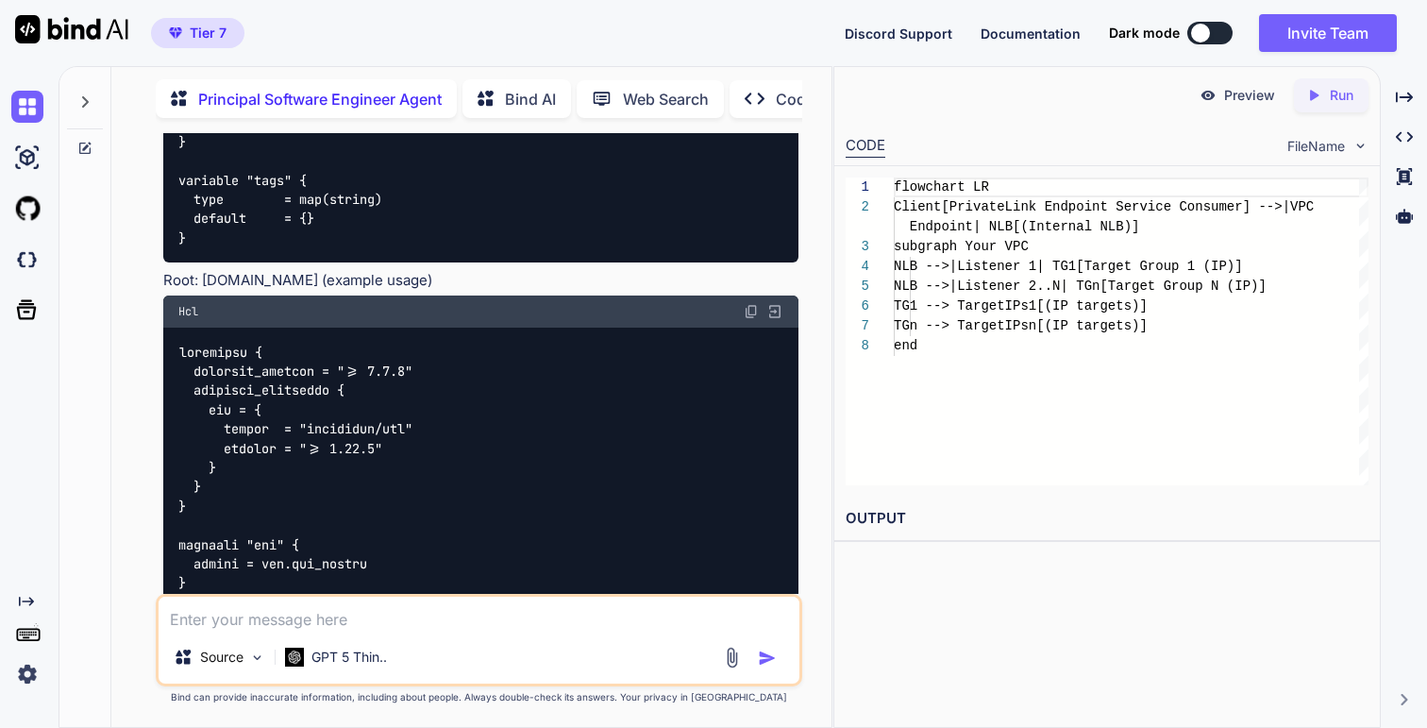
click at [247, 282] on p "Root: [DOMAIN_NAME] (example usage)" at bounding box center [480, 281] width 634 height 22
drag, startPoint x: 247, startPoint y: 282, endPoint x: 210, endPoint y: 281, distance: 36.8
click at [210, 281] on p "Root: [DOMAIN_NAME] (example usage)" at bounding box center [480, 281] width 634 height 22
copy p "[DOMAIN_NAME]"
click at [753, 313] on img at bounding box center [751, 311] width 15 height 15
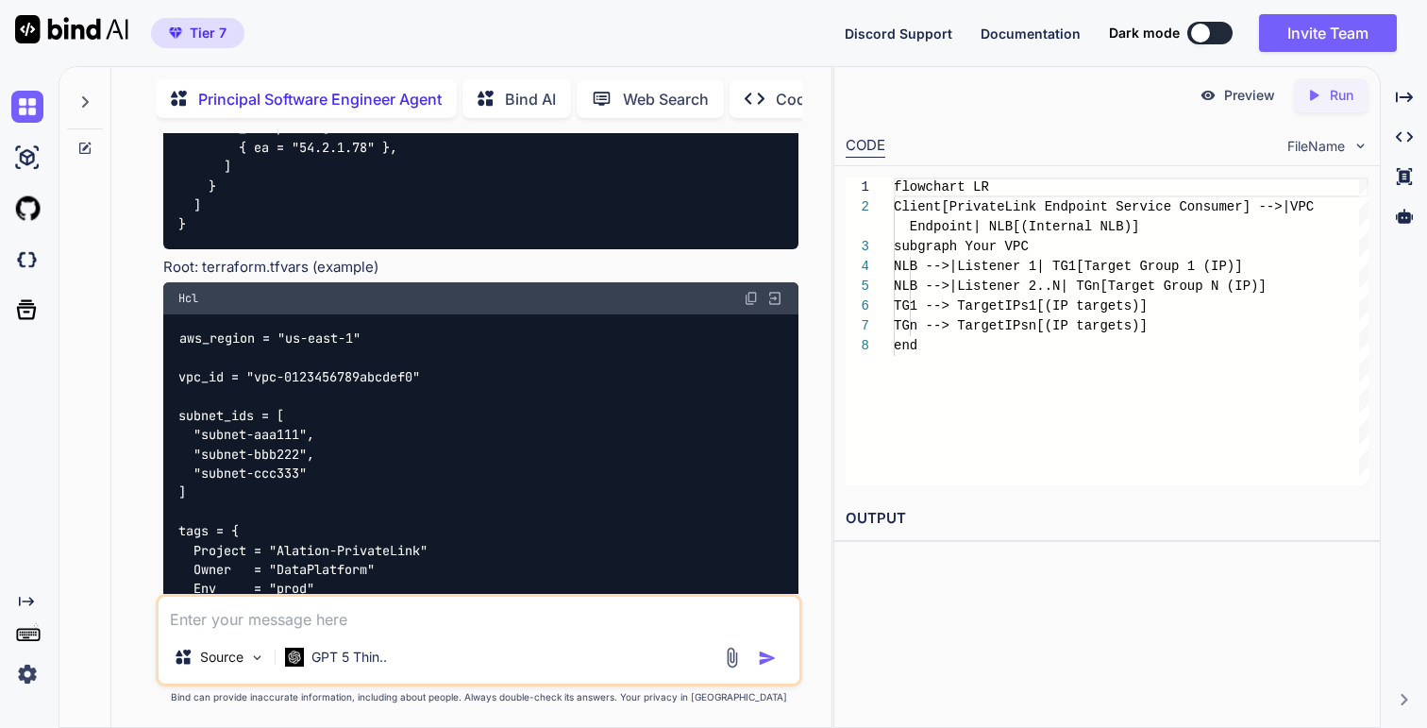
scroll to position [8019, 0]
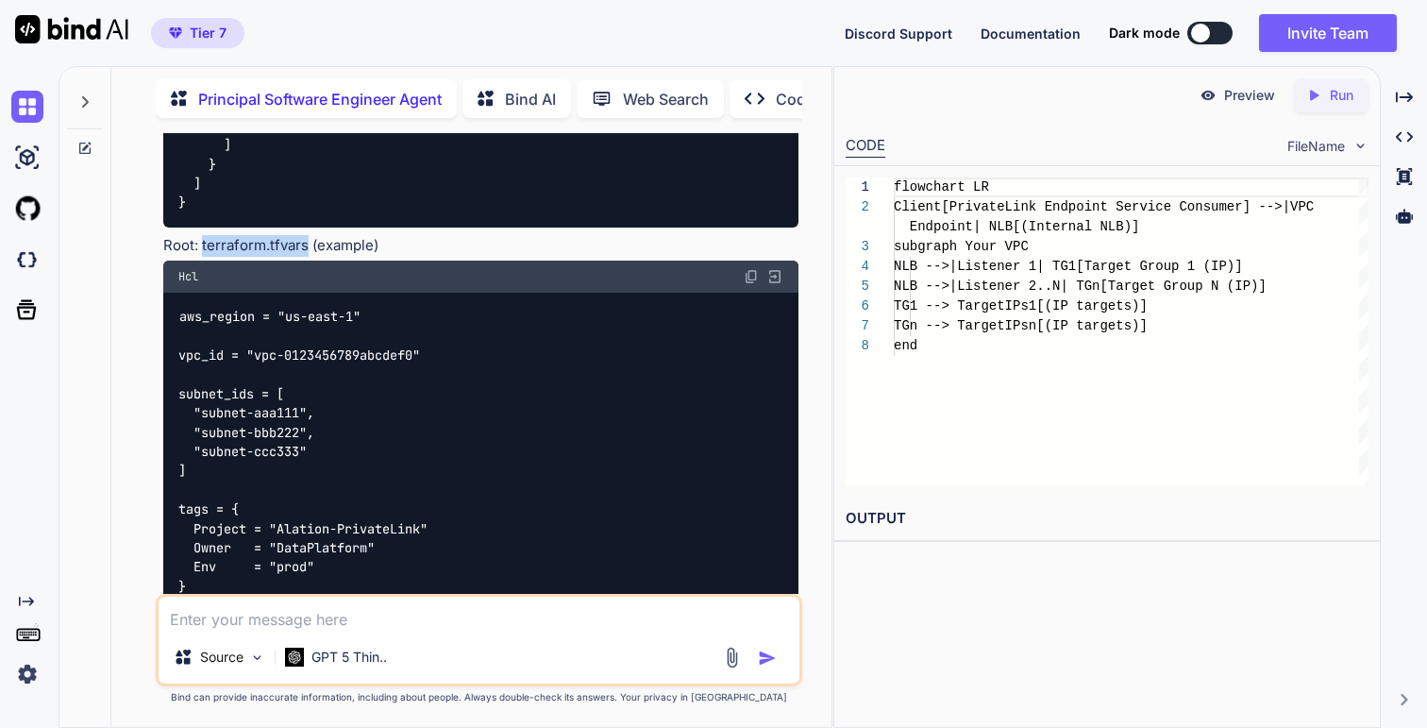
drag, startPoint x: 308, startPoint y: 248, endPoint x: 204, endPoint y: 246, distance: 103.8
click at [204, 246] on p "Root: terraform.tfvars (example)" at bounding box center [480, 246] width 634 height 22
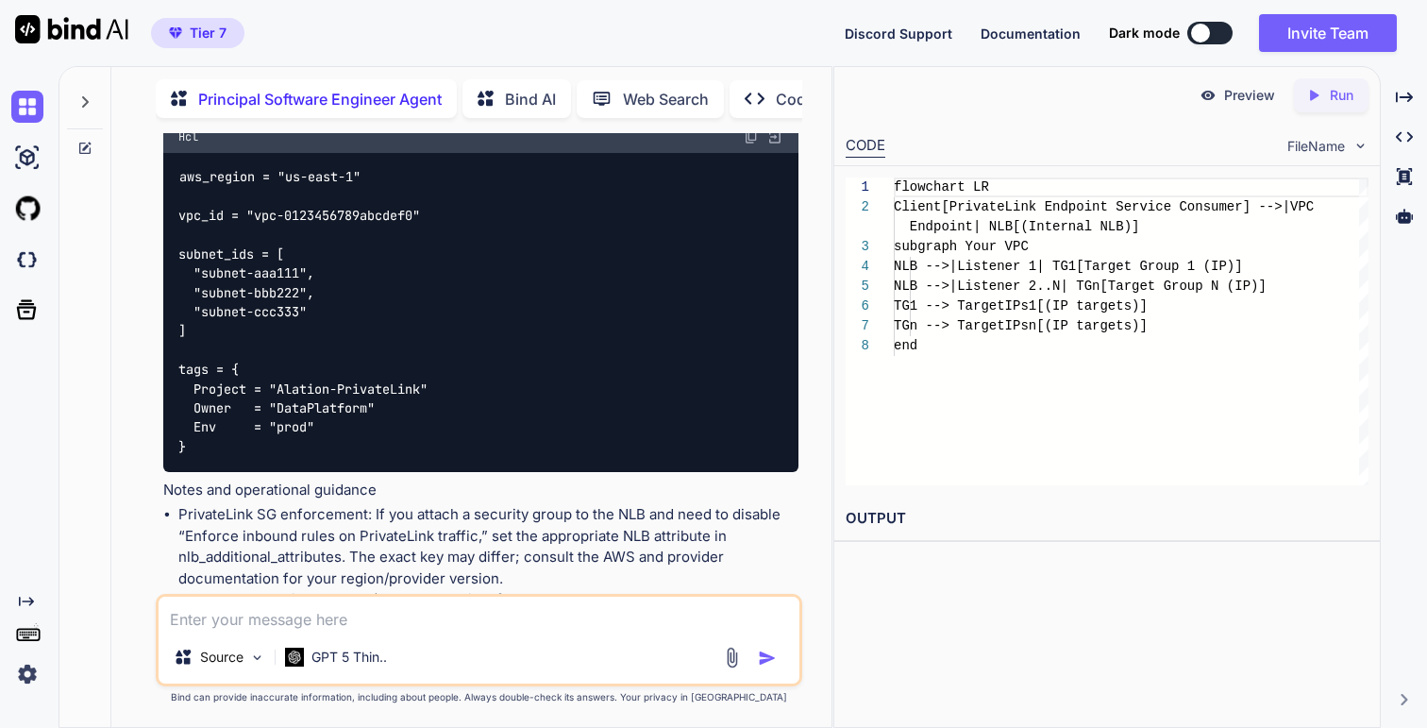
scroll to position [8162, 0]
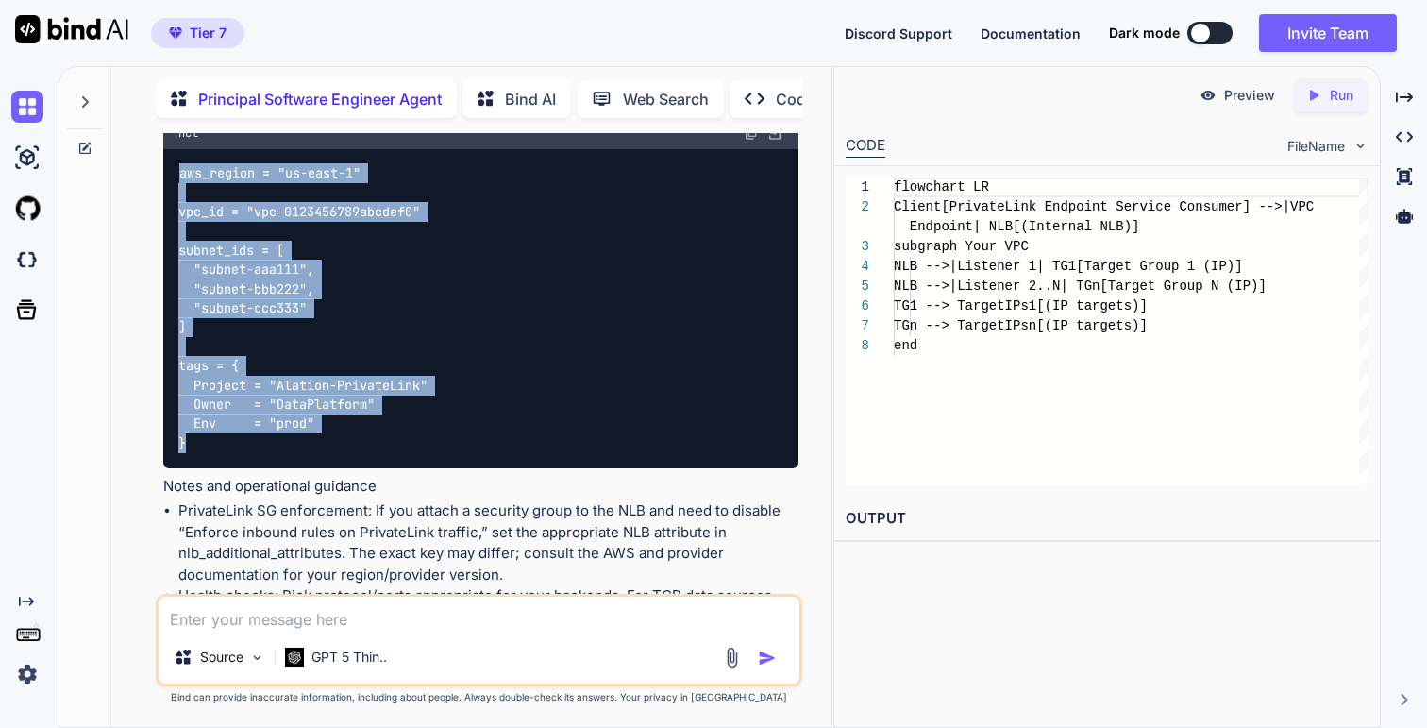
drag, startPoint x: 182, startPoint y: 177, endPoint x: 232, endPoint y: 456, distance: 282.9
click at [232, 456] on div "aws_region = "us-east-1" vpc_id = "vpc-0123456789abcdef0" subnet_ids = [ "subne…" at bounding box center [480, 308] width 634 height 319
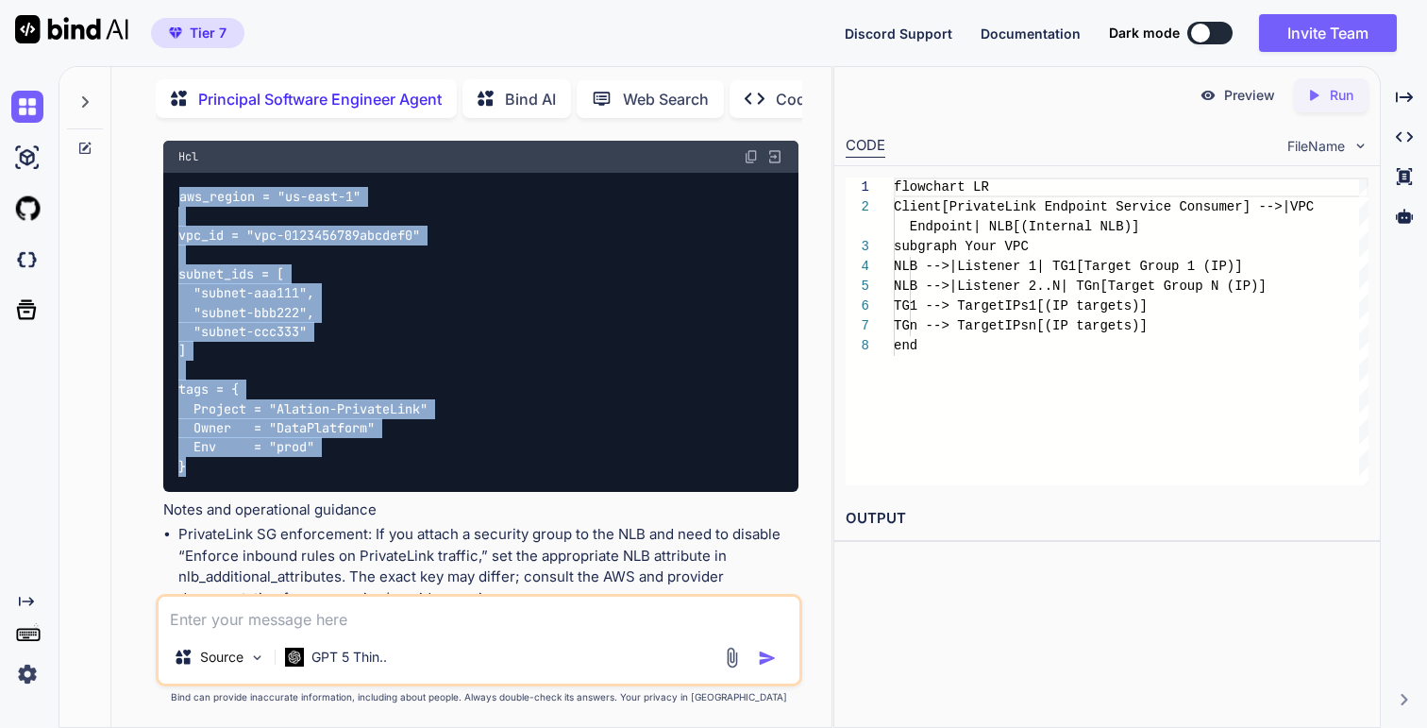
scroll to position [8132, 0]
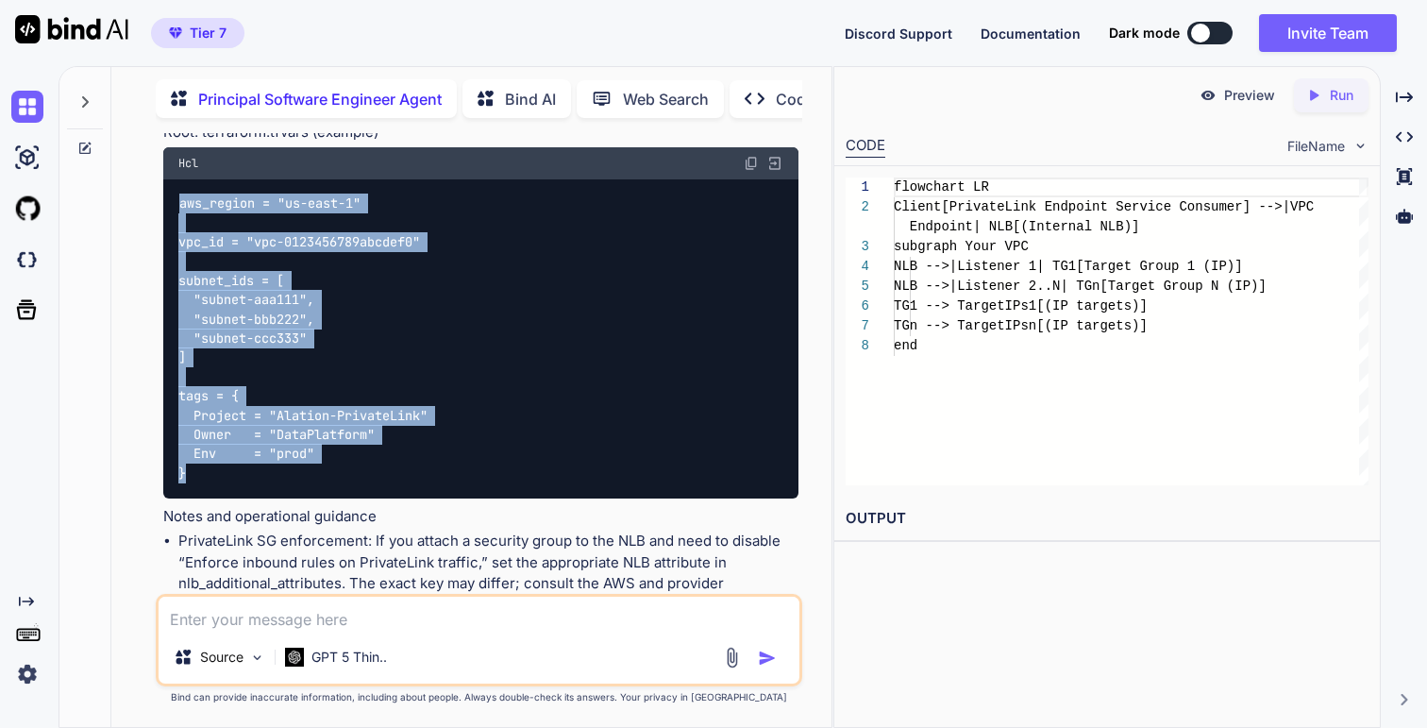
click at [654, 245] on div "aws_region = "us-east-1" vpc_id = "vpc-0123456789abcdef0" subnet_ids = [ "subne…" at bounding box center [480, 338] width 634 height 319
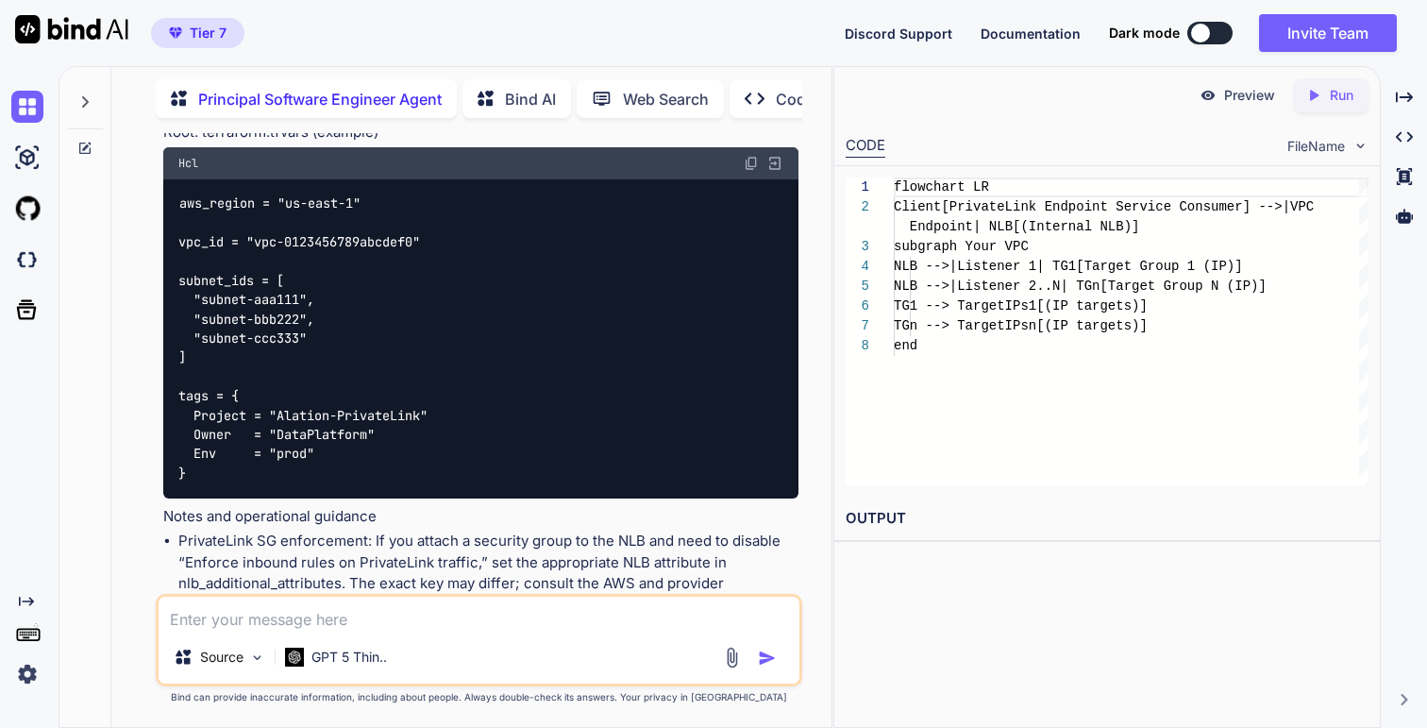
click at [749, 163] on img at bounding box center [751, 163] width 15 height 15
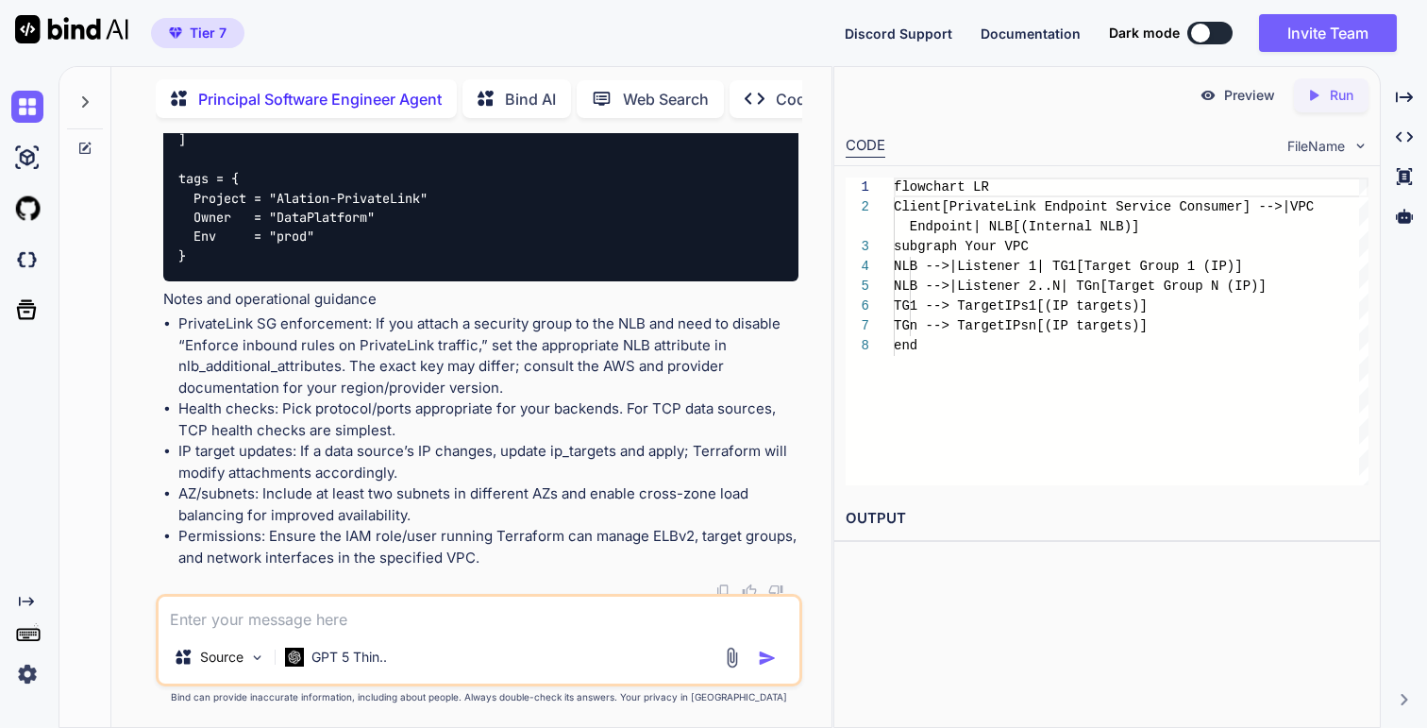
scroll to position [8356, 0]
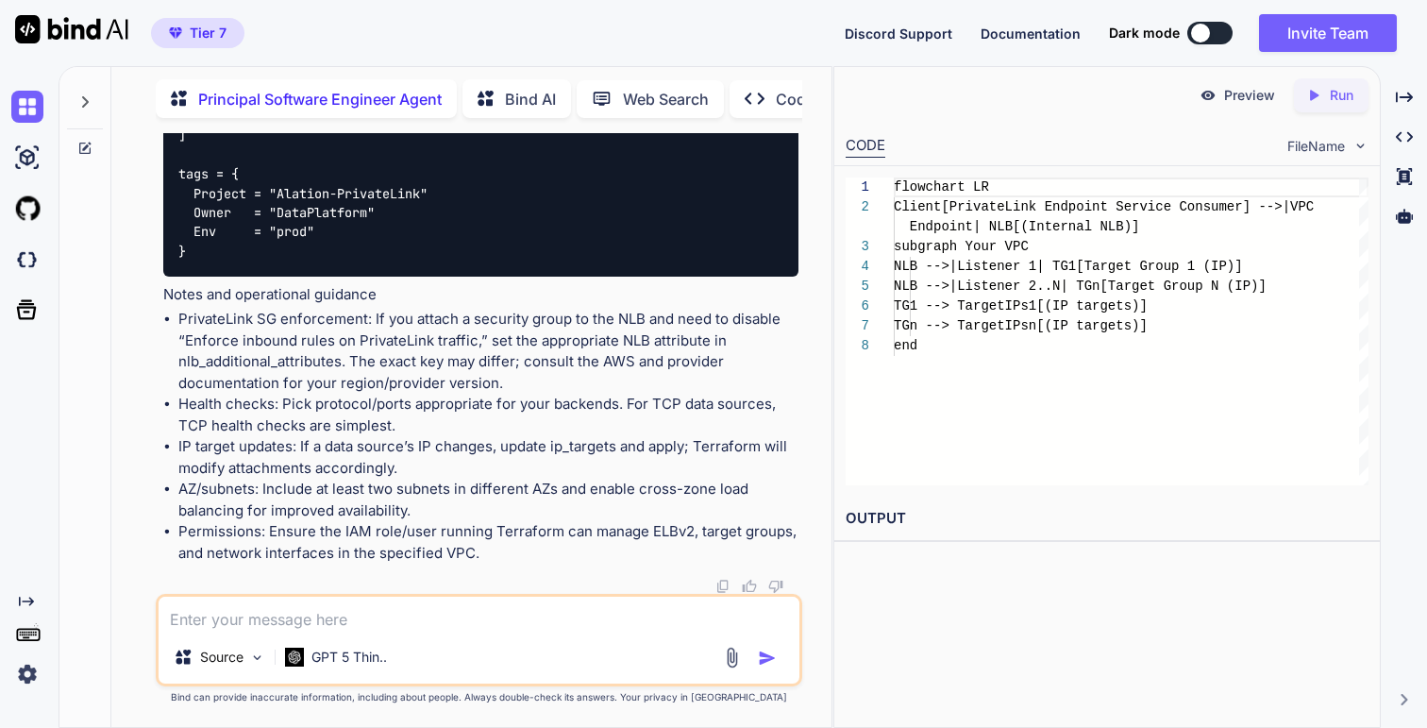
click at [435, 505] on textarea at bounding box center [479, 613] width 640 height 34
click at [396, 192] on code "aws_region = "us-east-1" vpc_id = "vpc-0123456789abcdef0" subnet_ids = [ "subne…" at bounding box center [302, 116] width 249 height 289
click at [366, 505] on textarea at bounding box center [479, 613] width 640 height 34
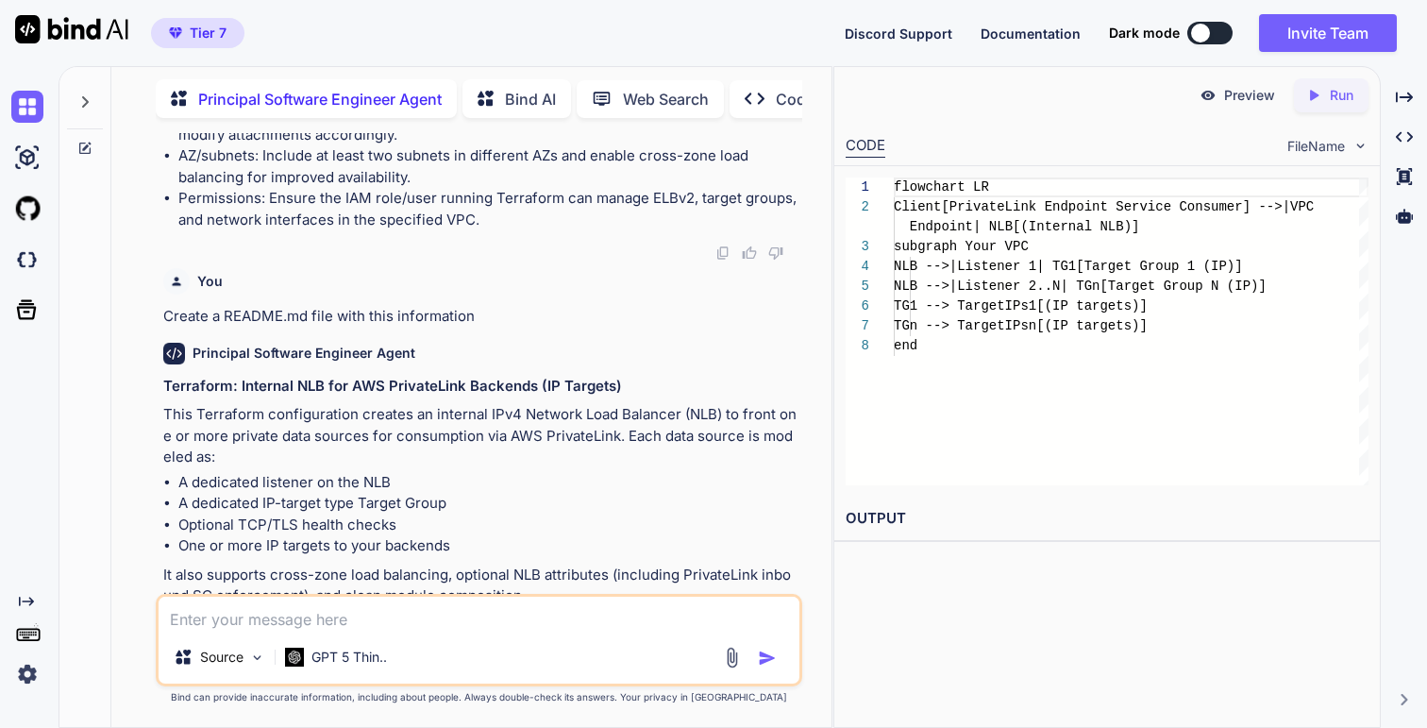
scroll to position [8695, 0]
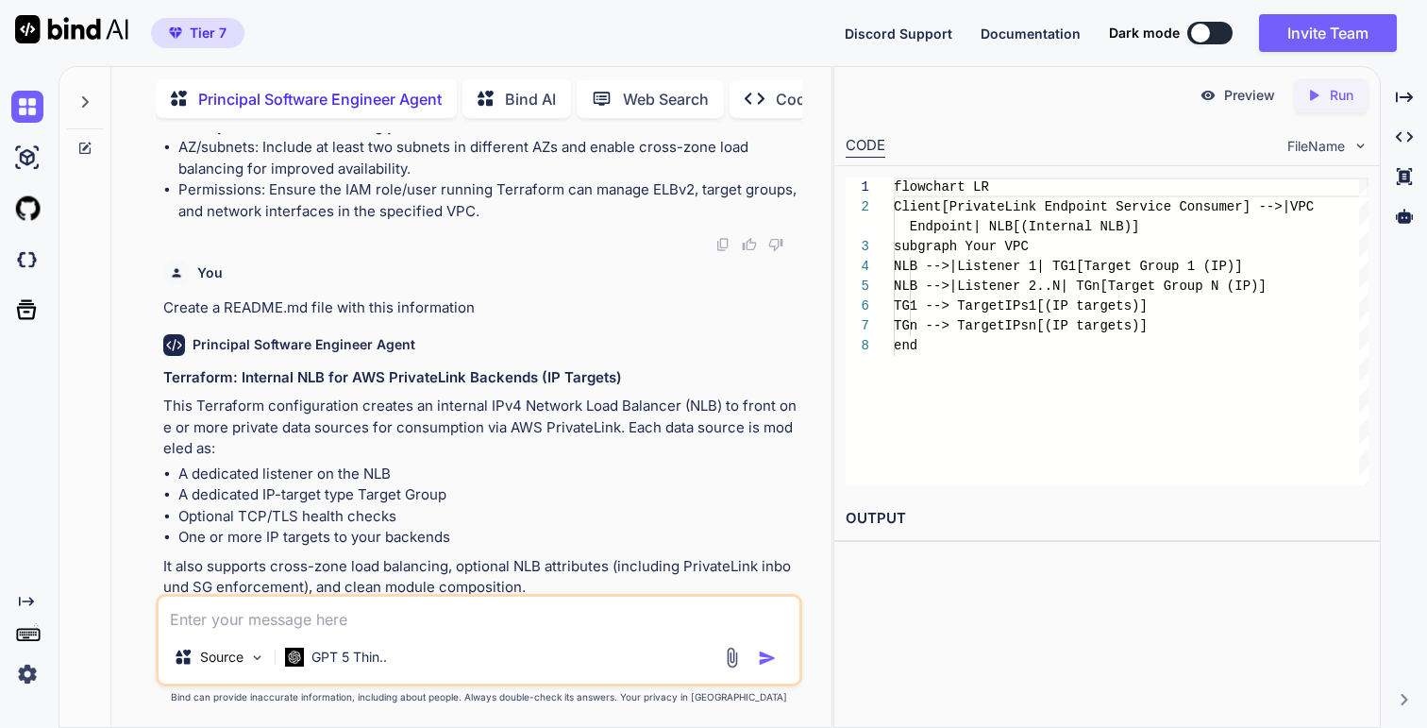
click at [407, 305] on p "Create a README.md file with this information" at bounding box center [480, 308] width 634 height 22
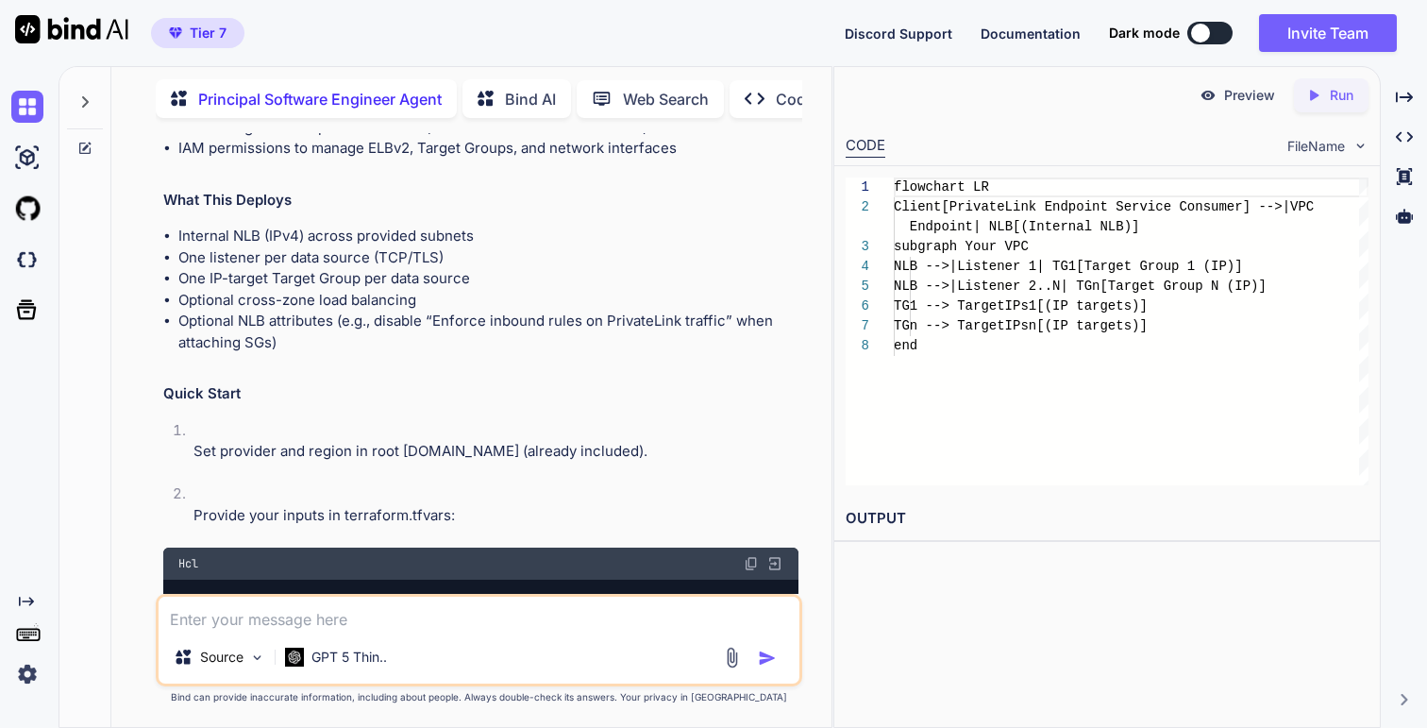
scroll to position [9825, 0]
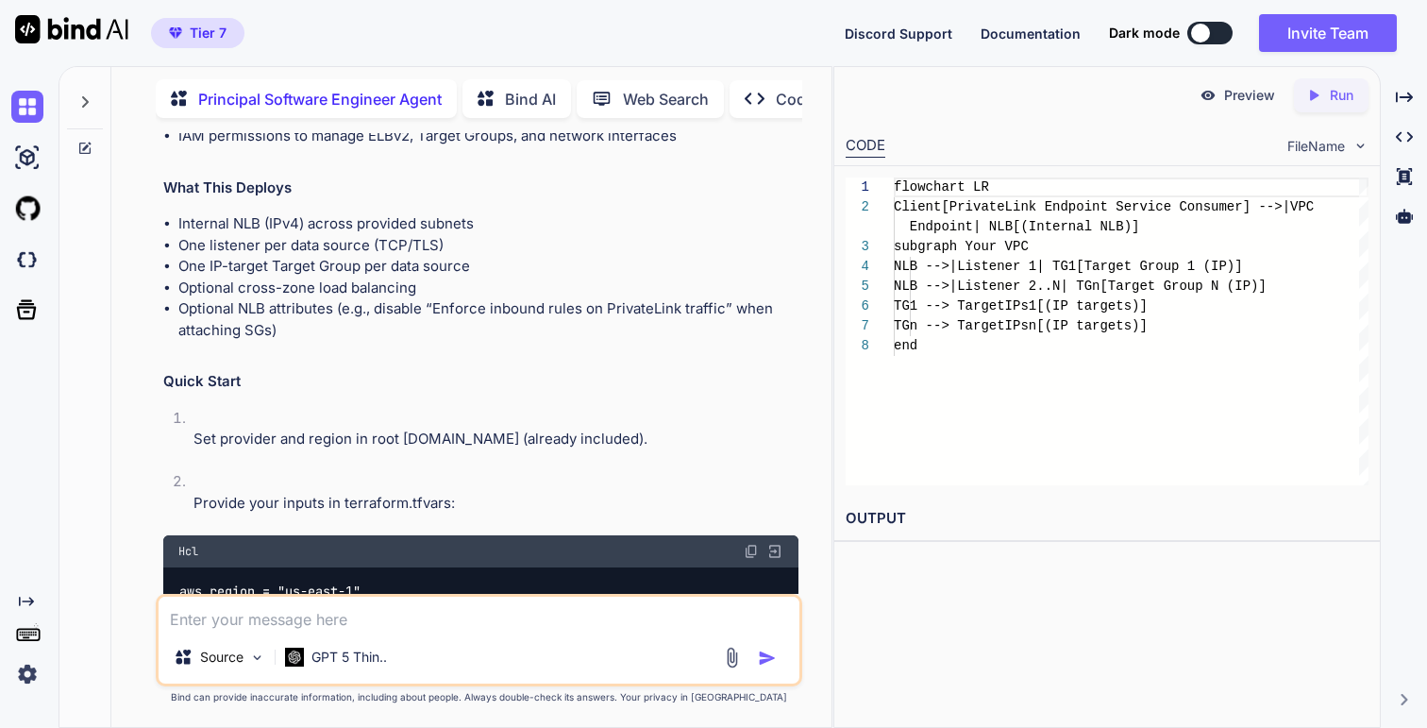
click at [412, 505] on textarea at bounding box center [479, 613] width 640 height 34
click at [459, 505] on textarea "in markdown" at bounding box center [479, 613] width 640 height 34
click at [225, 505] on textarea "in markdown" at bounding box center [479, 613] width 640 height 34
paste textarea
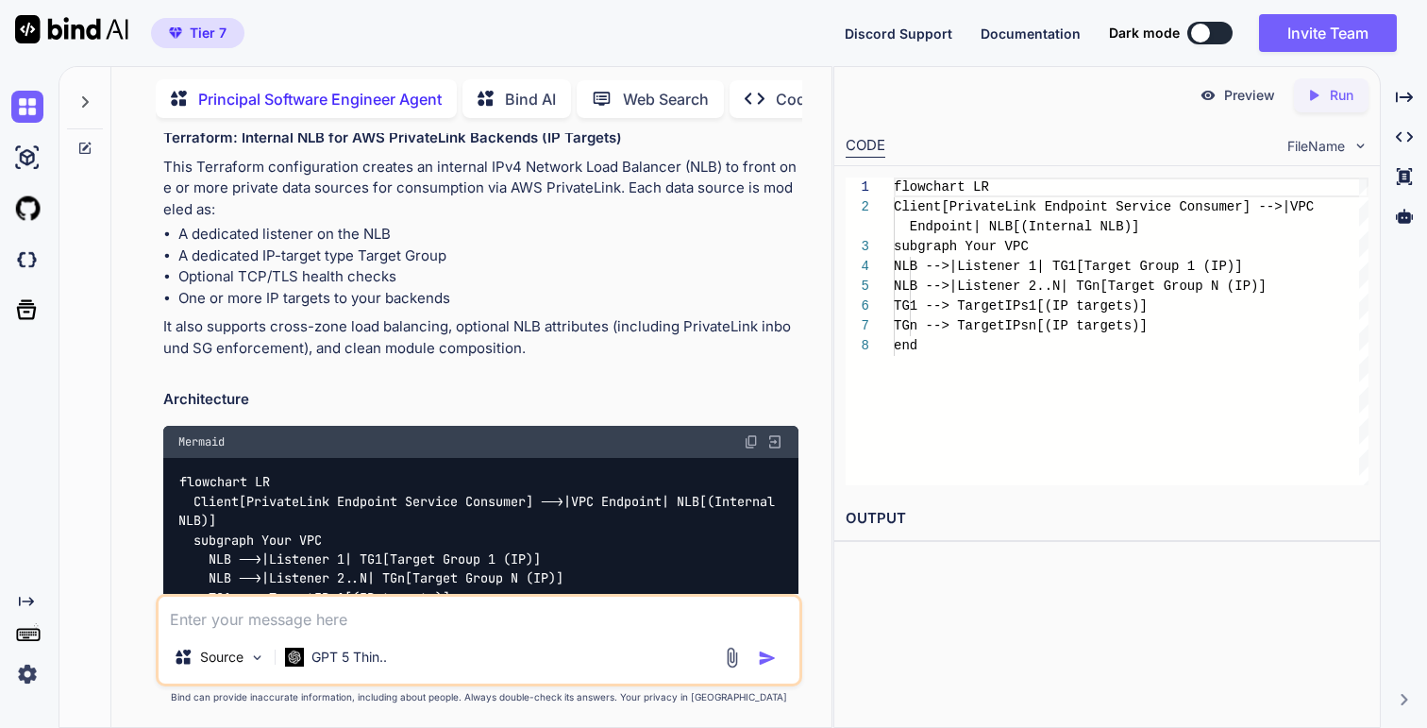
scroll to position [13874, 0]
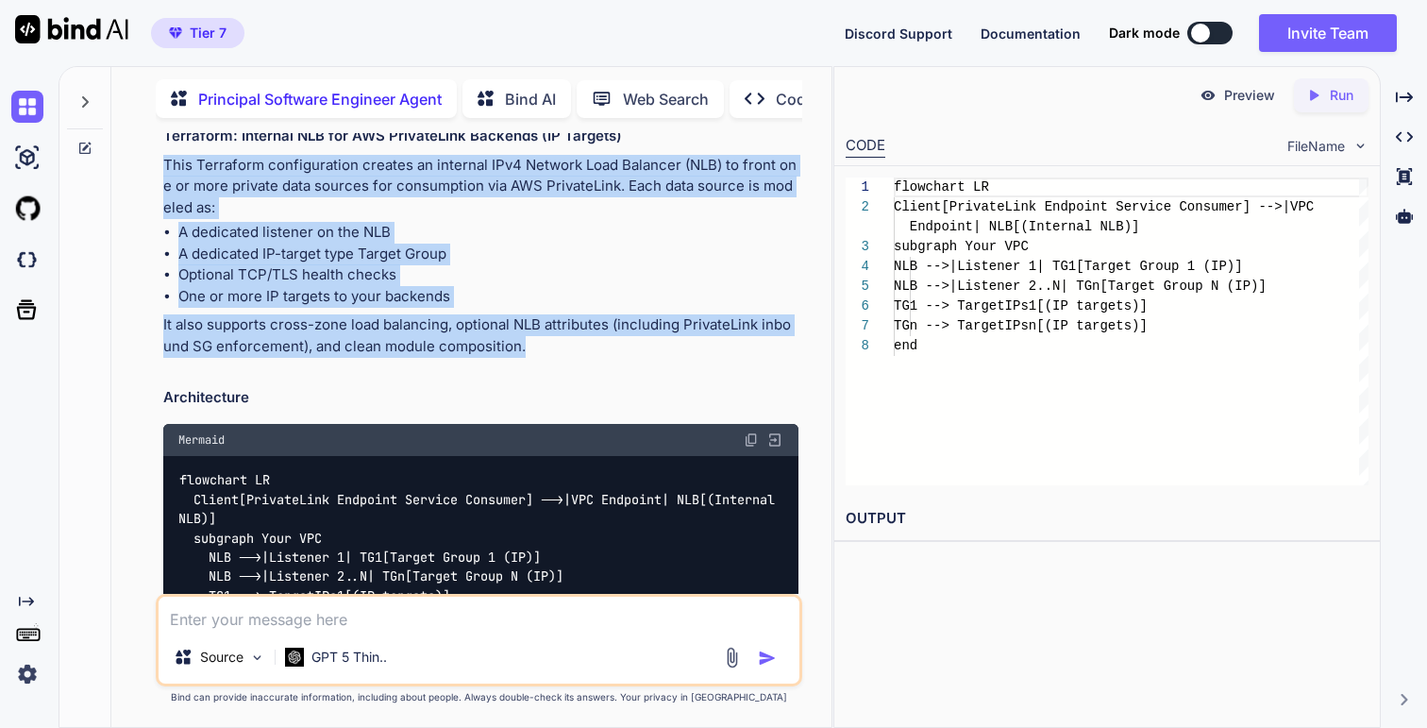
drag, startPoint x: 164, startPoint y: 224, endPoint x: 526, endPoint y: 414, distance: 408.7
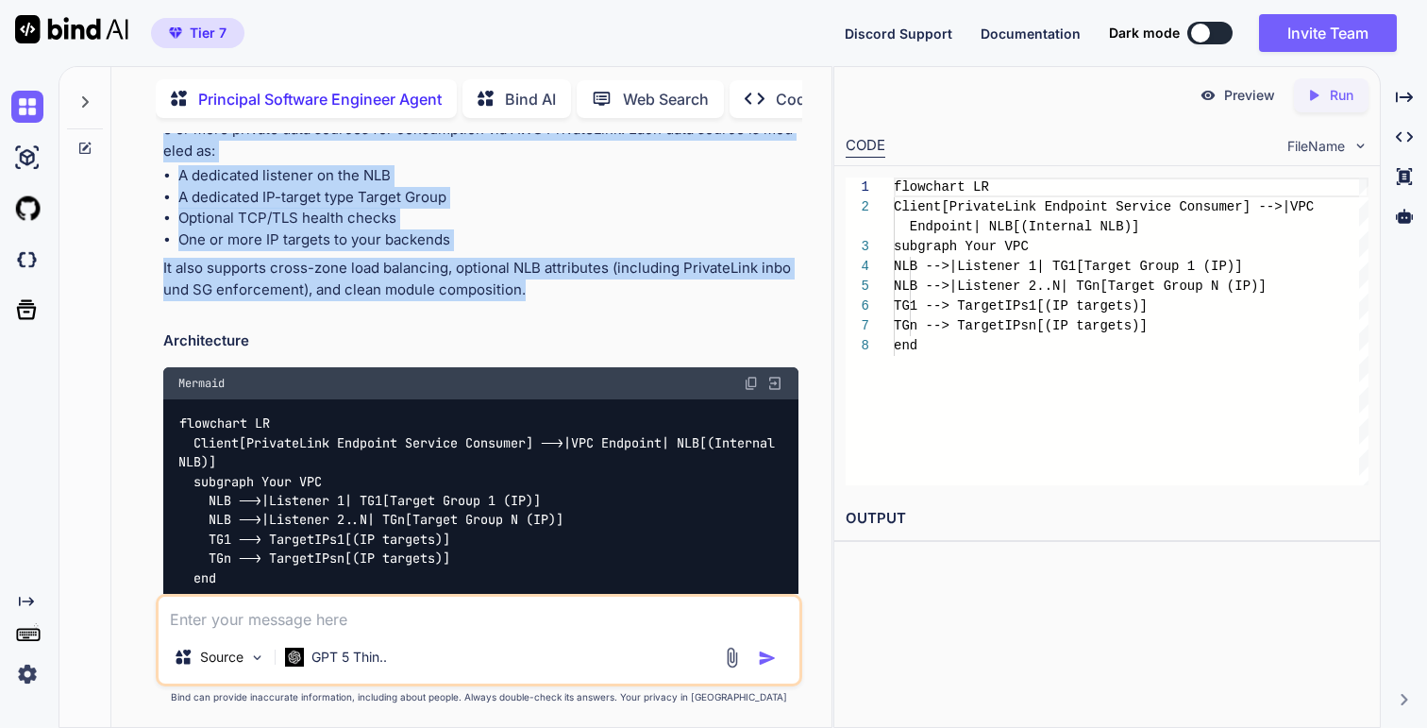
scroll to position [13633, 0]
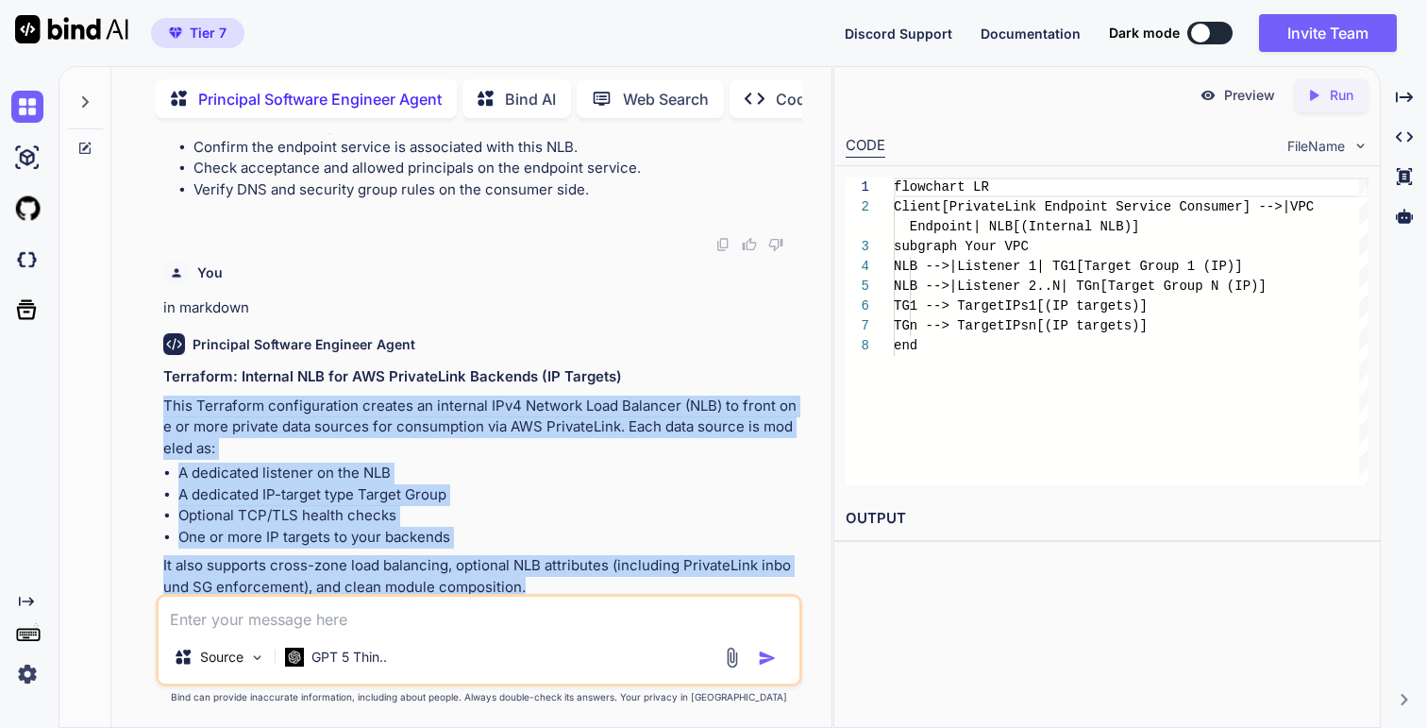
click at [212, 460] on p "This Terraform configuration creates an internal IPv4 Network Load Balancer (NL…" at bounding box center [480, 427] width 634 height 64
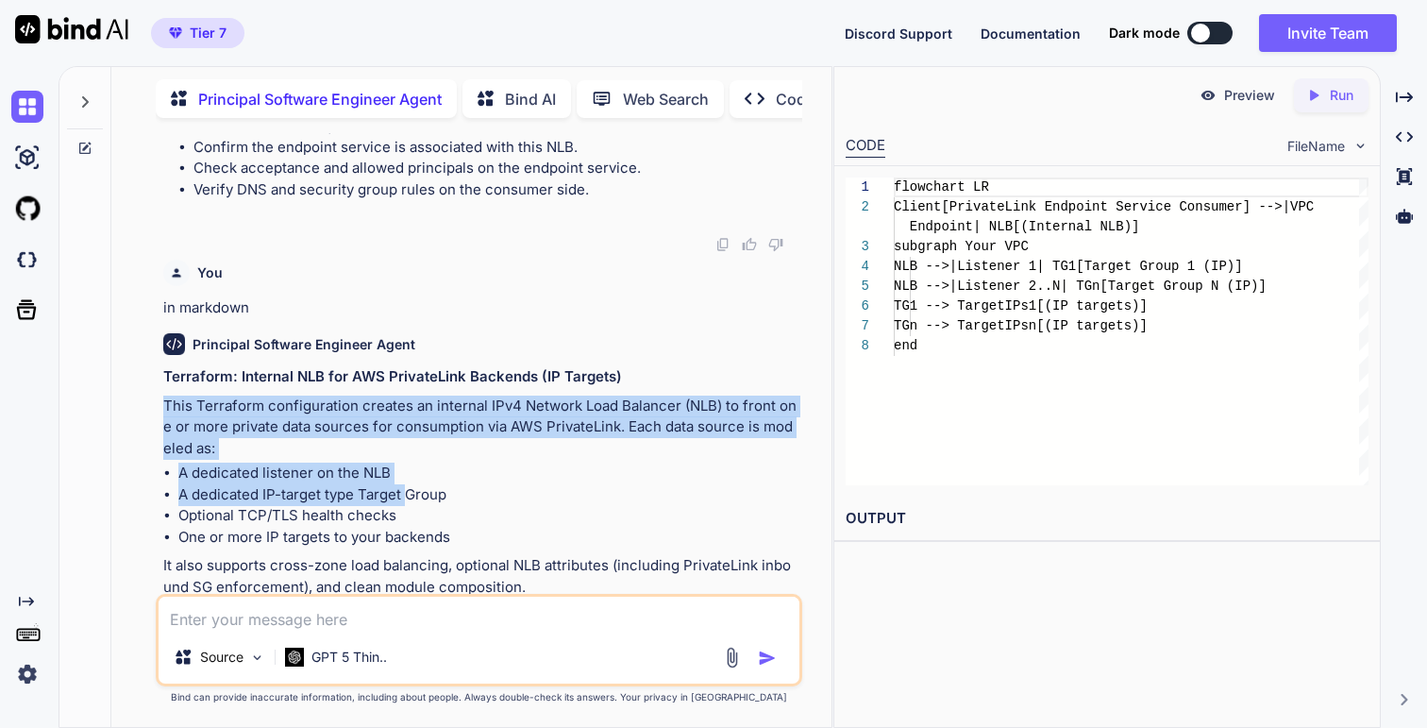
drag, startPoint x: 164, startPoint y: 466, endPoint x: 411, endPoint y: 546, distance: 259.1
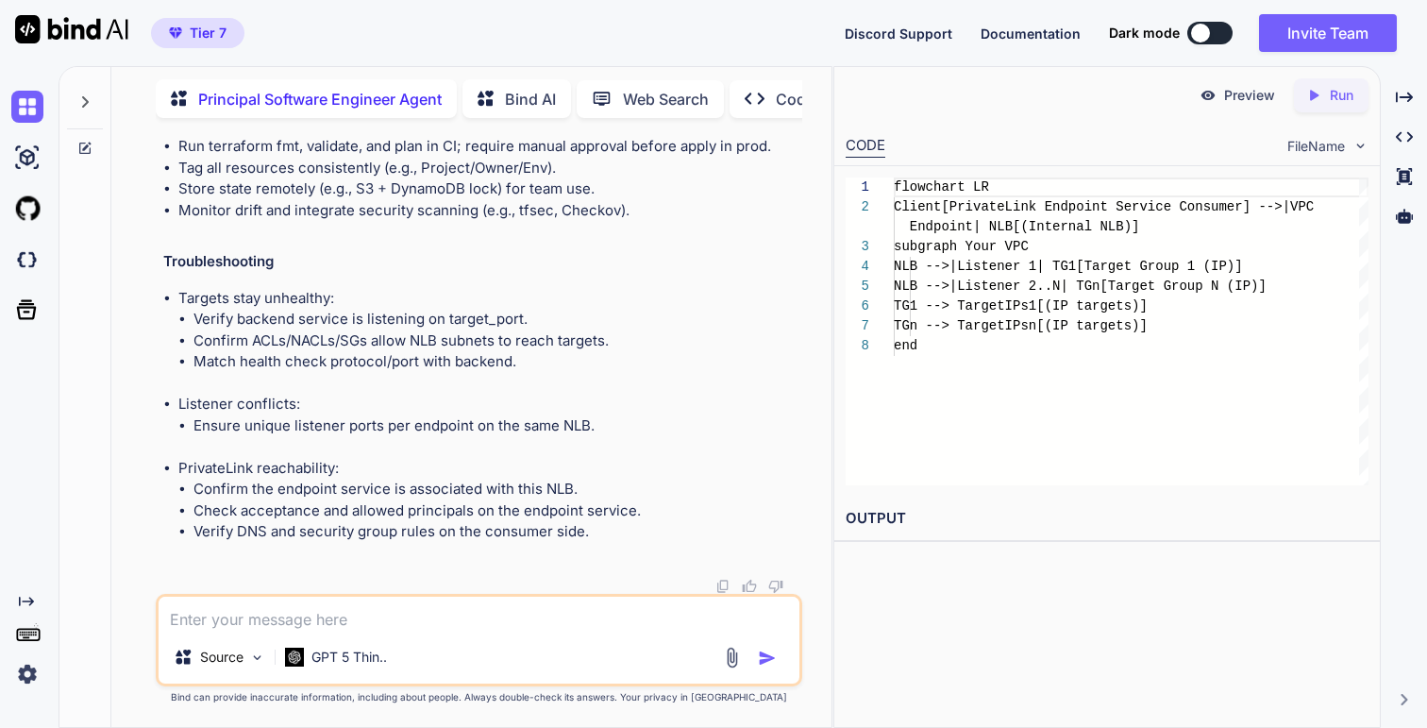
scroll to position [18345, 0]
click at [608, 505] on li "Verify DNS and security group rules on the consumer side." at bounding box center [495, 532] width 604 height 22
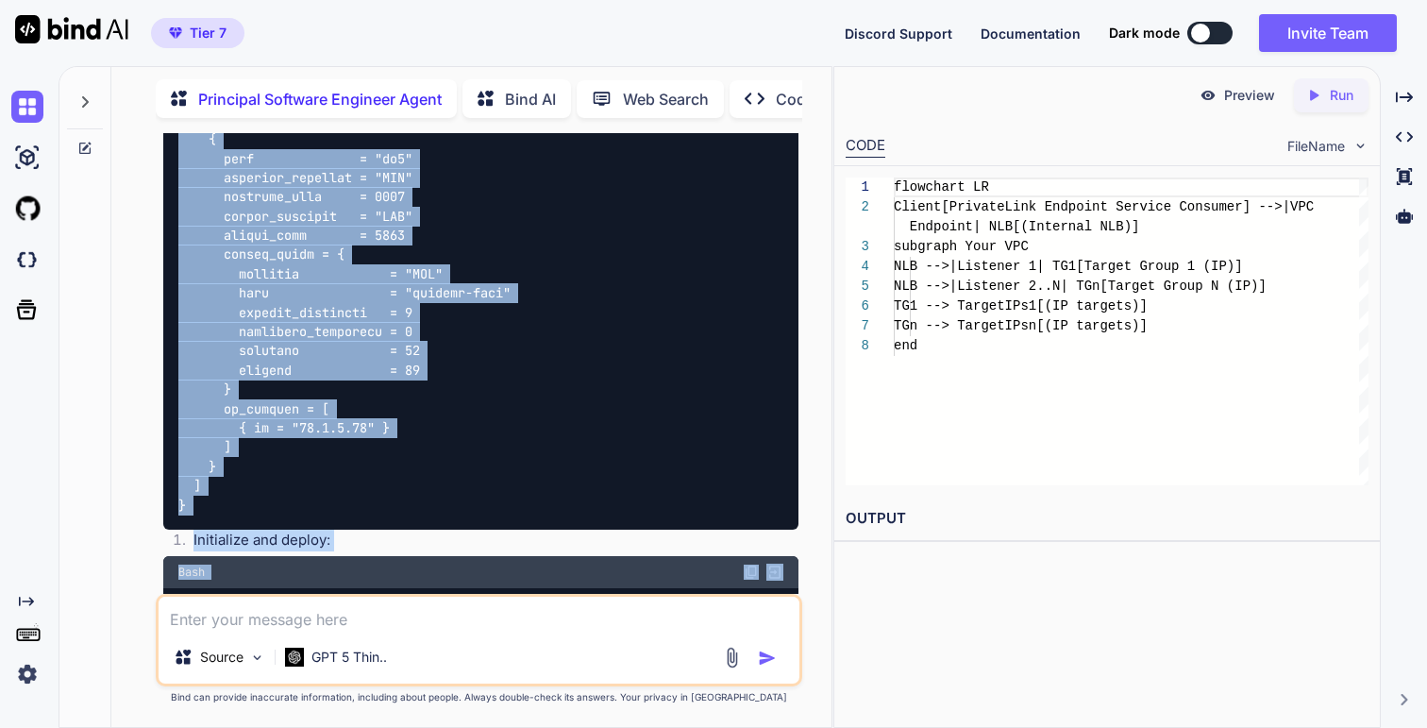
scroll to position [16784, 0]
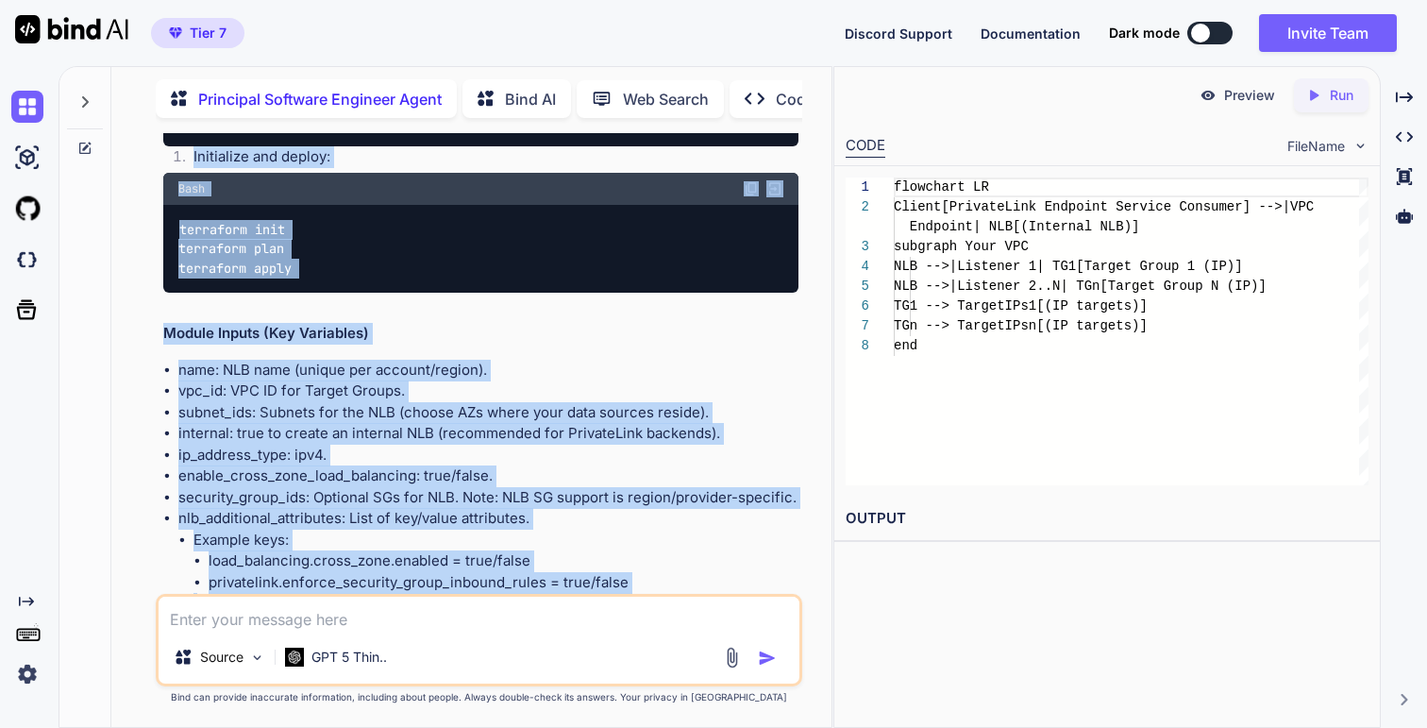
click at [462, 505] on textarea at bounding box center [479, 613] width 640 height 34
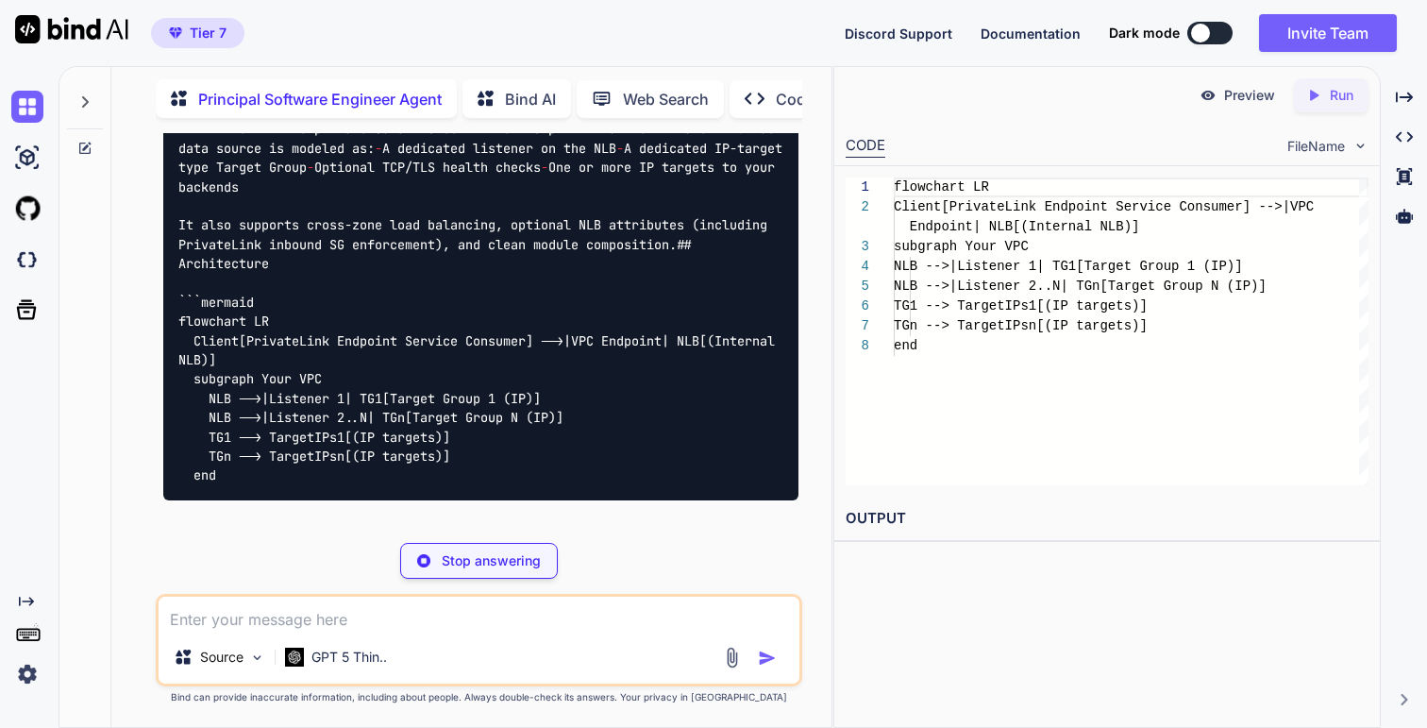
scroll to position [18918, 0]
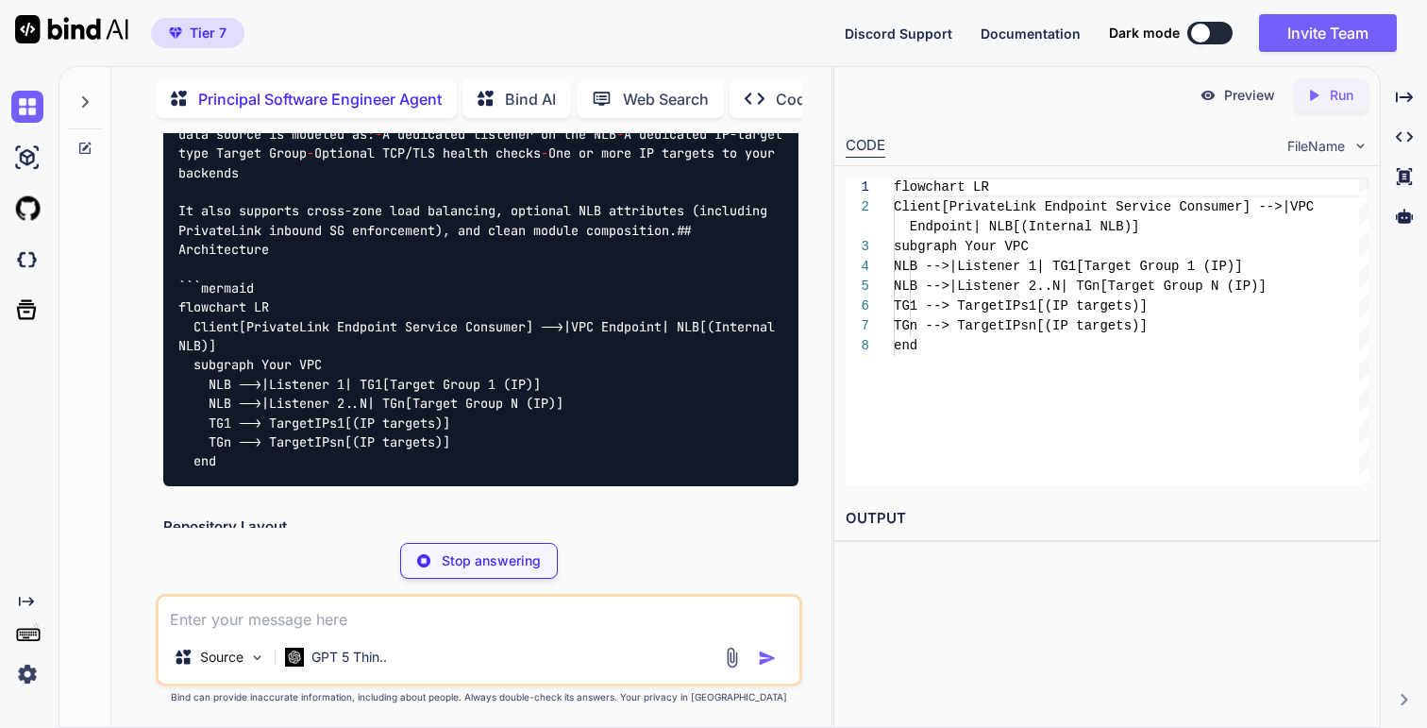
click at [747, 43] on img at bounding box center [751, 35] width 15 height 15
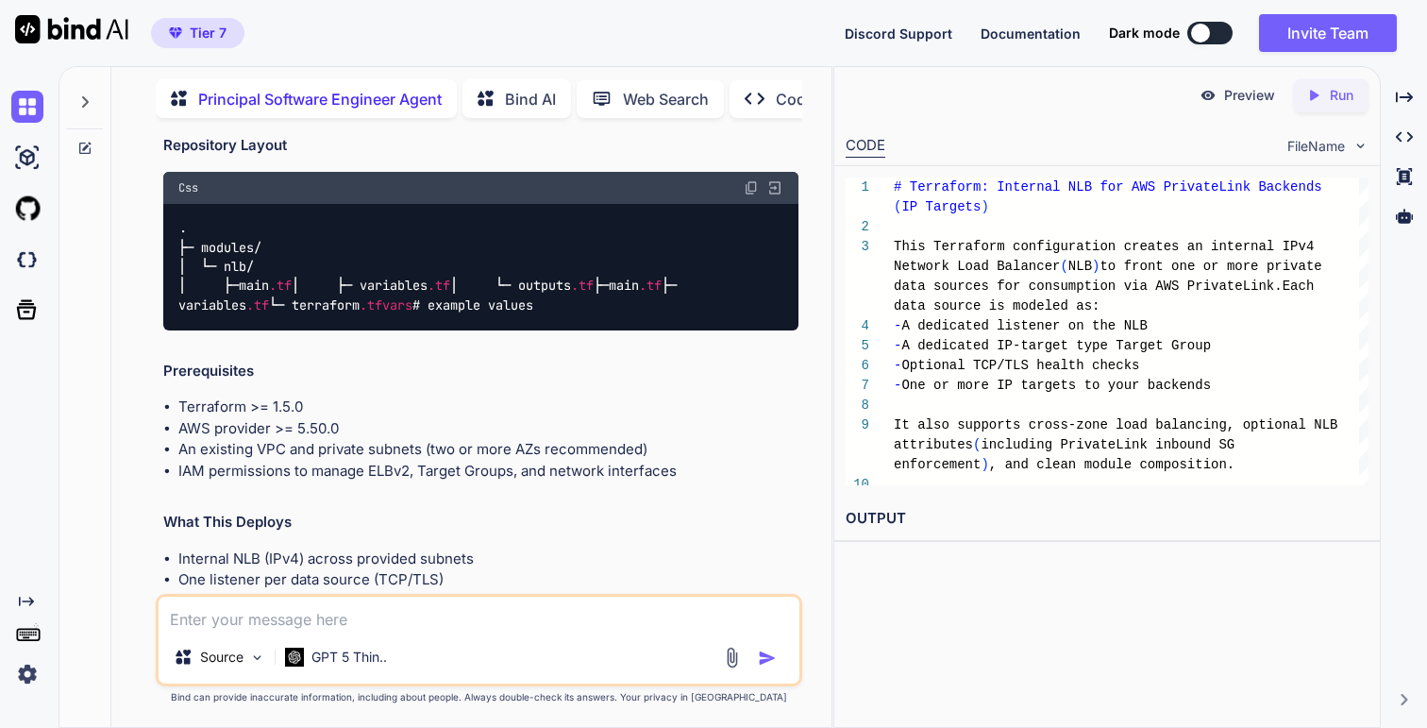
scroll to position [19314, 0]
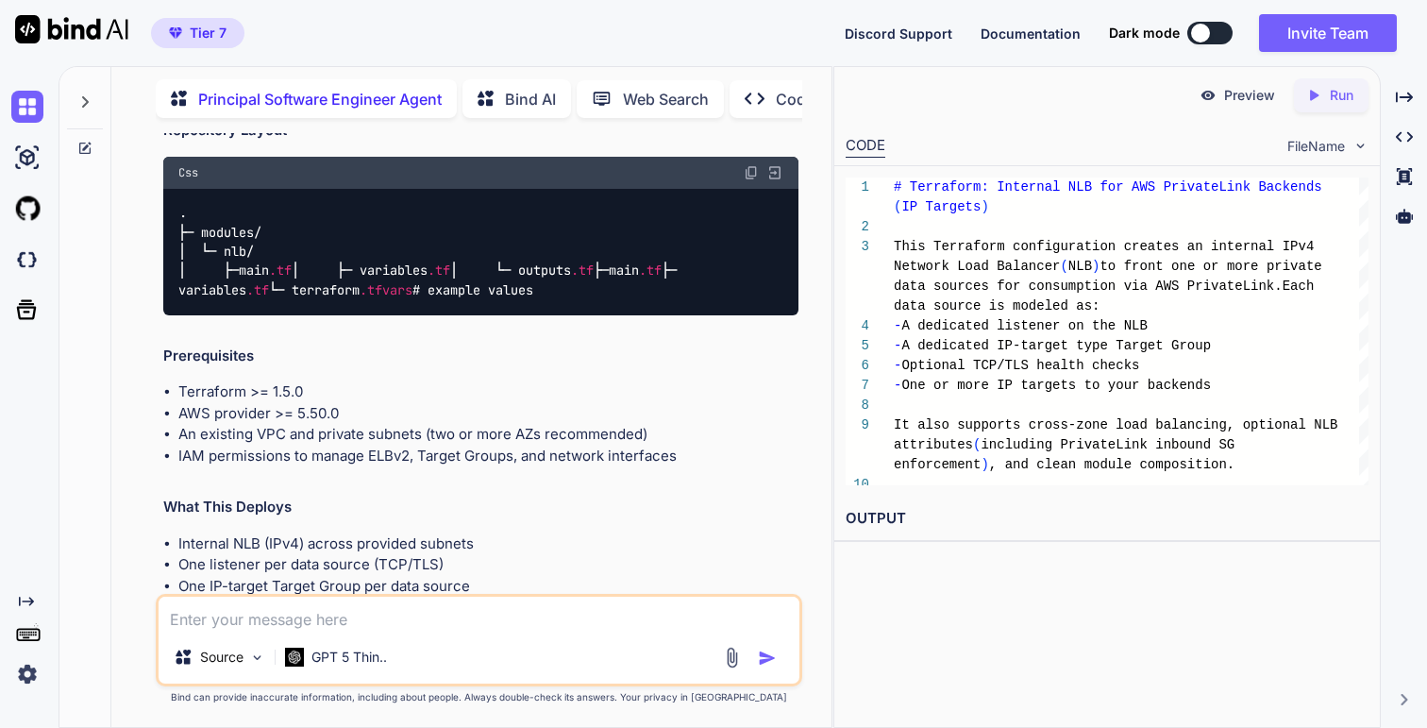
click at [283, 142] on h2 "Repository Layout" at bounding box center [480, 131] width 634 height 22
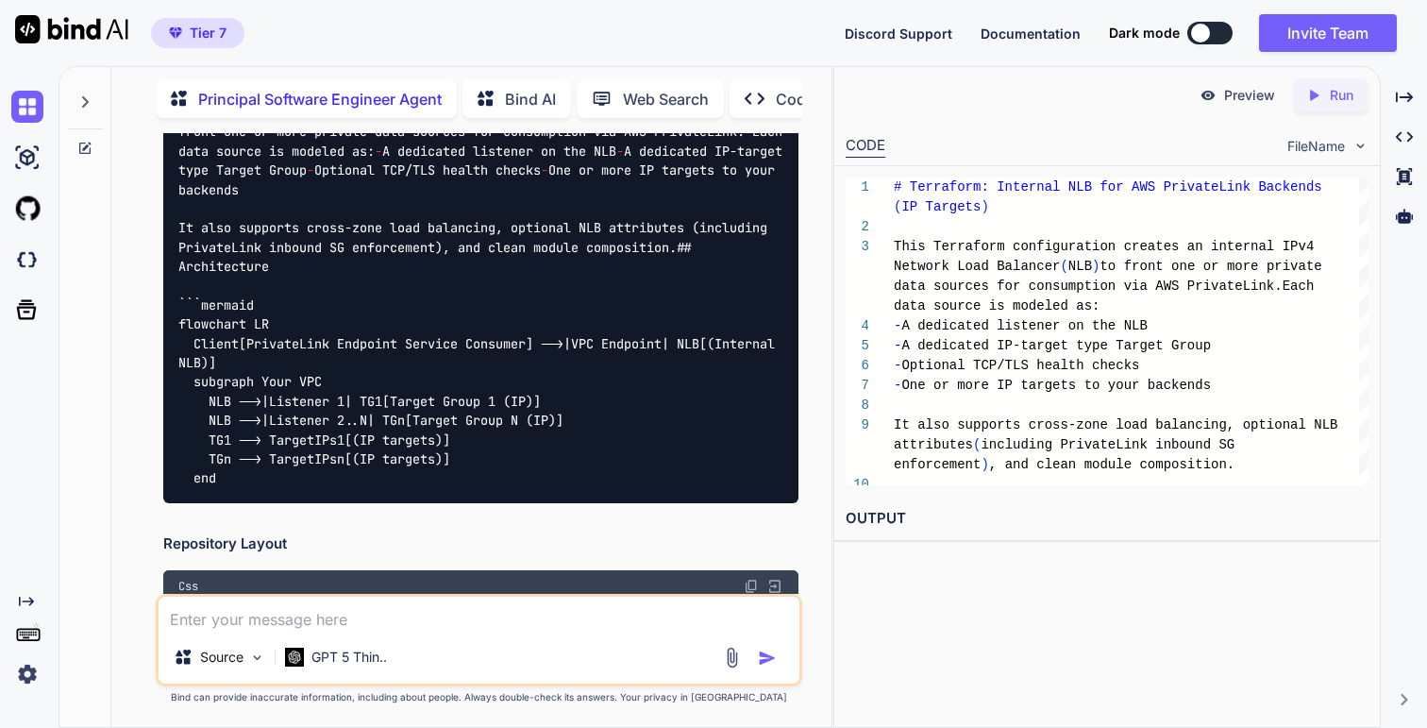
scroll to position [18917, 0]
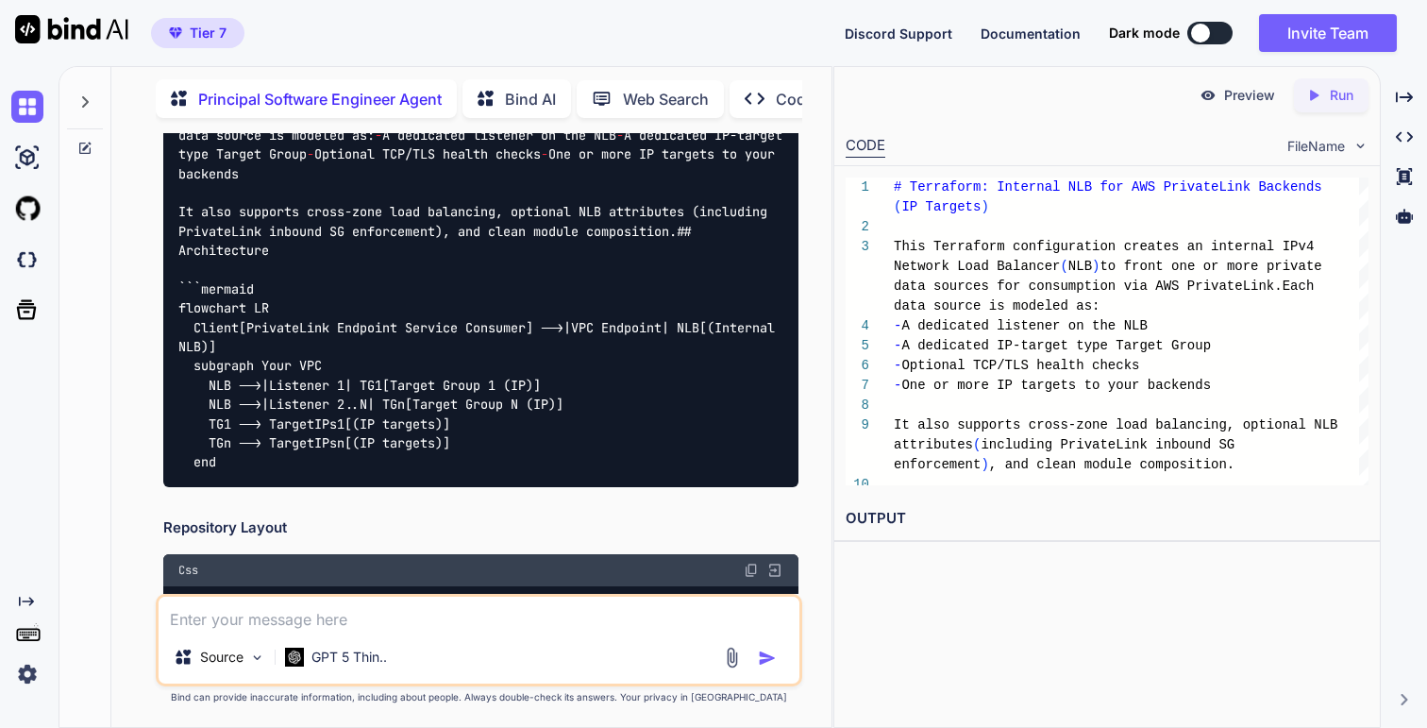
click at [276, 259] on span "## Architecture" at bounding box center [438, 241] width 521 height 36
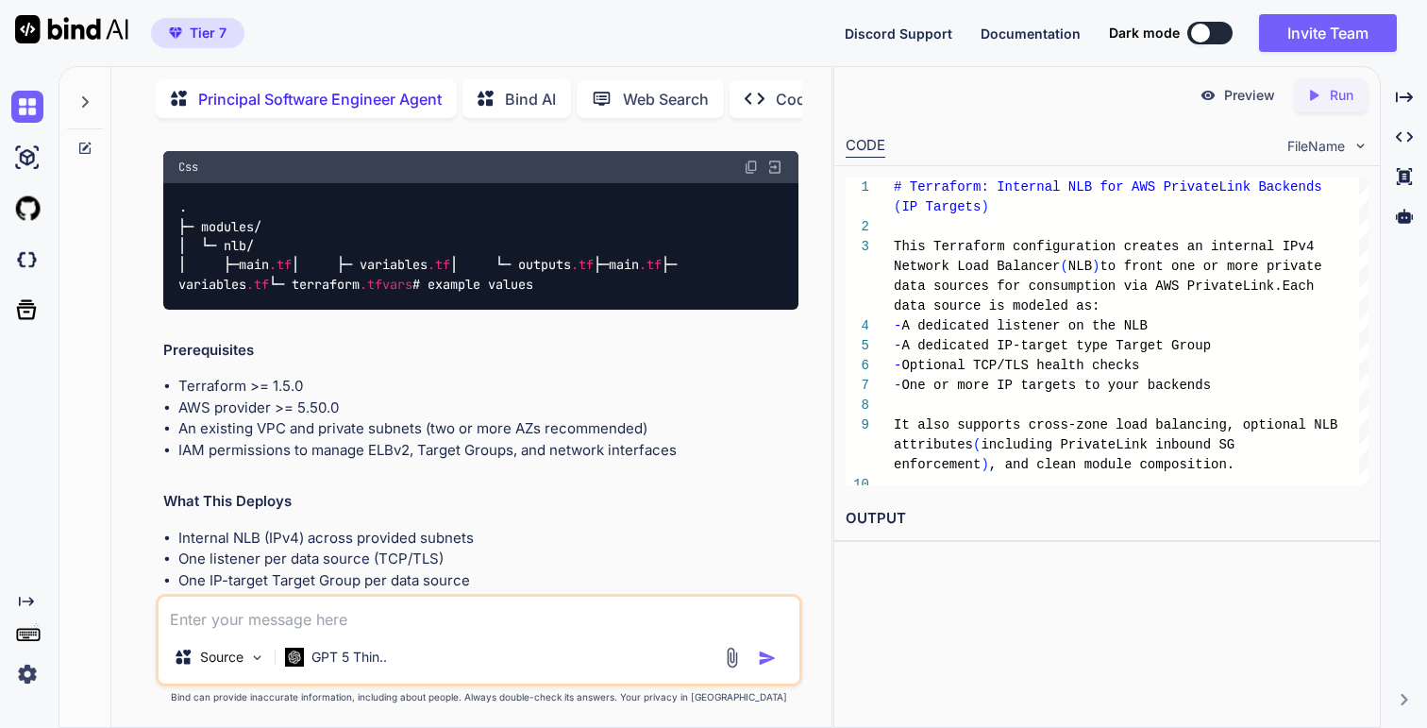
scroll to position [19350, 0]
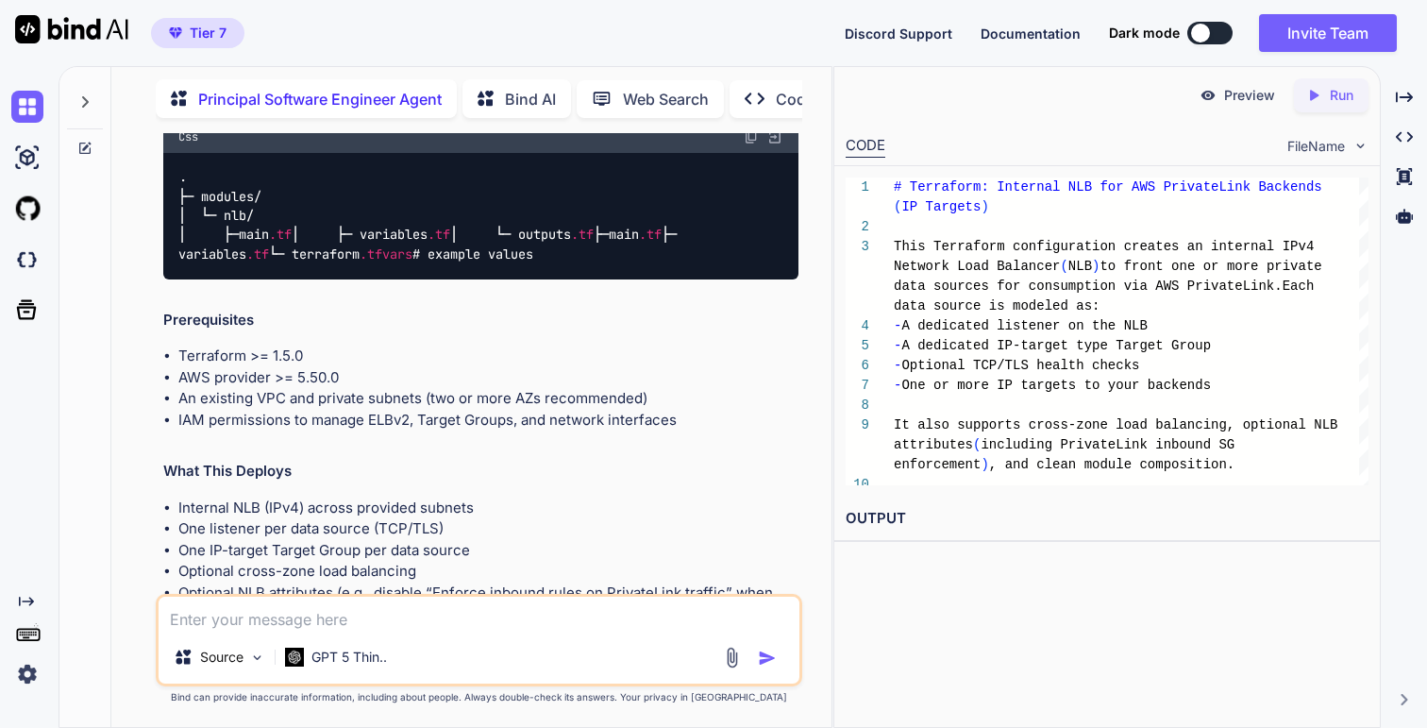
click at [265, 106] on h2 "Repository Layout" at bounding box center [480, 95] width 634 height 22
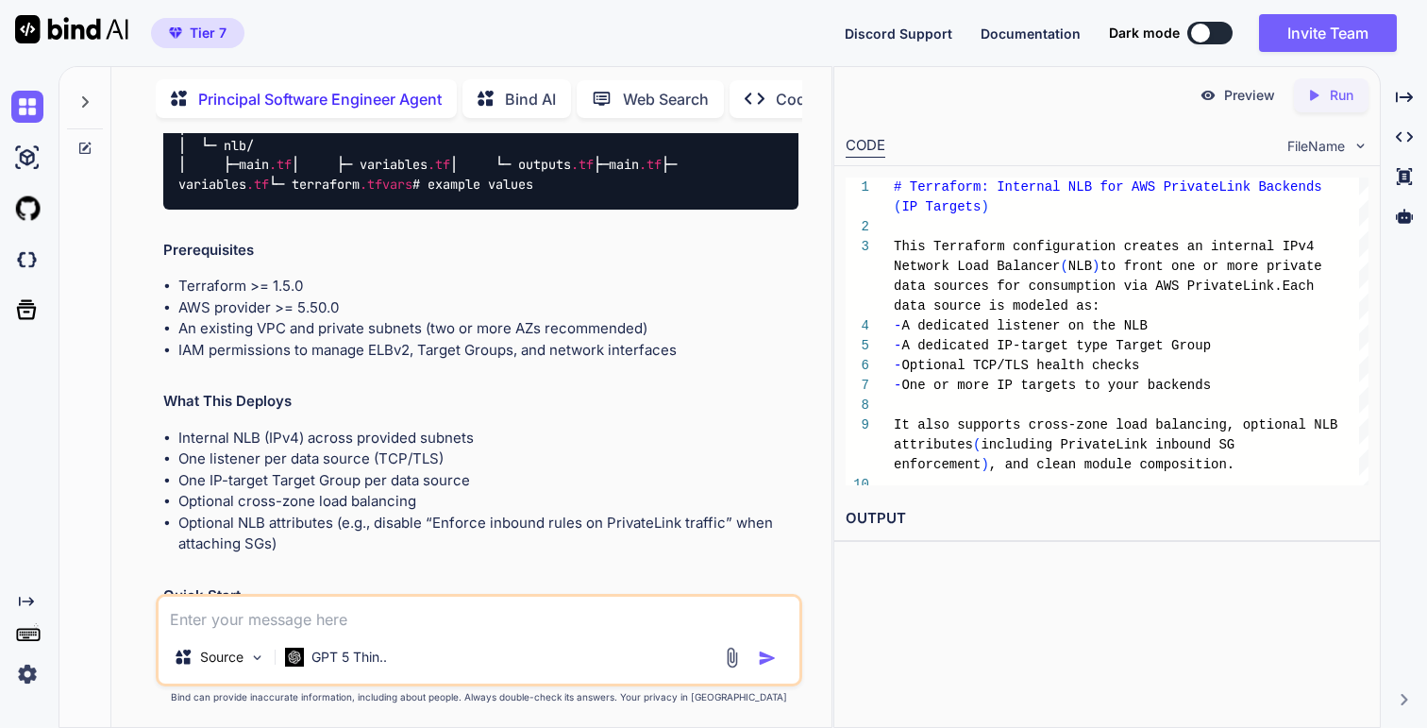
scroll to position [19398, 0]
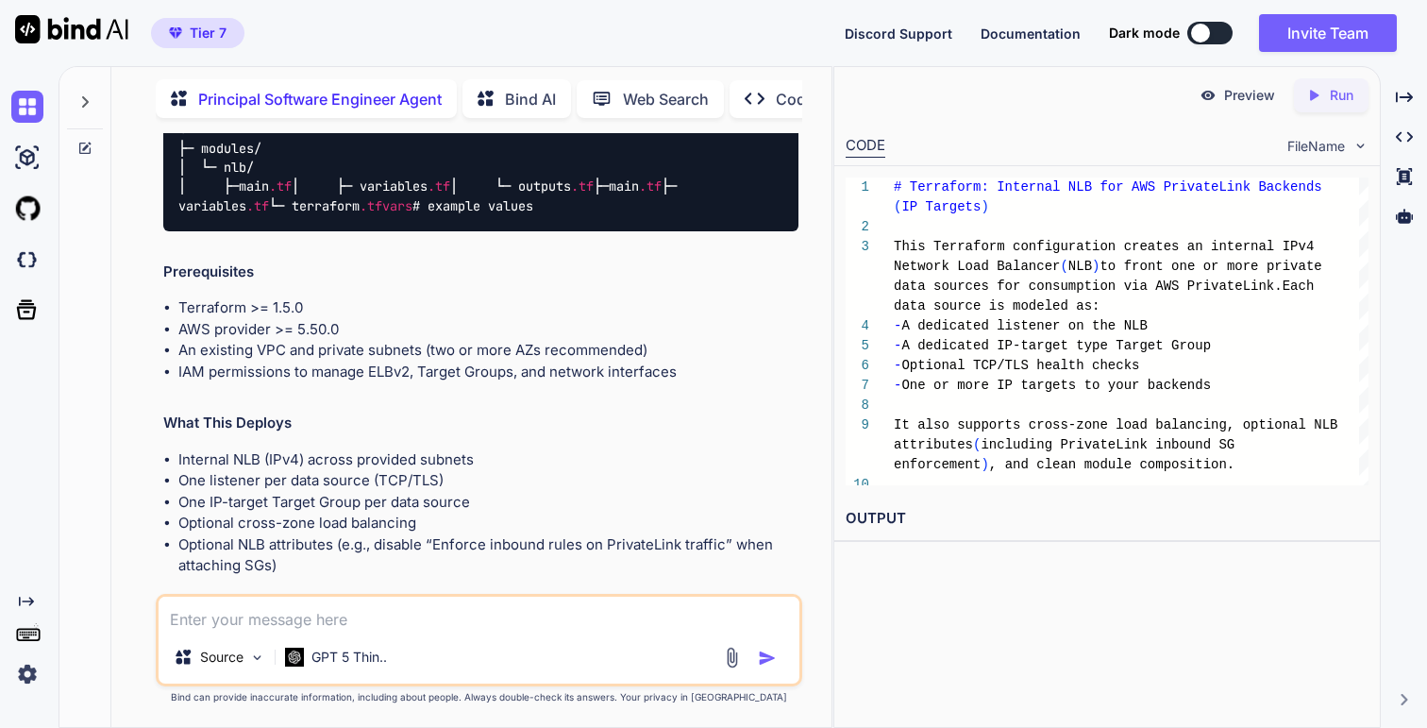
click at [231, 283] on h2 "Prerequisites" at bounding box center [480, 272] width 634 height 22
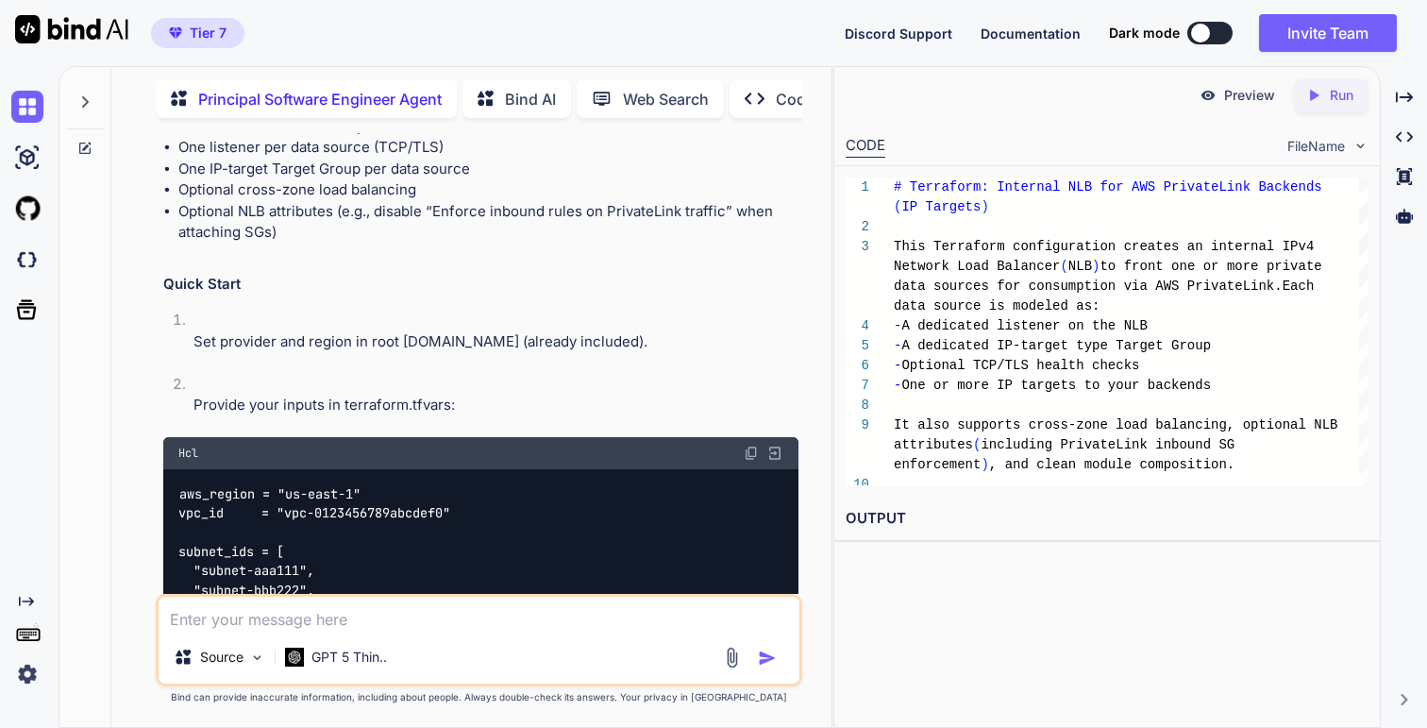
scroll to position [19764, 0]
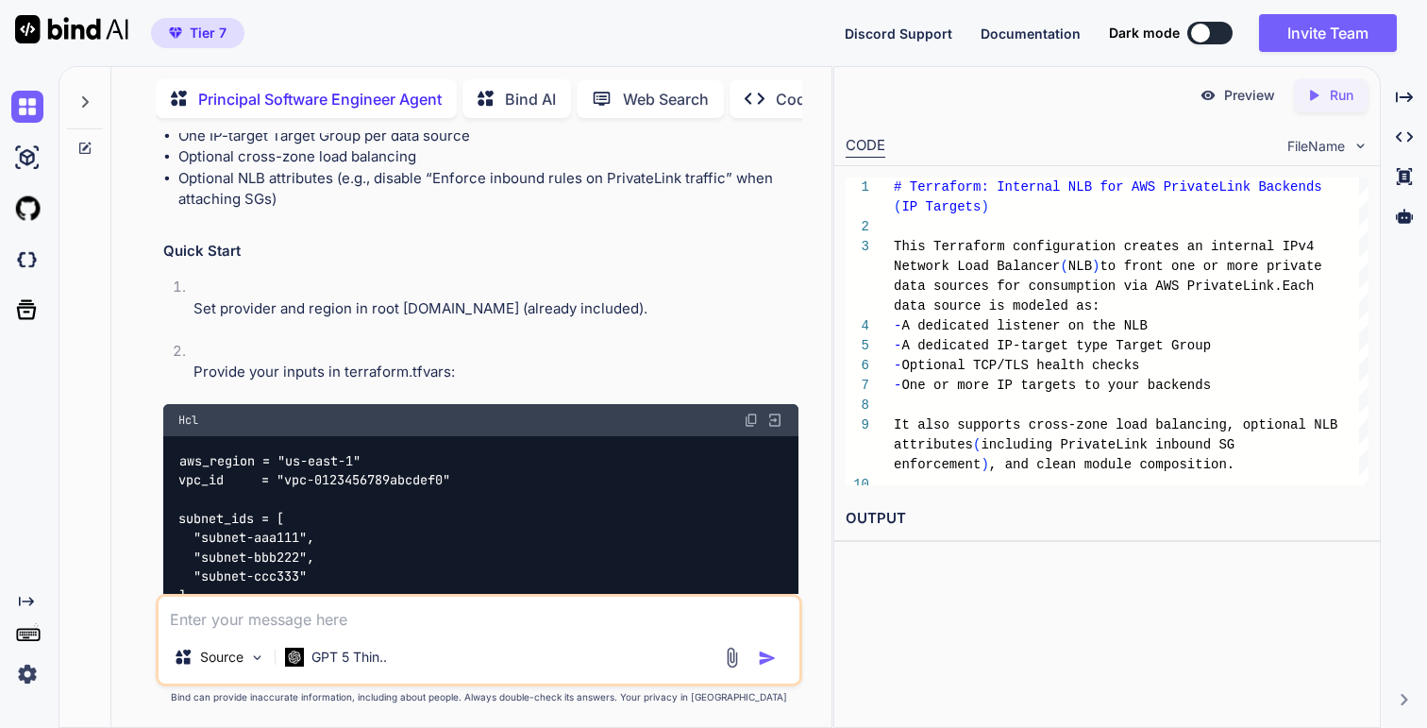
click at [240, 68] on h2 "What This Deploys" at bounding box center [480, 57] width 634 height 22
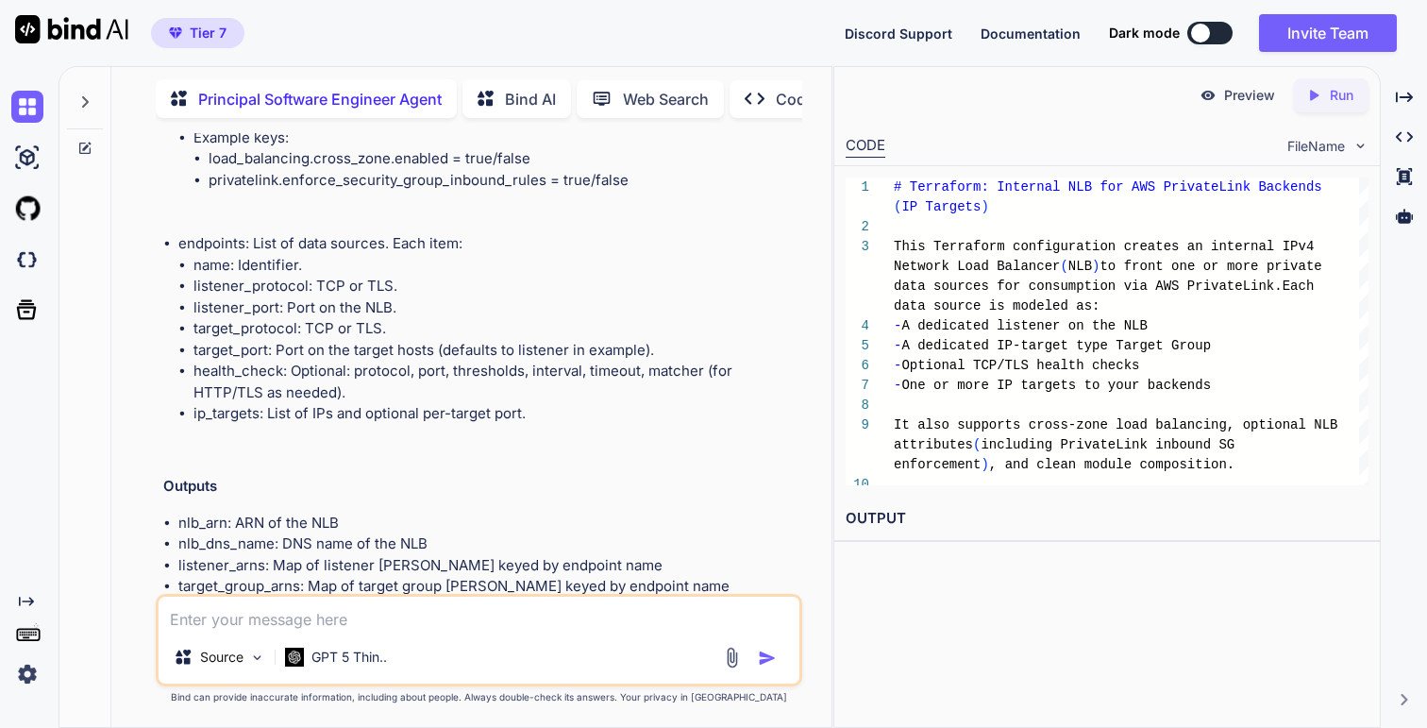
scroll to position [22054, 0]
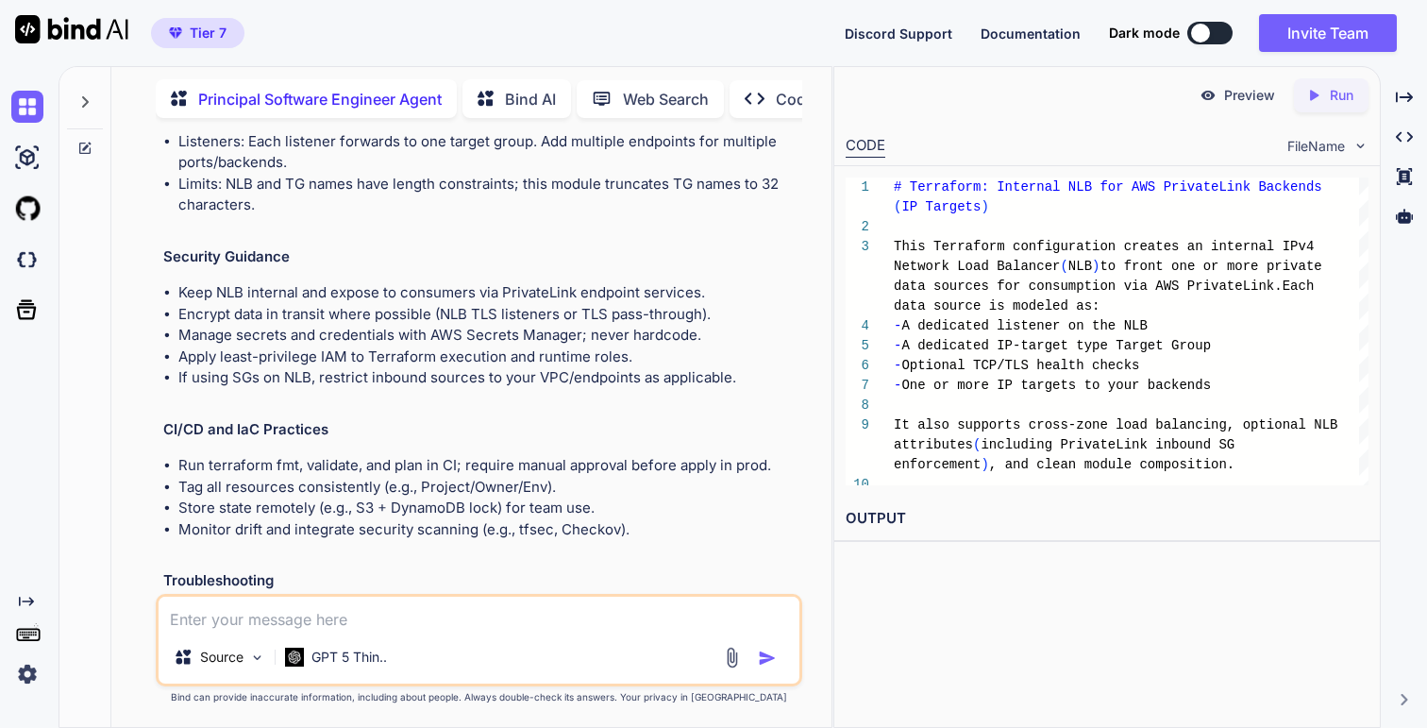
scroll to position [22789, 0]
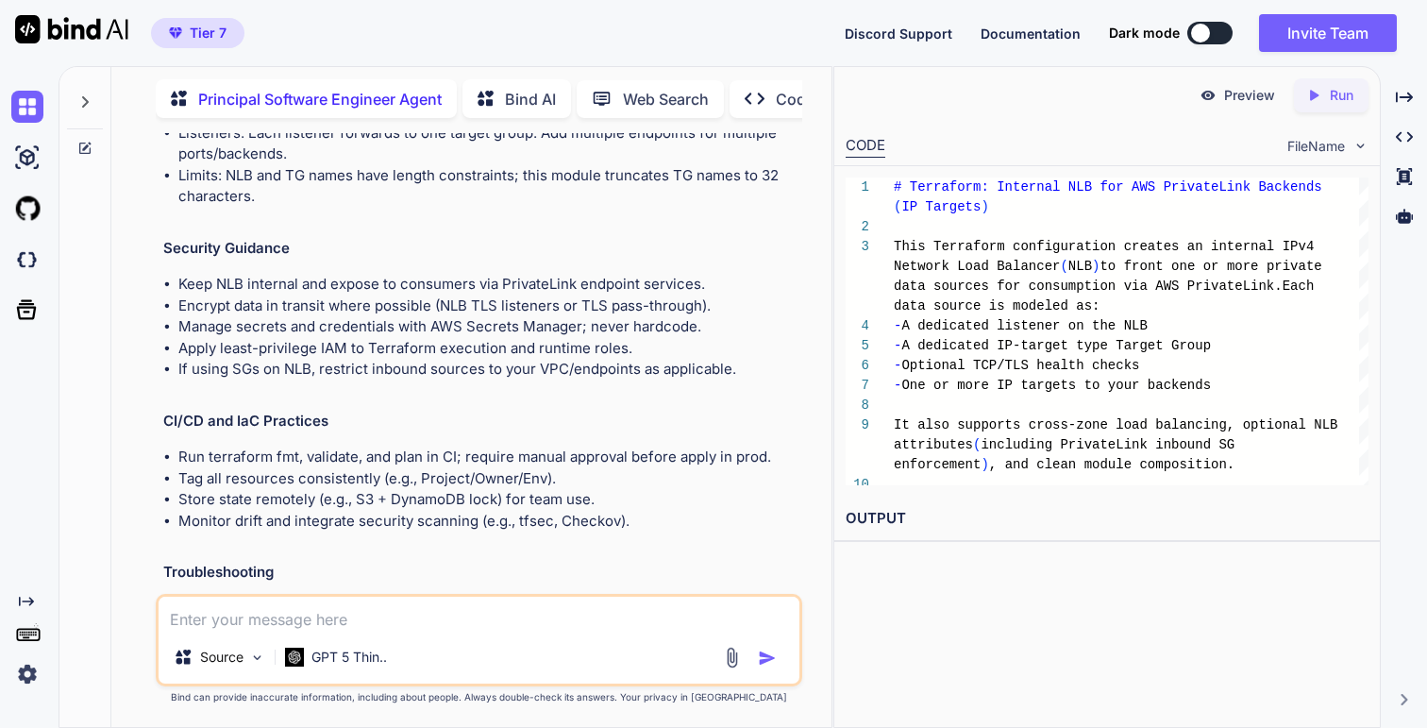
click at [240, 260] on h2 "Security Guidance" at bounding box center [480, 249] width 634 height 22
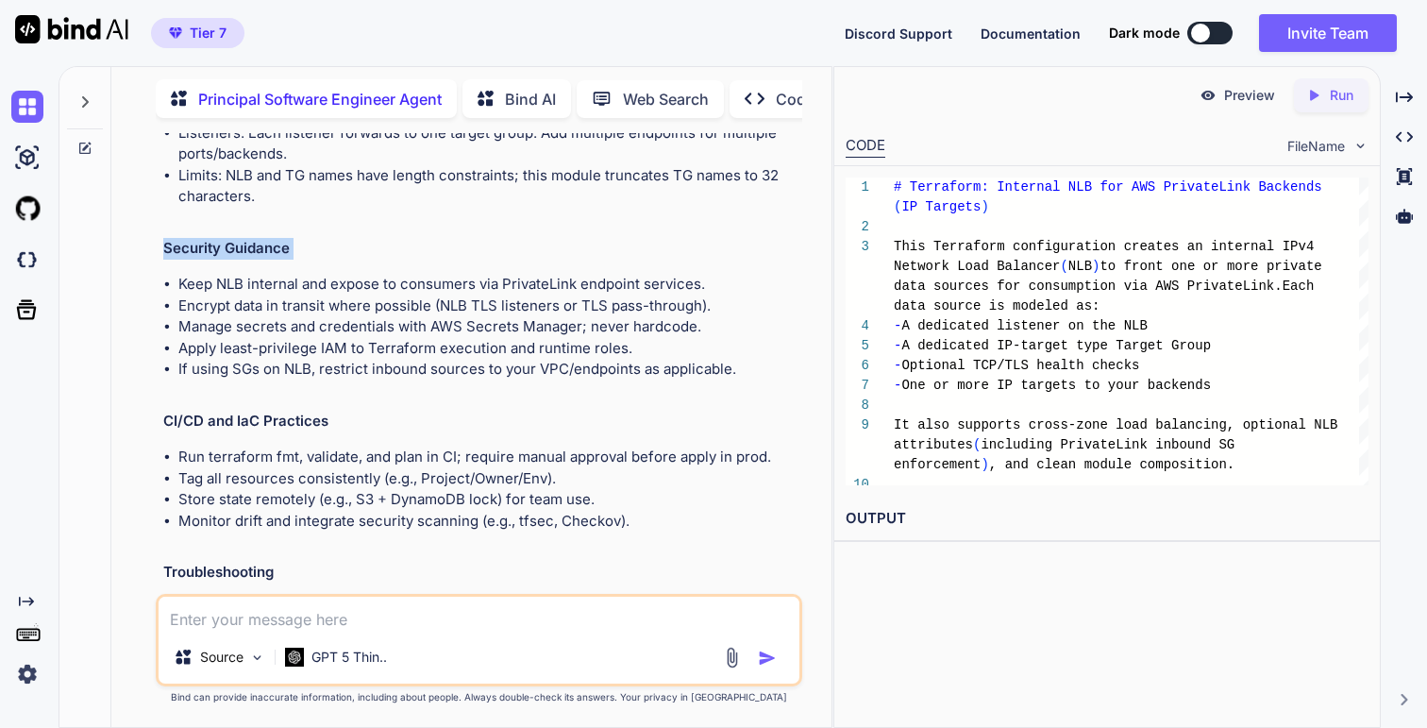
click at [240, 260] on h2 "Security Guidance" at bounding box center [480, 249] width 634 height 22
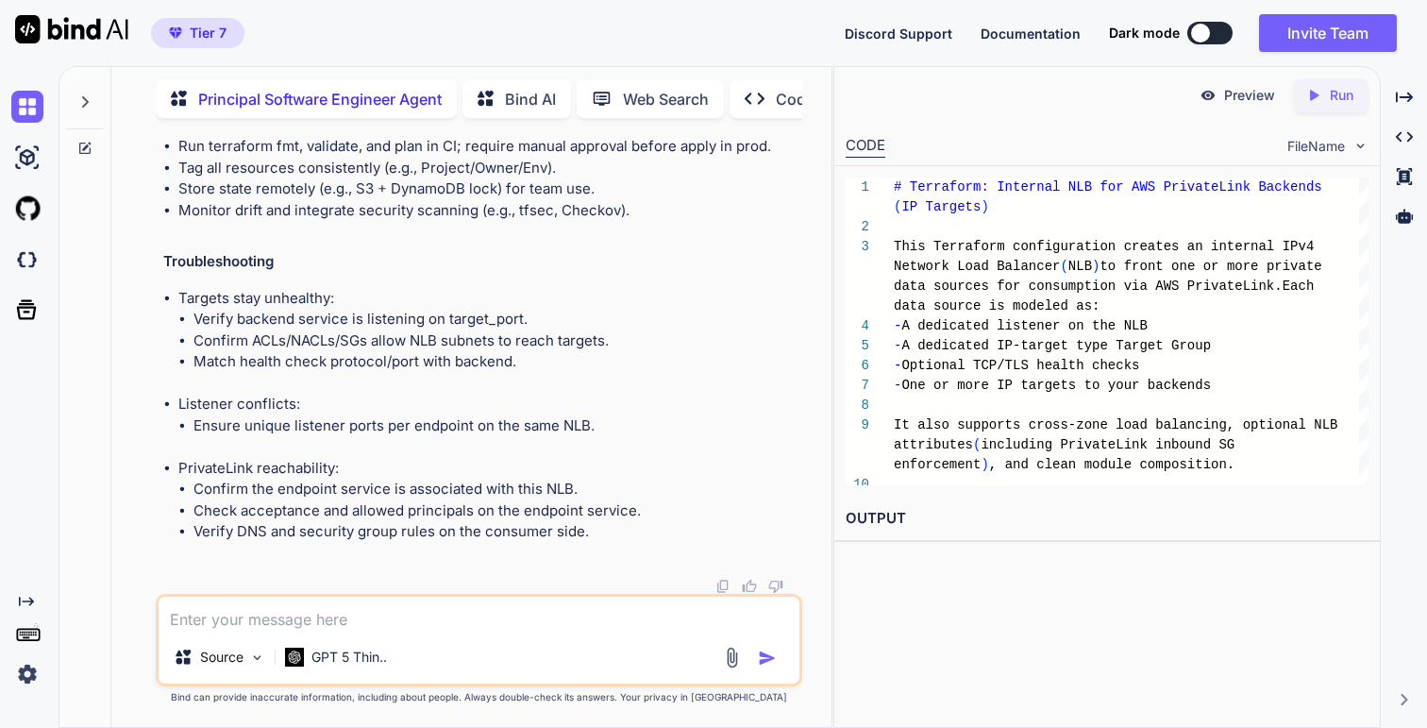
scroll to position [23276, 0]
click at [258, 273] on h2 "Troubleshooting" at bounding box center [480, 262] width 634 height 22
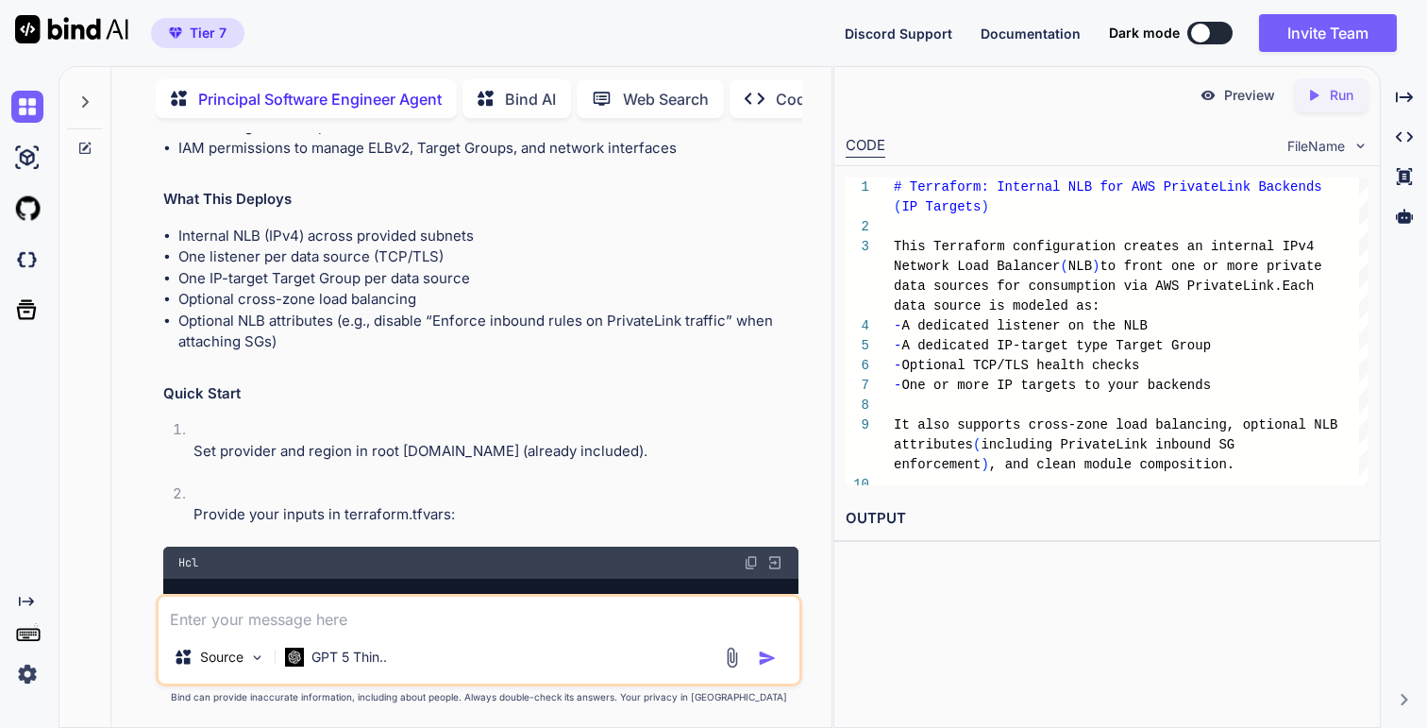
scroll to position [19625, 0]
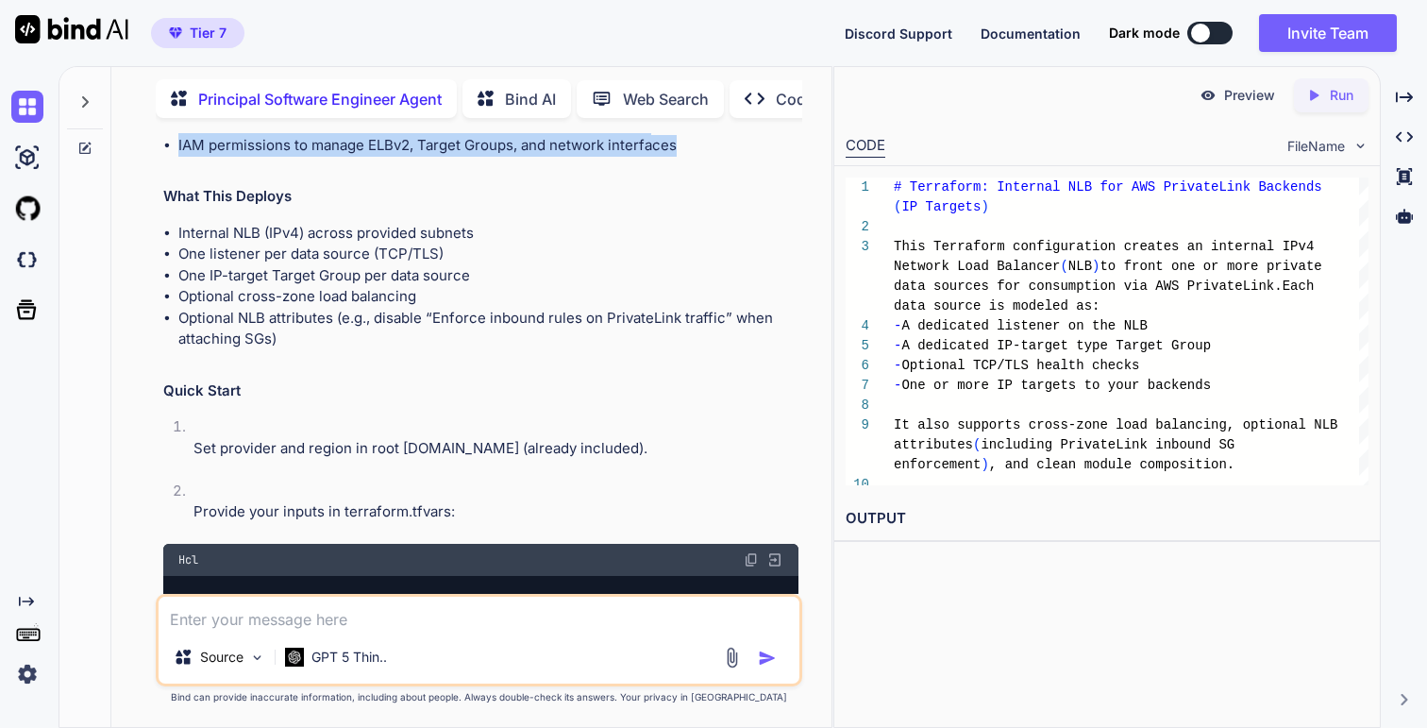
drag, startPoint x: 149, startPoint y: 347, endPoint x: 697, endPoint y: 417, distance: 552.8
click at [697, 417] on div "You Principal Software Engineer Agent Summary & Recommendation Below is a pragm…" at bounding box center [478, 430] width 705 height 594
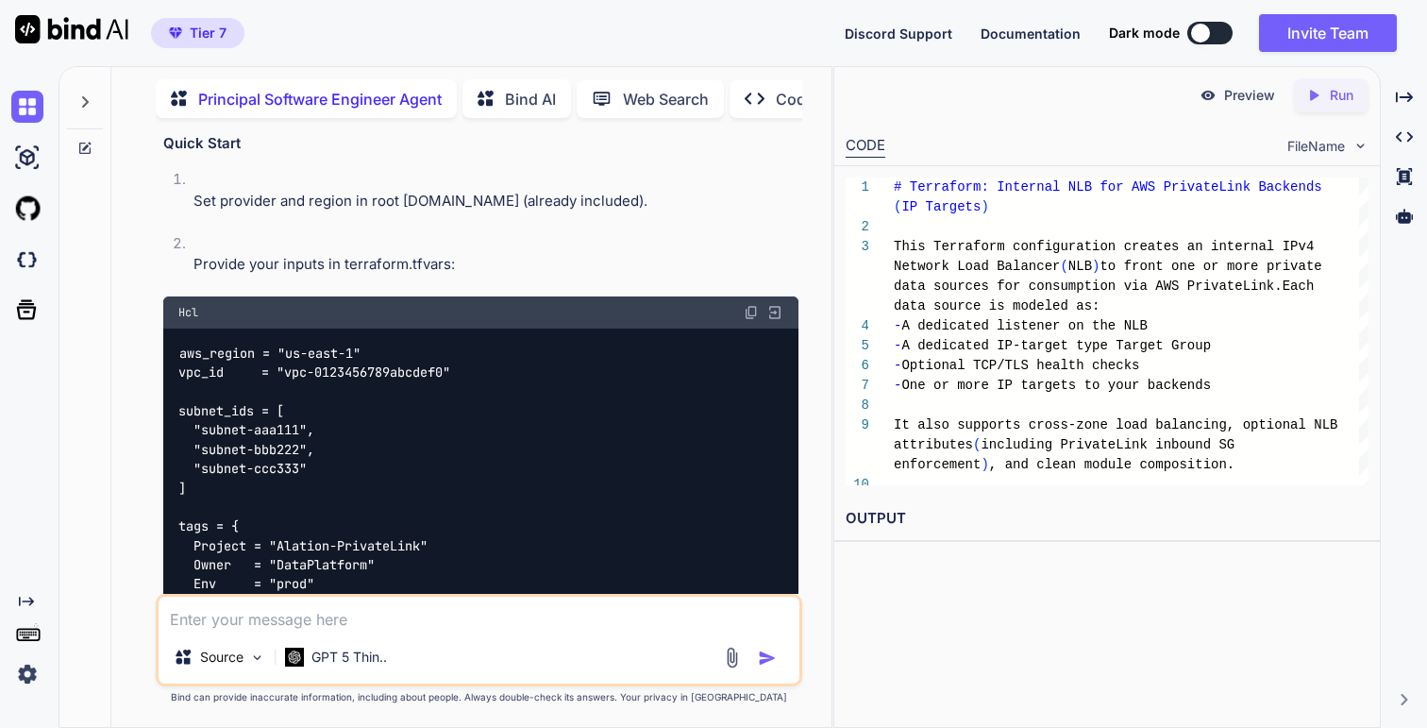
scroll to position [19876, 0]
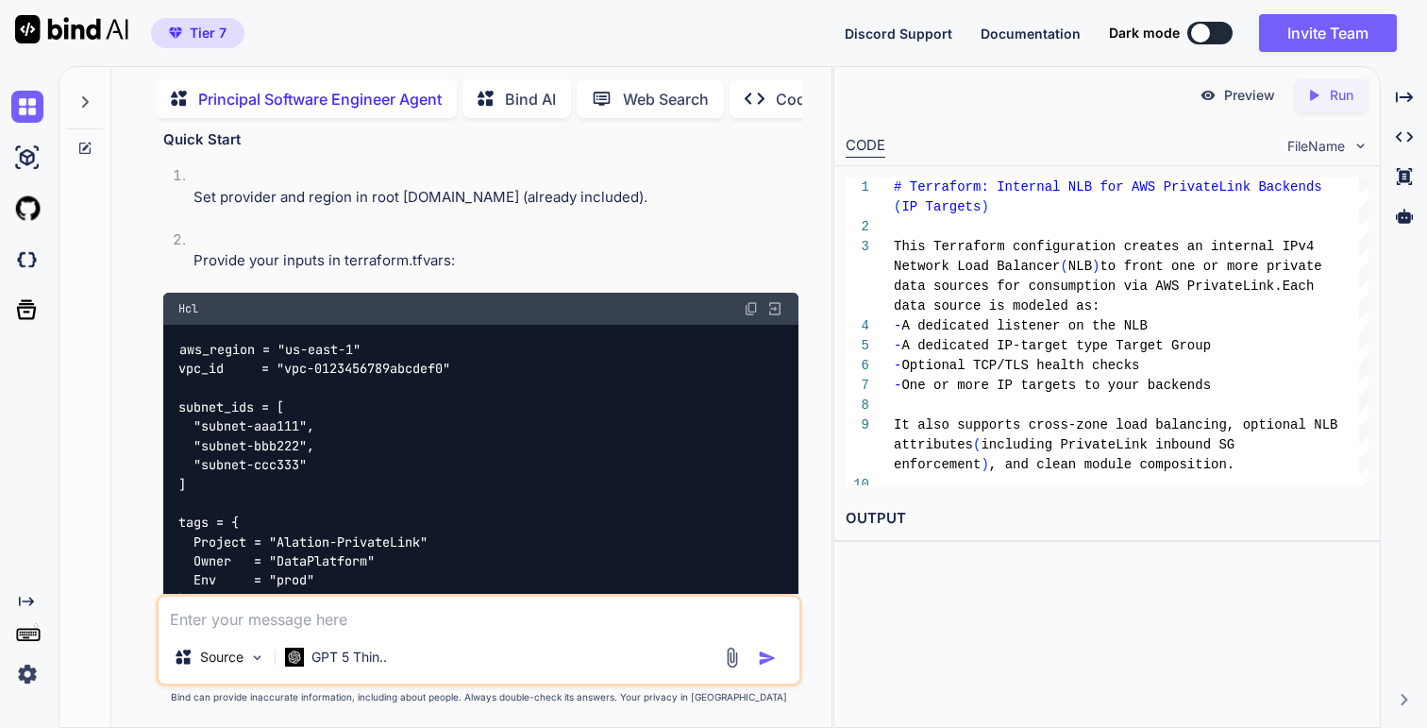
drag, startPoint x: 286, startPoint y: 358, endPoint x: 167, endPoint y: 258, distance: 155.4
click at [167, 99] on ul "Internal NLB (IPv4) across provided subnets One listener per data source (TCP/T…" at bounding box center [480, 35] width 634 height 127
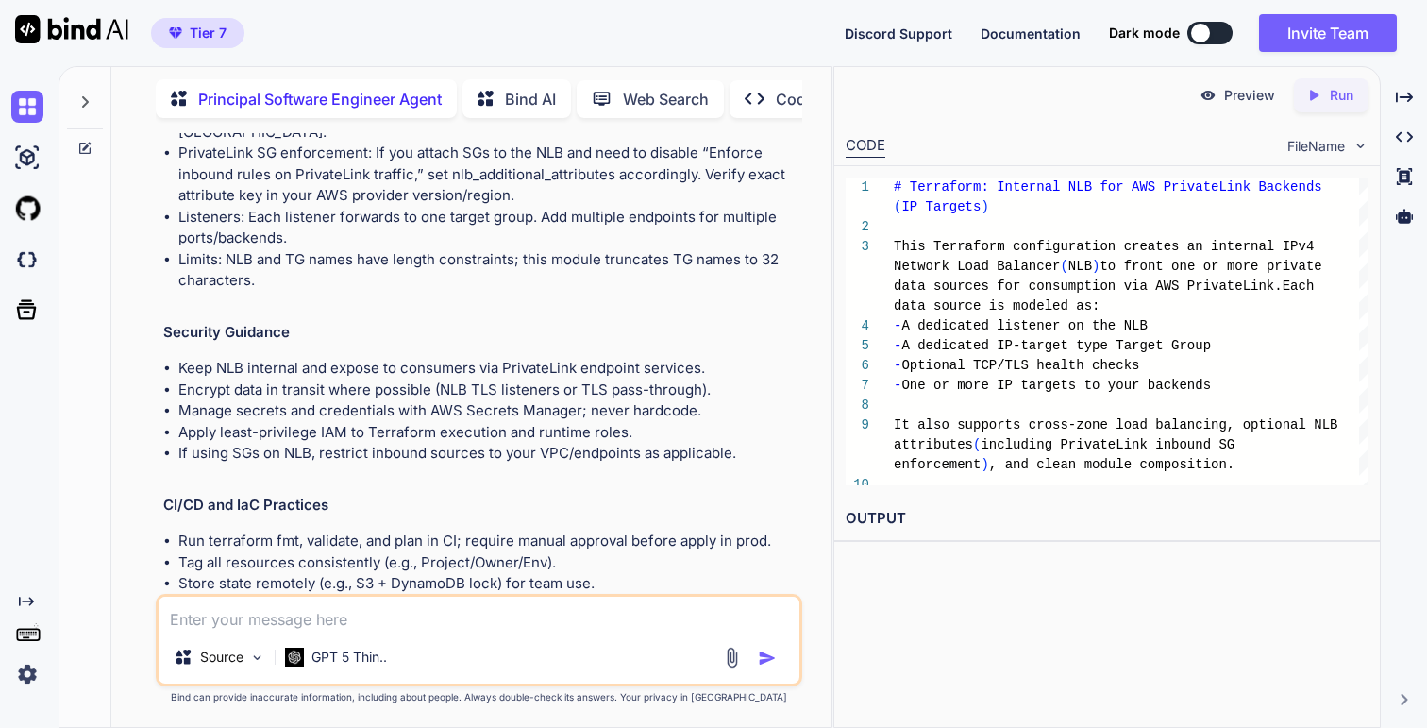
scroll to position [22711, 0]
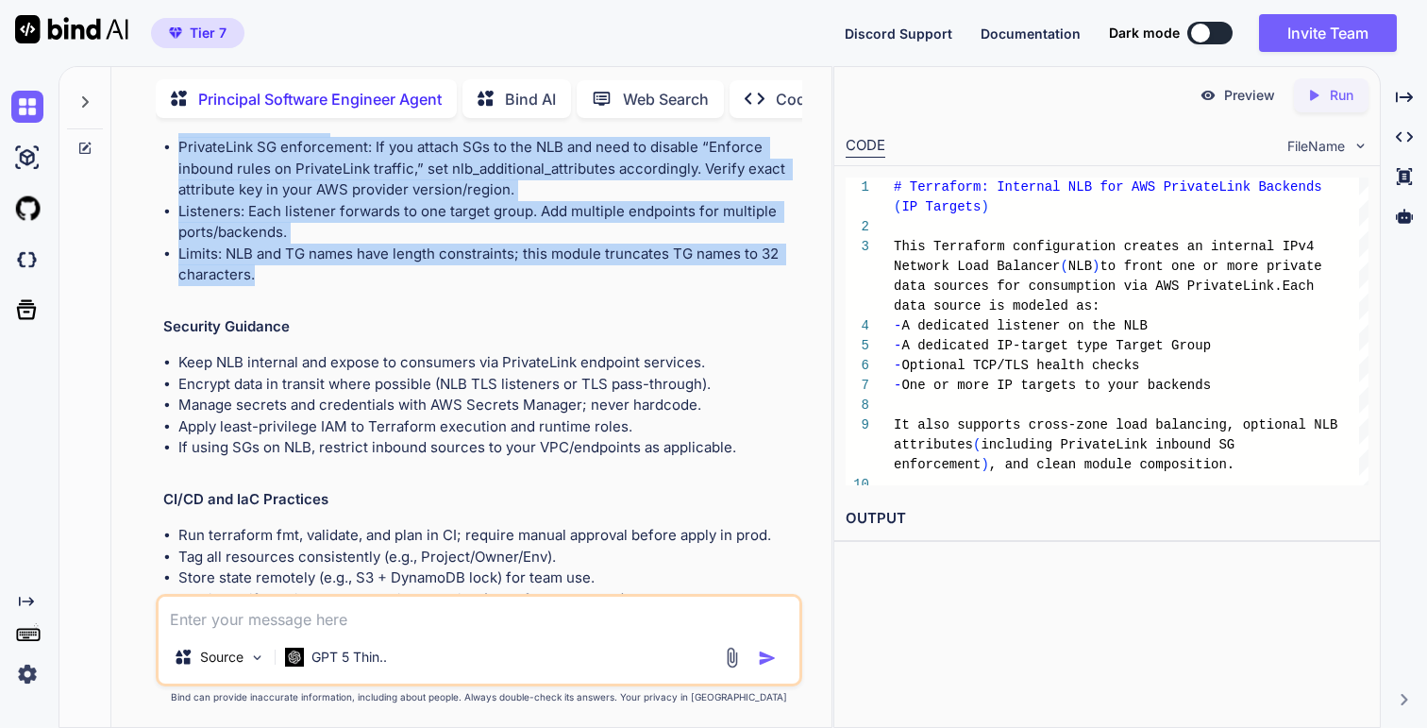
drag, startPoint x: 265, startPoint y: 528, endPoint x: 151, endPoint y: 295, distance: 258.7
click at [151, 295] on div "You Principal Software Engineer Agent Summary & Recommendation Below is a pragm…" at bounding box center [478, 430] width 705 height 594
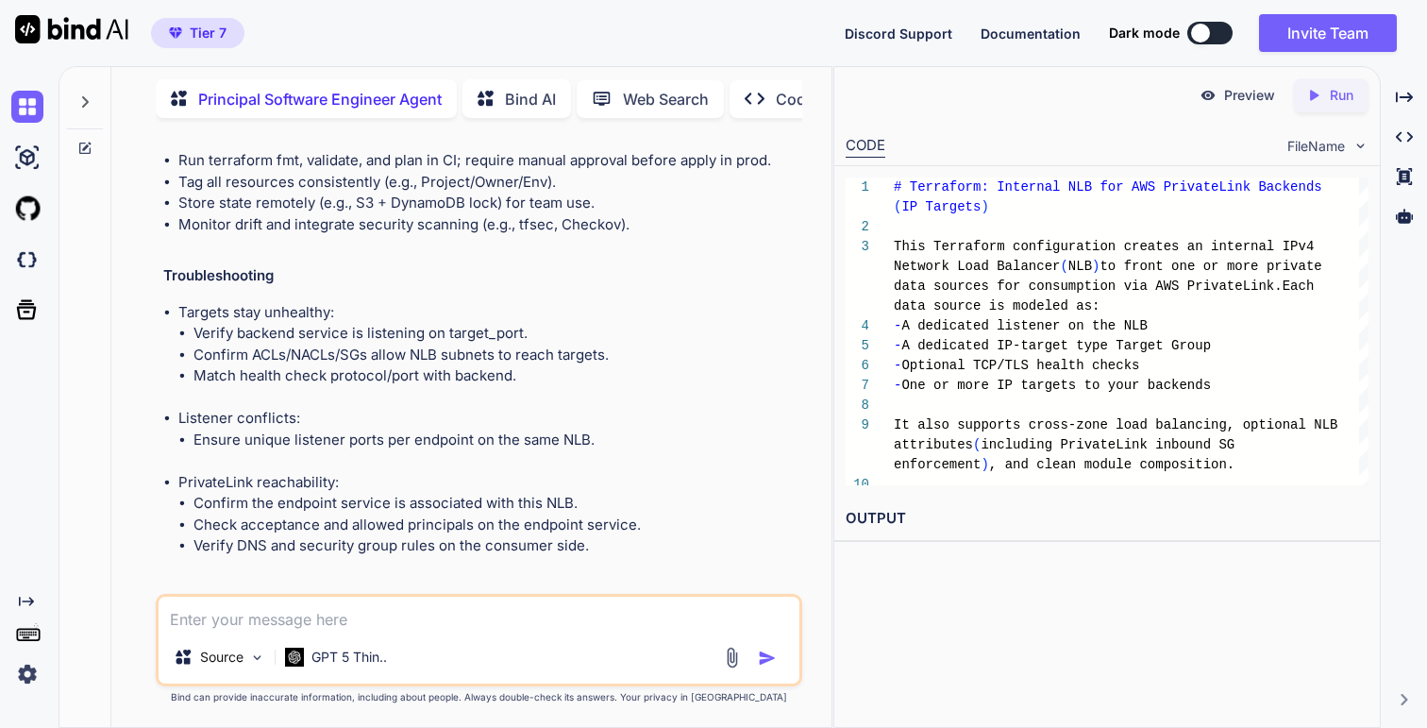
scroll to position [23091, 0]
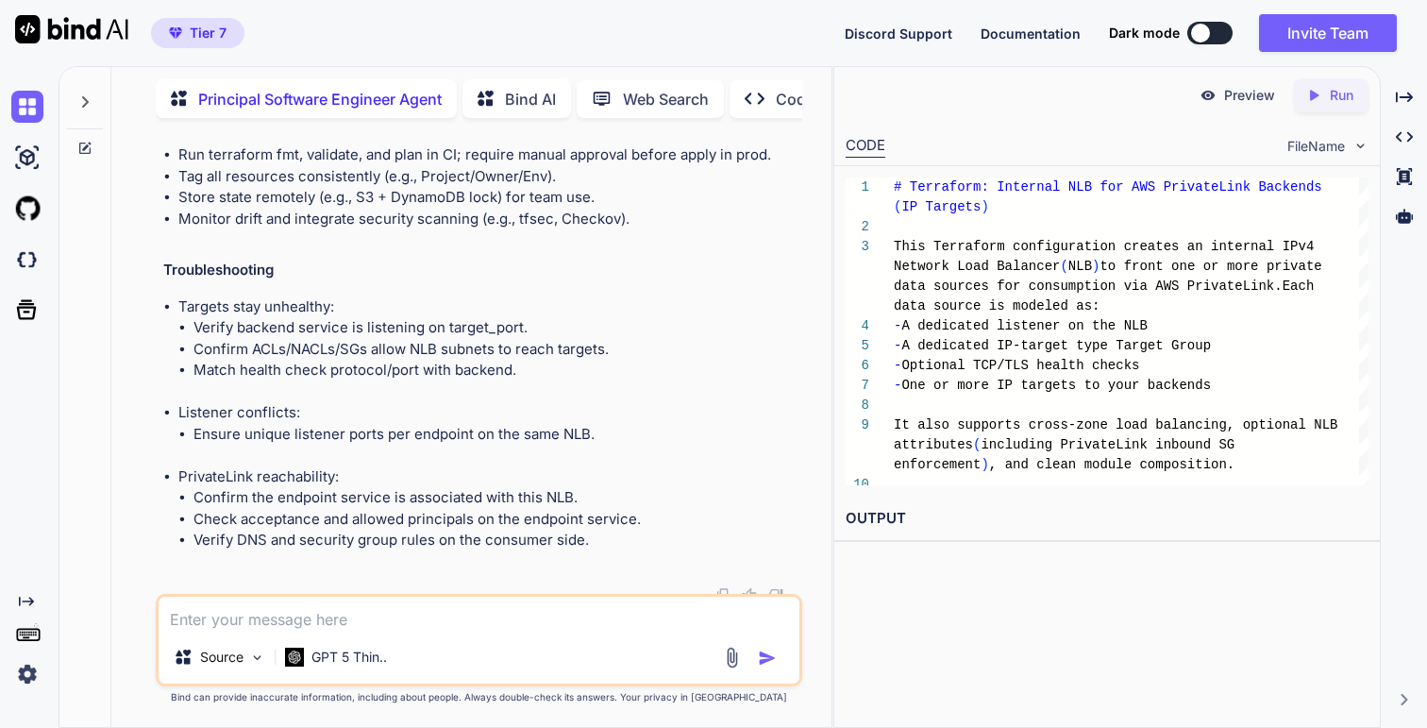
drag, startPoint x: 744, startPoint y: 321, endPoint x: 160, endPoint y: 237, distance: 589.3
click at [160, 237] on div "You Principal Software Engineer Agent Summary & Recommendation Below is a pragm…" at bounding box center [481, 363] width 642 height 461
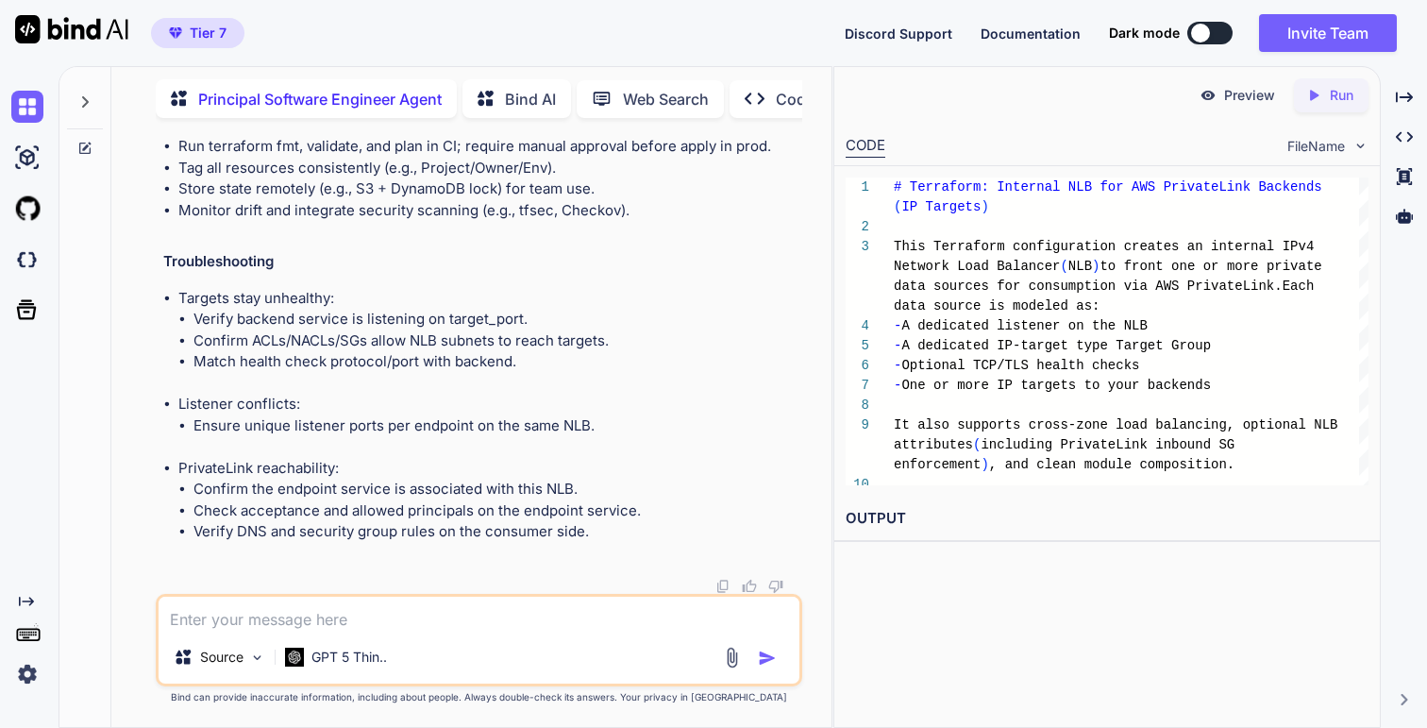
scroll to position [23349, 0]
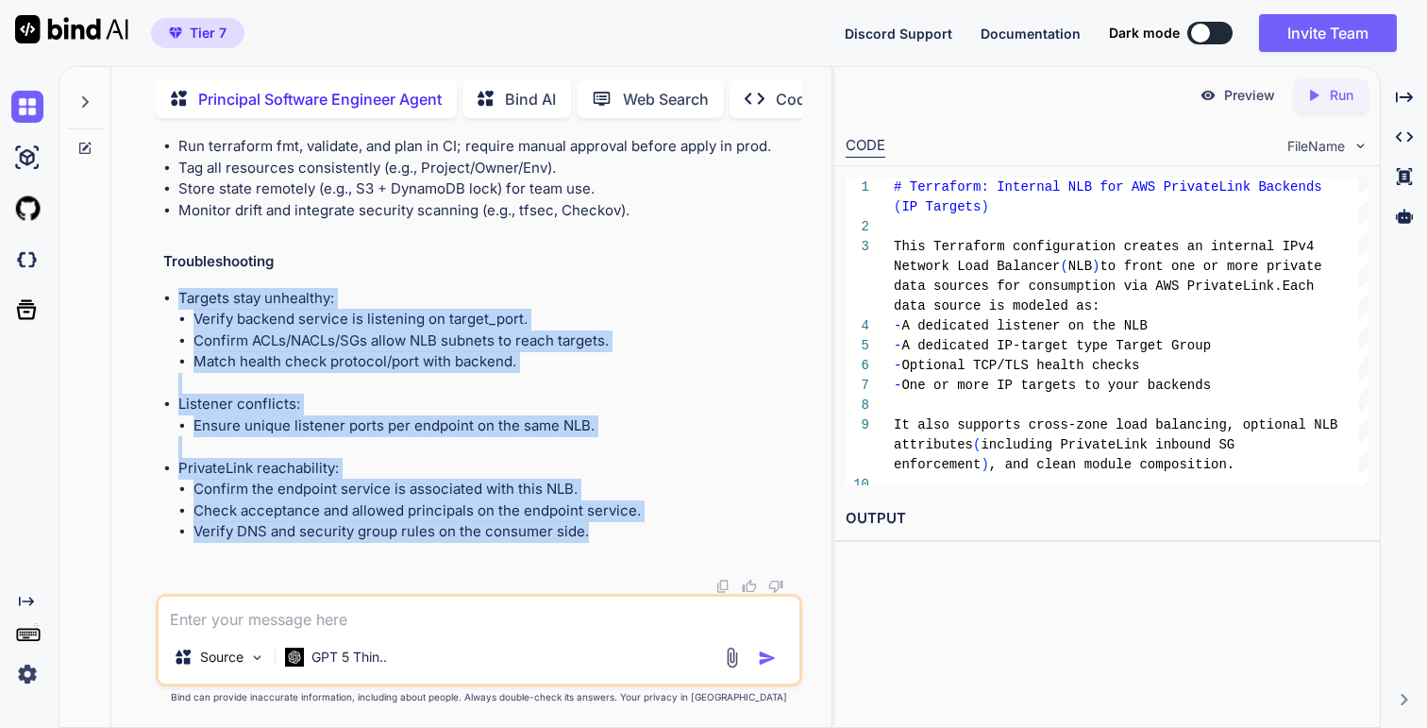
drag, startPoint x: 595, startPoint y: 533, endPoint x: 159, endPoint y: 295, distance: 496.7
click at [159, 295] on div "You Principal Software Engineer Agent Summary & Recommendation Below is a pragm…" at bounding box center [479, 430] width 646 height 594
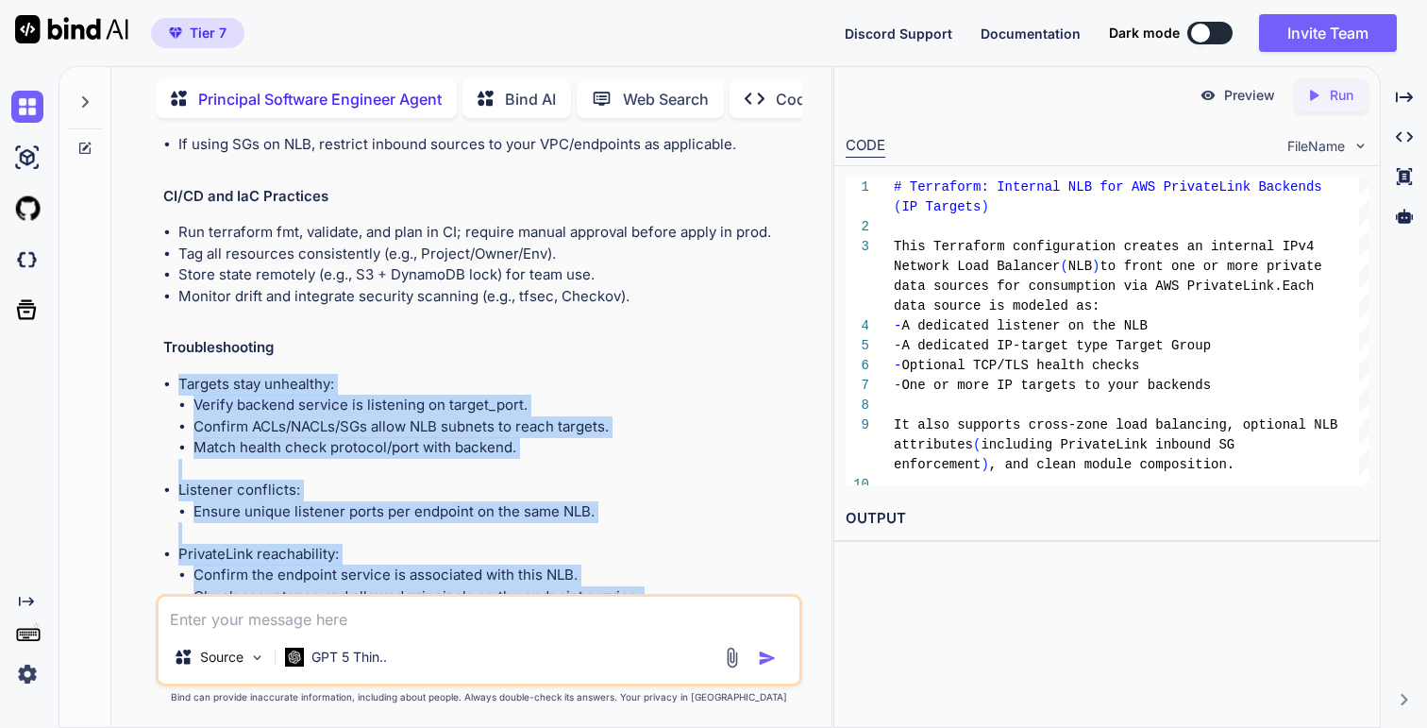
scroll to position [23016, 0]
click at [450, 133] on li "Apply least-privilege IAM to Terraform execution and runtime roles." at bounding box center [487, 122] width 619 height 22
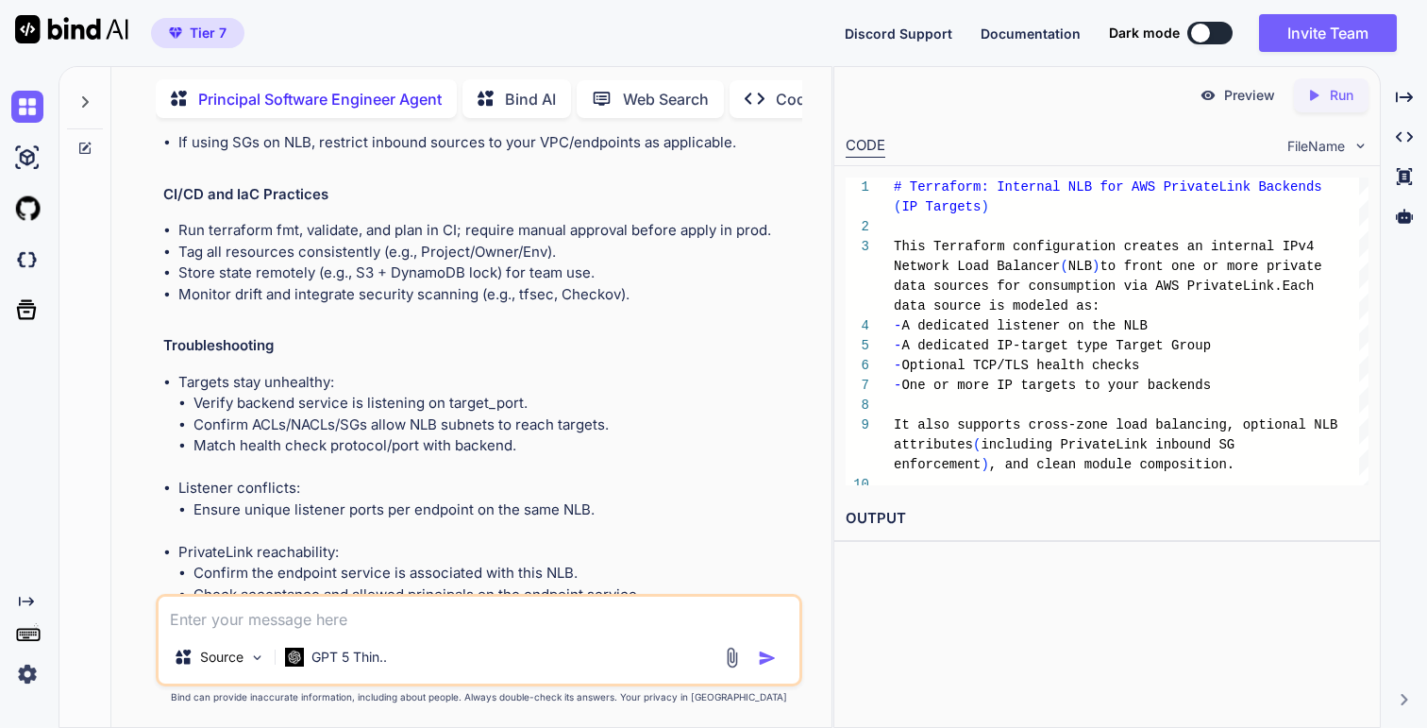
click at [450, 133] on li "Apply least-privilege IAM to Terraform execution and runtime roles." at bounding box center [487, 122] width 619 height 22
click at [449, 111] on li "Manage secrets and credentials with AWS Secrets Manager; never hardcode." at bounding box center [487, 101] width 619 height 22
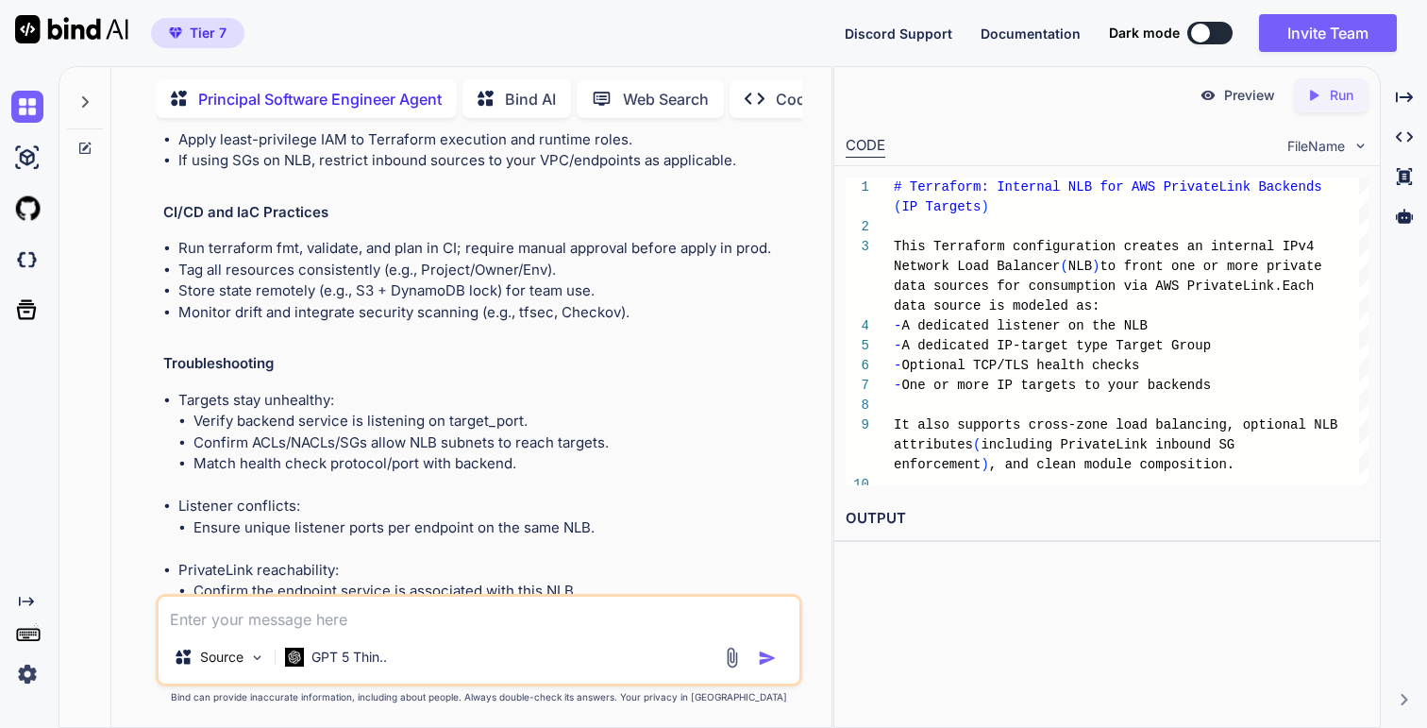
scroll to position [23349, 0]
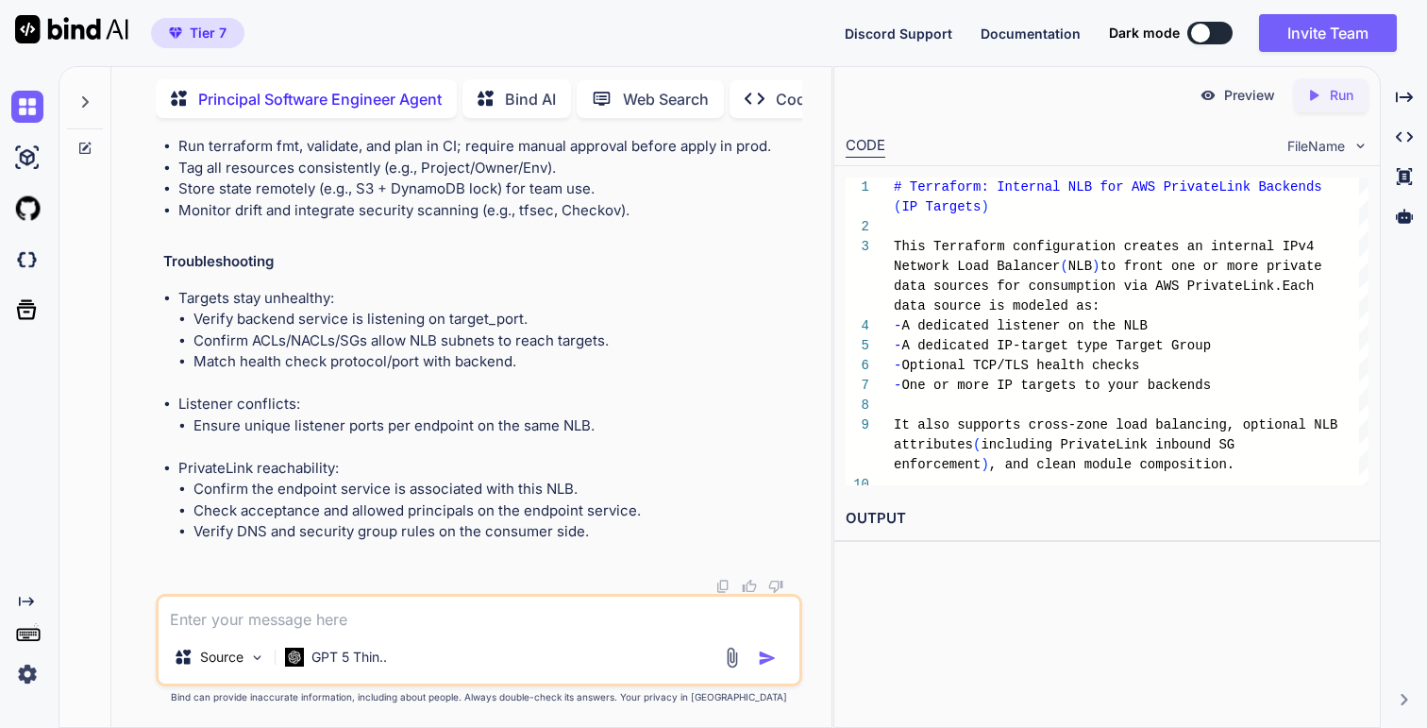
click at [381, 505] on div "Source GPT 5 Thin.." at bounding box center [479, 640] width 646 height 92
click at [311, 505] on textarea at bounding box center [479, 613] width 640 height 34
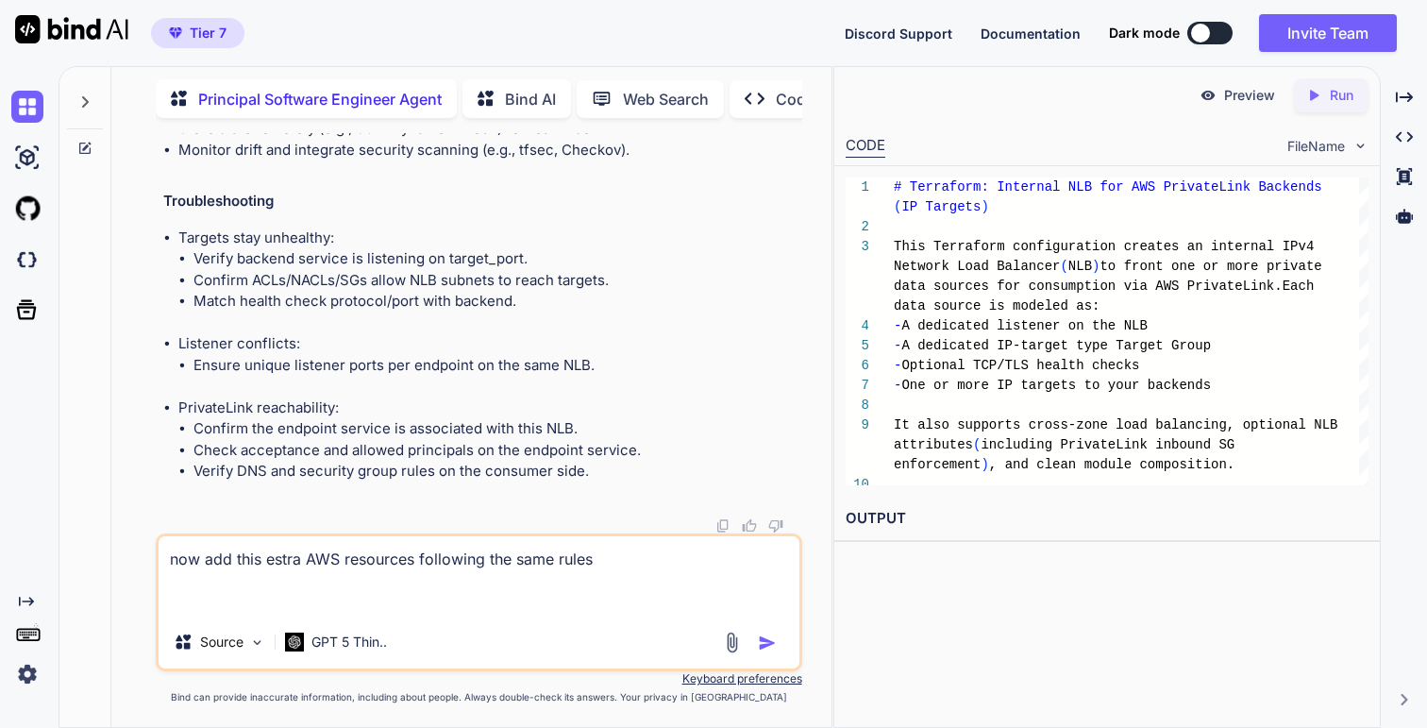
paste textarea "Create an Endpoint Service in Your AWS Account In the AWS Console, go to VPC. C…"
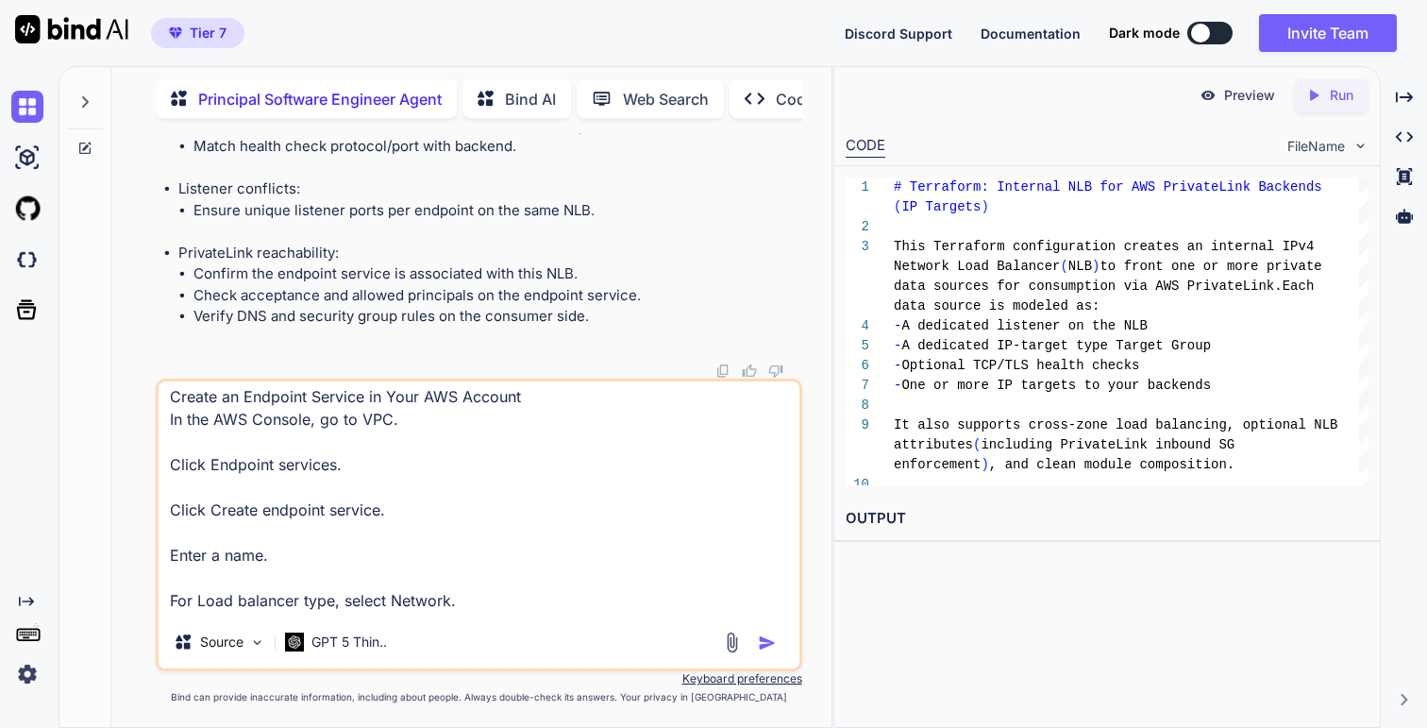
scroll to position [0, 0]
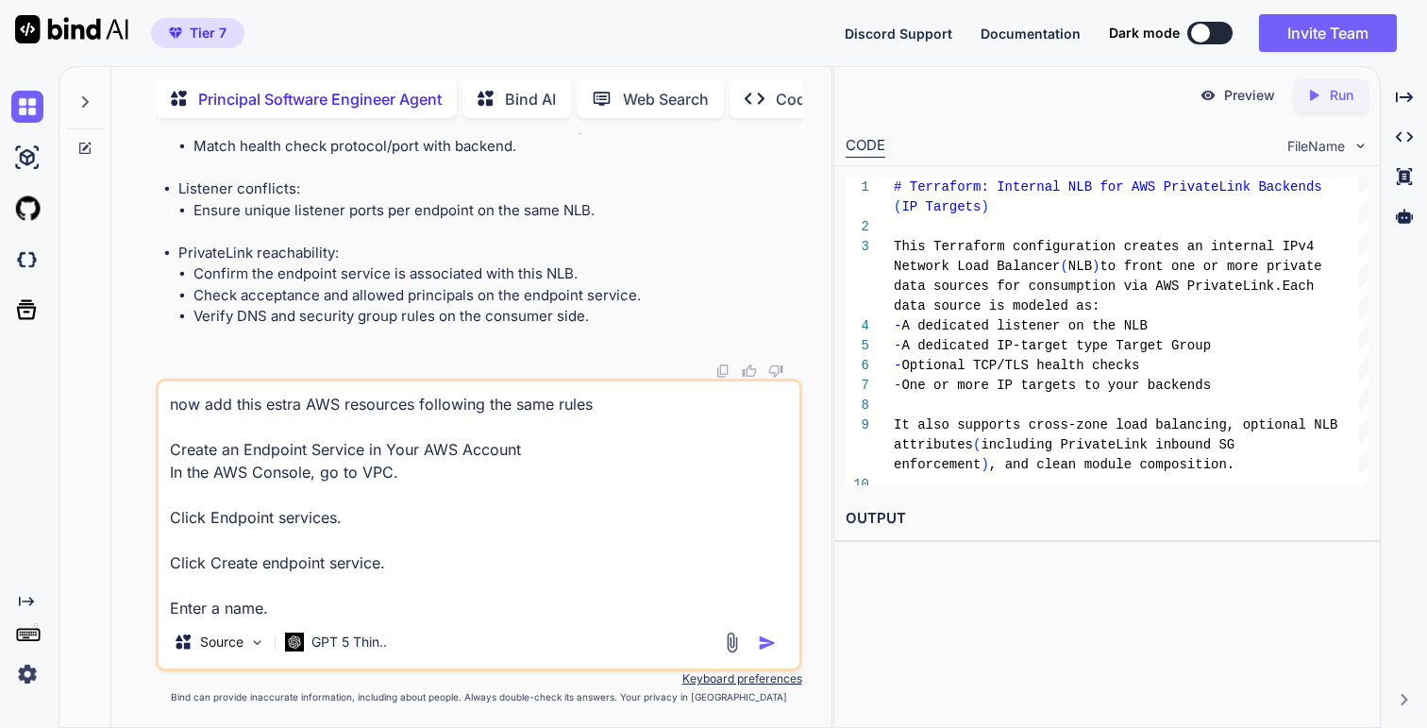
click at [773, 505] on img "button" at bounding box center [767, 642] width 19 height 19
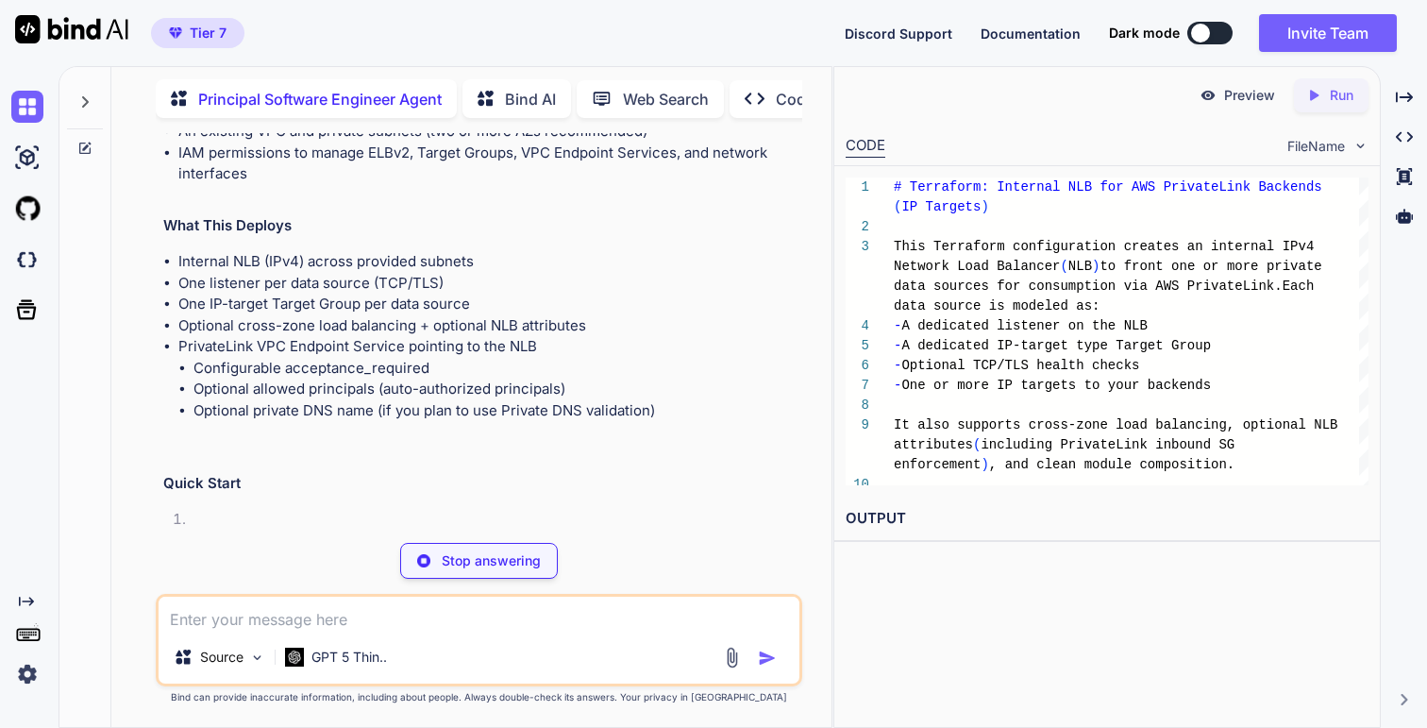
scroll to position [24692, 0]
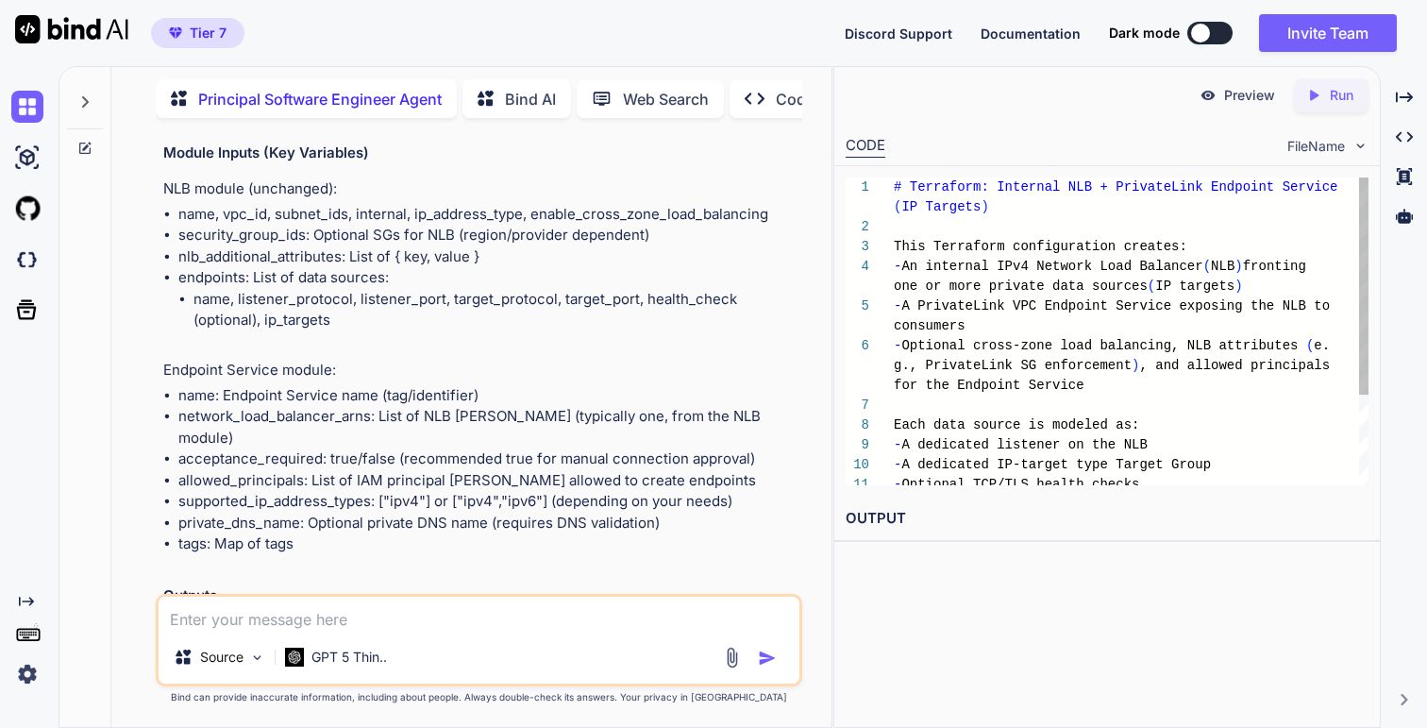
scroll to position [27256, 0]
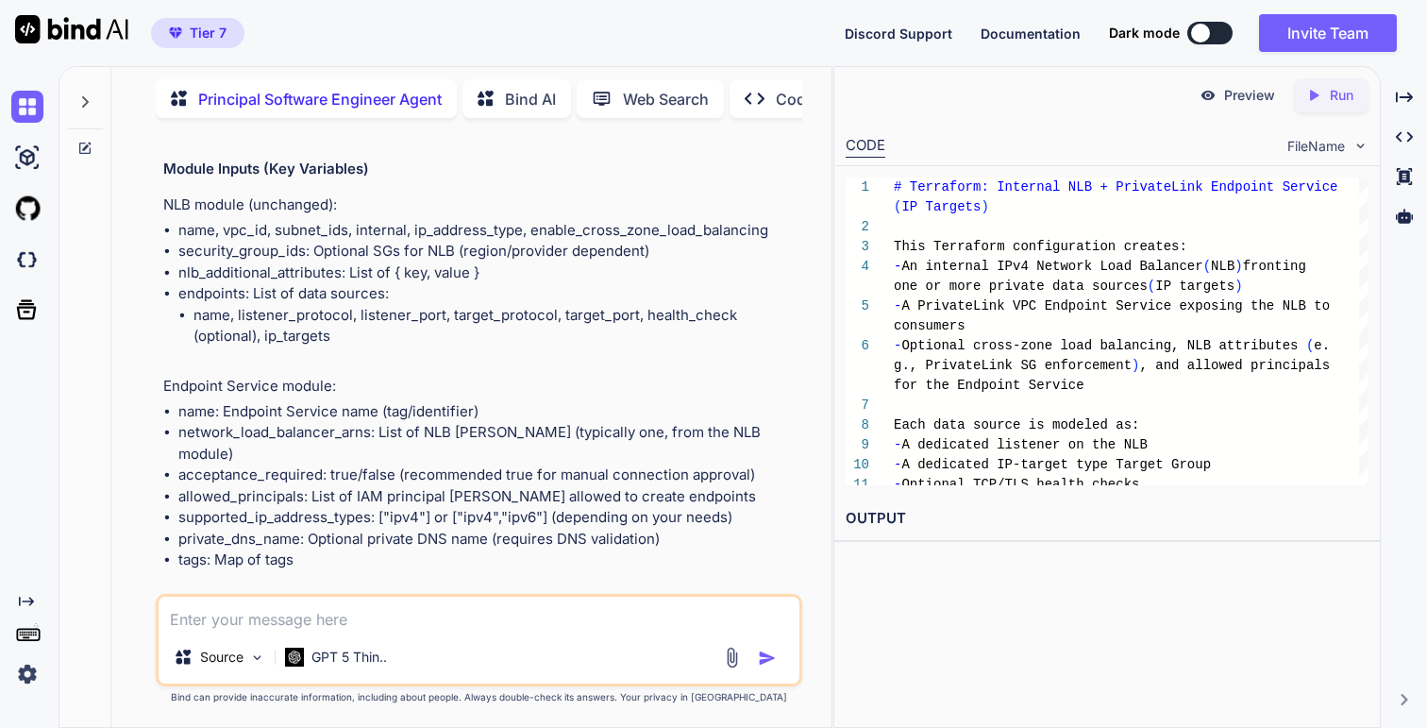
drag, startPoint x: 177, startPoint y: 174, endPoint x: 251, endPoint y: 391, distance: 229.2
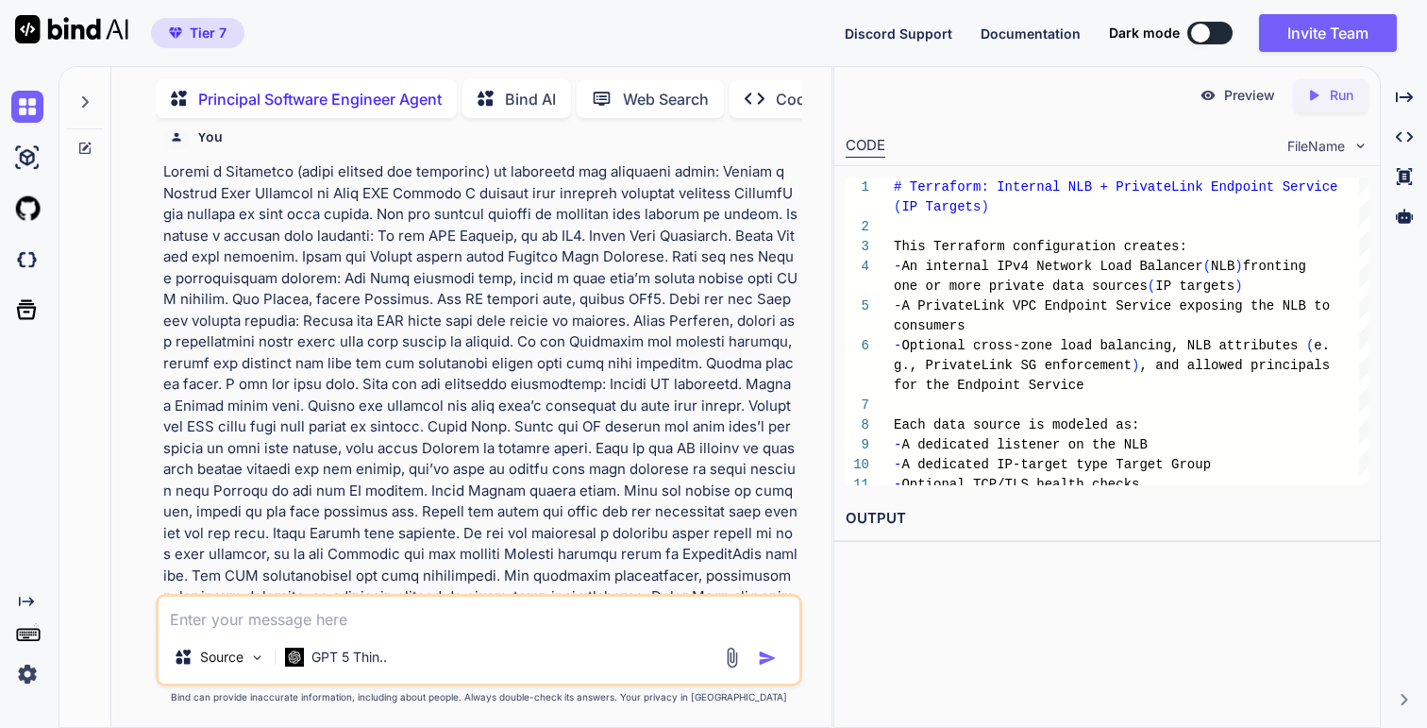
scroll to position [0, 0]
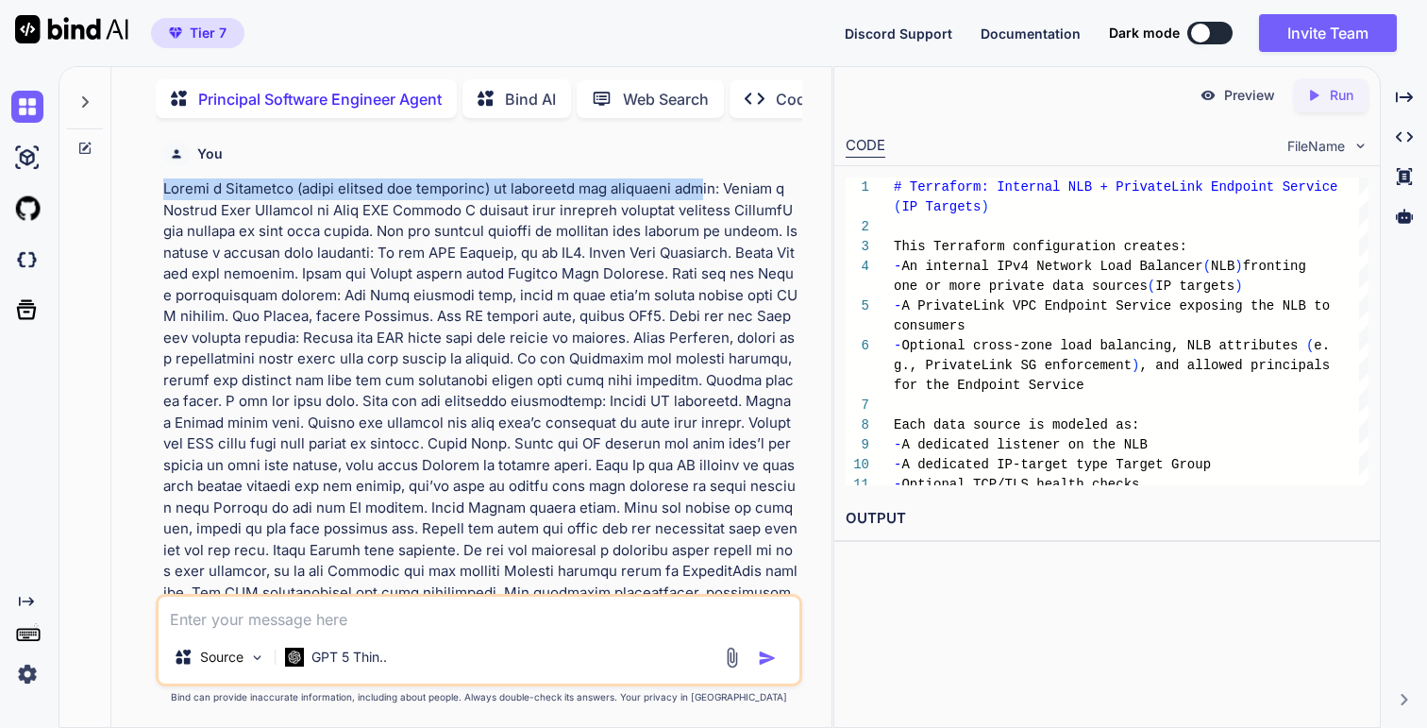
drag, startPoint x: 165, startPoint y: 189, endPoint x: 704, endPoint y: 184, distance: 538.9
click at [704, 184] on p at bounding box center [480, 433] width 634 height 510
click at [714, 184] on p at bounding box center [480, 433] width 634 height 510
drag, startPoint x: 722, startPoint y: 190, endPoint x: 162, endPoint y: 184, distance: 559.7
click at [162, 184] on div "You Principal Software Engineer Agent Summary & Recommendation Below is a pragm…" at bounding box center [481, 363] width 642 height 461
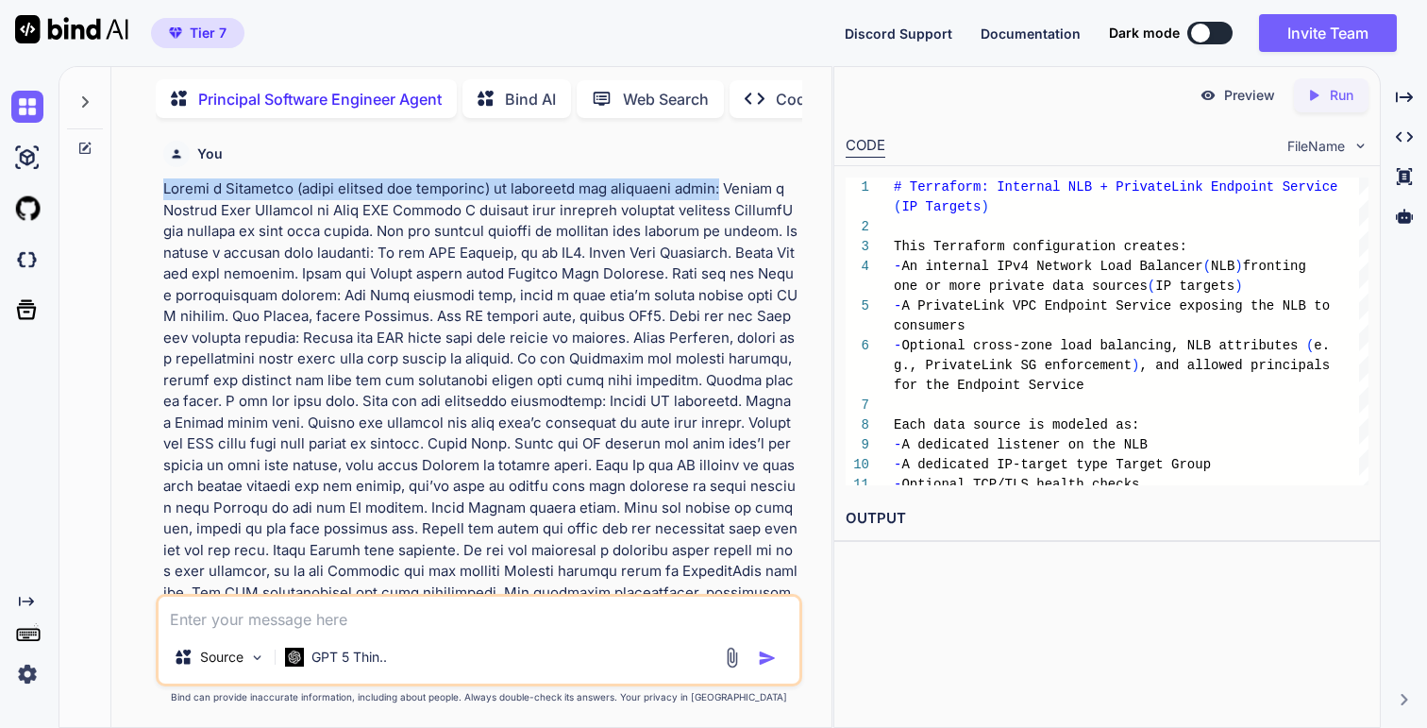
click at [354, 505] on textarea at bounding box center [479, 613] width 640 height 34
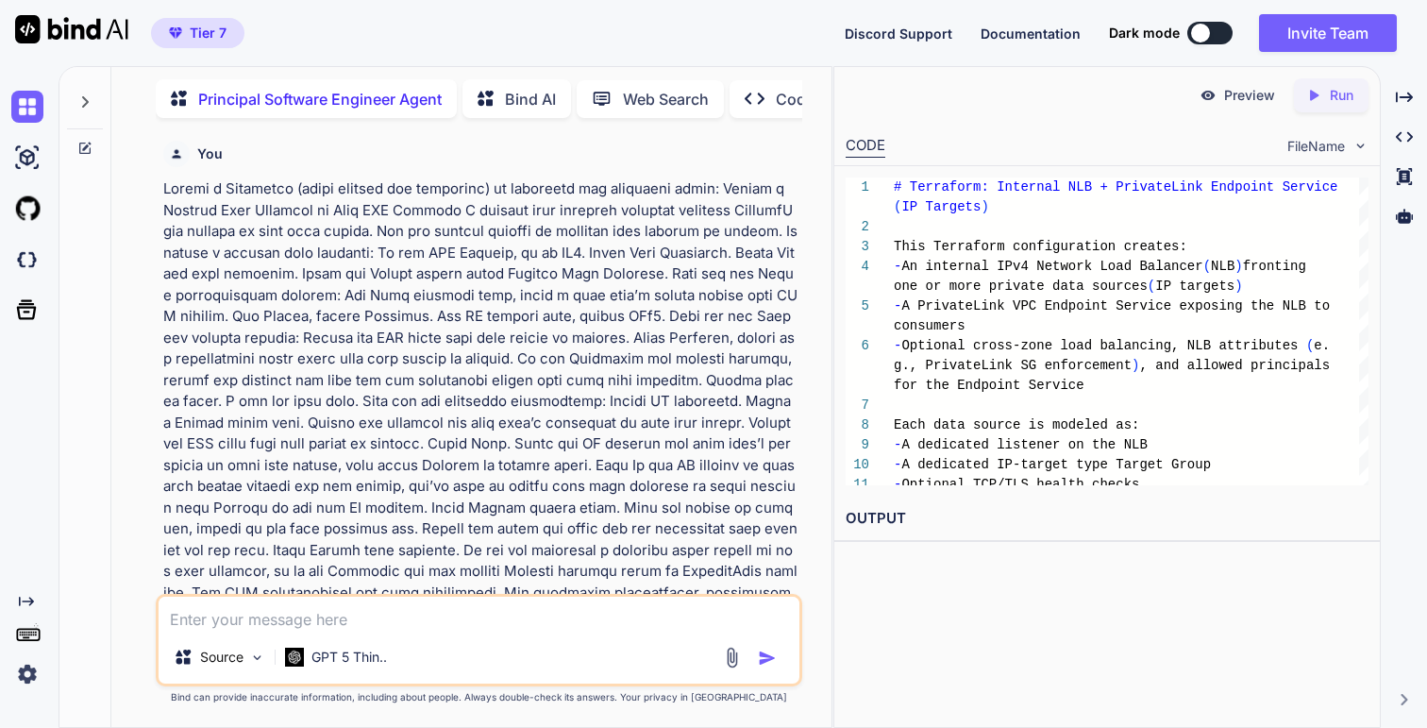
paste textarea "Create a Terraform (using modules and variables) to implement the following ste…"
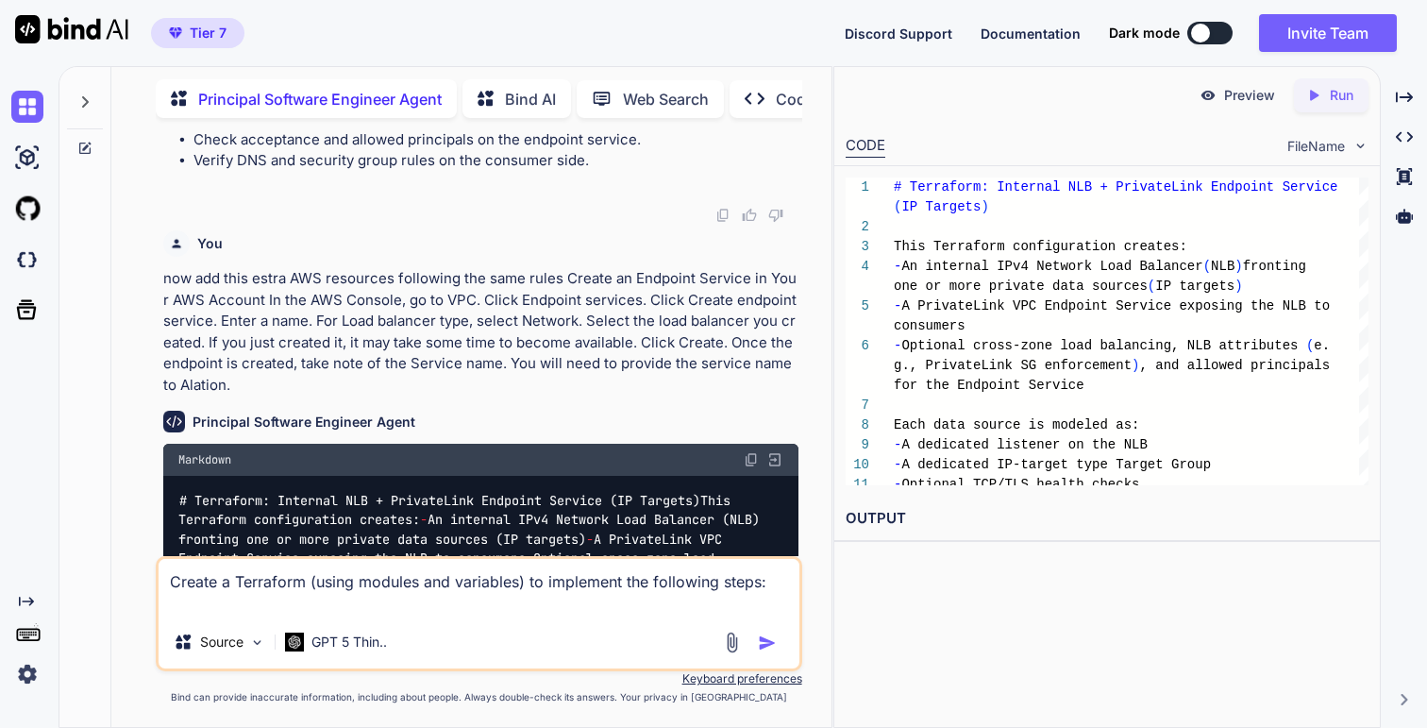
scroll to position [23489, 0]
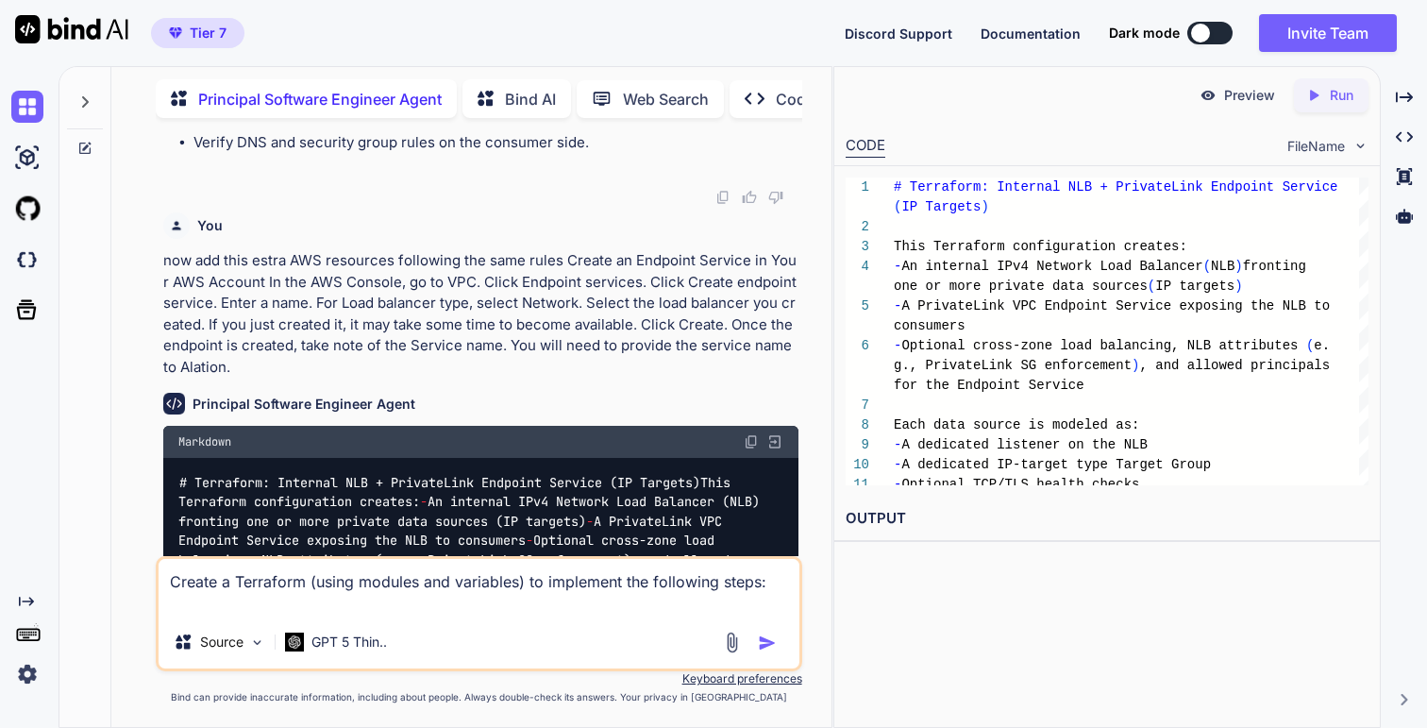
paste textarea "Create an Endpoint Service in Your AWS Account In the AWS Console, go to VPC. C…"
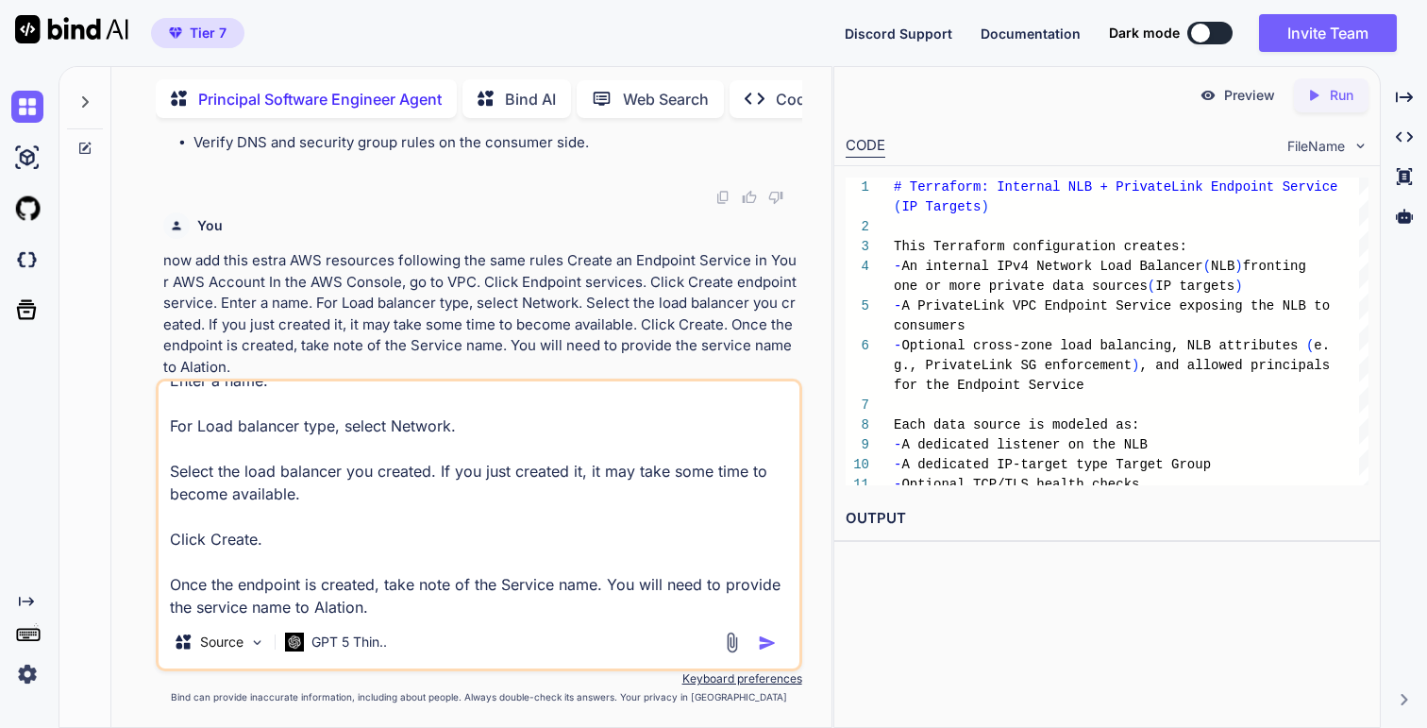
scroll to position [0, 0]
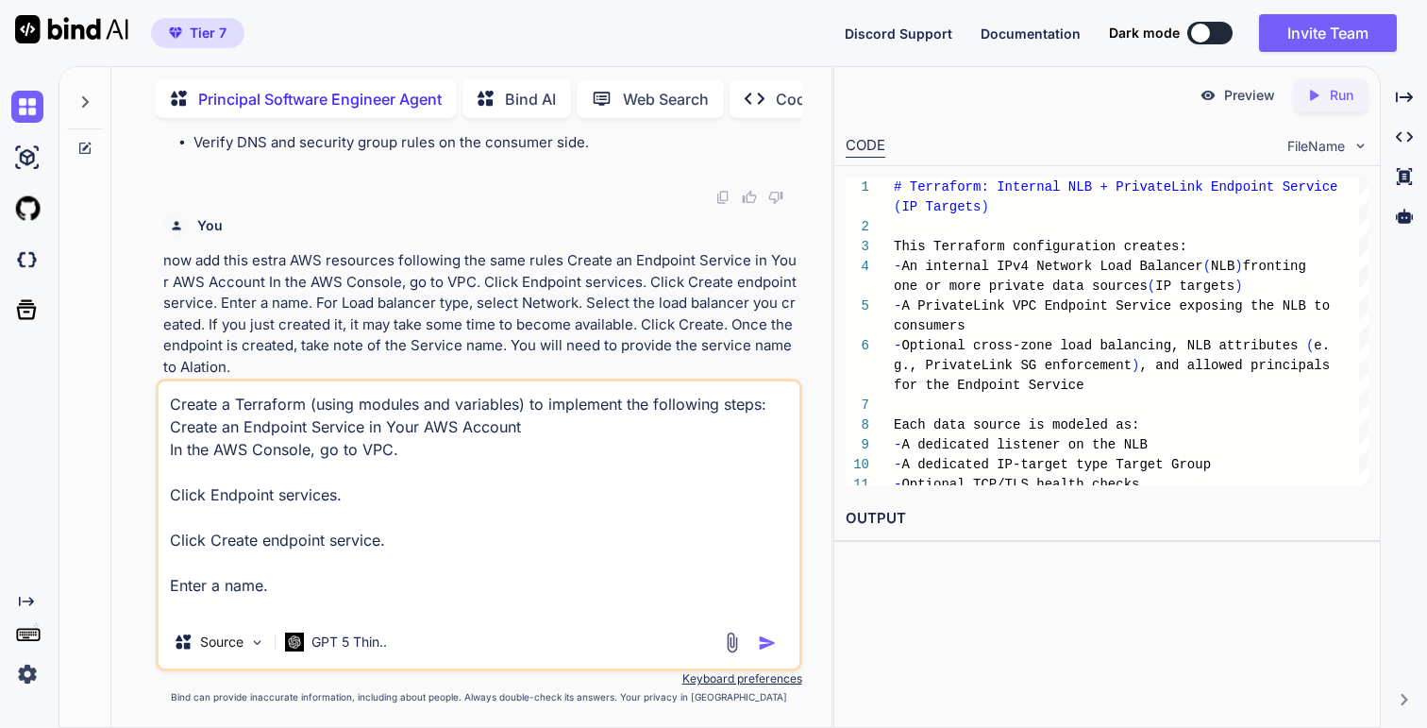
click at [189, 406] on textarea "Create a Terraform (using modules and variables) to implement the following ste…" at bounding box center [479, 498] width 640 height 234
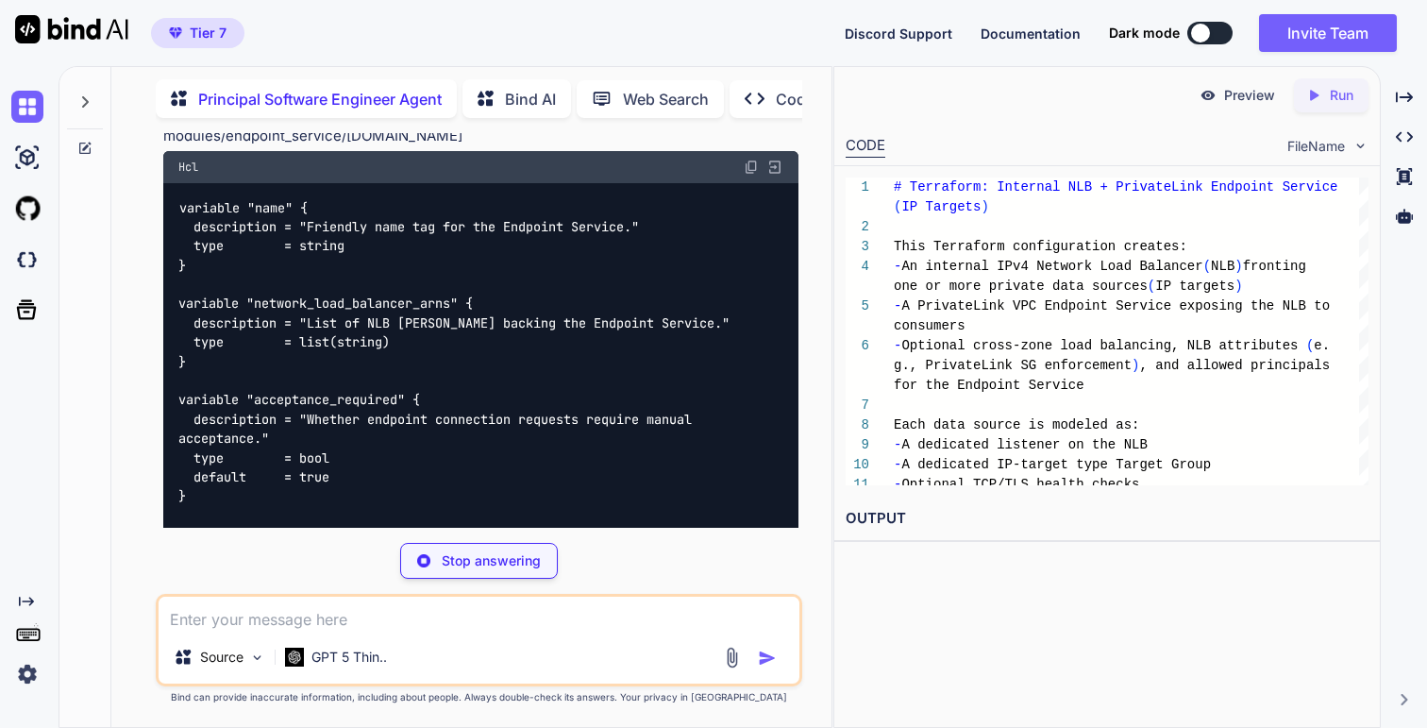
scroll to position [31554, 0]
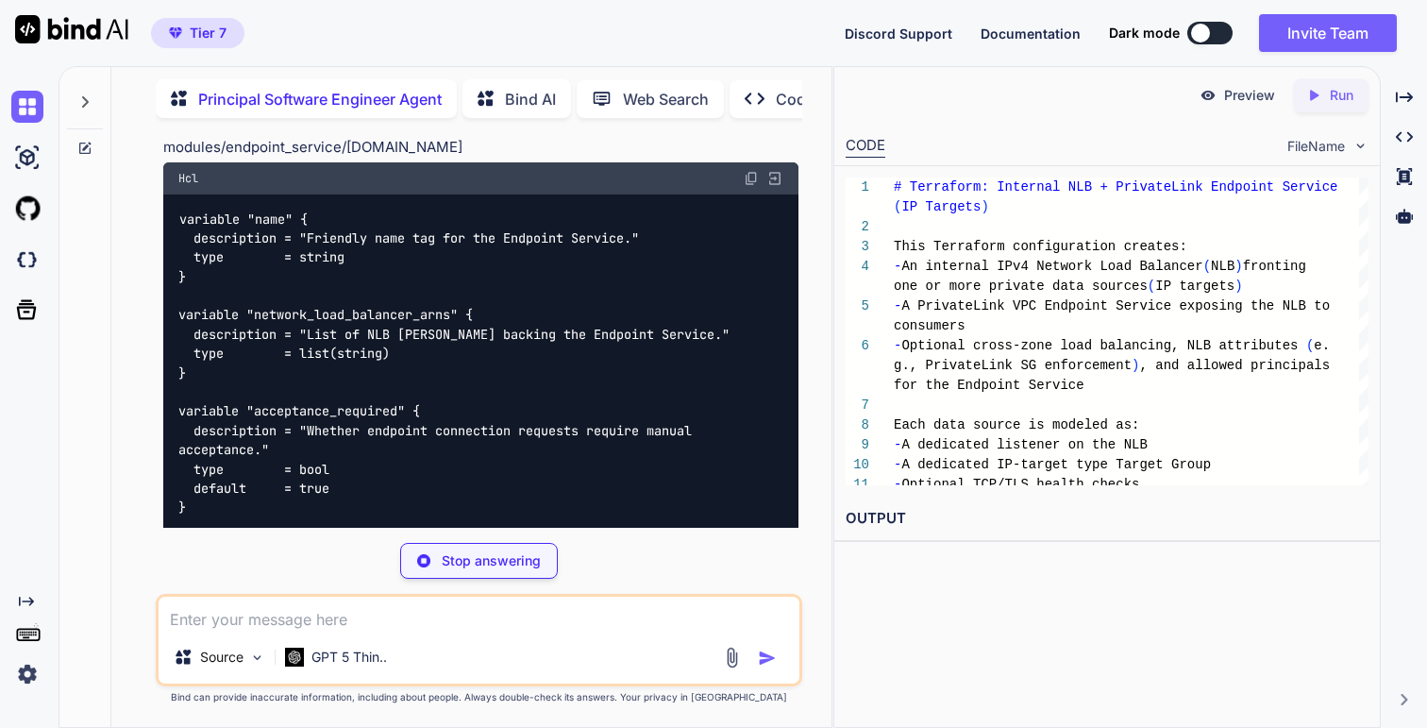
drag, startPoint x: 563, startPoint y: 352, endPoint x: 171, endPoint y: 271, distance: 400.9
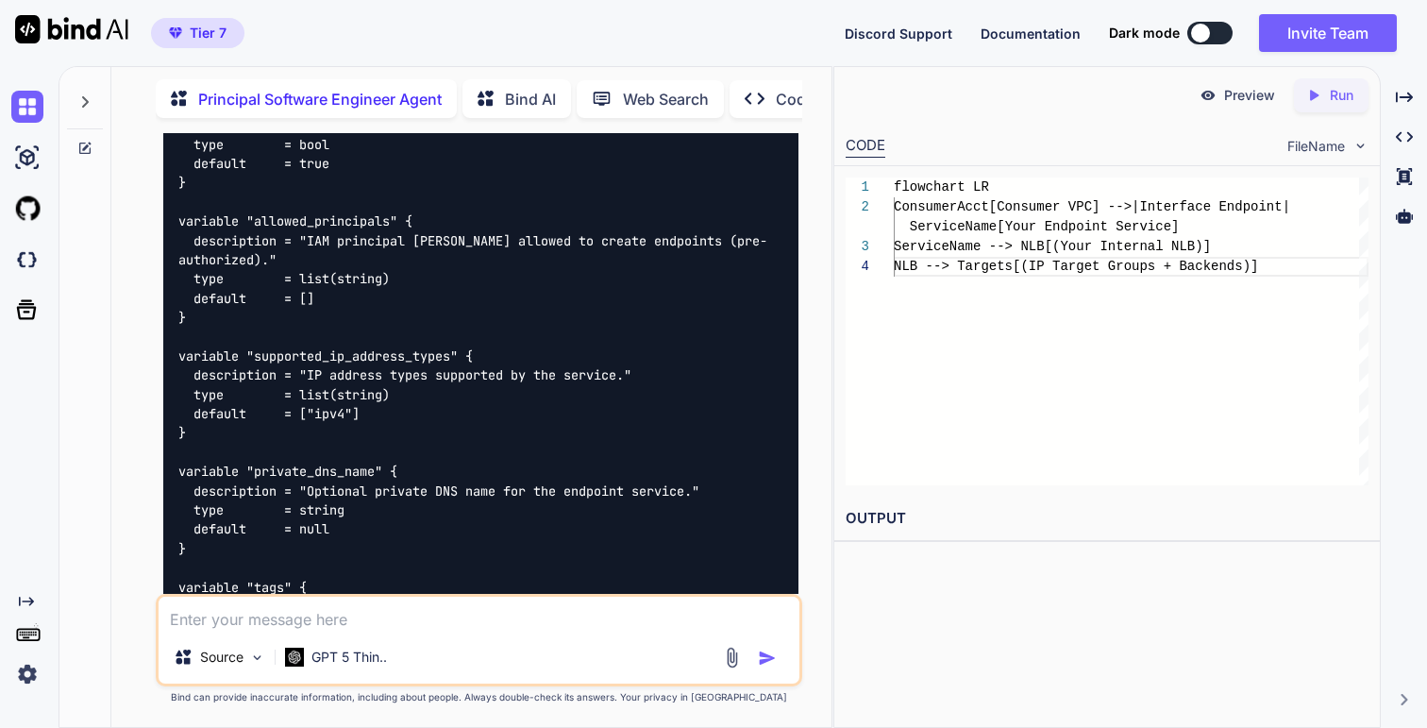
scroll to position [31881, 0]
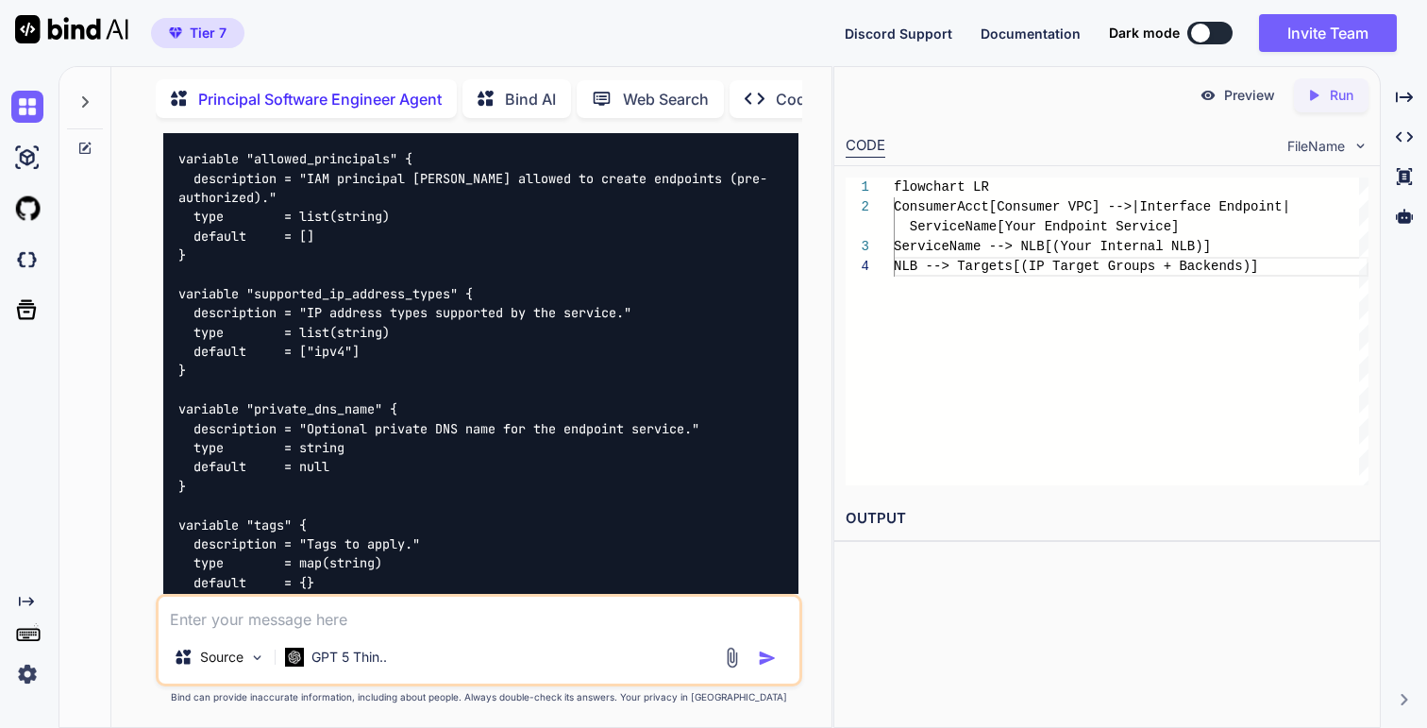
scroll to position [31941, 0]
drag, startPoint x: 340, startPoint y: 198, endPoint x: 160, endPoint y: 194, distance: 179.4
click at [160, 194] on div "You Principal Software Engineer Agent Summary & Recommendation Below is a pragm…" at bounding box center [481, 363] width 642 height 461
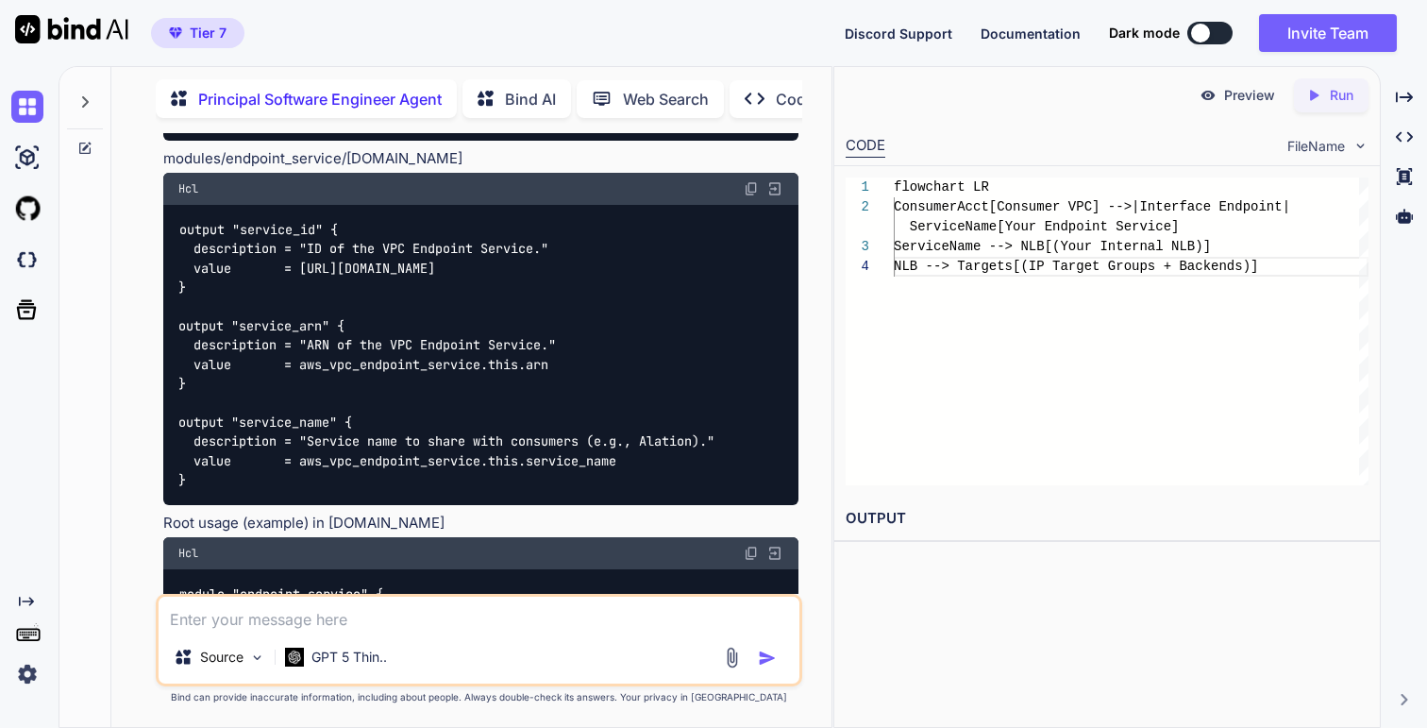
scroll to position [32798, 0]
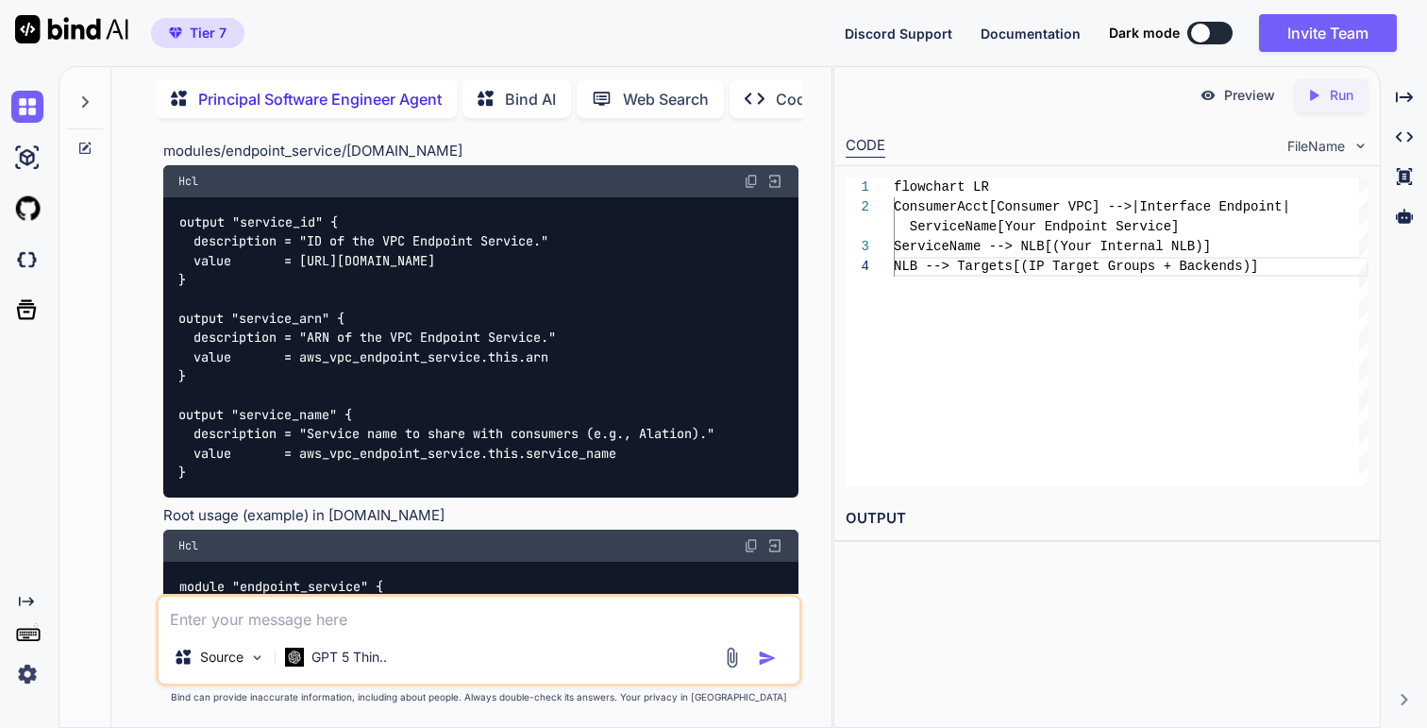
drag, startPoint x: 397, startPoint y: 226, endPoint x: 165, endPoint y: 219, distance: 232.3
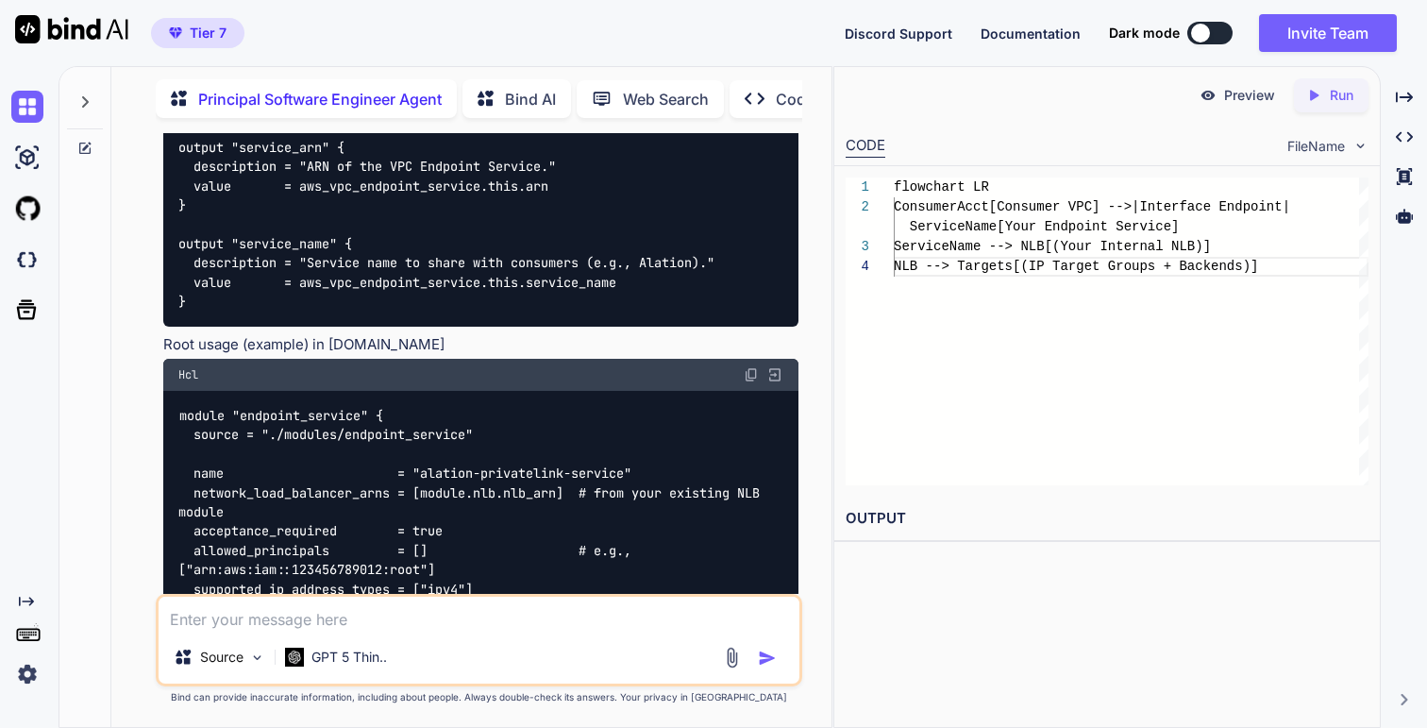
scroll to position [32979, 0]
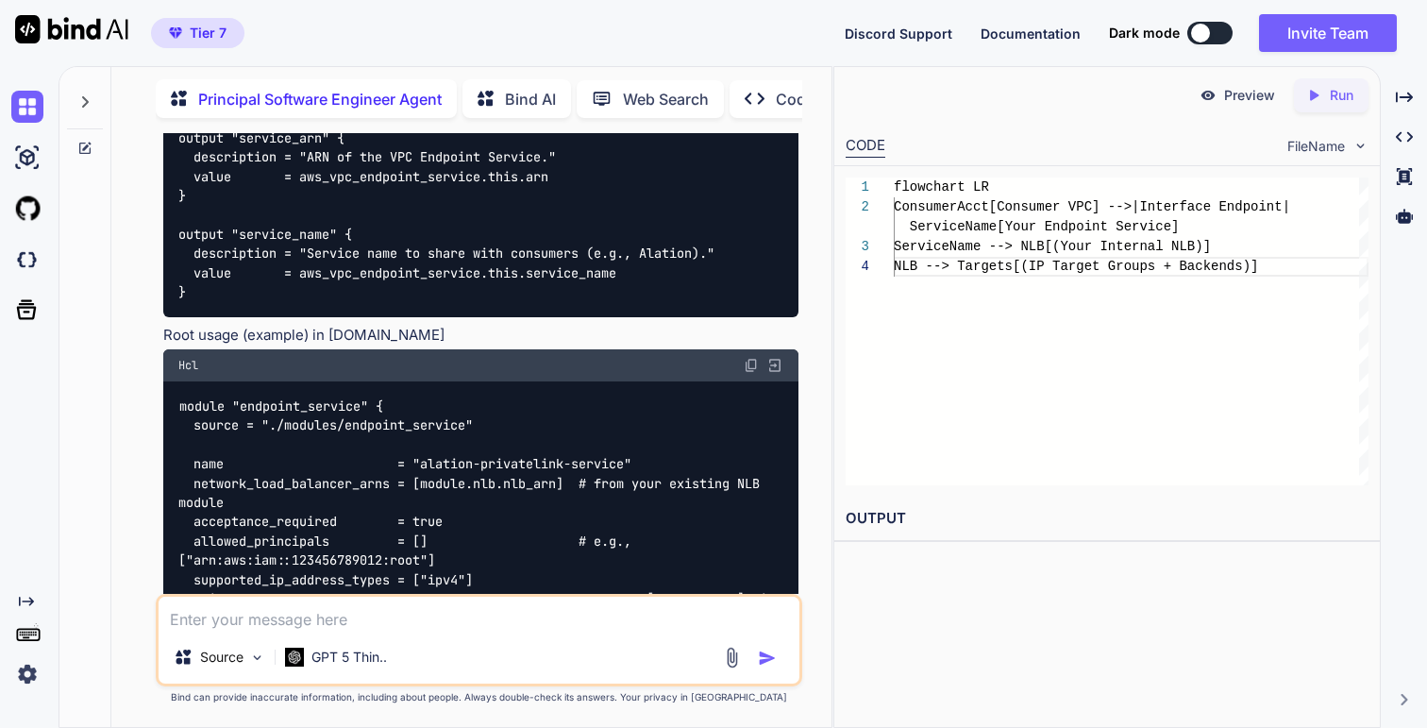
drag, startPoint x: 411, startPoint y: 411, endPoint x: 158, endPoint y: 412, distance: 252.9
click at [158, 412] on div "You Principal Software Engineer Agent Summary & Recommendation Below is a pragm…" at bounding box center [479, 430] width 646 height 594
click at [752, 8] on img at bounding box center [751, 0] width 15 height 15
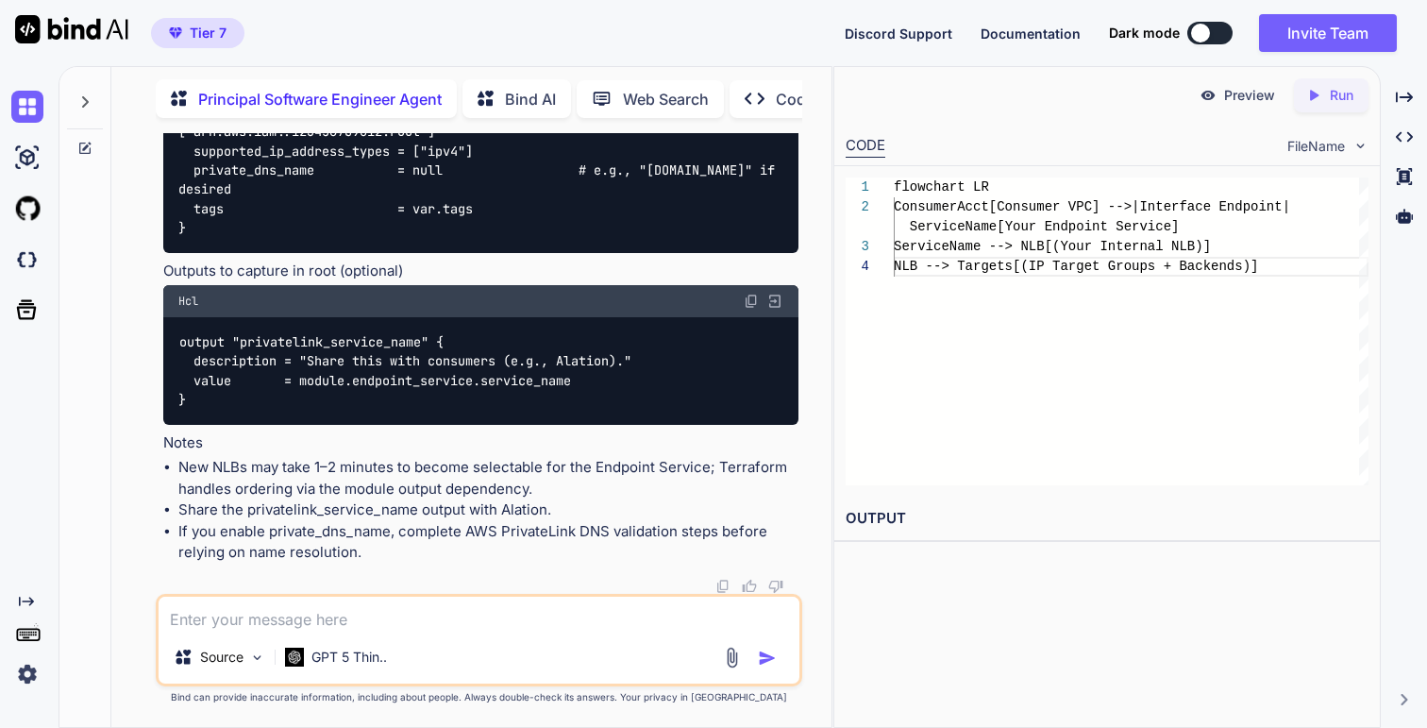
scroll to position [33606, 0]
click at [747, 309] on img at bounding box center [751, 301] width 15 height 15
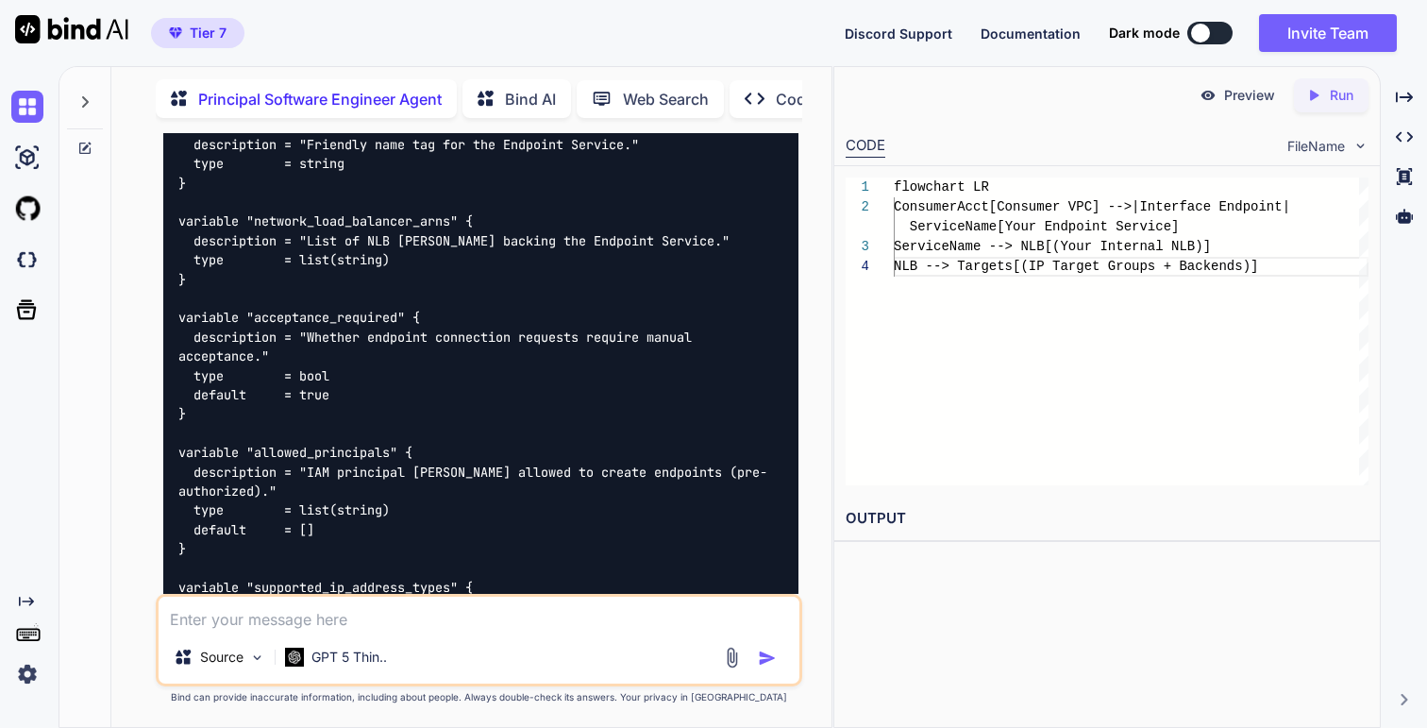
scroll to position [31646, 0]
drag, startPoint x: 248, startPoint y: 377, endPoint x: 209, endPoint y: 378, distance: 39.7
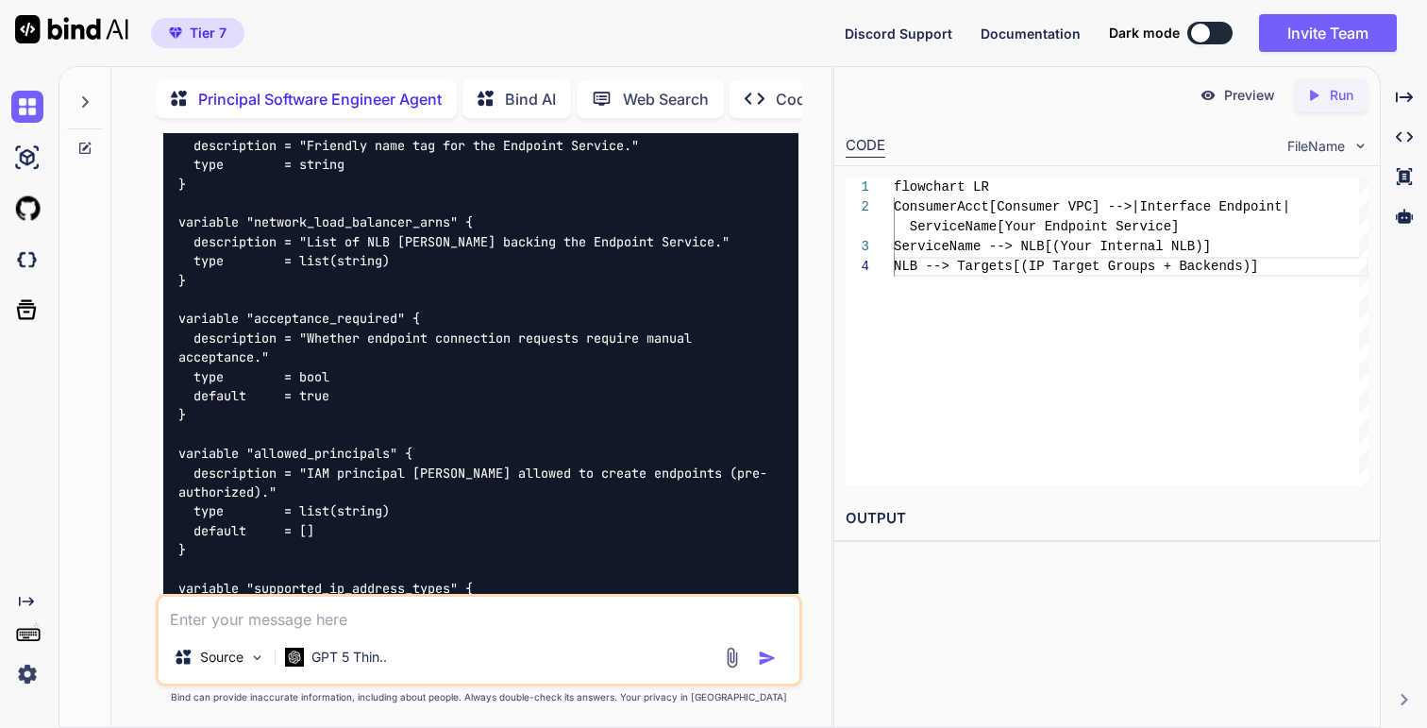
drag, startPoint x: 277, startPoint y: 399, endPoint x: 195, endPoint y: 403, distance: 82.2
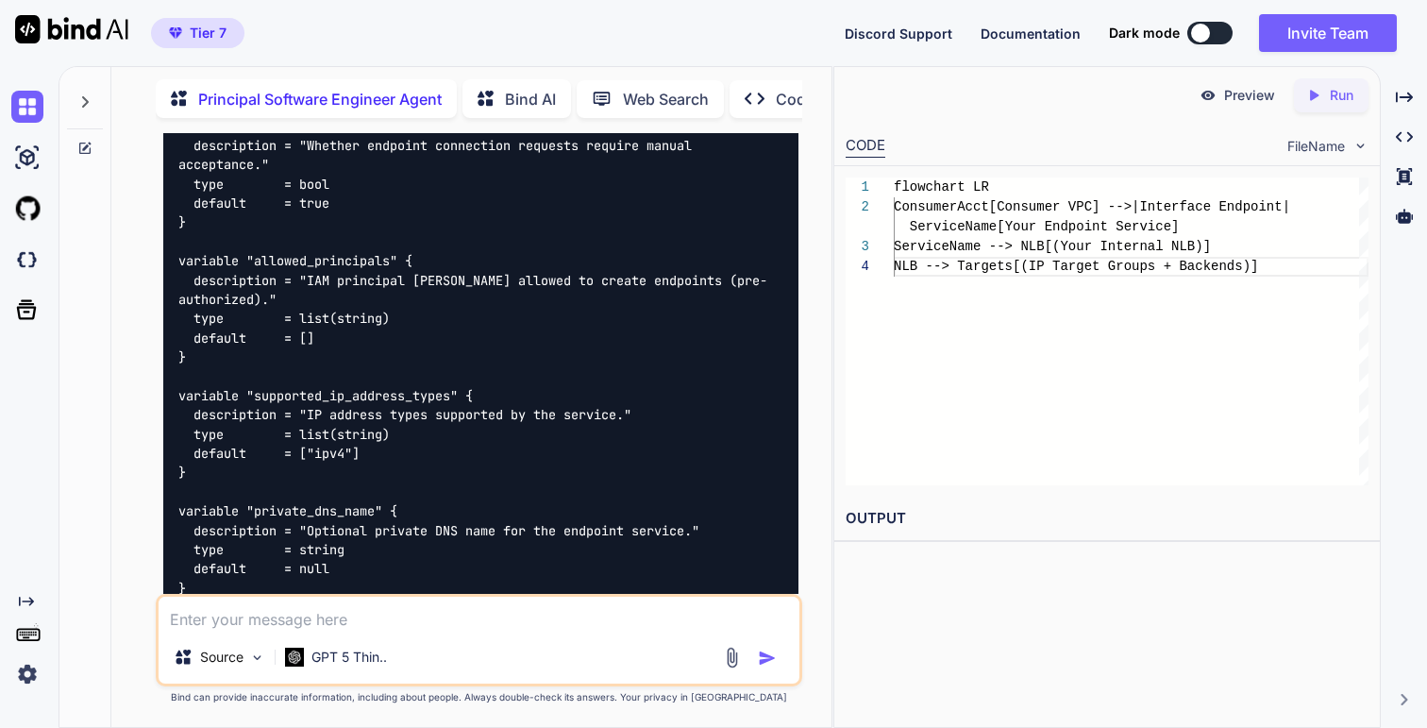
scroll to position [31810, 0]
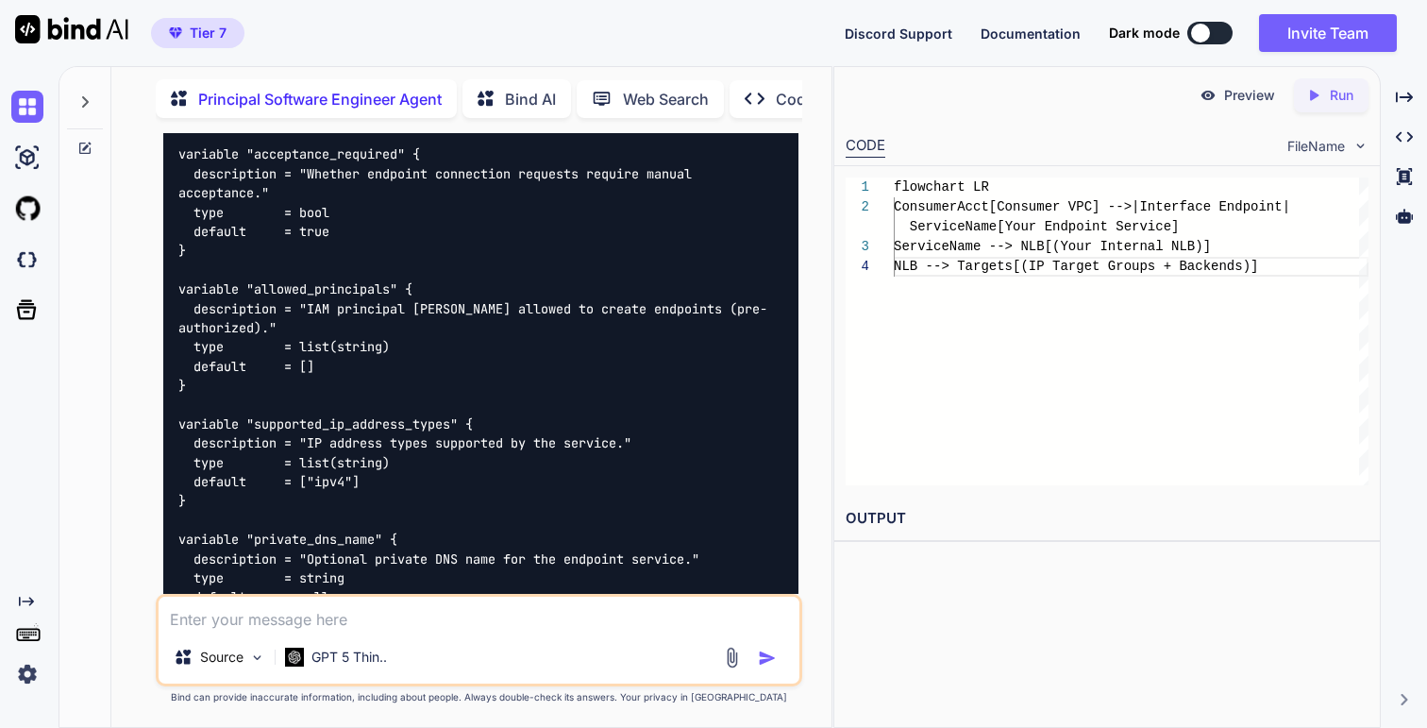
drag, startPoint x: 260, startPoint y: 256, endPoint x: 192, endPoint y: 256, distance: 68.9
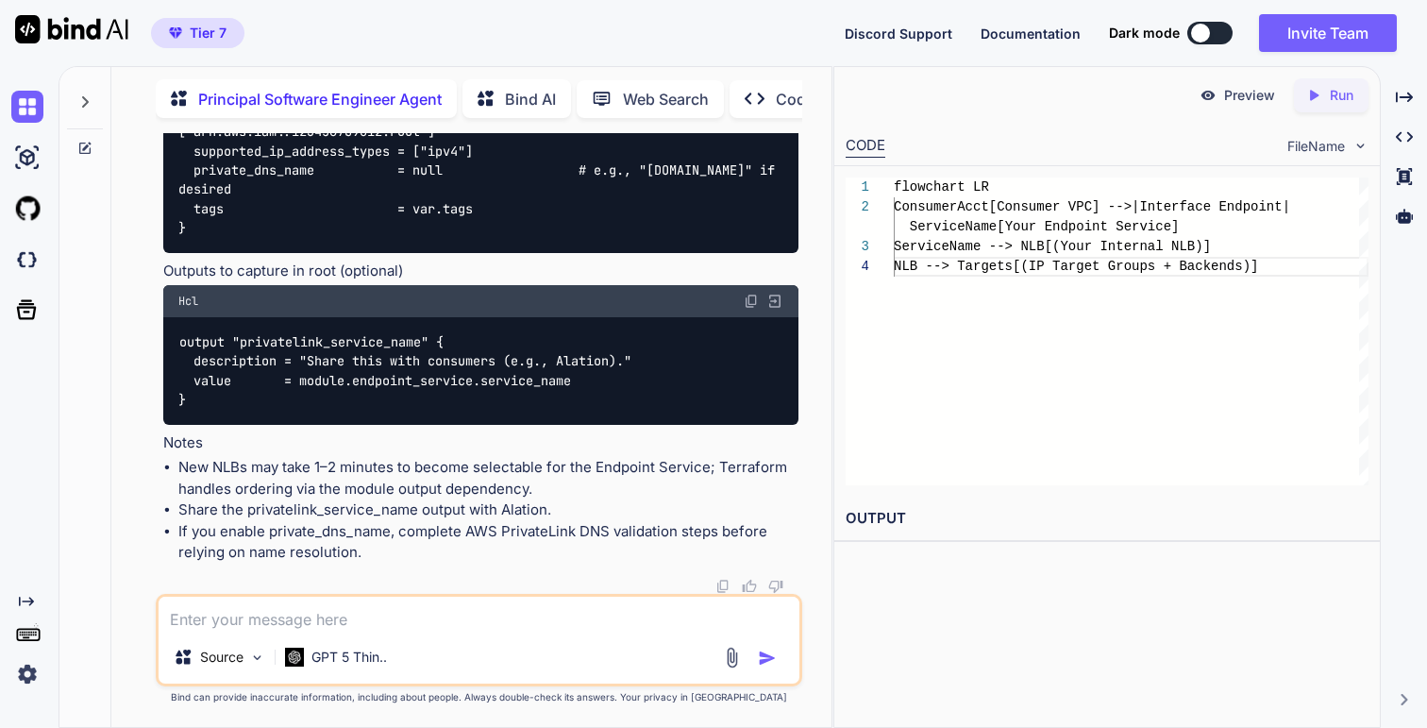
scroll to position [33831, 0]
click at [749, 309] on img at bounding box center [751, 301] width 15 height 15
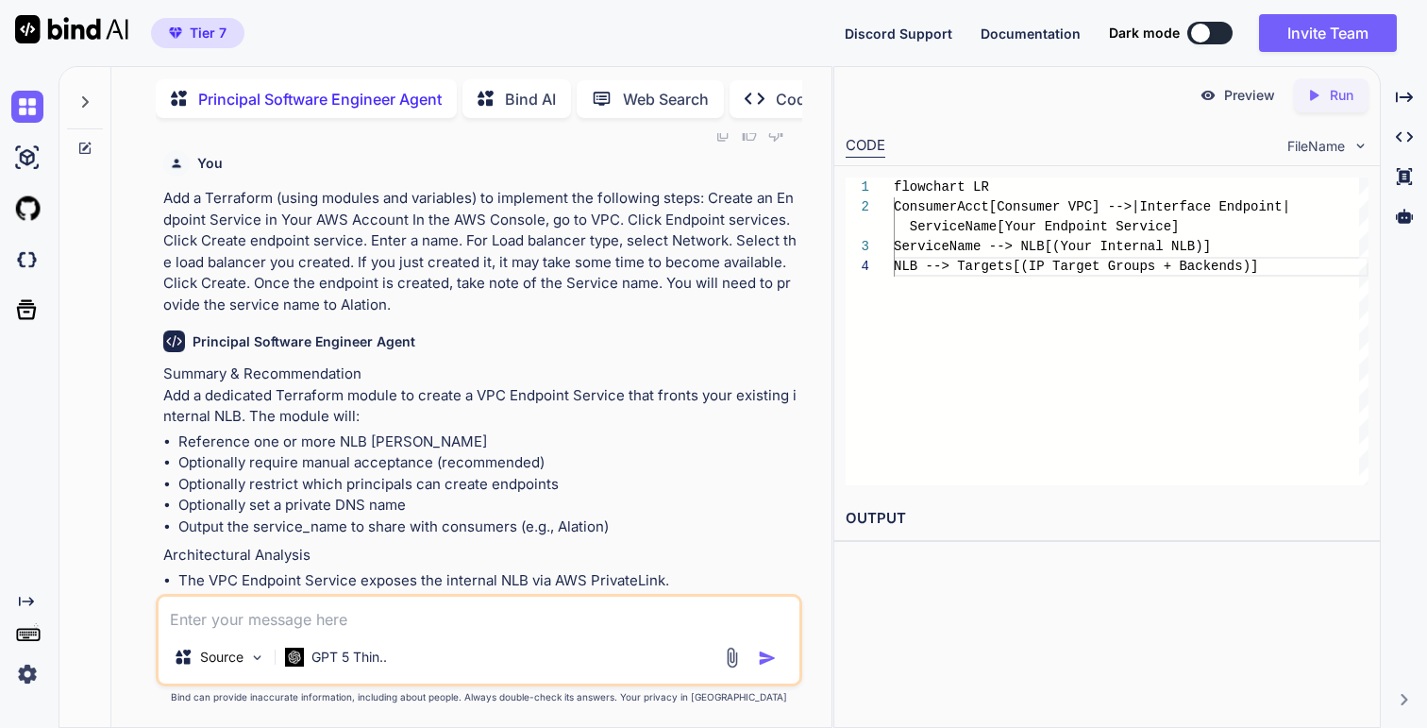
scroll to position [30541, 0]
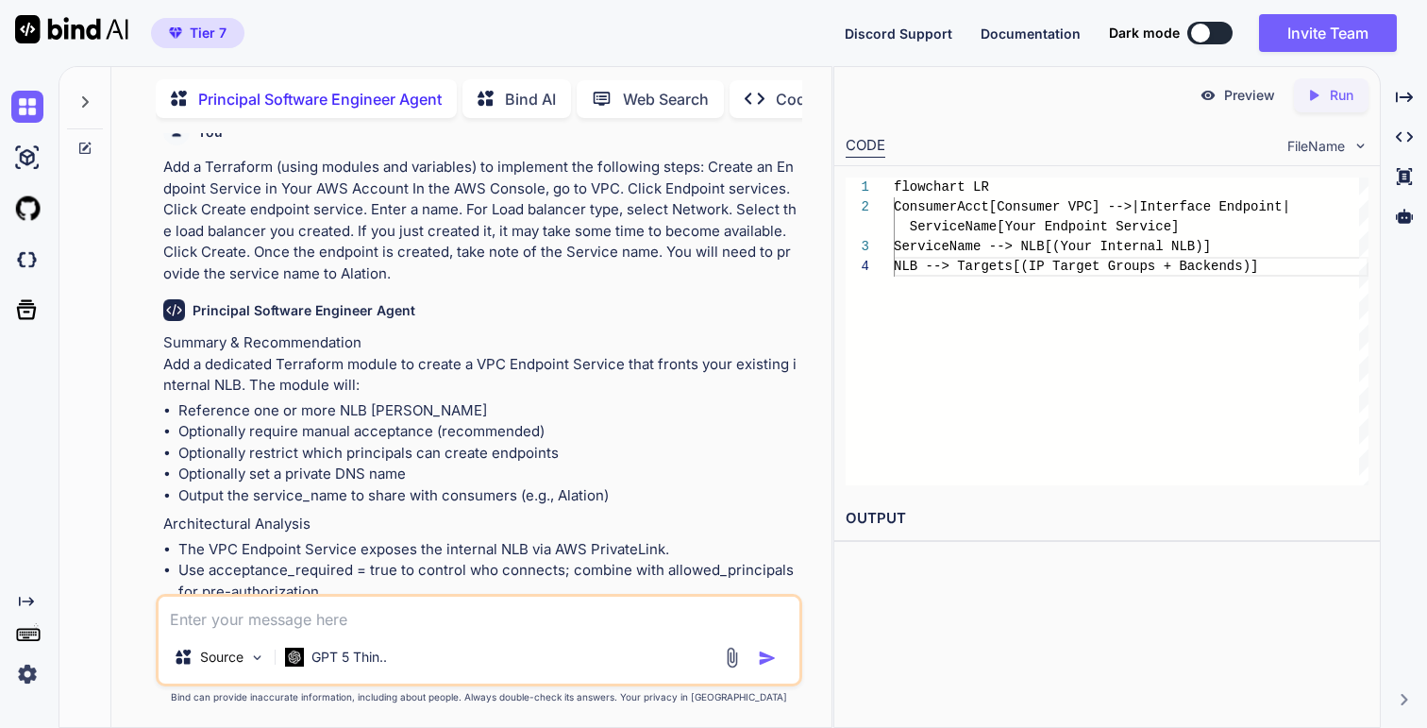
drag, startPoint x: 232, startPoint y: 249, endPoint x: 343, endPoint y: 312, distance: 127.3
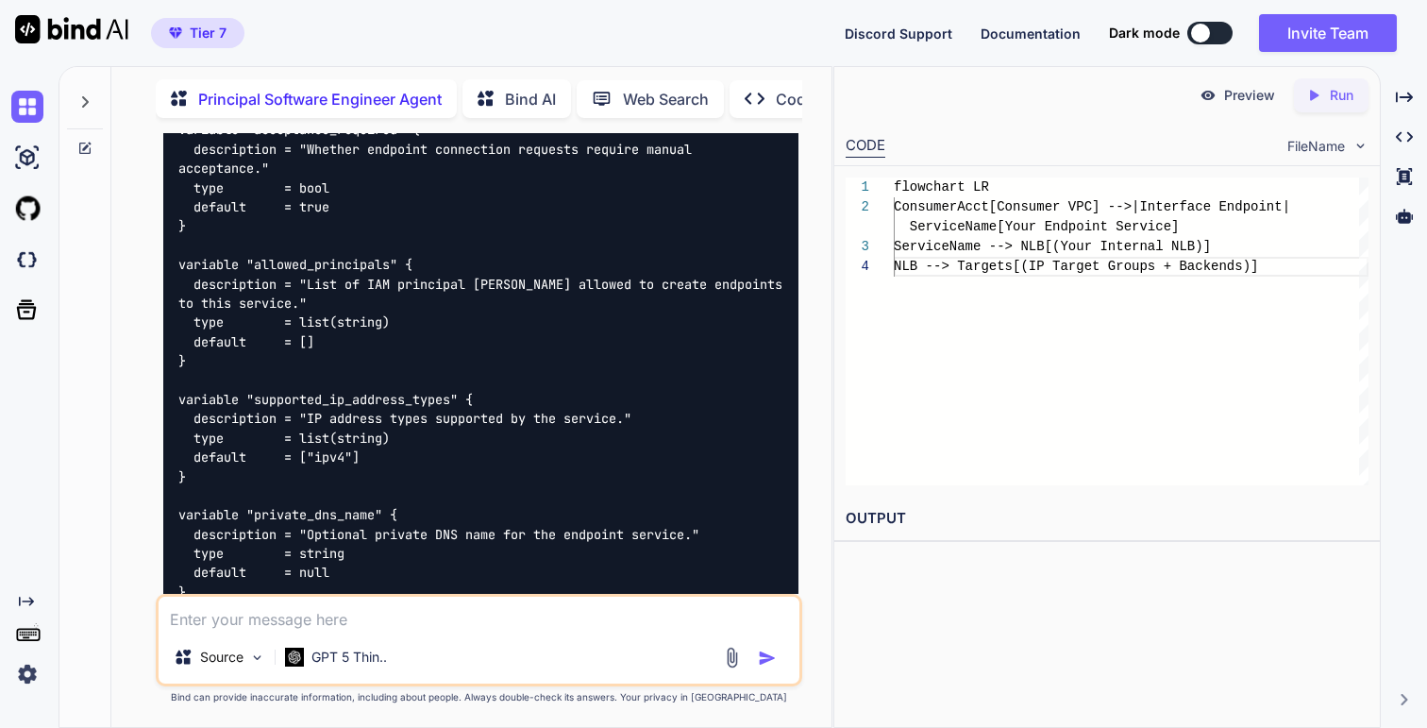
scroll to position [29090, 0]
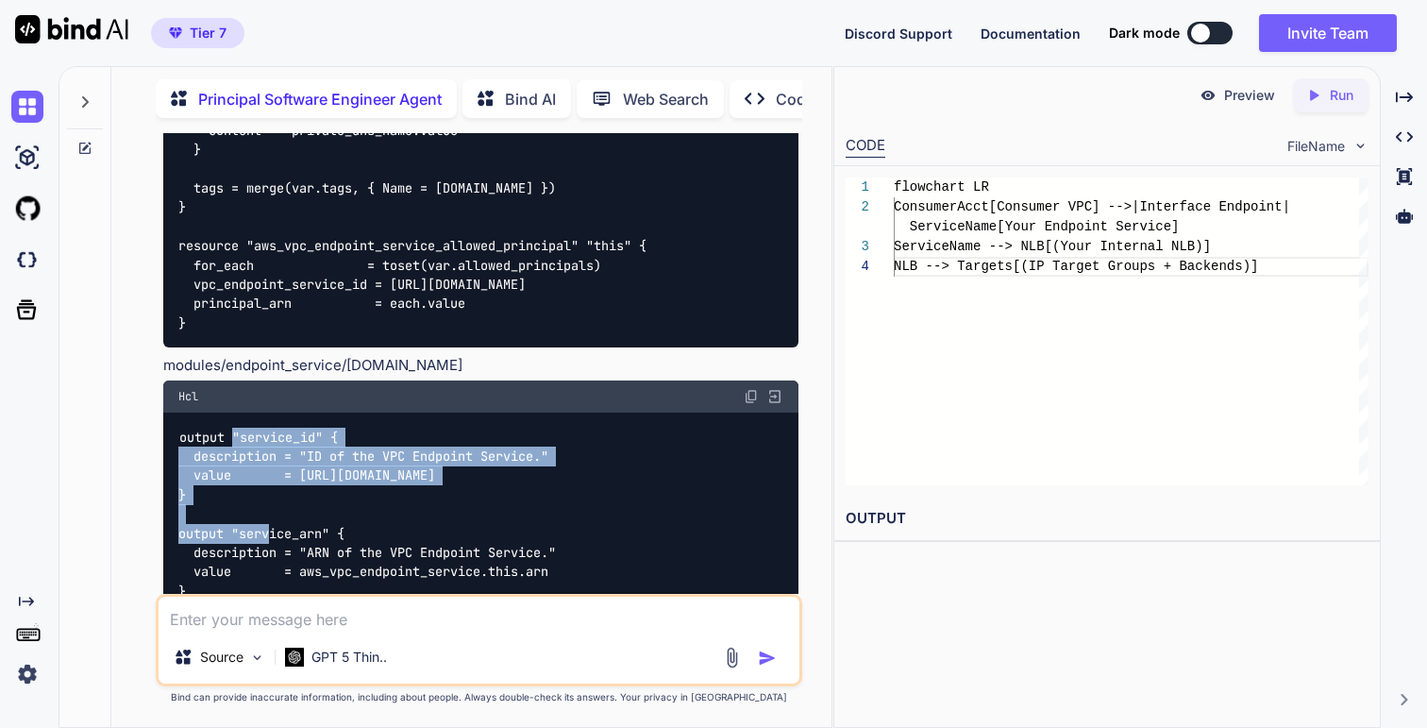
scroll to position [29917, 0]
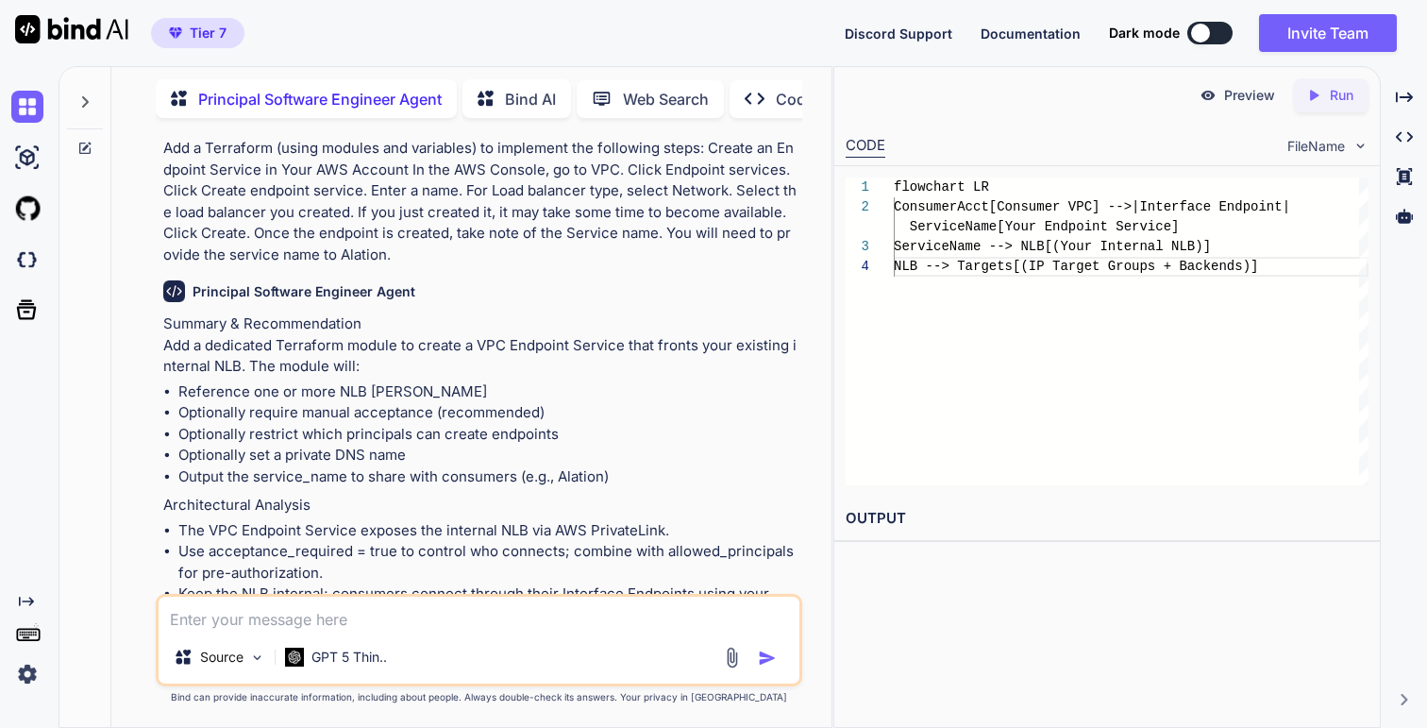
scroll to position [30571, 0]
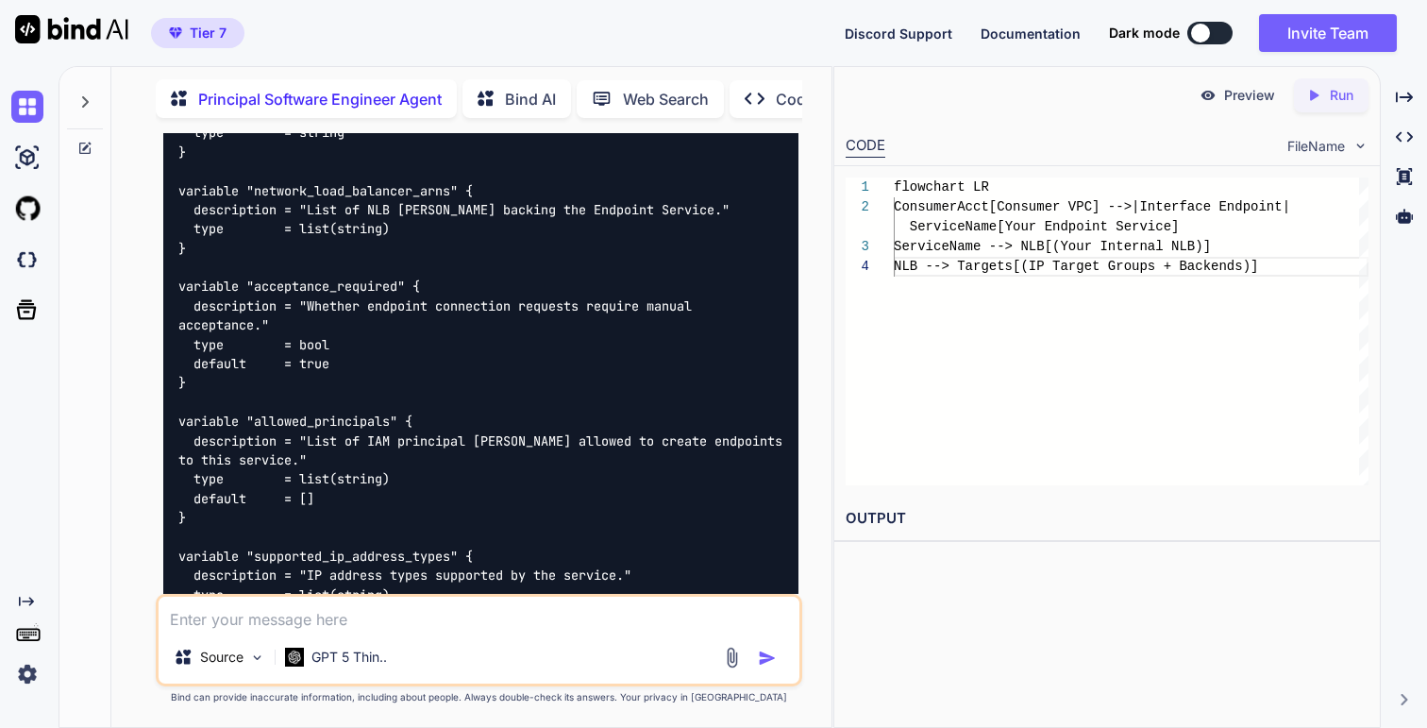
scroll to position [28945, 0]
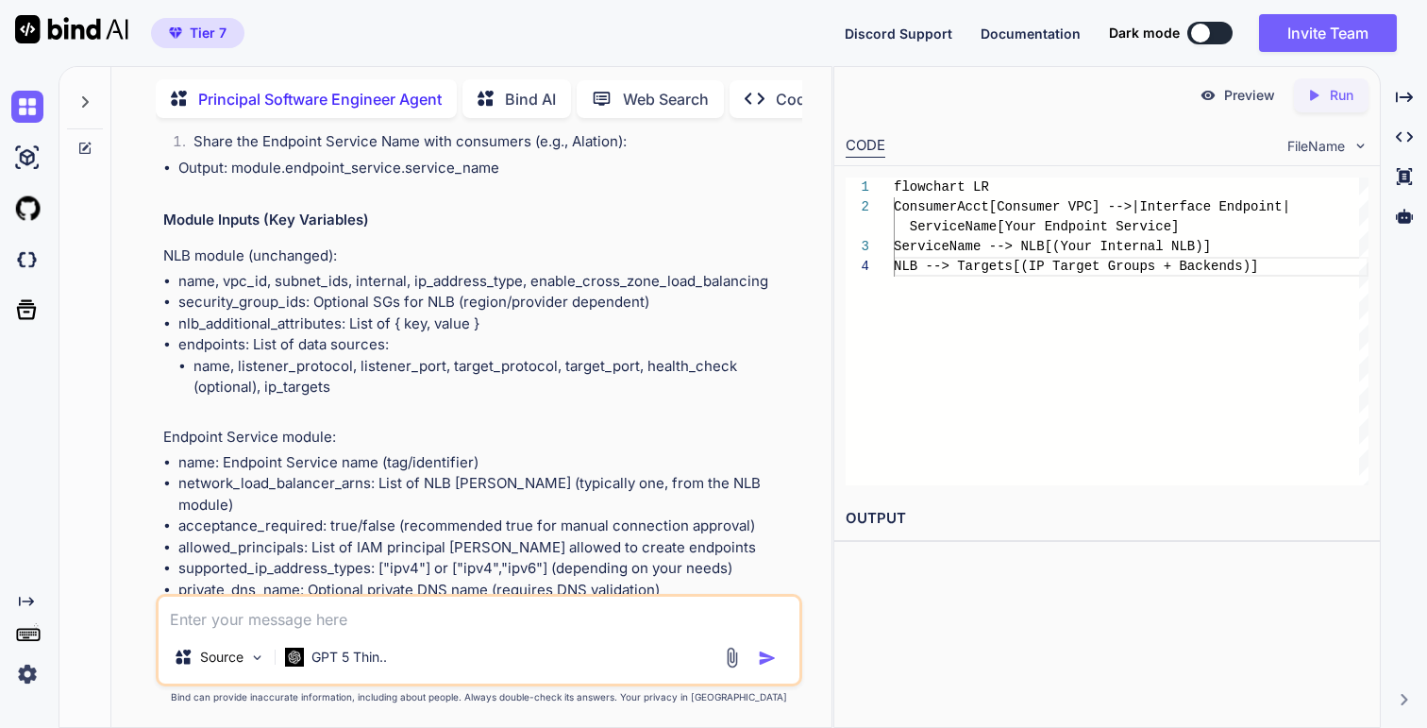
scroll to position [27213, 0]
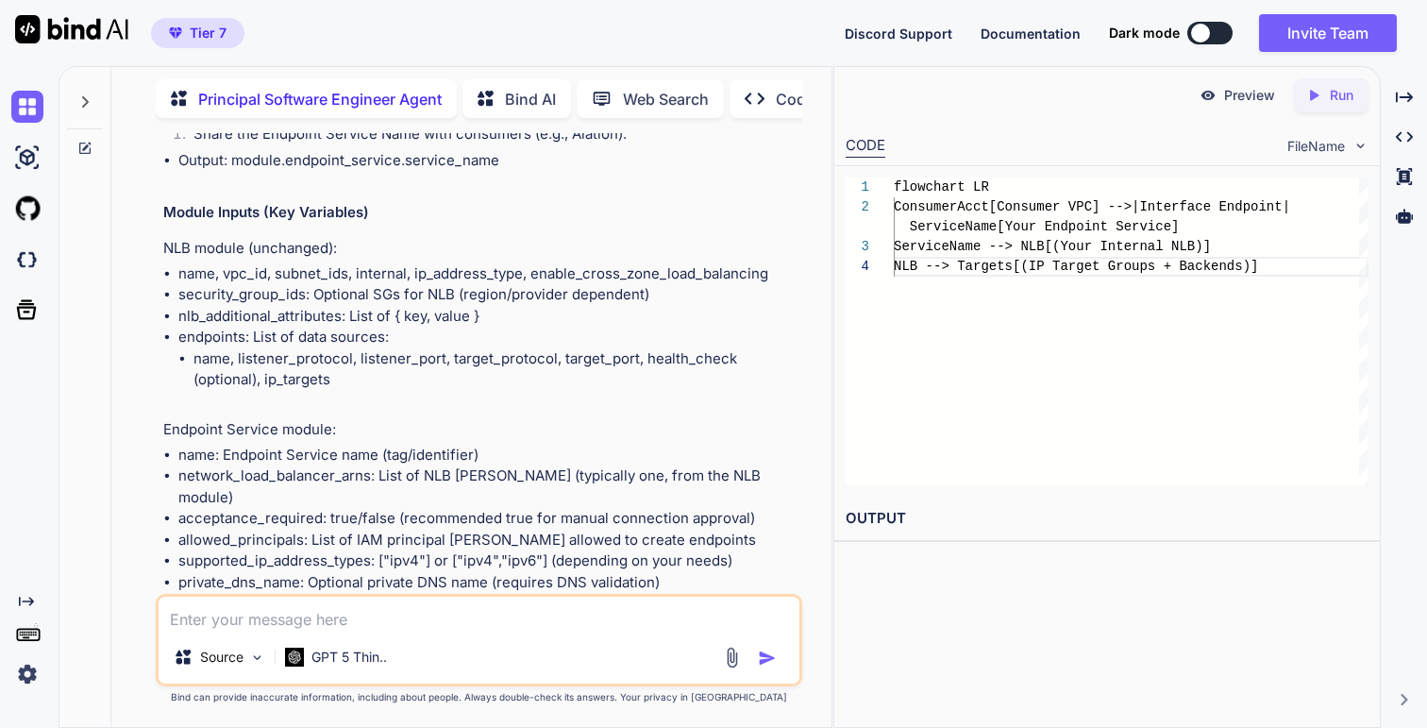
drag, startPoint x: 216, startPoint y: 438, endPoint x: 159, endPoint y: 228, distance: 217.3
click at [159, 228] on div "You Principal Software Engineer Agent Summary & Recommendation Below is a pragm…" at bounding box center [479, 430] width 646 height 594
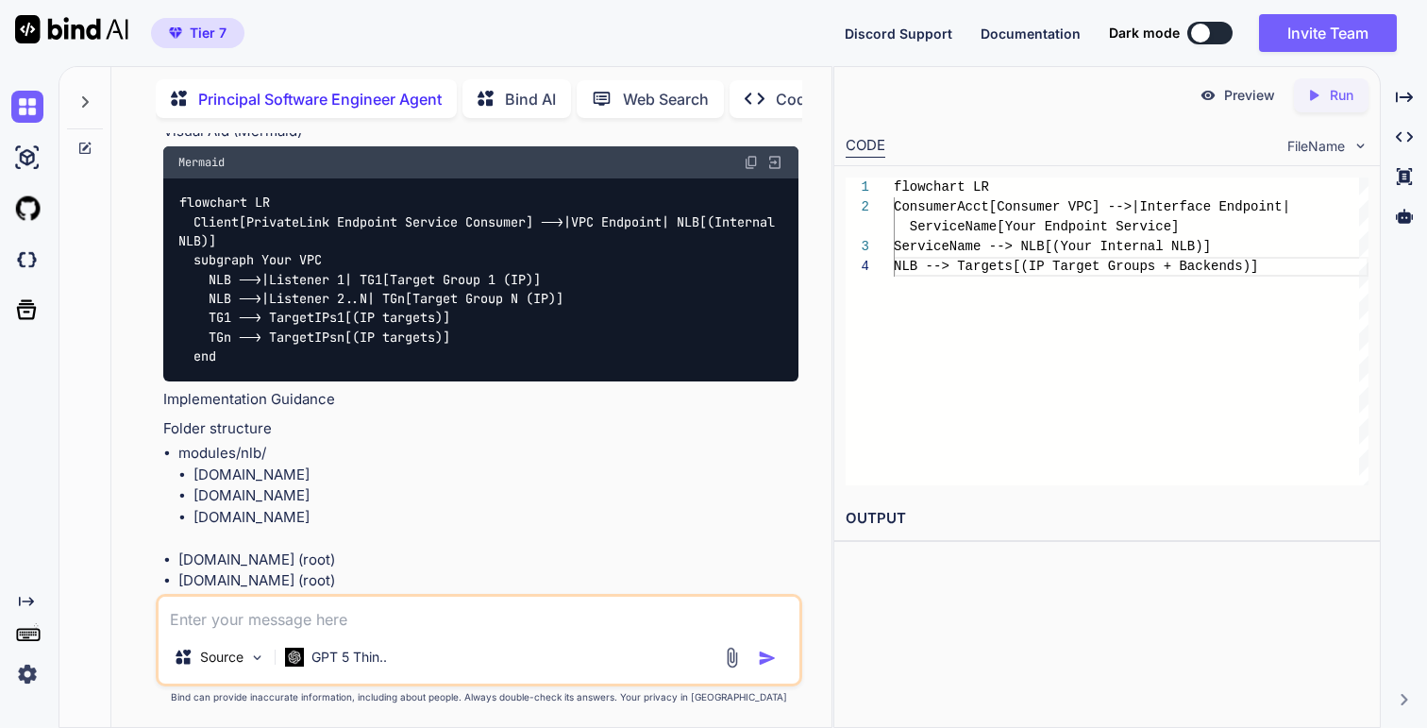
scroll to position [1116, 0]
click at [403, 218] on code "flowchart LR Client[PrivateLink Endpoint Service Consumer] -->|VPC Endpoint| NL…" at bounding box center [480, 280] width 604 height 174
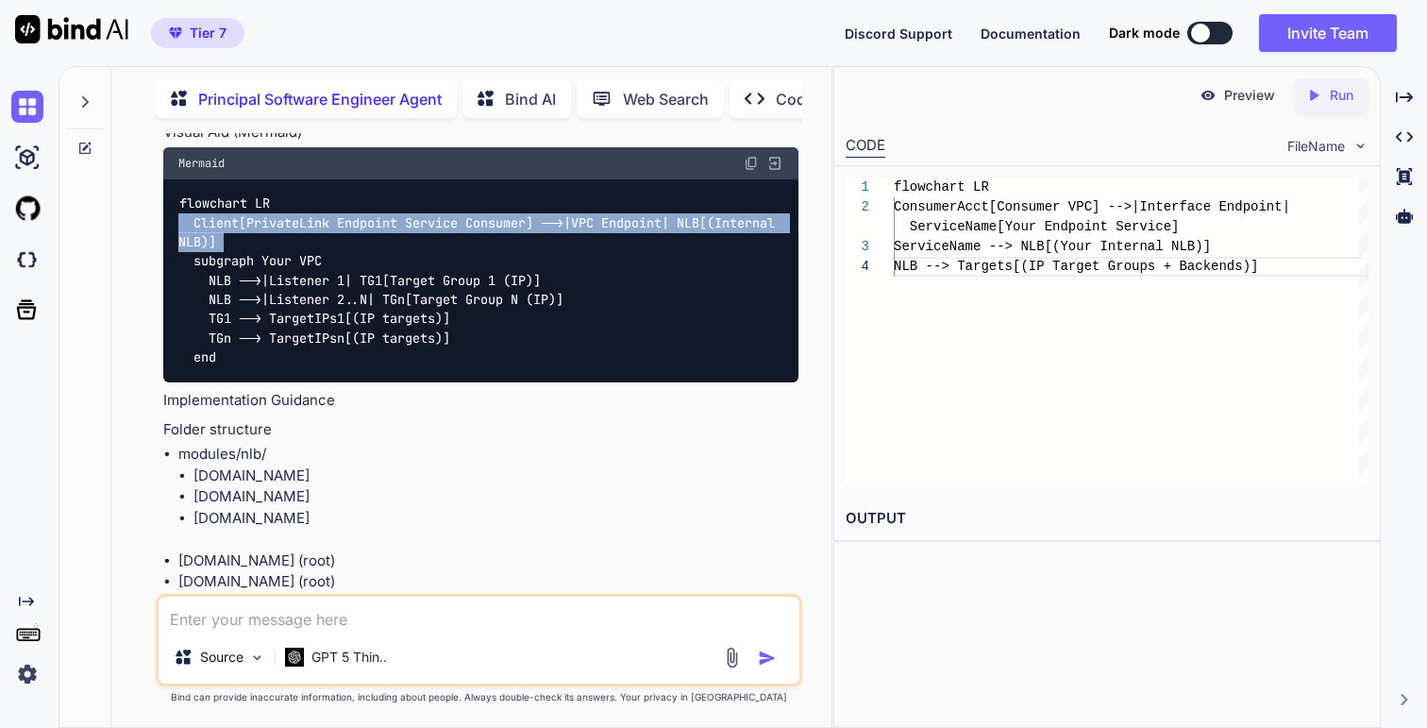
click at [529, 225] on code "flowchart LR Client[PrivateLink Endpoint Service Consumer] -->|VPC Endpoint| NL…" at bounding box center [480, 280] width 604 height 174
drag, startPoint x: 193, startPoint y: 223, endPoint x: 693, endPoint y: 227, distance: 499.3
click at [693, 227] on div "flowchart LR Client[PrivateLink Endpoint Service Consumer] -->|VPC Endpoint| NL…" at bounding box center [480, 281] width 634 height 204
click at [697, 233] on div "flowchart LR Client[PrivateLink Endpoint Service Consumer] -->|VPC Endpoint| NL…" at bounding box center [480, 281] width 634 height 204
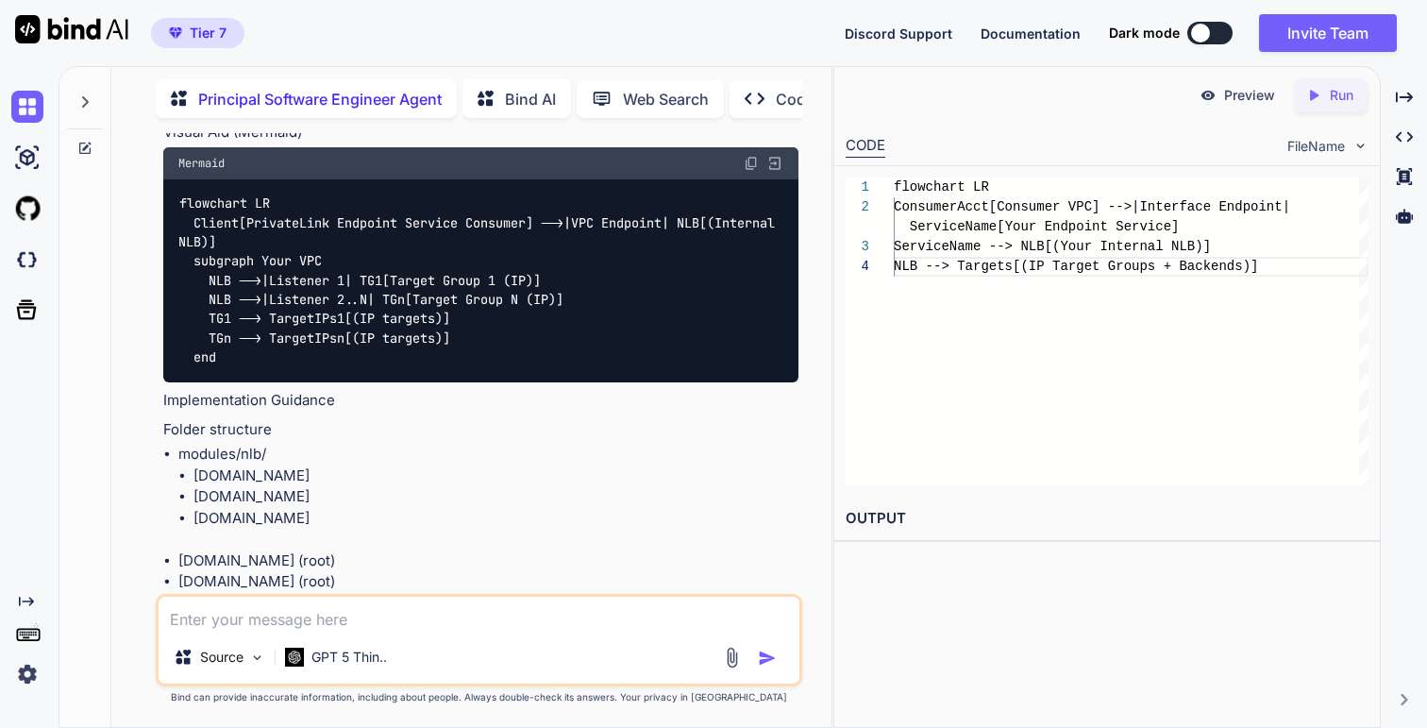
click at [696, 225] on div "flowchart LR Client[PrivateLink Endpoint Service Consumer] -->|VPC Endpoint| NL…" at bounding box center [480, 281] width 634 height 204
drag, startPoint x: 687, startPoint y: 223, endPoint x: 192, endPoint y: 223, distance: 495.5
click at [192, 223] on div "flowchart LR Client[PrivateLink Endpoint Service Consumer] -->|VPC Endpoint| NL…" at bounding box center [480, 281] width 634 height 204
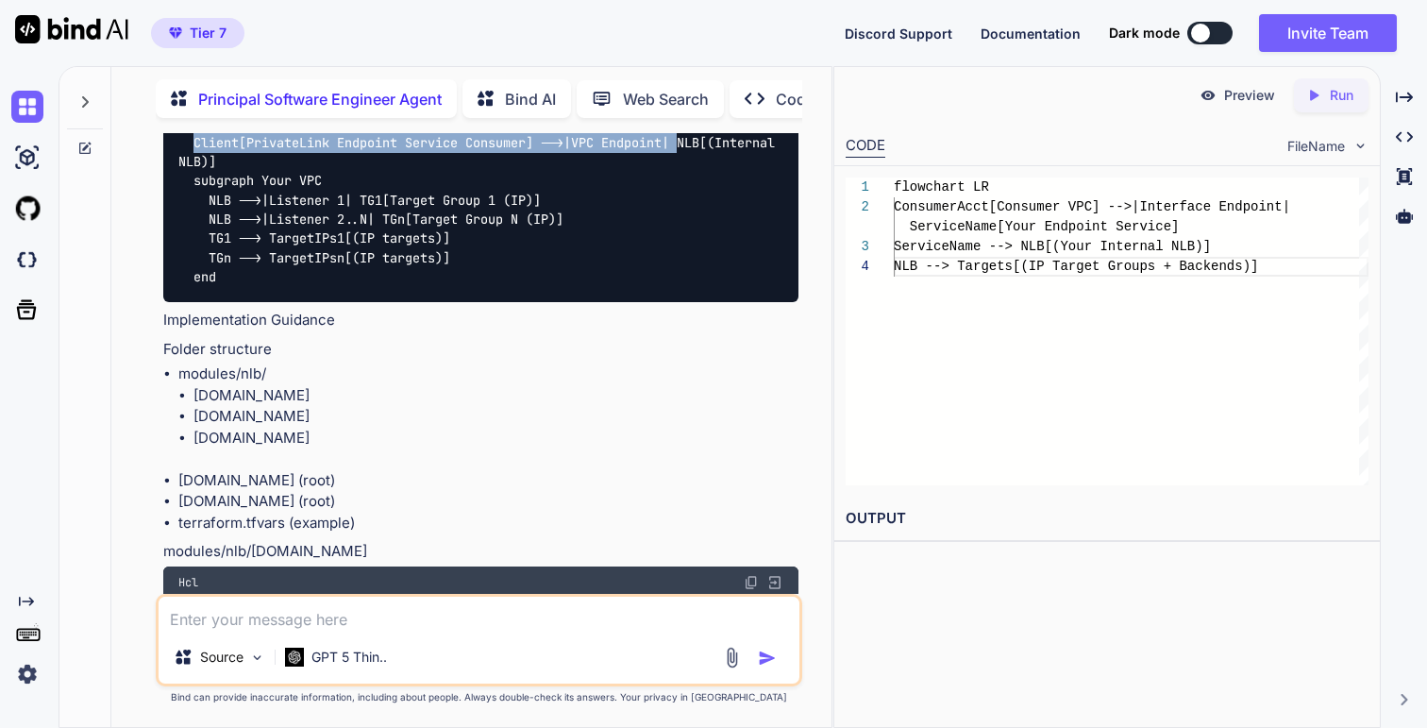
scroll to position [1060, 0]
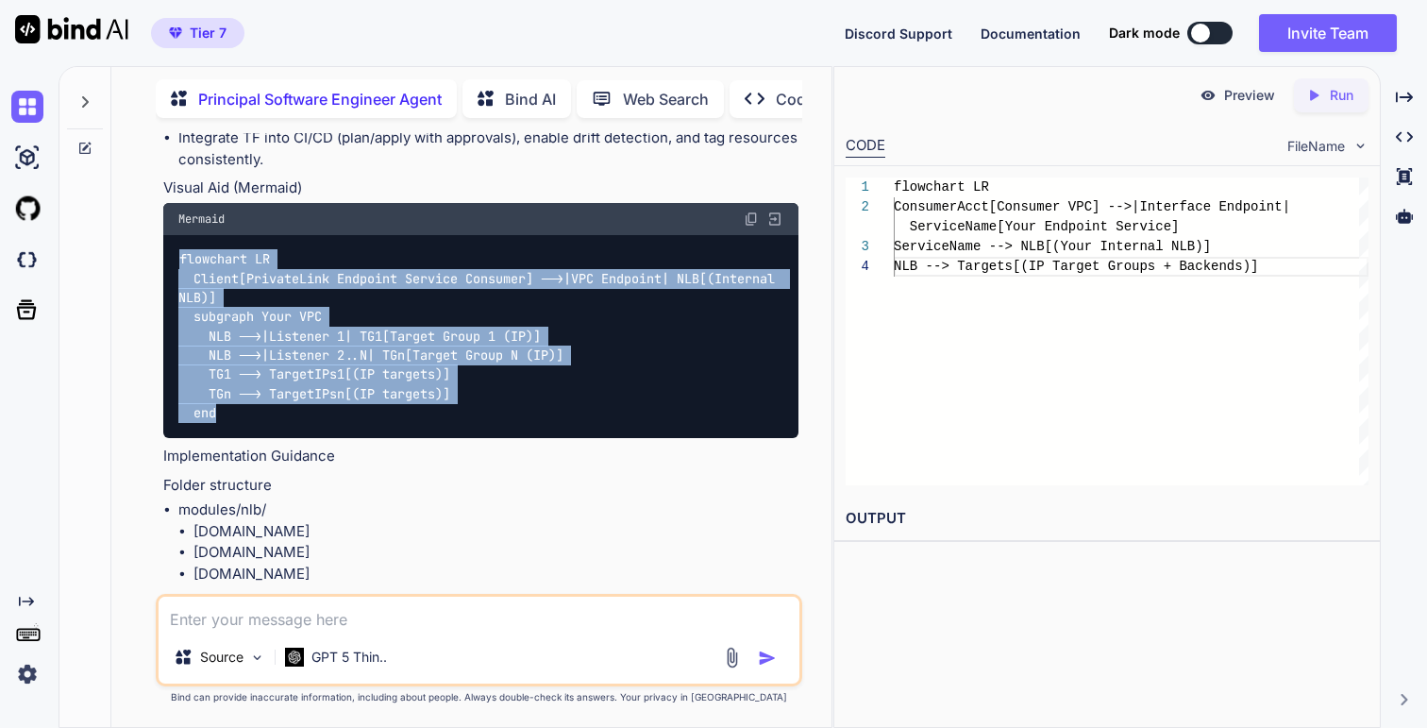
drag, startPoint x: 234, startPoint y: 417, endPoint x: 169, endPoint y: 259, distance: 171.4
click at [169, 259] on div "flowchart LR Client[PrivateLink Endpoint Service Consumer] -->|VPC Endpoint| NL…" at bounding box center [480, 337] width 634 height 204
click at [626, 276] on code "flowchart LR Client[PrivateLink Endpoint Service Consumer] -->|VPC Endpoint| NL…" at bounding box center [480, 336] width 604 height 174
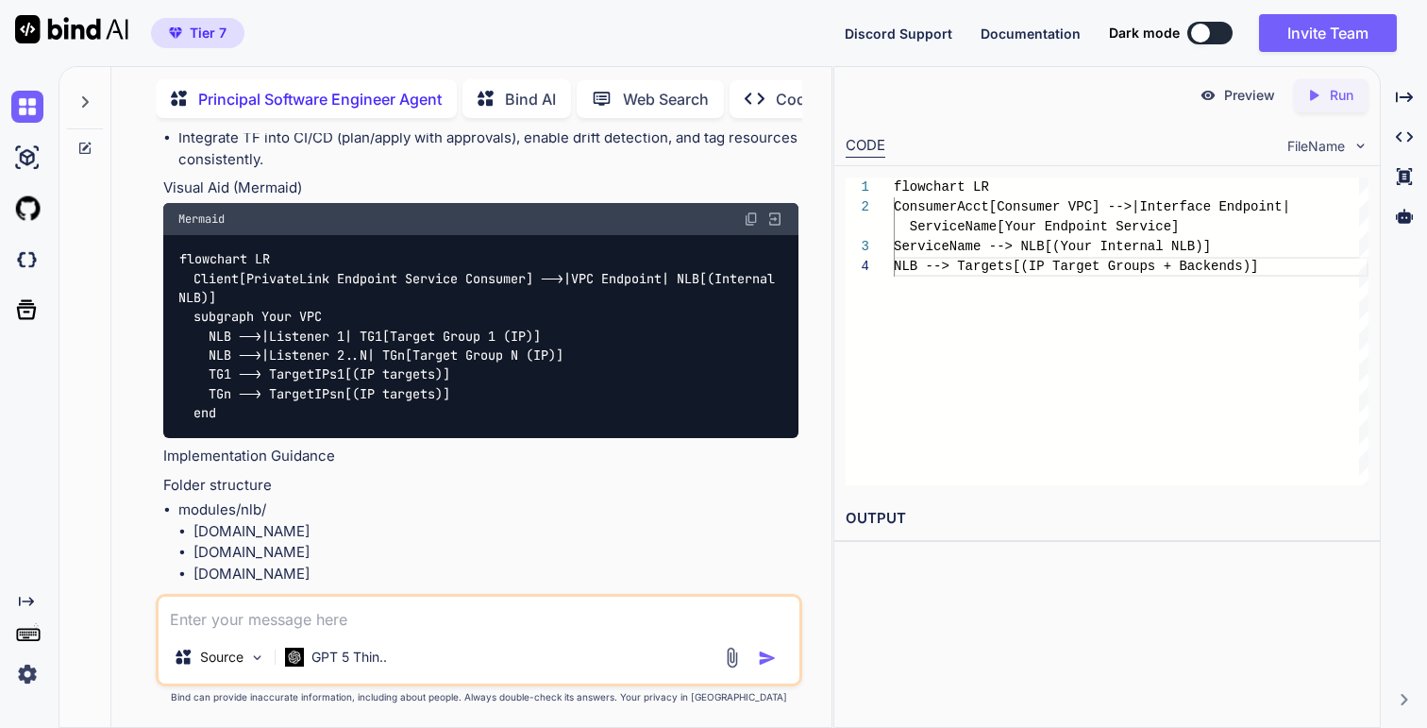
click at [626, 276] on code "flowchart LR Client[PrivateLink Endpoint Service Consumer] -->|VPC Endpoint| NL…" at bounding box center [480, 336] width 604 height 174
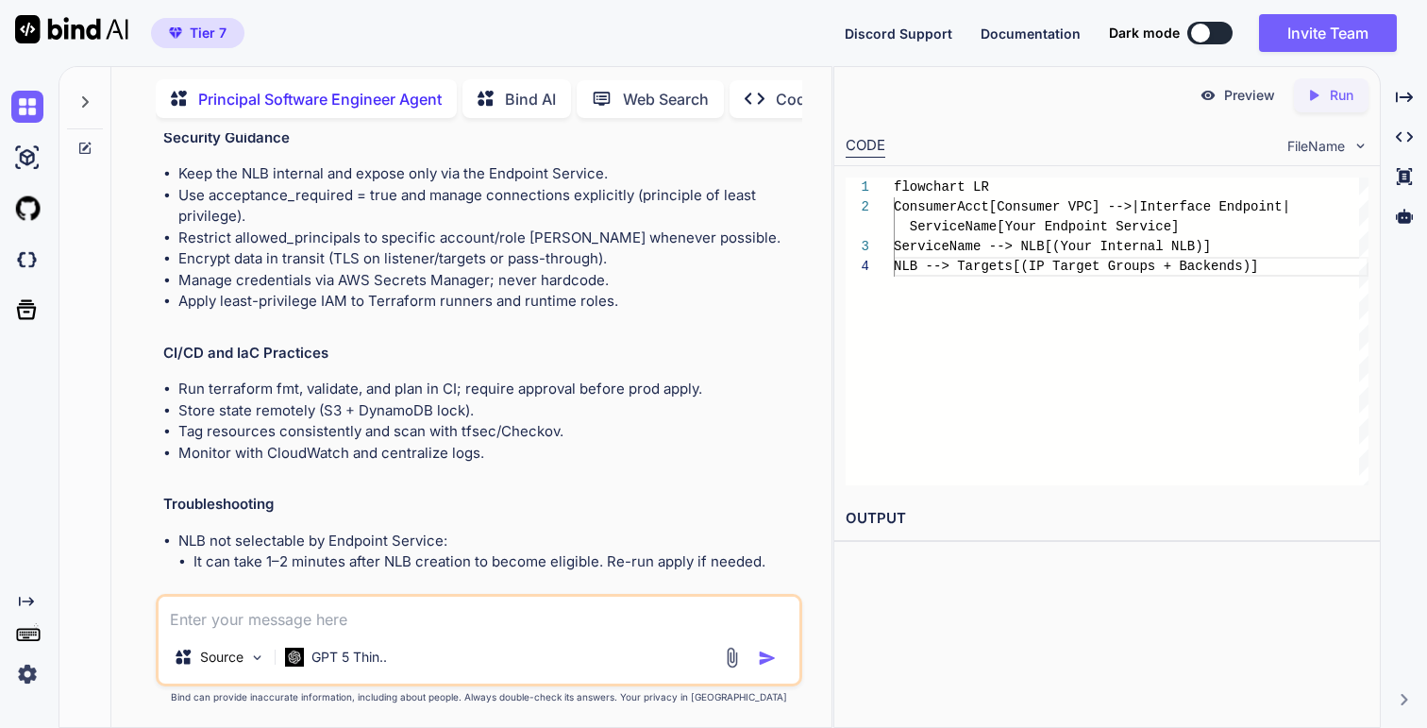
scroll to position [28315, 0]
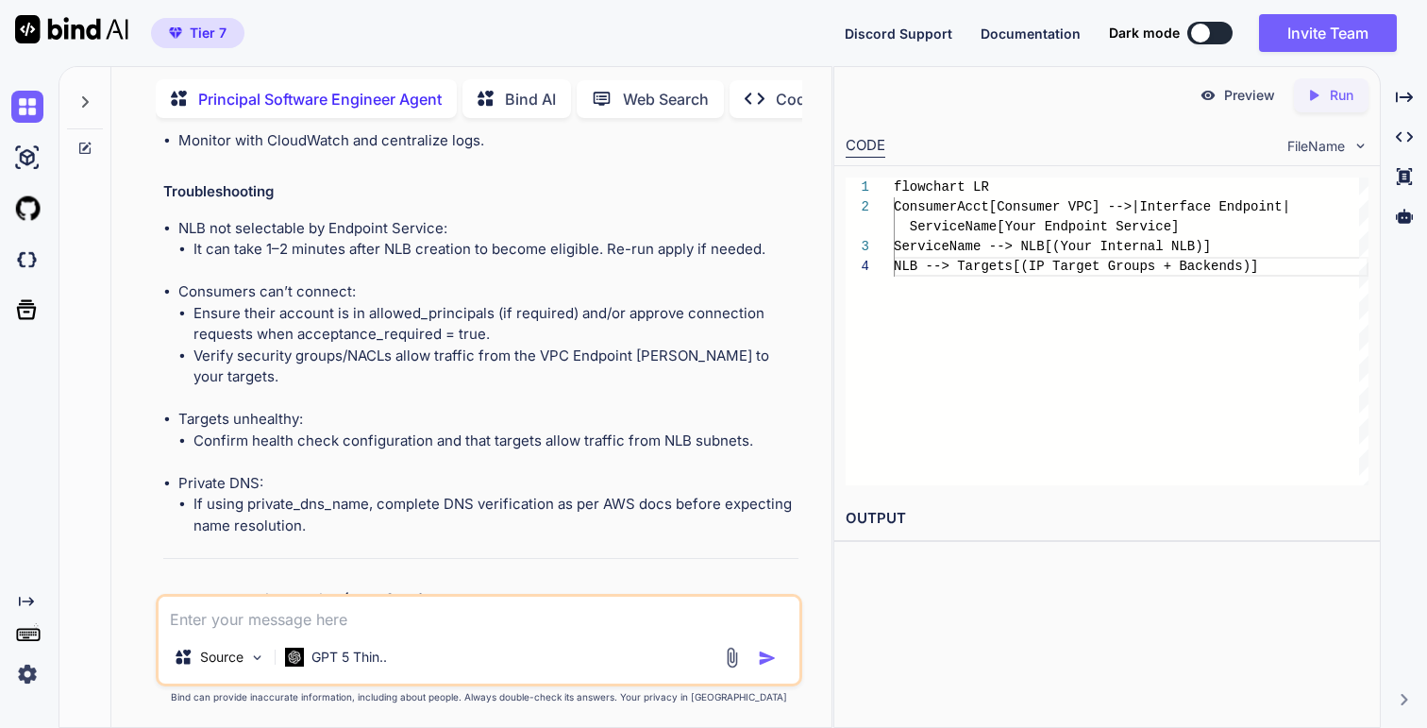
click at [448, 505] on textarea at bounding box center [479, 613] width 640 height 34
paste textarea "mermaid"
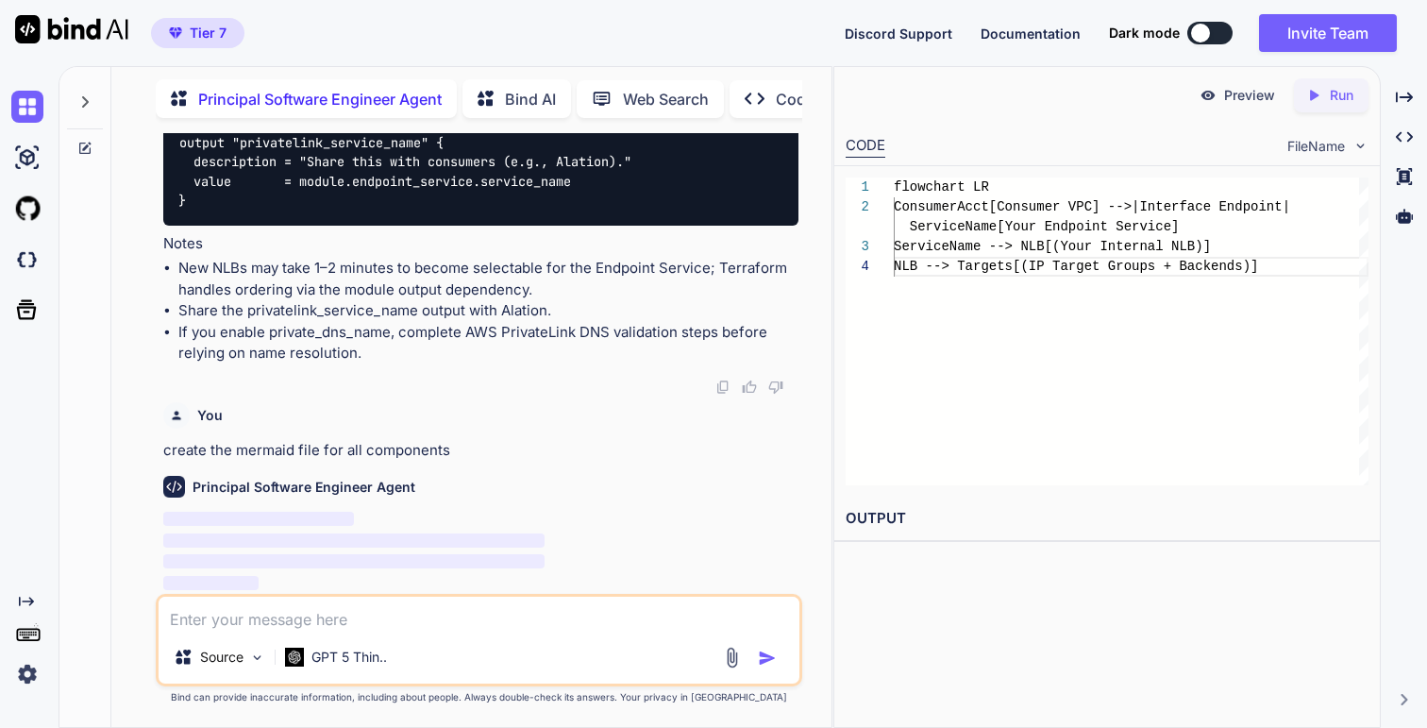
scroll to position [34046, 0]
click at [22, 505] on img at bounding box center [27, 674] width 32 height 32
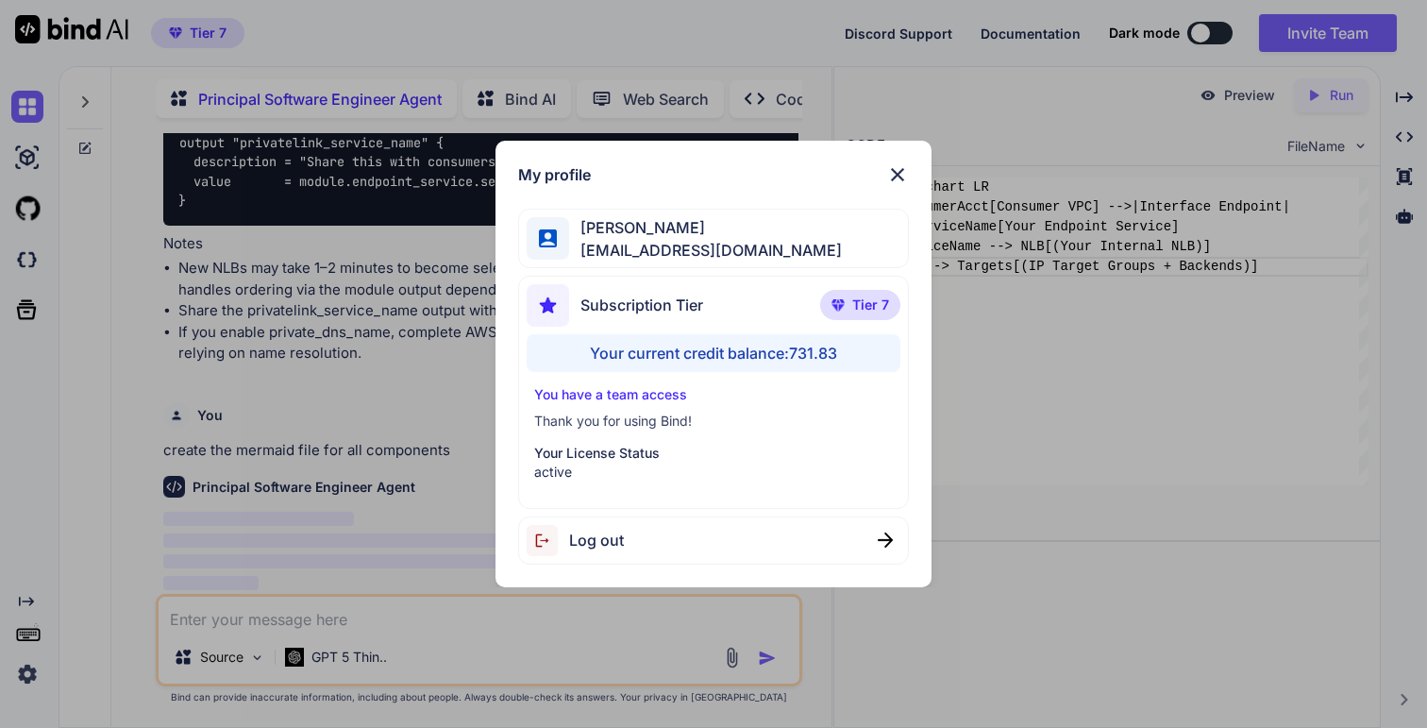
click at [1100, 452] on div "My profile [PERSON_NAME] [PERSON_NAME][EMAIL_ADDRESS][DOMAIN_NAME] Subscription…" at bounding box center [713, 364] width 1427 height 728
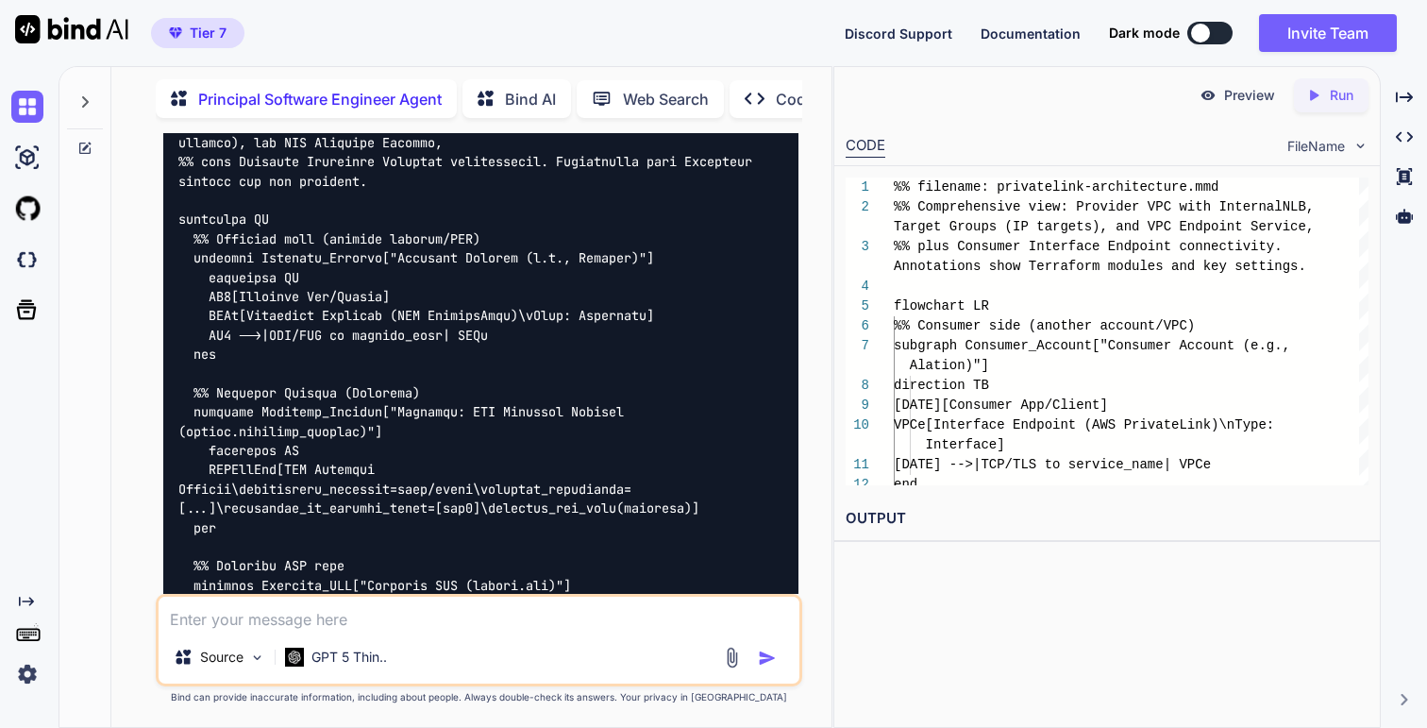
scroll to position [34098, 0]
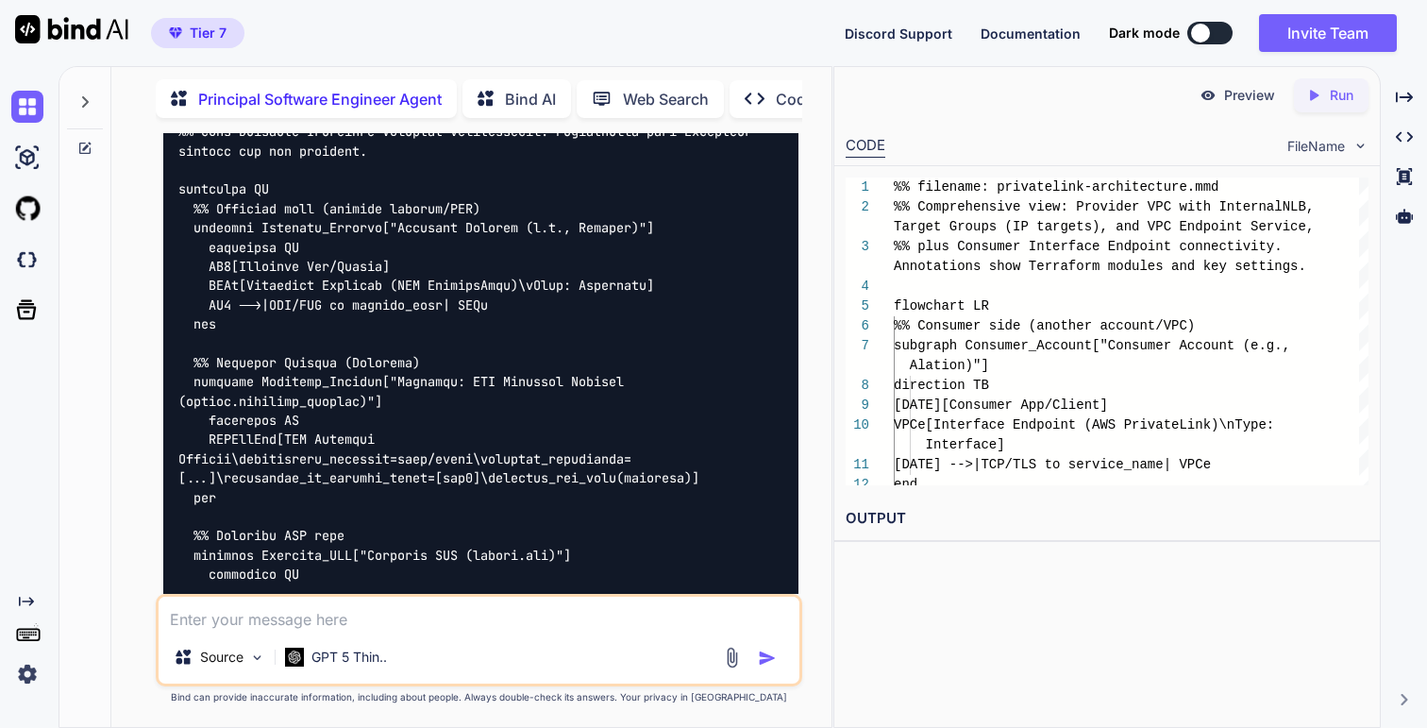
click at [750, 41] on img at bounding box center [751, 32] width 15 height 15
